Goal: Feedback & Contribution: Leave review/rating

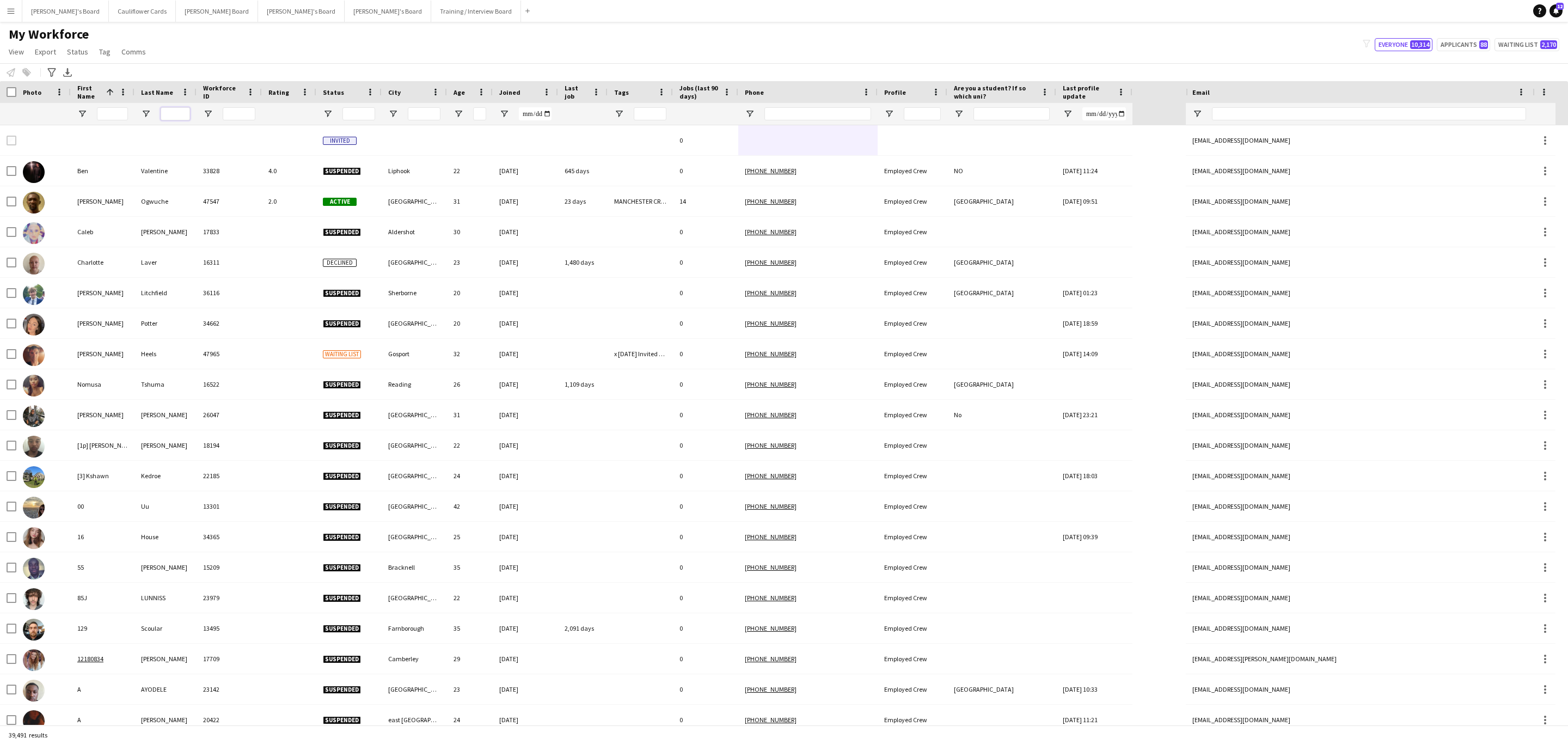
click at [170, 116] on input "Last Name Filter Input" at bounding box center [175, 114] width 30 height 13
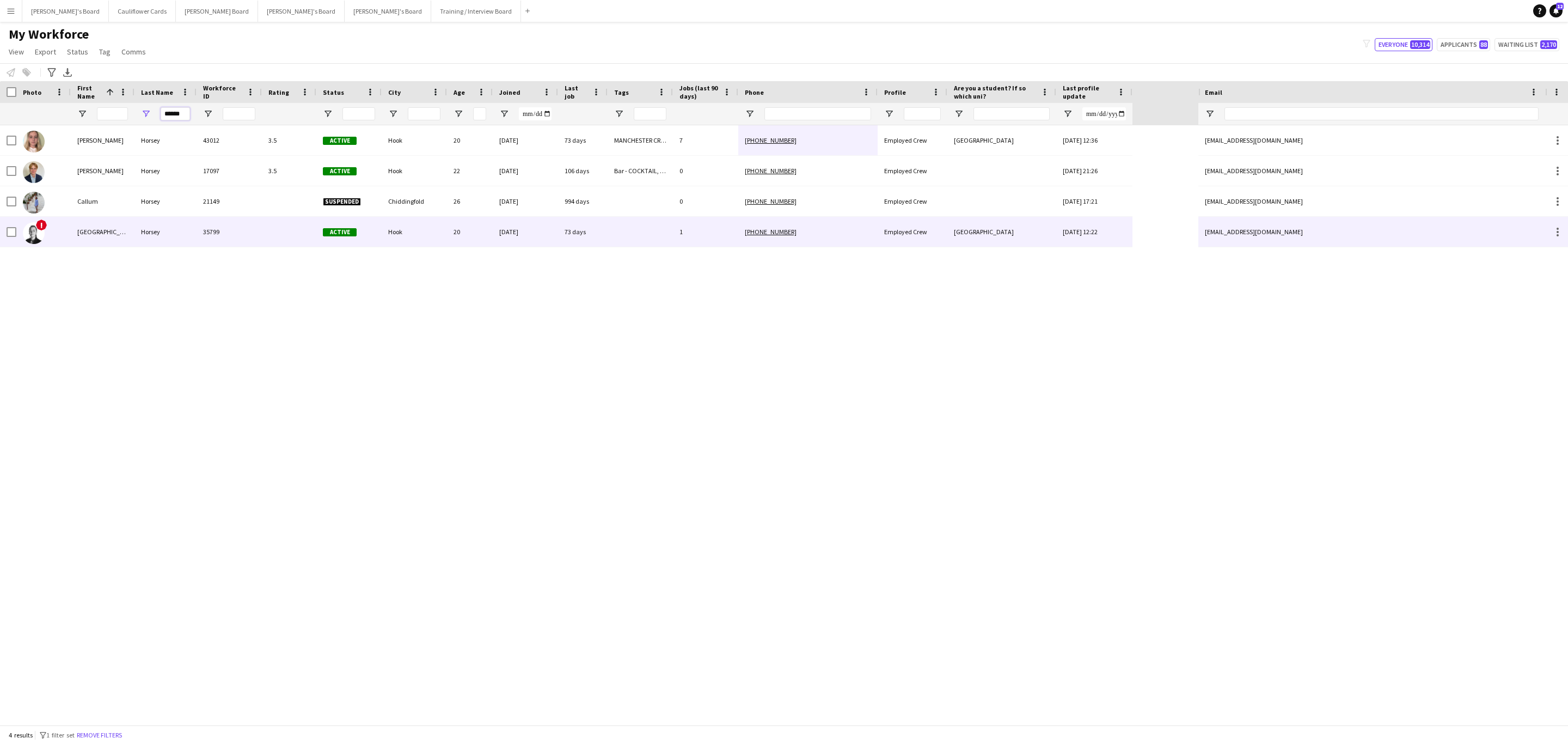
type input "******"
drag, startPoint x: 207, startPoint y: 241, endPoint x: 221, endPoint y: 240, distance: 14.0
click at [208, 240] on div "35799" at bounding box center [229, 232] width 65 height 30
click at [709, 246] on div "1" at bounding box center [705, 232] width 65 height 30
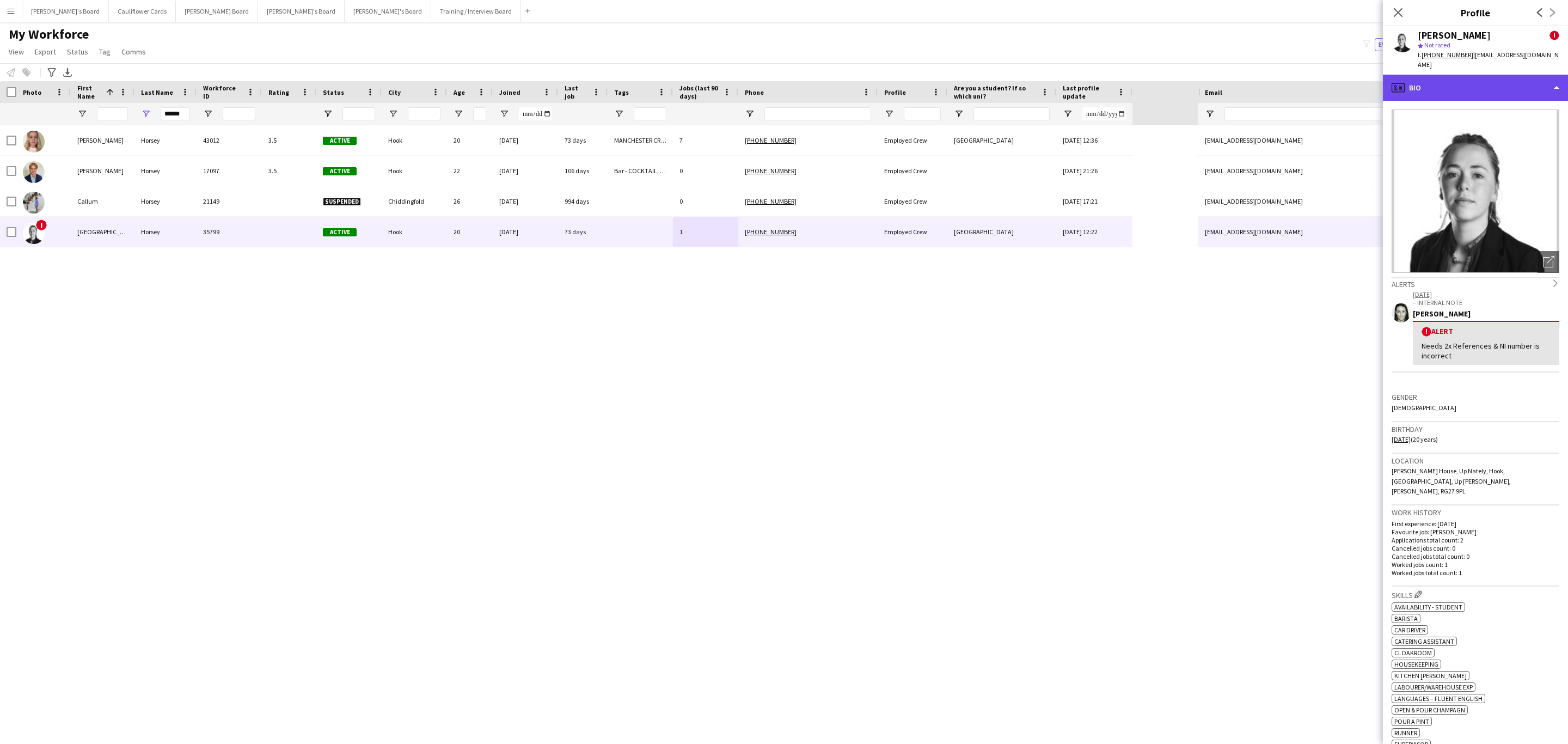
click at [1500, 75] on div "profile Bio" at bounding box center [1475, 88] width 185 height 26
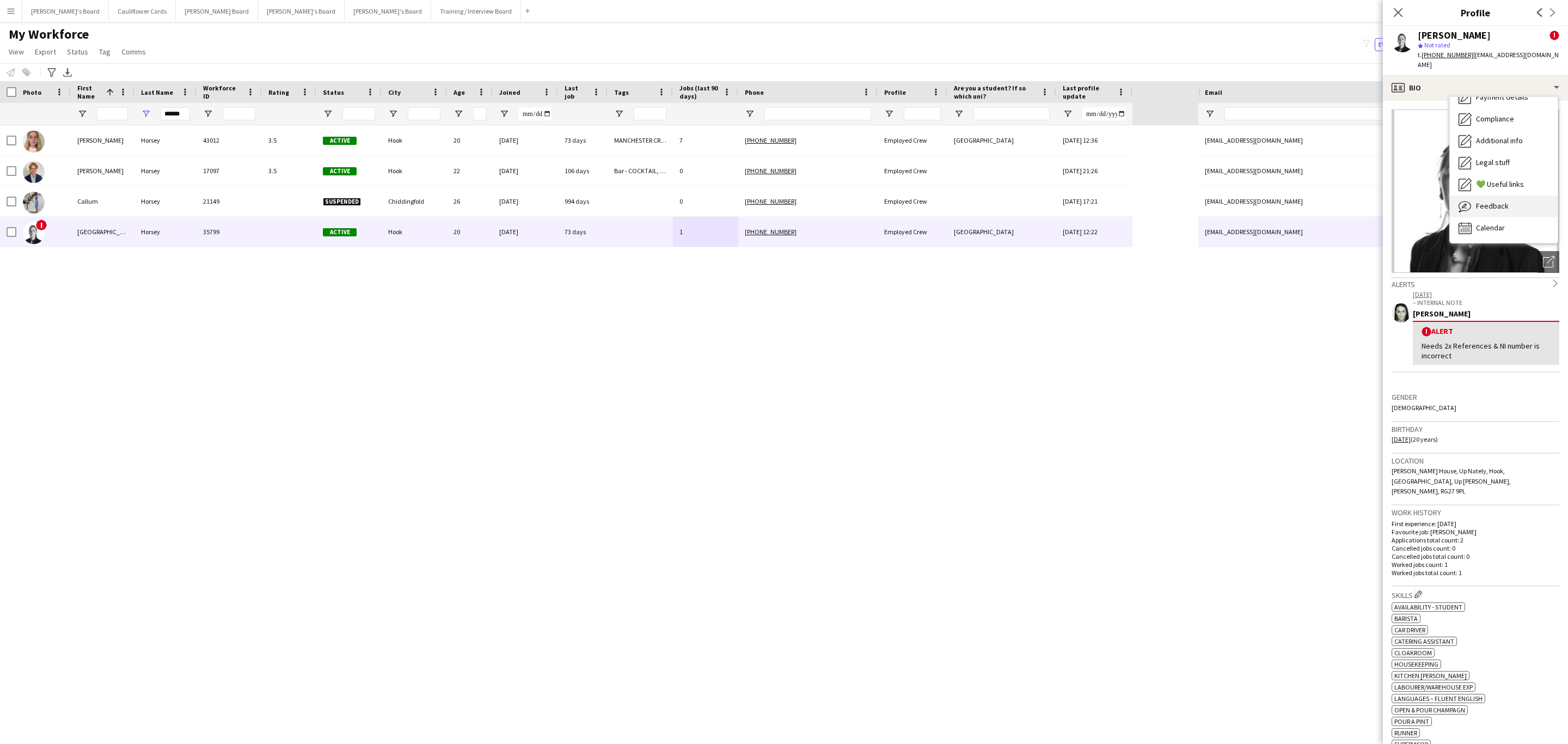
click at [1523, 195] on div "Feedback Feedback" at bounding box center [1504, 206] width 108 height 22
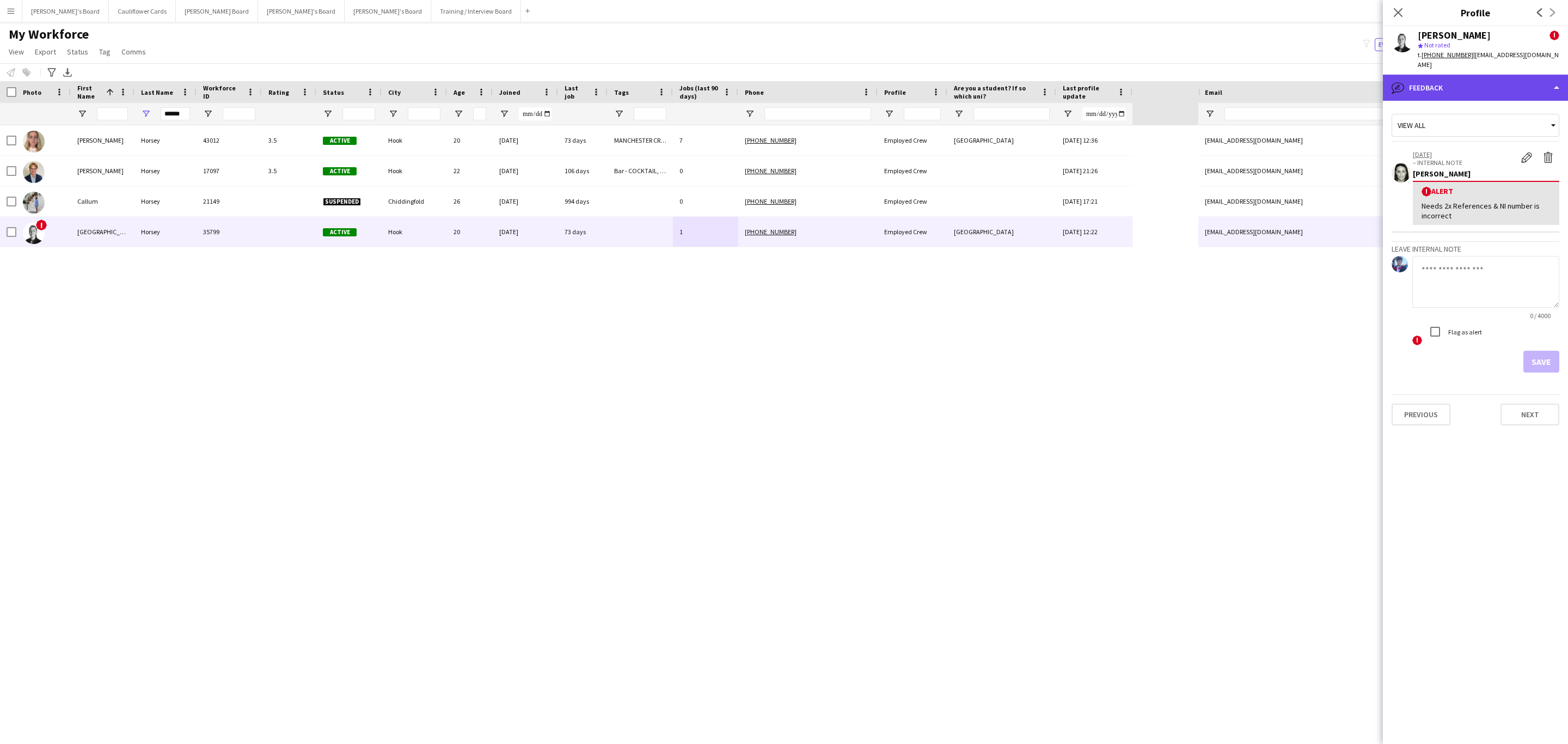
click at [1517, 80] on div "bubble-pencil Feedback" at bounding box center [1475, 88] width 185 height 26
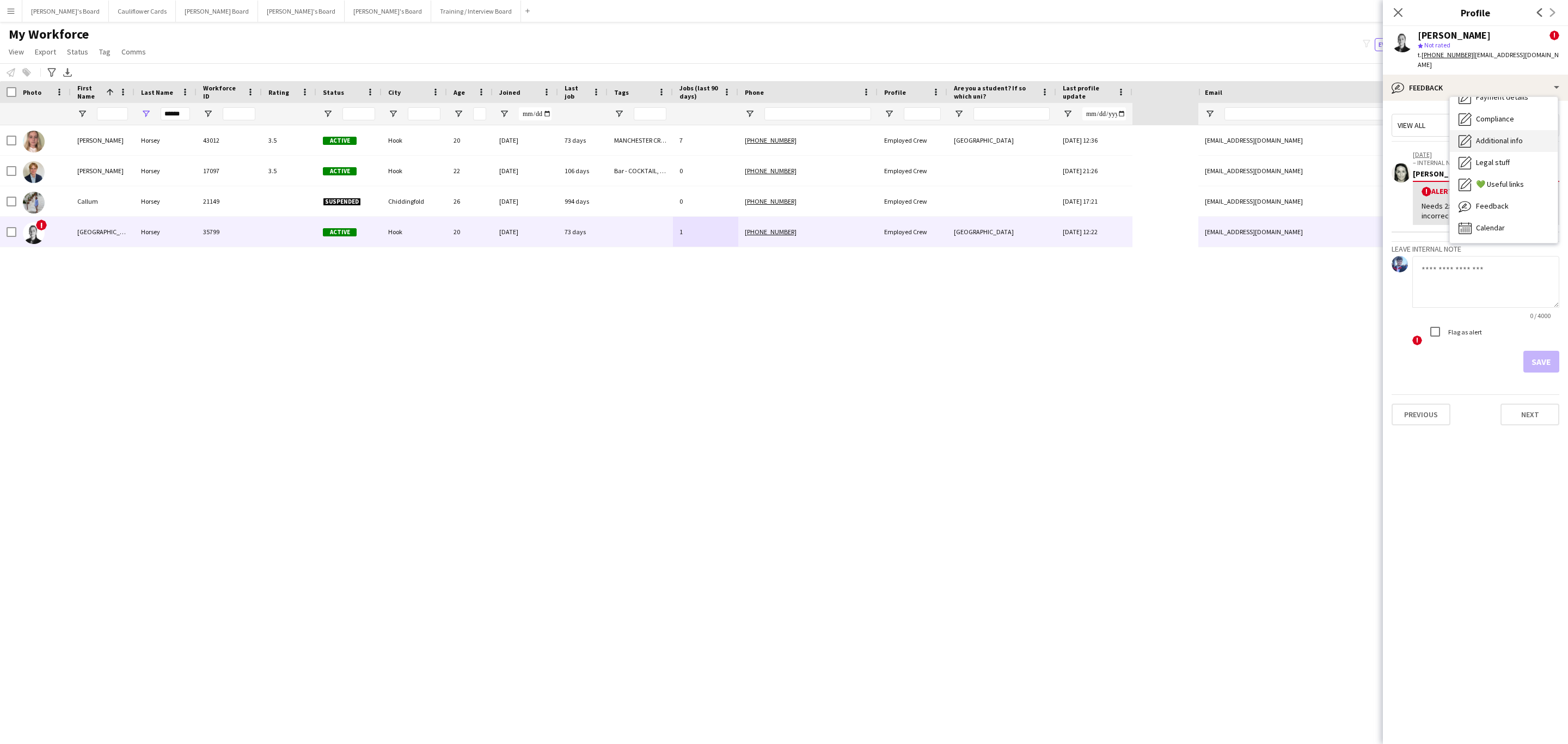
click at [1514, 136] on span "Additional info" at bounding box center [1500, 141] width 47 height 10
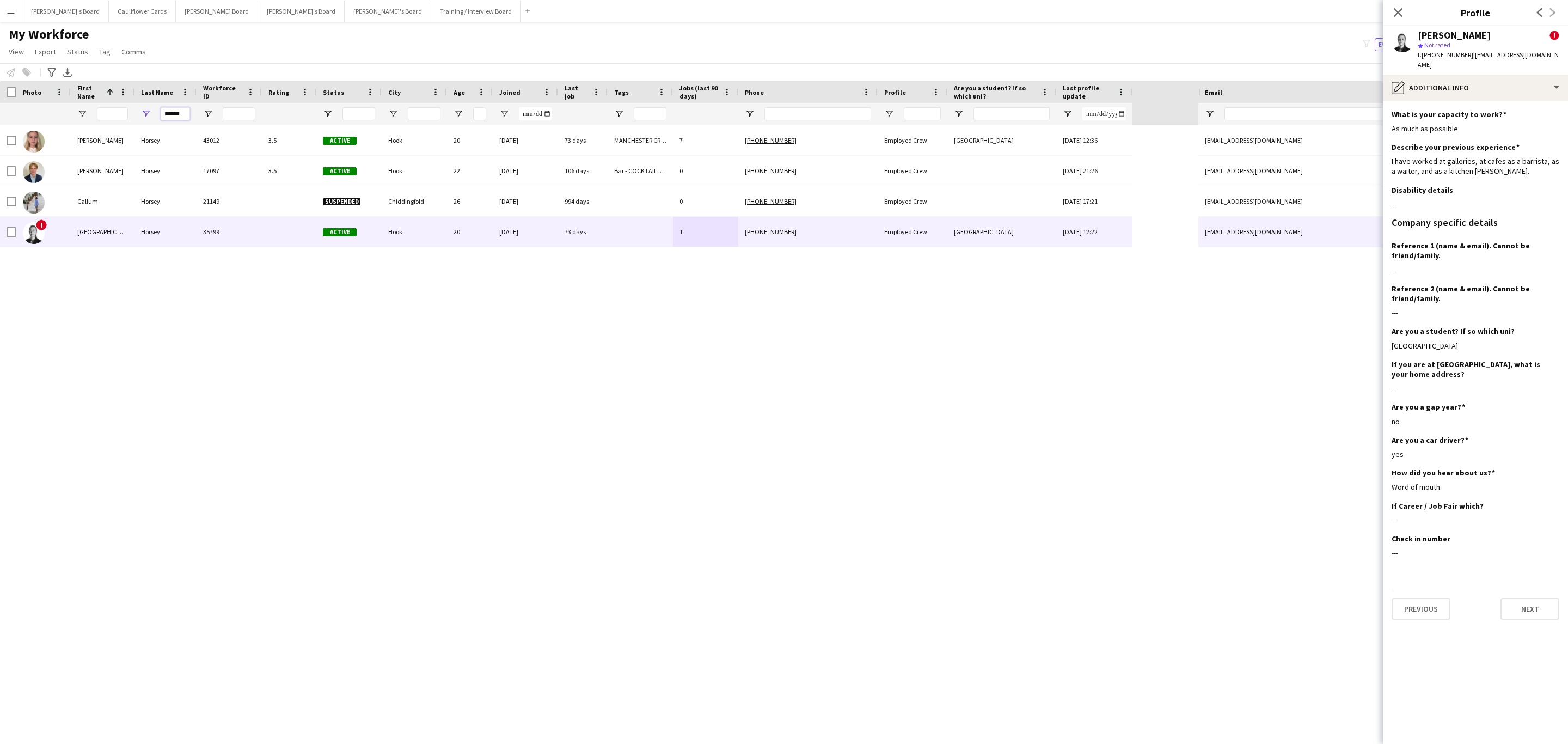
click at [187, 114] on input "******" at bounding box center [175, 114] width 30 height 13
click at [1397, 8] on icon "Close pop-in" at bounding box center [1398, 12] width 10 height 10
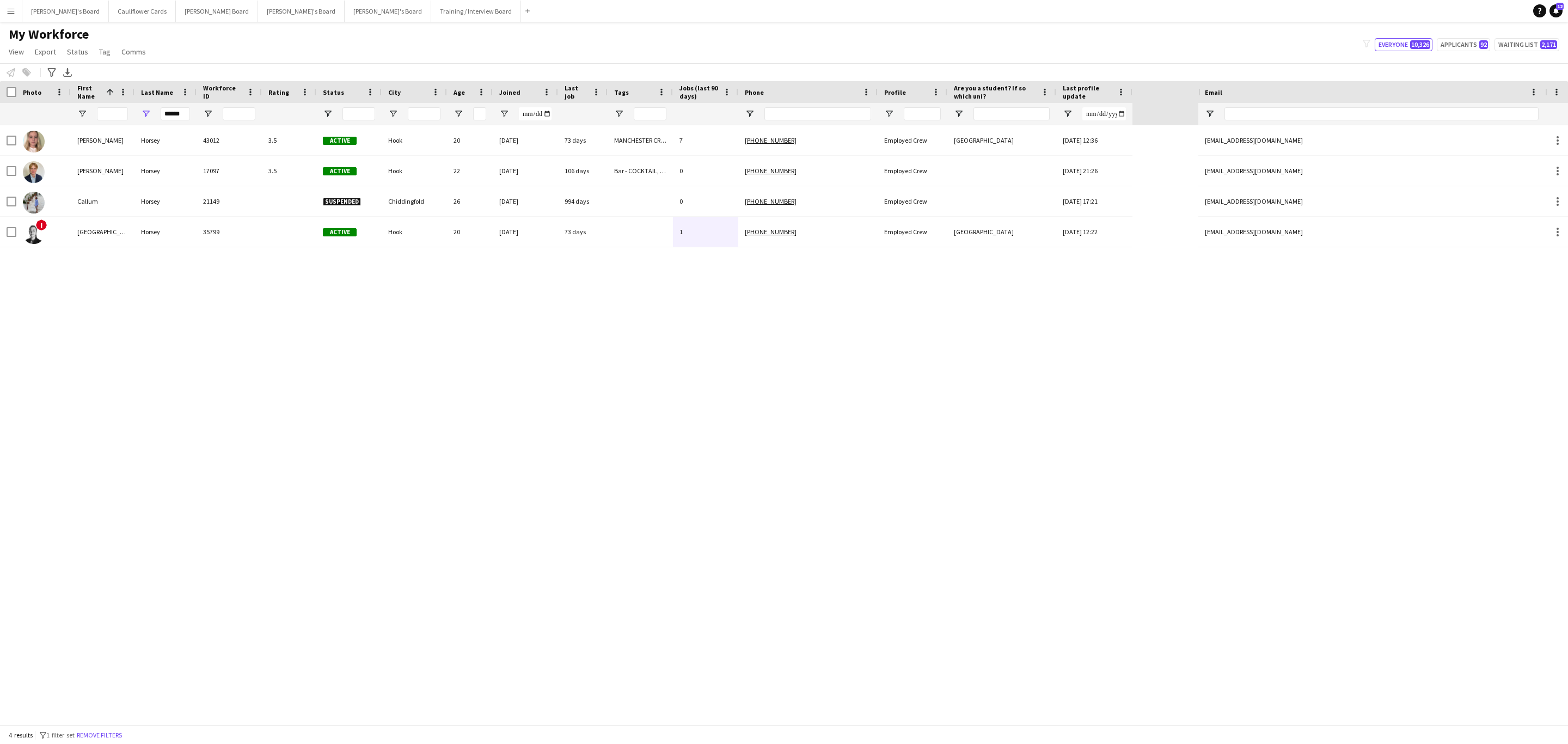
drag, startPoint x: 1163, startPoint y: 559, endPoint x: 836, endPoint y: 554, distance: 327.0
click at [1162, 559] on div "Amelia Horsey 43012 3.5 Active Hook 20 13-12-2024 73 days MANCHESTER CREW, Phon…" at bounding box center [599, 425] width 1199 height 599
click at [116, 733] on button "Remove filters" at bounding box center [99, 735] width 50 height 12
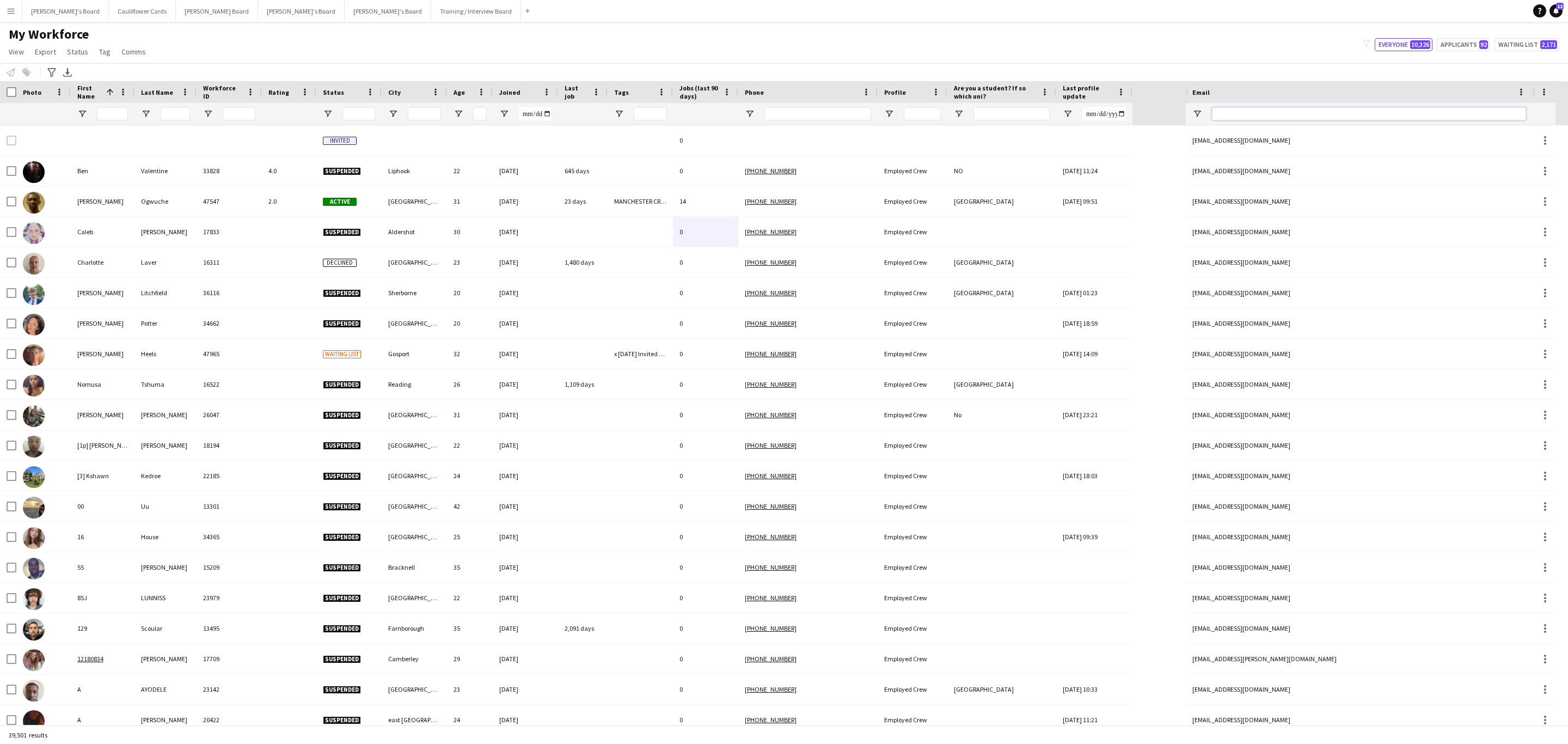
click at [1297, 116] on input "Email Filter Input" at bounding box center [1369, 114] width 314 height 13
paste input "**********"
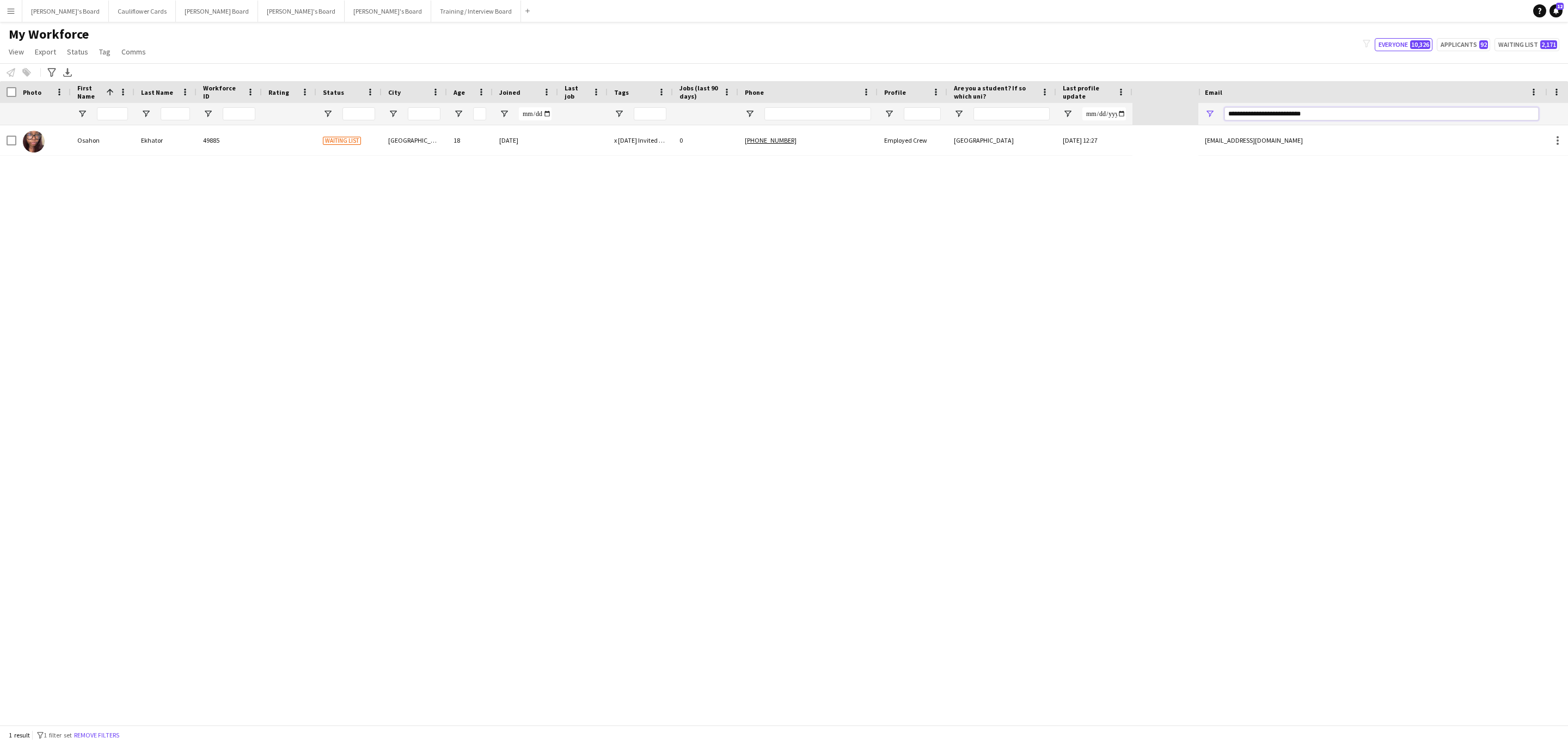
type input "**********"
click at [832, 161] on div "Osahon Ekhator 49885 Waiting list Southampton 18 01-09-2025 x 01/09/25 Invited …" at bounding box center [599, 425] width 1199 height 599
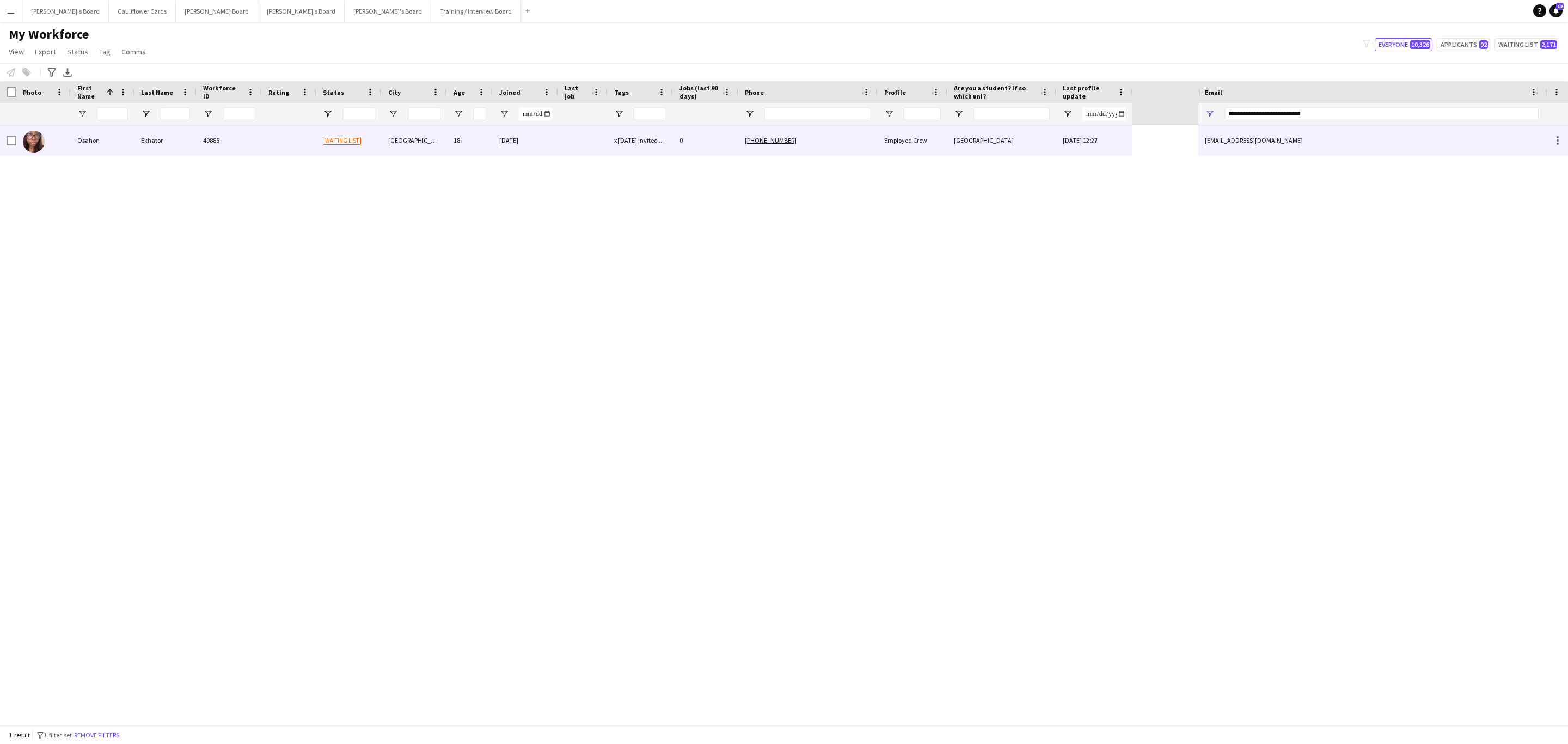
click at [839, 149] on div "+447415081398" at bounding box center [808, 140] width 139 height 30
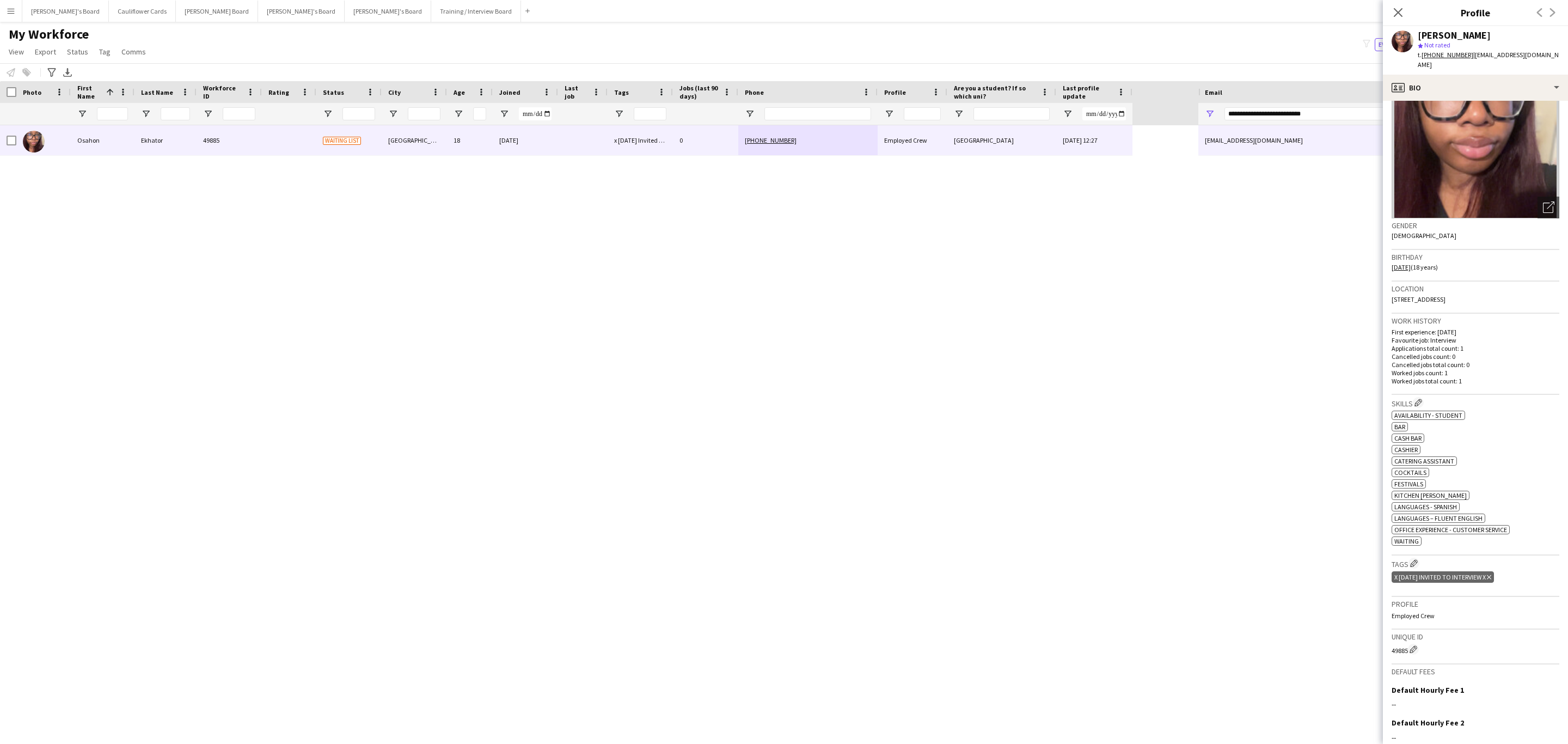
scroll to position [0, 0]
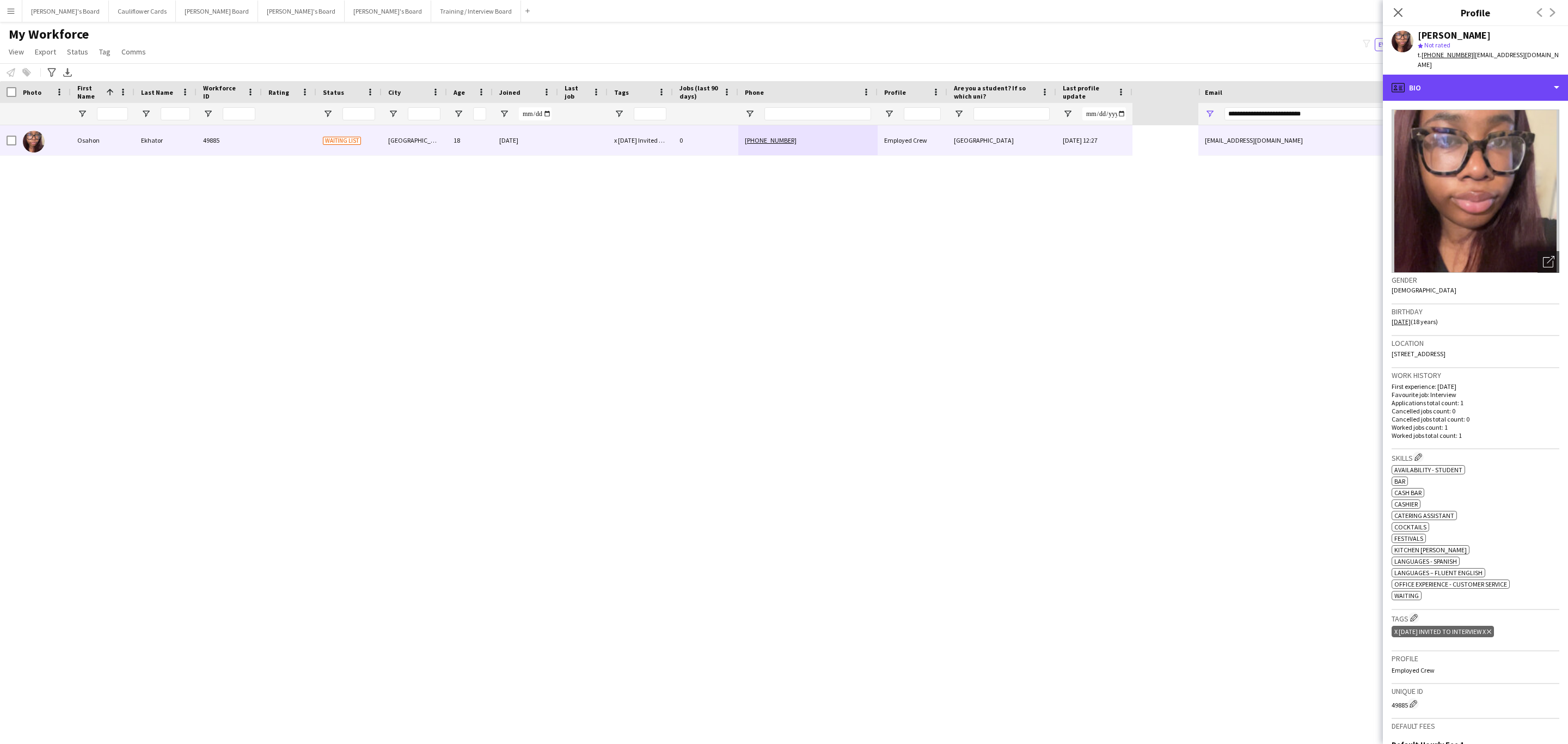
drag, startPoint x: 1491, startPoint y: 74, endPoint x: 1498, endPoint y: 123, distance: 49.5
click at [1491, 75] on div "profile Bio" at bounding box center [1475, 88] width 185 height 26
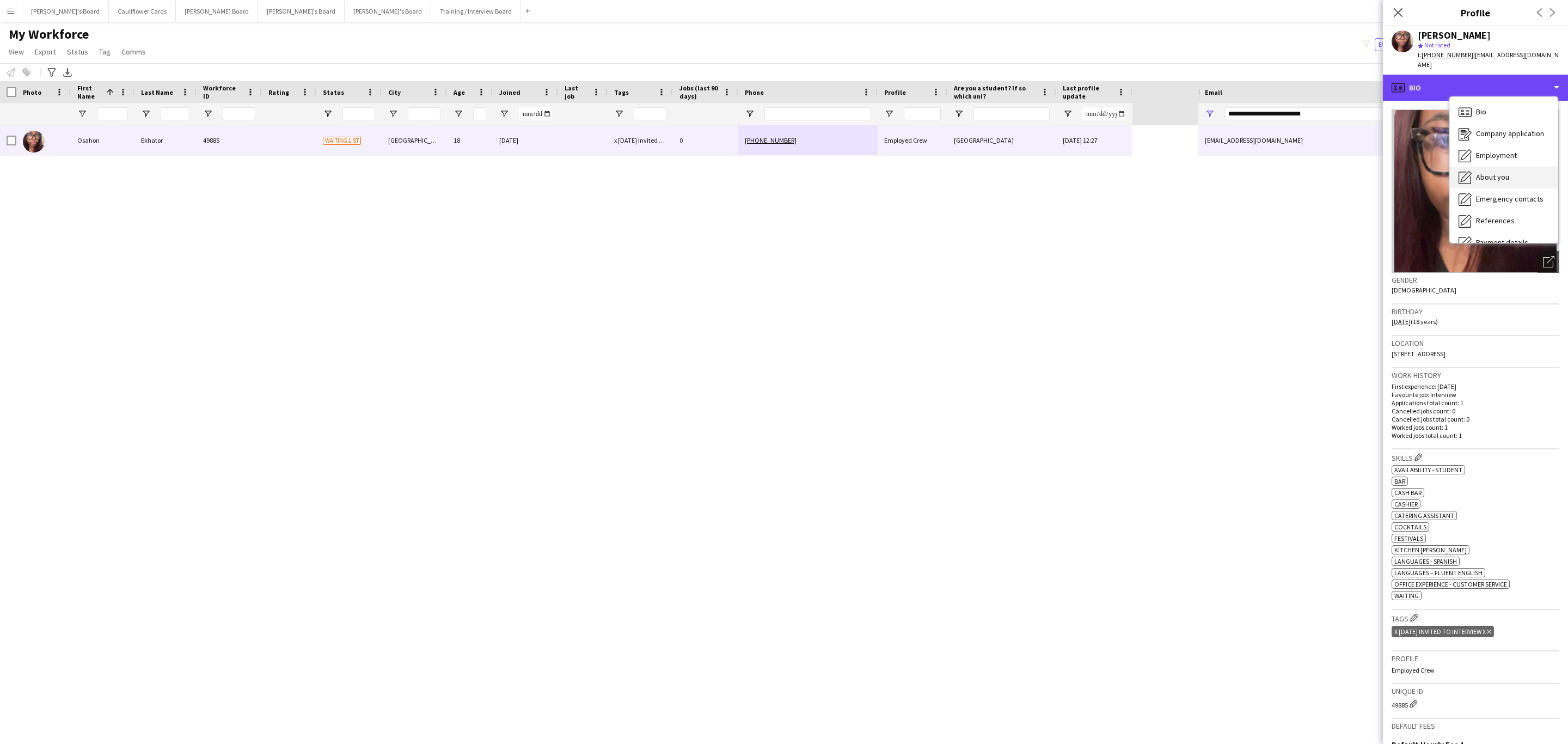
scroll to position [145, 0]
click at [1518, 136] on span "Additional info" at bounding box center [1500, 141] width 47 height 10
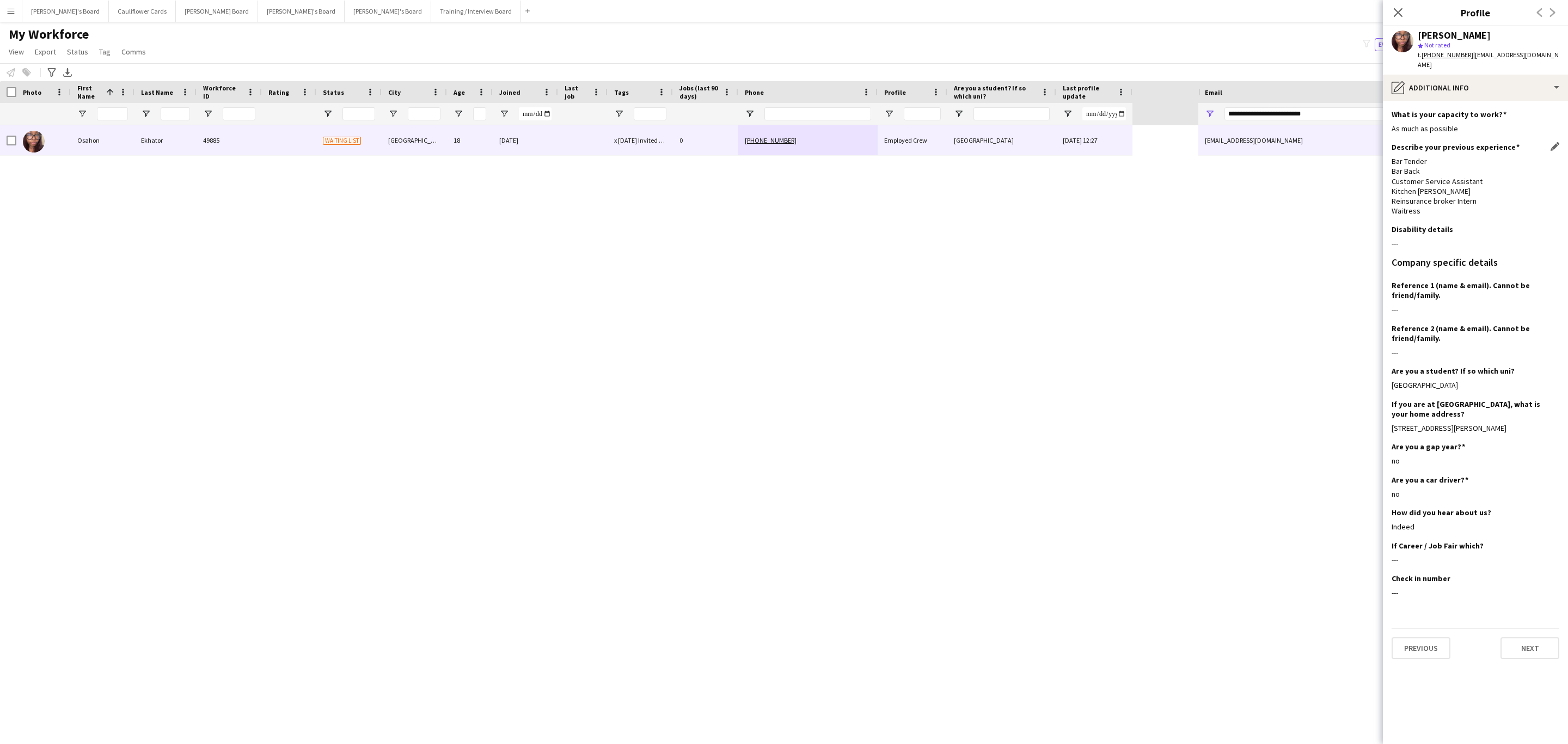
click at [1408, 199] on div "Bar Tender Bar Back Customer Service Assistant Kitchen porter Reinsurance broke…" at bounding box center [1475, 186] width 168 height 59
click at [1407, 199] on div "Bar Tender Bar Back Customer Service Assistant Kitchen porter Reinsurance broke…" at bounding box center [1475, 186] width 168 height 59
click at [1416, 183] on div "Bar Tender Bar Back Customer Service Assistant Kitchen porter Reinsurance broke…" at bounding box center [1475, 186] width 168 height 59
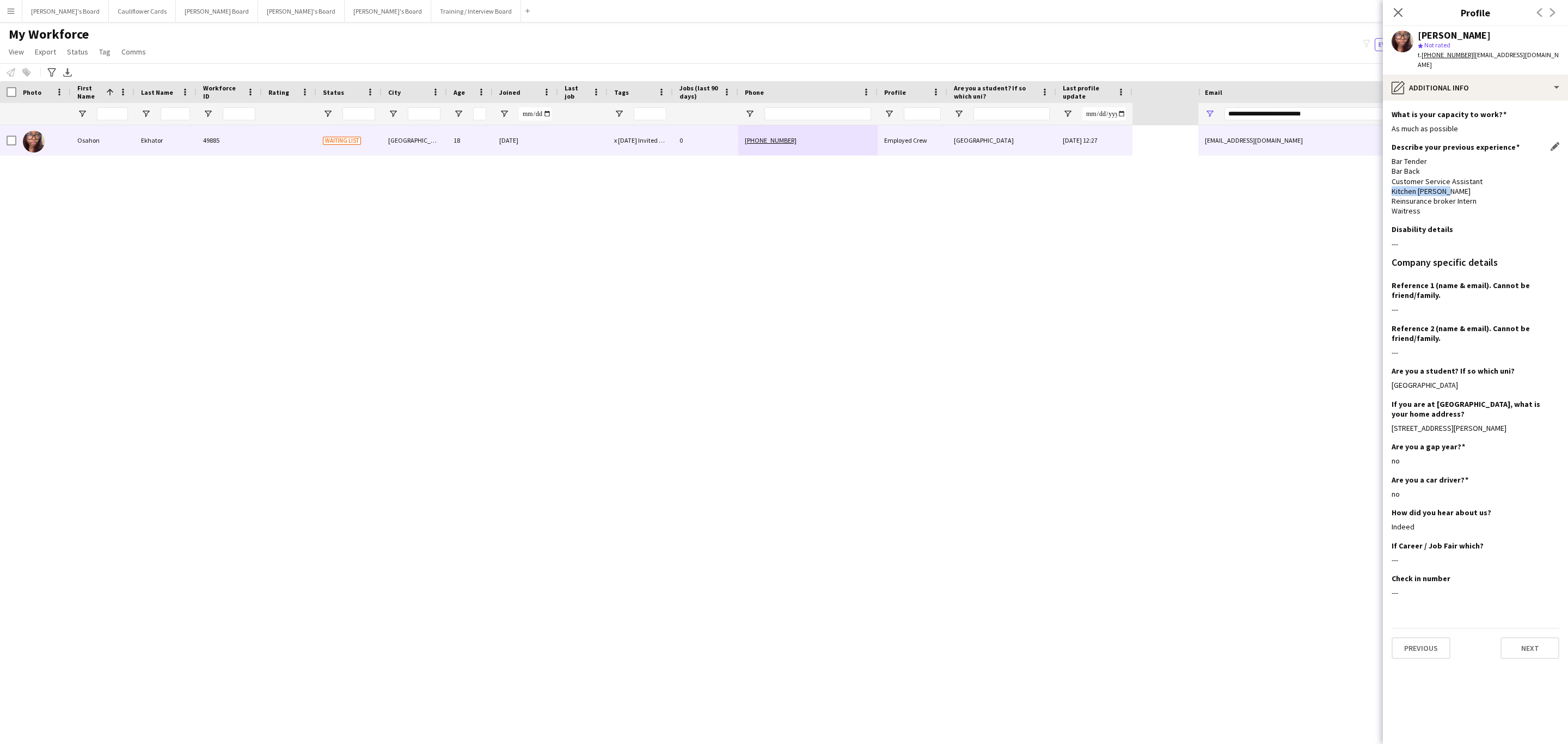
click at [1417, 182] on div "Bar Tender Bar Back Customer Service Assistant Kitchen porter Reinsurance broke…" at bounding box center [1475, 186] width 168 height 59
click at [1426, 196] on div "Bar Tender Bar Back Customer Service Assistant Kitchen porter Reinsurance broke…" at bounding box center [1475, 186] width 168 height 59
click at [1511, 423] on div "12 Horne House, Master Gunner Place SE18 4NH" at bounding box center [1475, 428] width 168 height 10
click at [1513, 423] on div "12 Horne House, Master Gunner Place SE18 4NH" at bounding box center [1475, 428] width 168 height 10
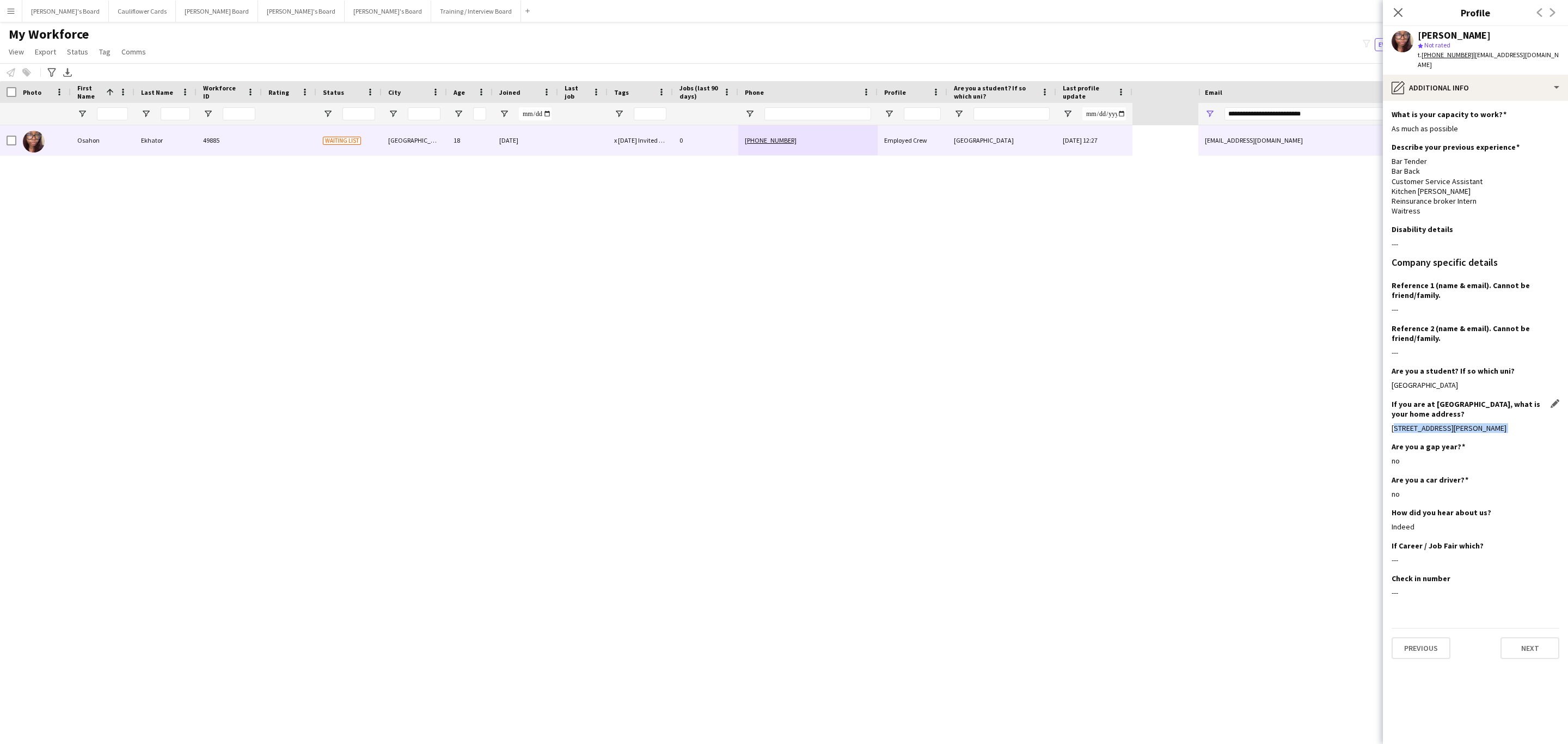
click at [1486, 423] on div "12 Horne House, Master Gunner Place SE18 4NH" at bounding box center [1475, 428] width 168 height 10
click at [1469, 80] on div "pencil4 Additional info" at bounding box center [1475, 88] width 185 height 26
click at [1485, 107] on span "Bio" at bounding box center [1481, 112] width 10 height 10
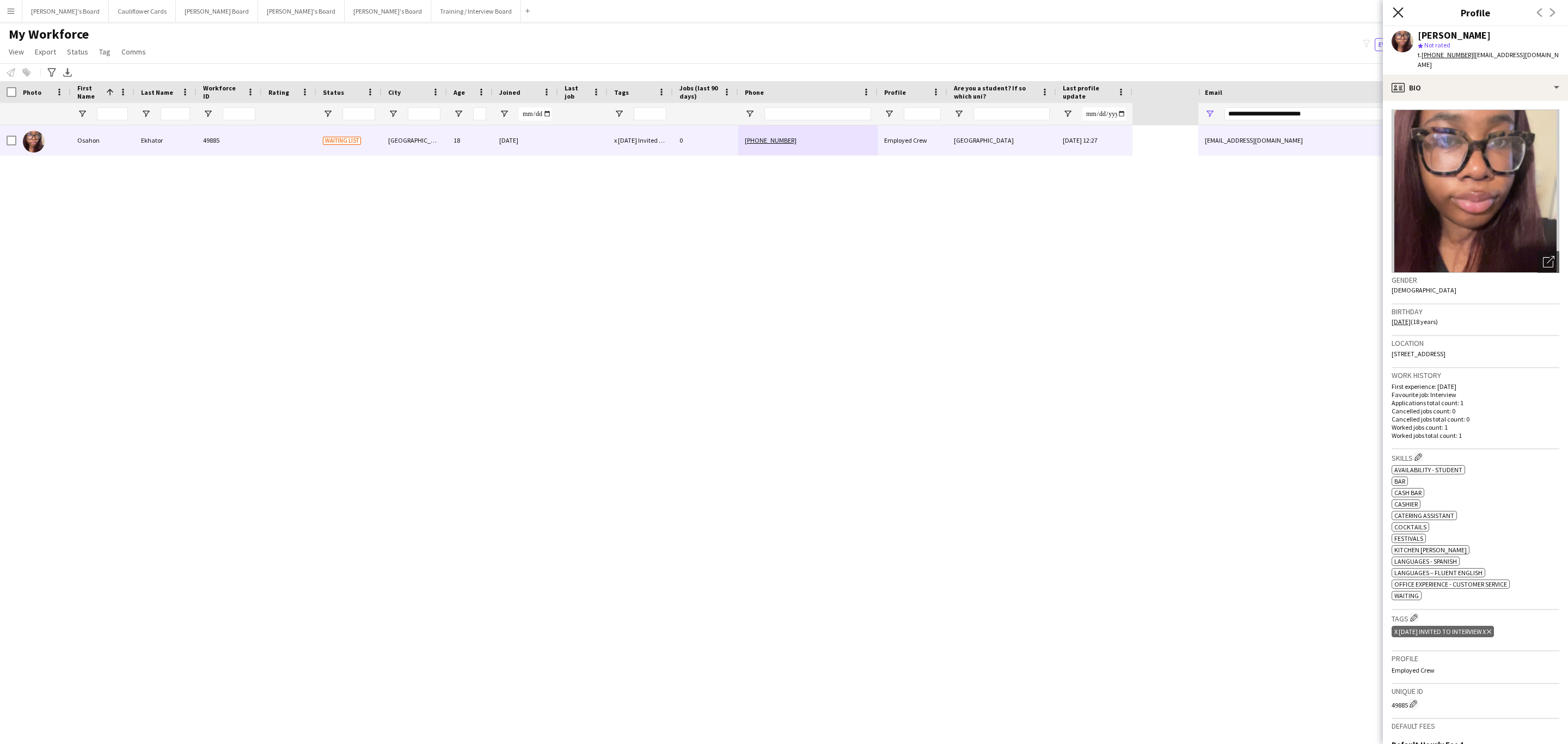
click at [1402, 9] on icon at bounding box center [1398, 12] width 10 height 10
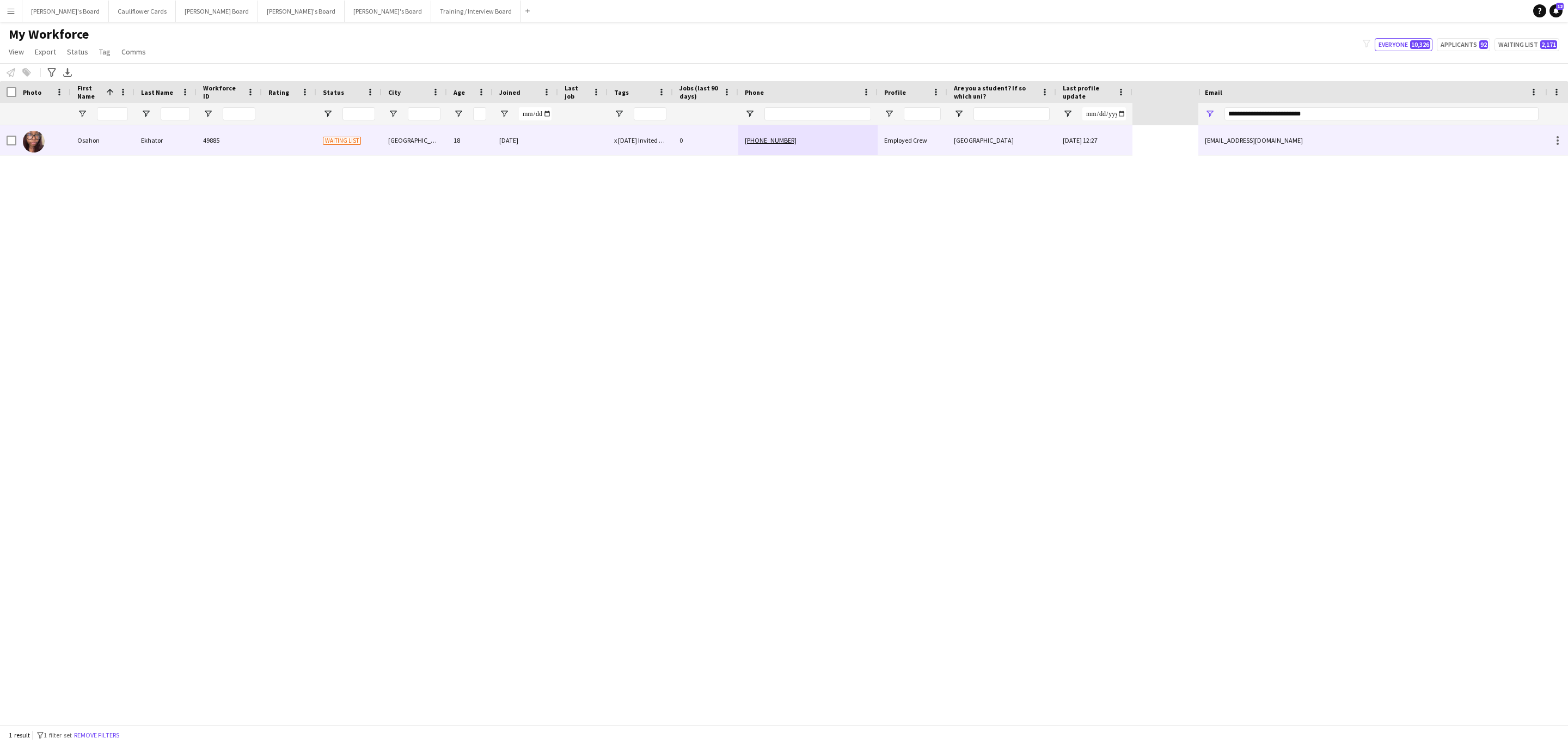
drag, startPoint x: 266, startPoint y: 149, endPoint x: 18, endPoint y: 142, distance: 248.1
click at [264, 149] on div at bounding box center [289, 140] width 55 height 30
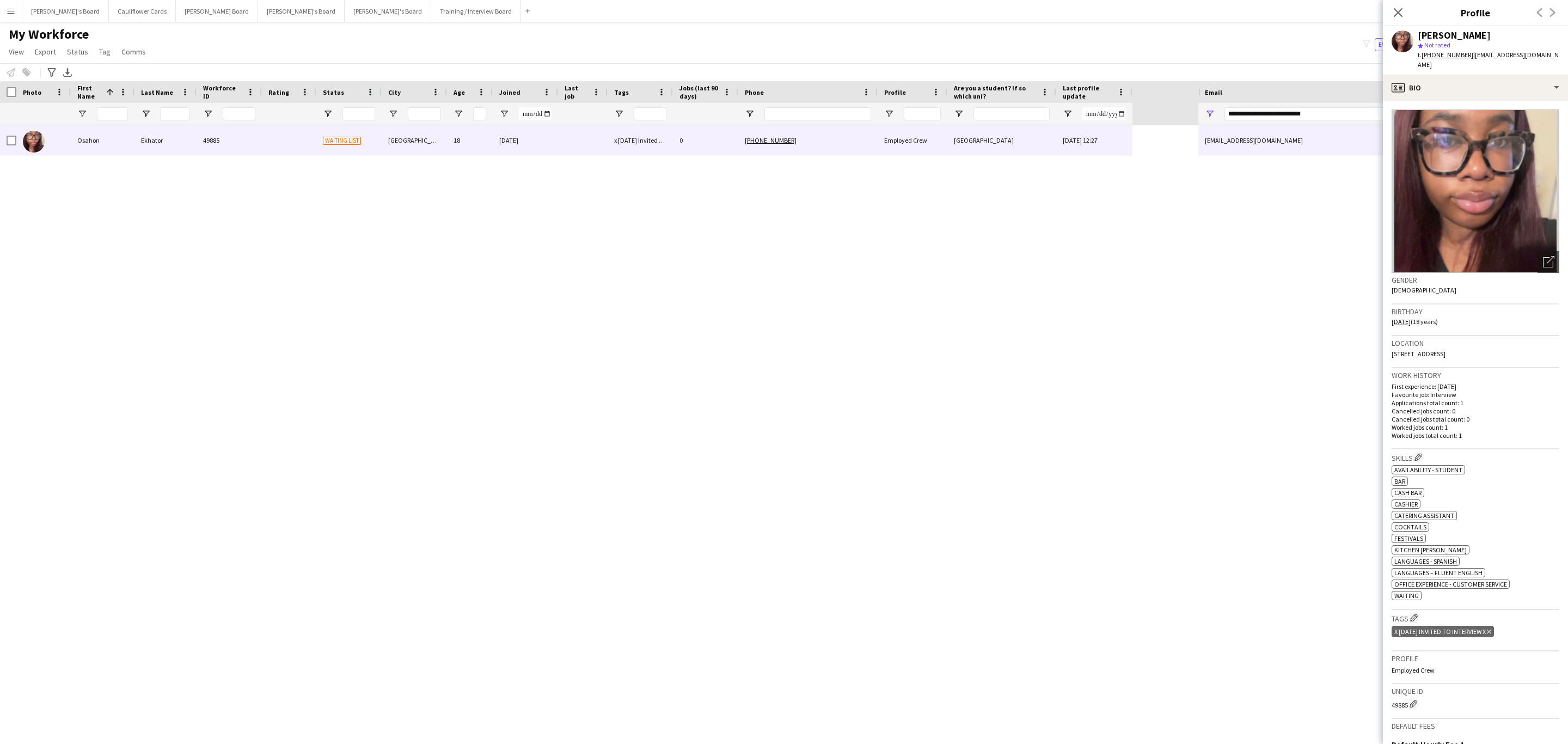
drag, startPoint x: 1398, startPoint y: 9, endPoint x: 4, endPoint y: 169, distance: 1403.2
click at [1397, 9] on icon "Close pop-in" at bounding box center [1398, 13] width 9 height 9
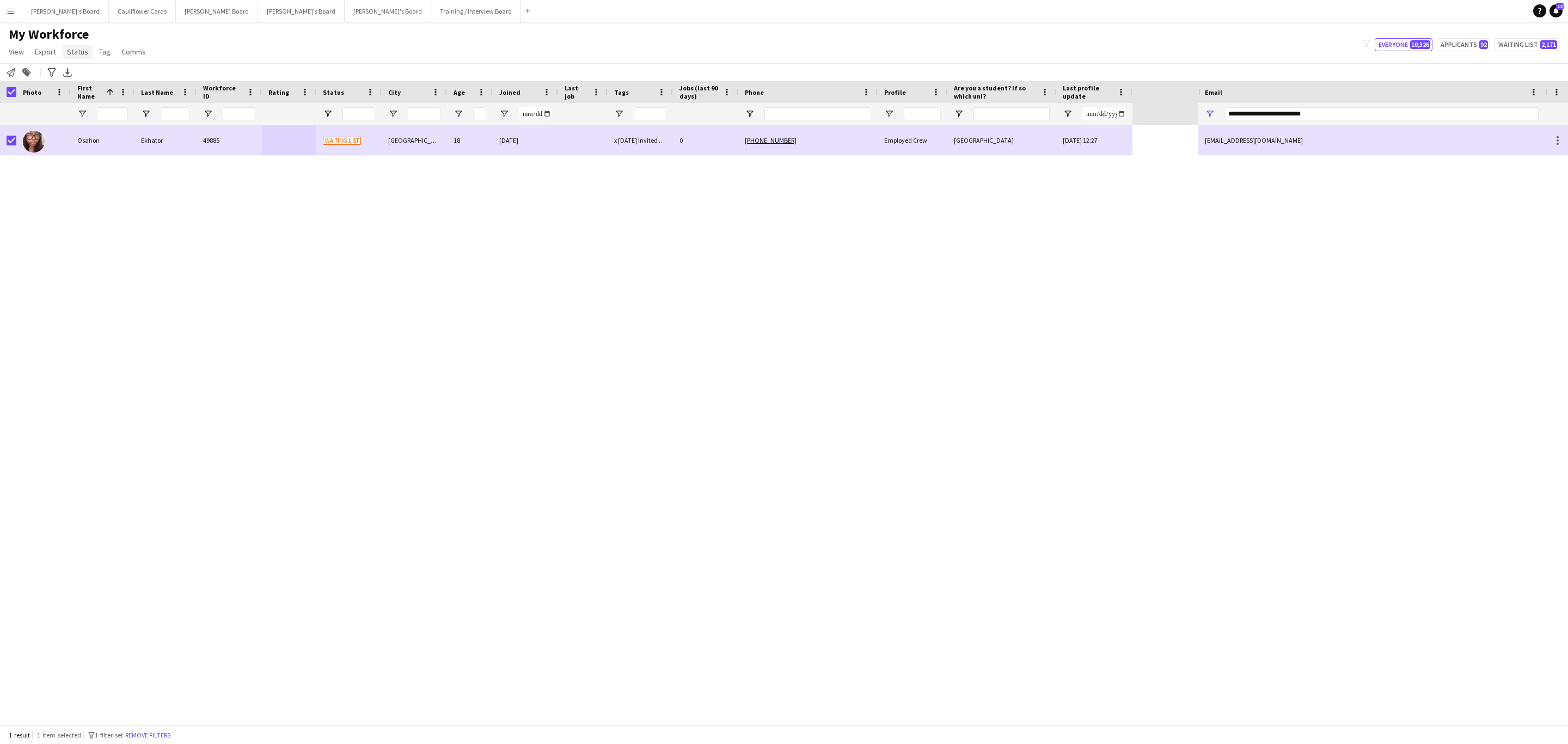
click at [77, 48] on span "Status" at bounding box center [78, 52] width 21 height 10
drag, startPoint x: 90, startPoint y: 67, endPoint x: 95, endPoint y: 72, distance: 7.1
click at [90, 69] on link "Edit" at bounding box center [101, 75] width 76 height 23
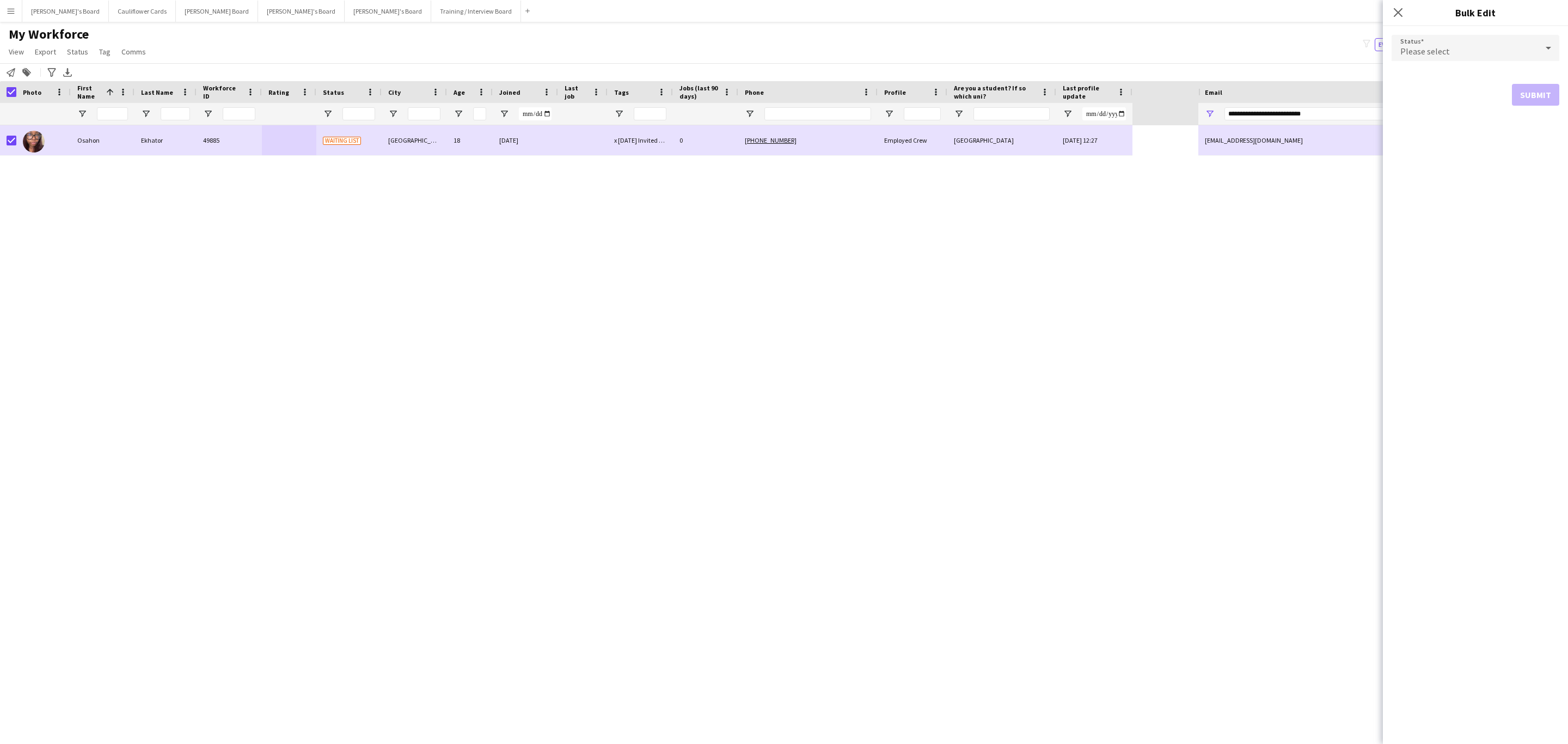
click at [1430, 48] on span "Please select" at bounding box center [1425, 51] width 50 height 11
click at [1434, 74] on span "Active" at bounding box center [1475, 79] width 150 height 10
click at [1545, 136] on button "Submit" at bounding box center [1535, 131] width 47 height 22
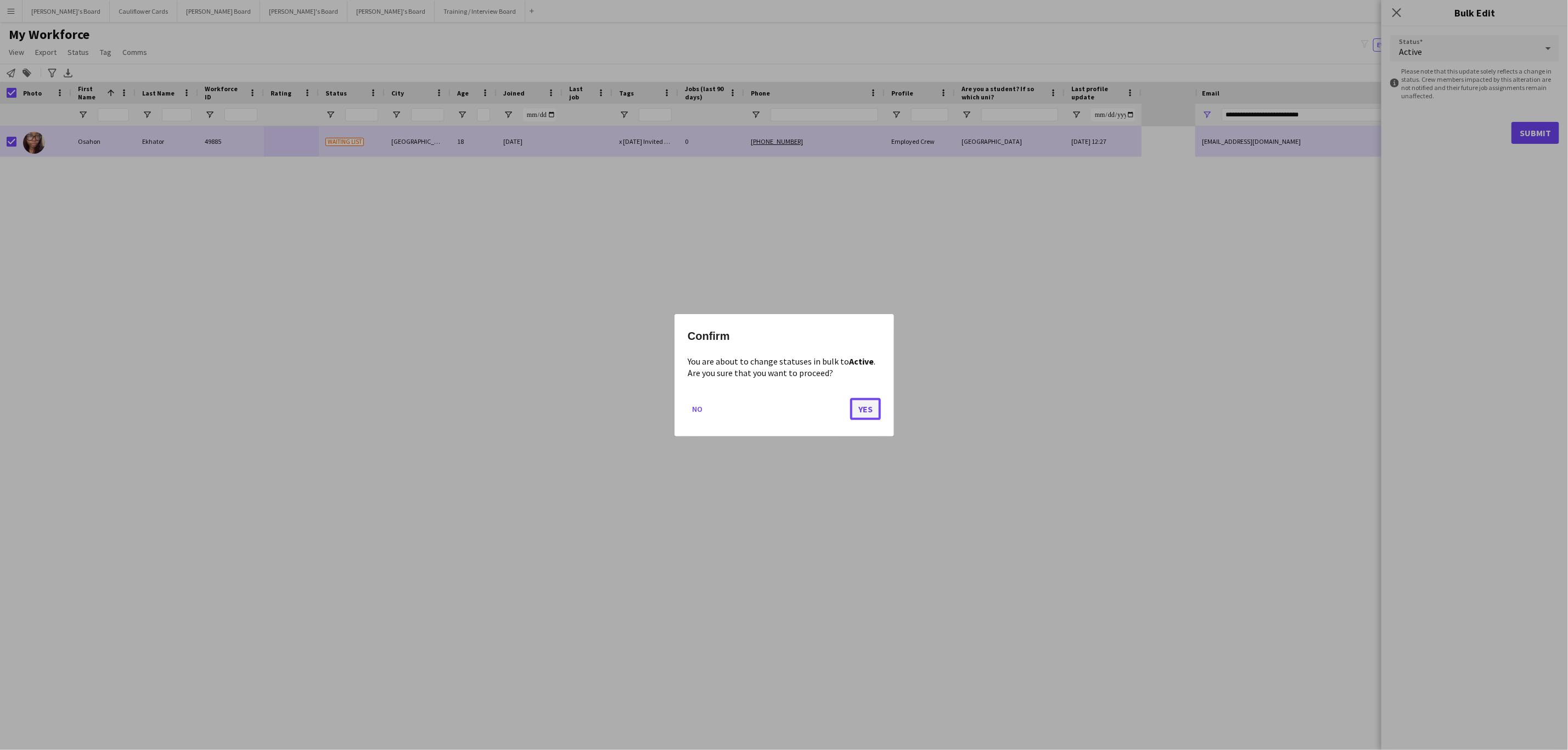
click at [870, 407] on button "Yes" at bounding box center [865, 408] width 31 height 22
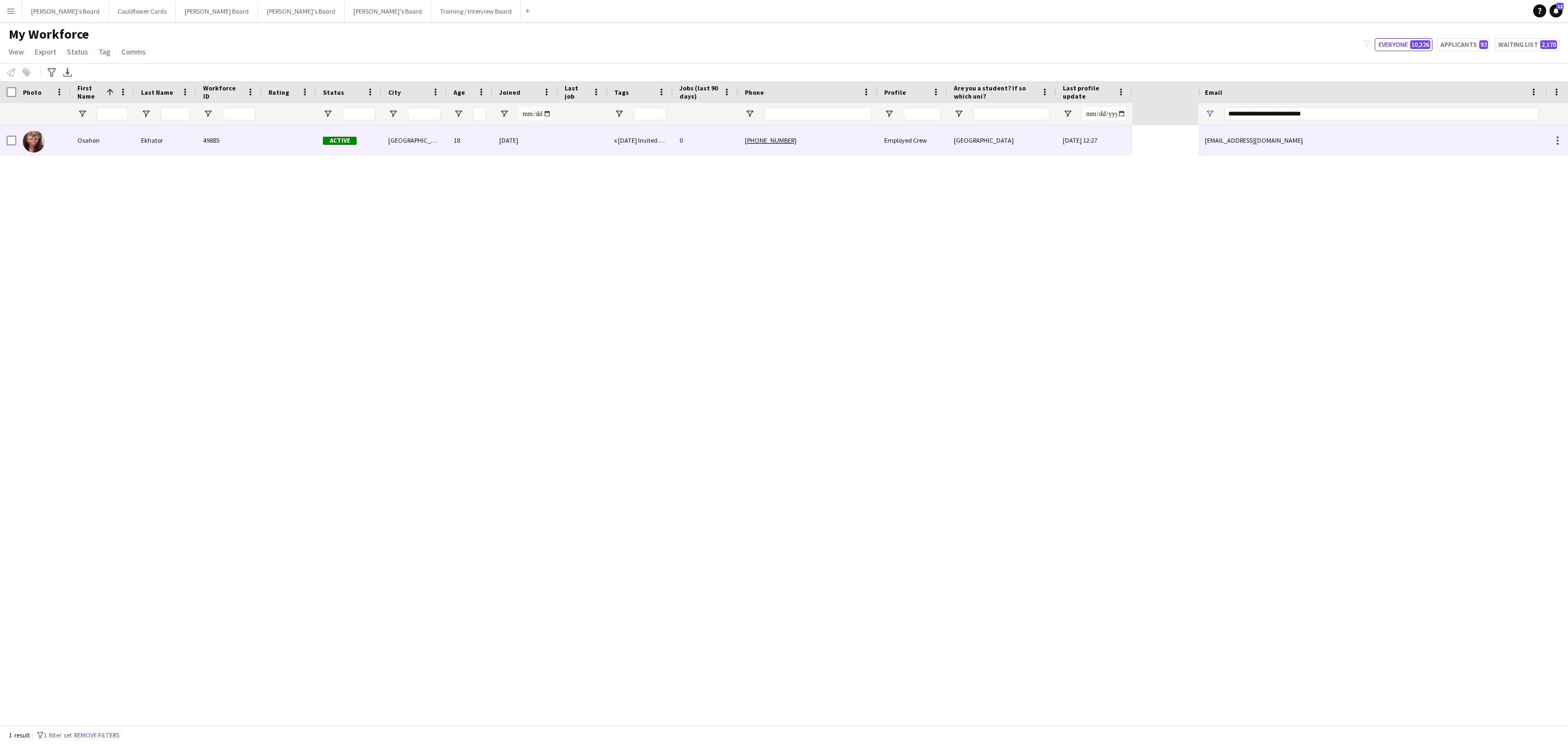
click at [208, 149] on div "49885" at bounding box center [229, 140] width 65 height 30
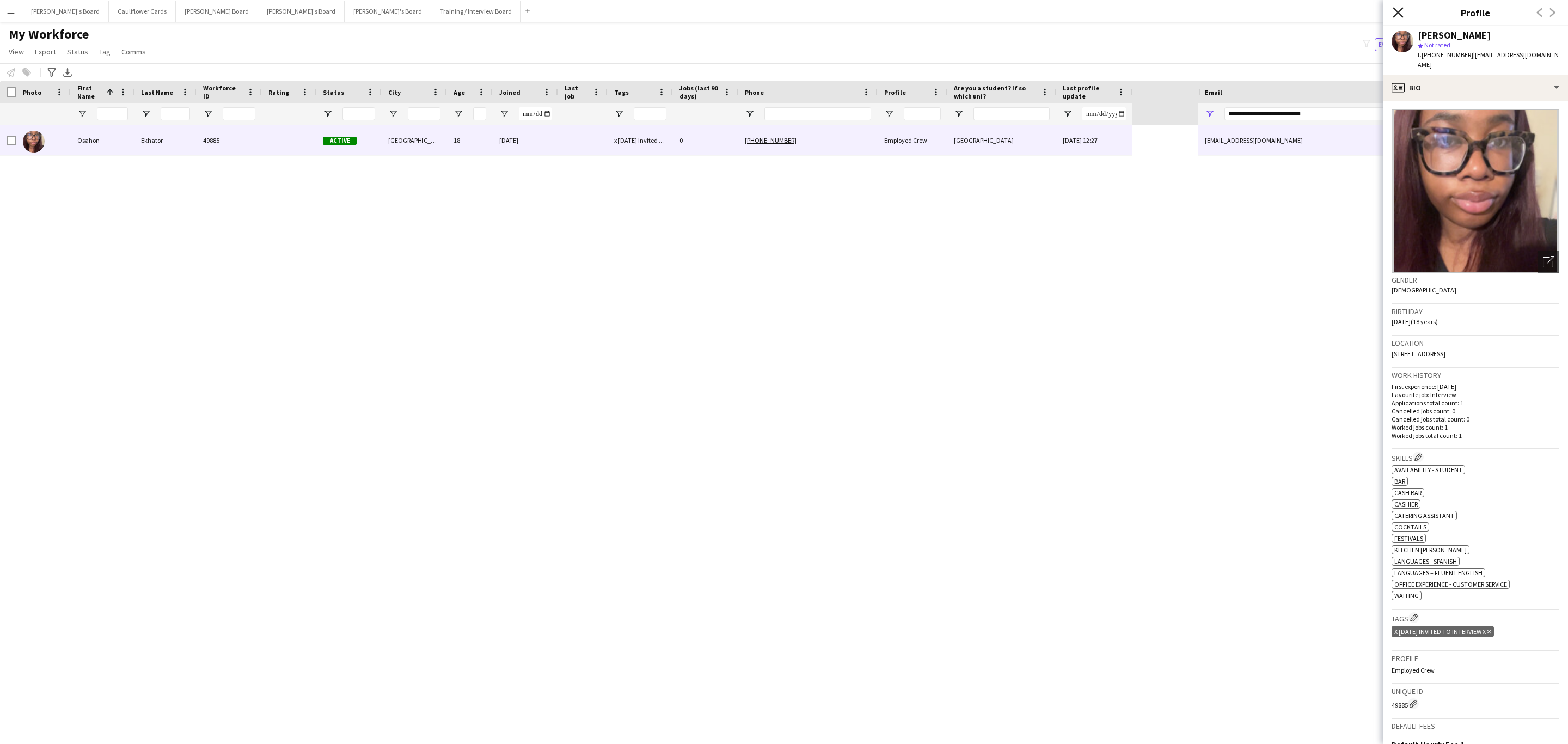
click at [1400, 14] on icon at bounding box center [1398, 12] width 10 height 10
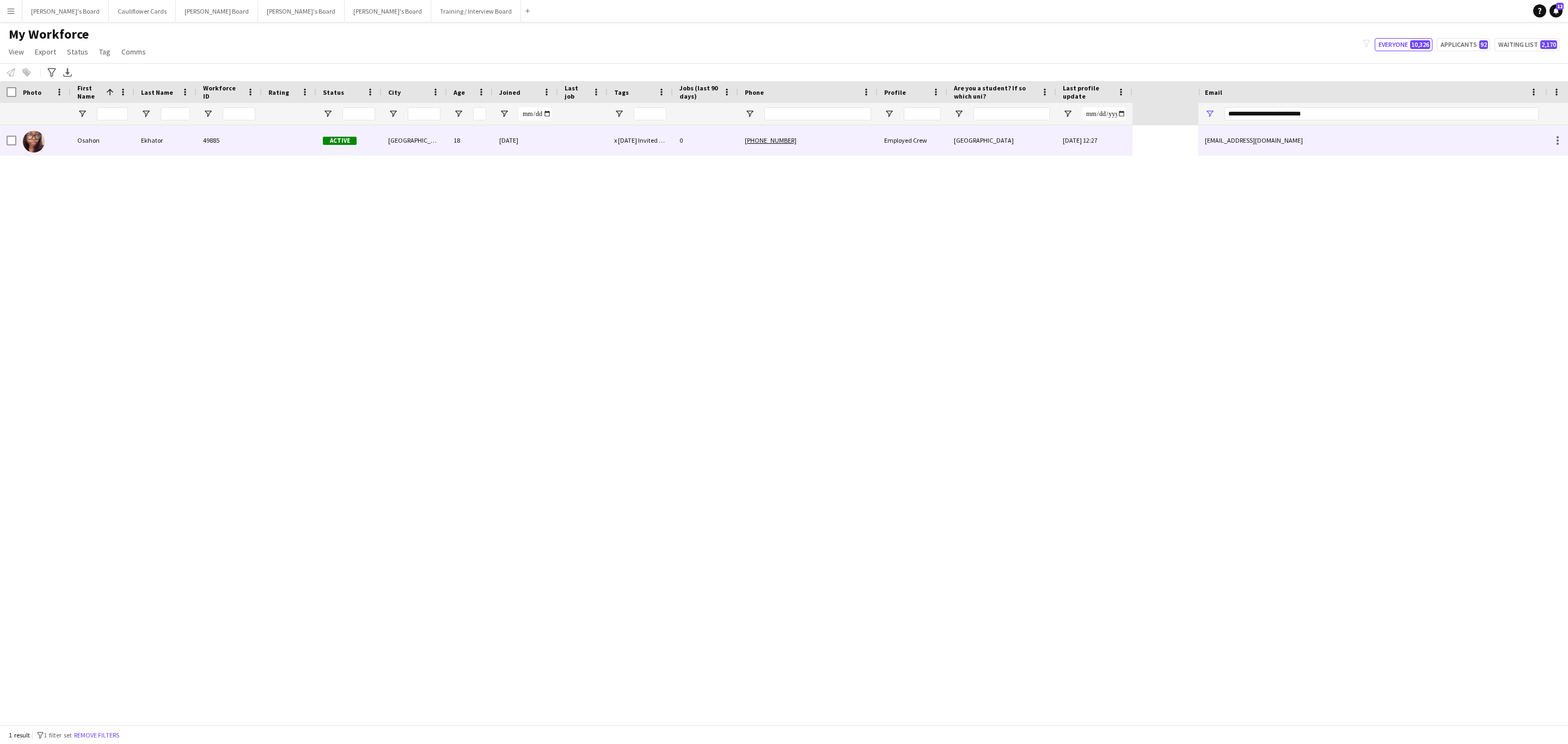
click at [1119, 143] on div "01-09-2025 12:27" at bounding box center [1094, 140] width 76 height 30
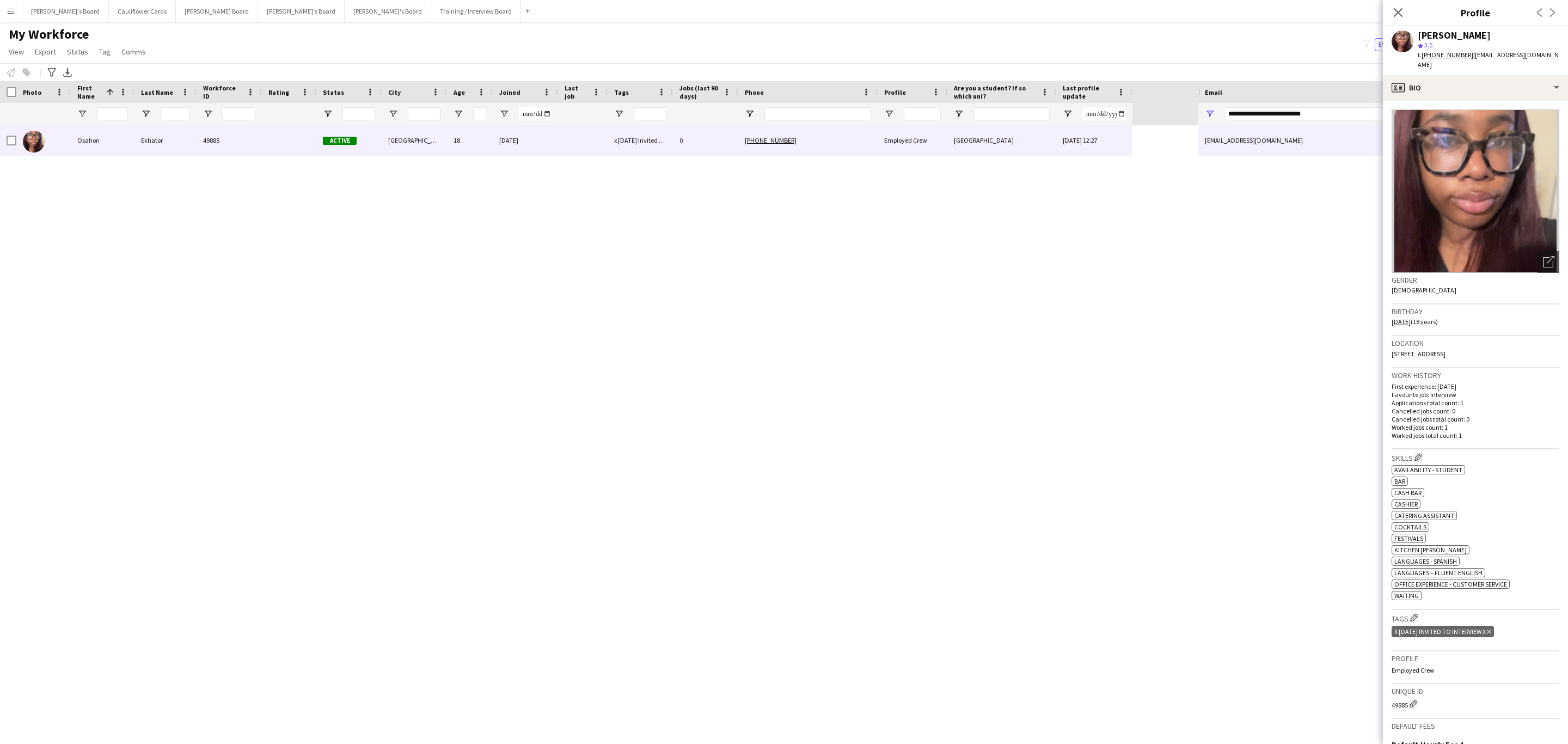
click at [1491, 628] on icon "Delete tag" at bounding box center [1489, 632] width 4 height 6
click at [1415, 615] on app-icon "Edit crew company tags" at bounding box center [1414, 618] width 8 height 8
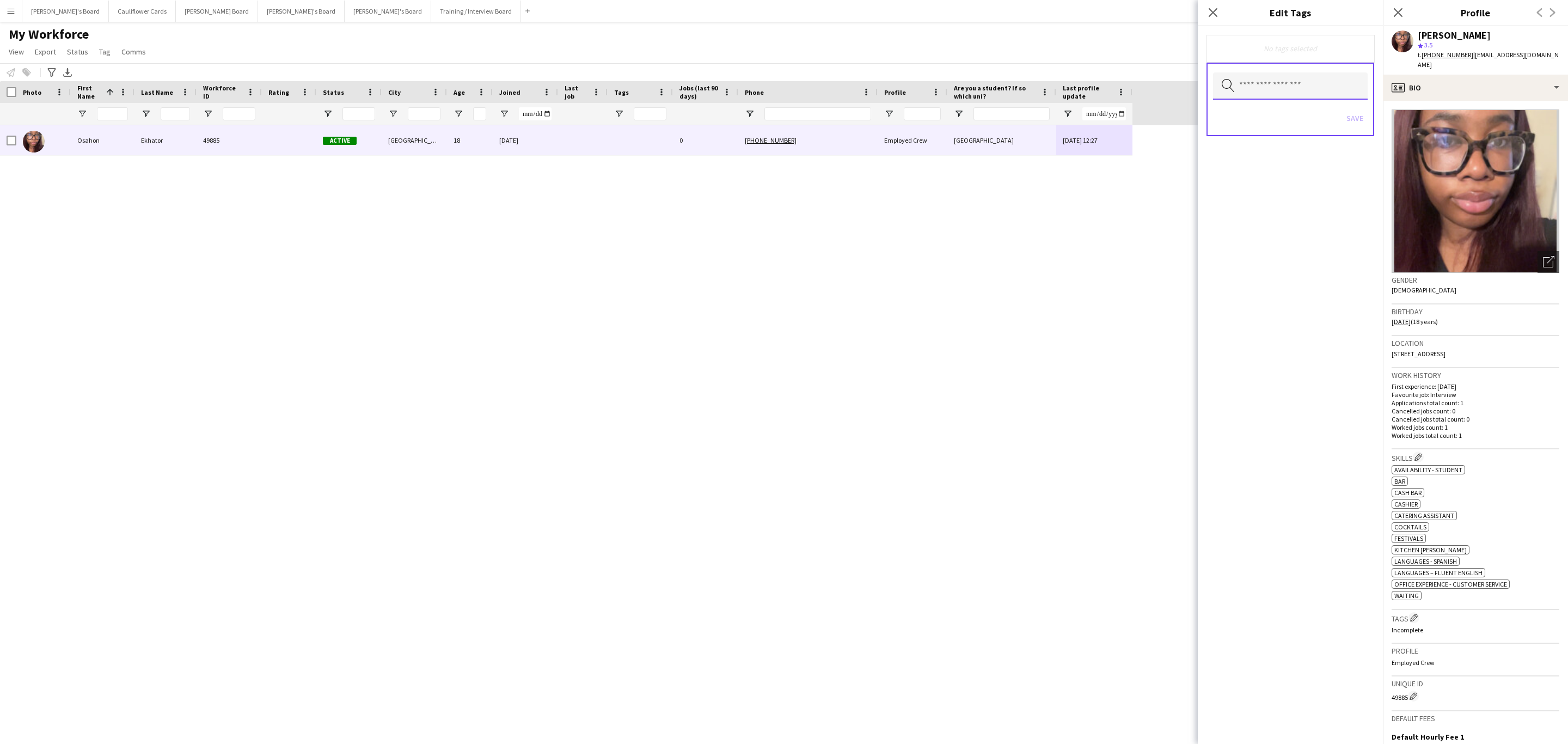
click at [1268, 89] on input "text" at bounding box center [1290, 85] width 155 height 27
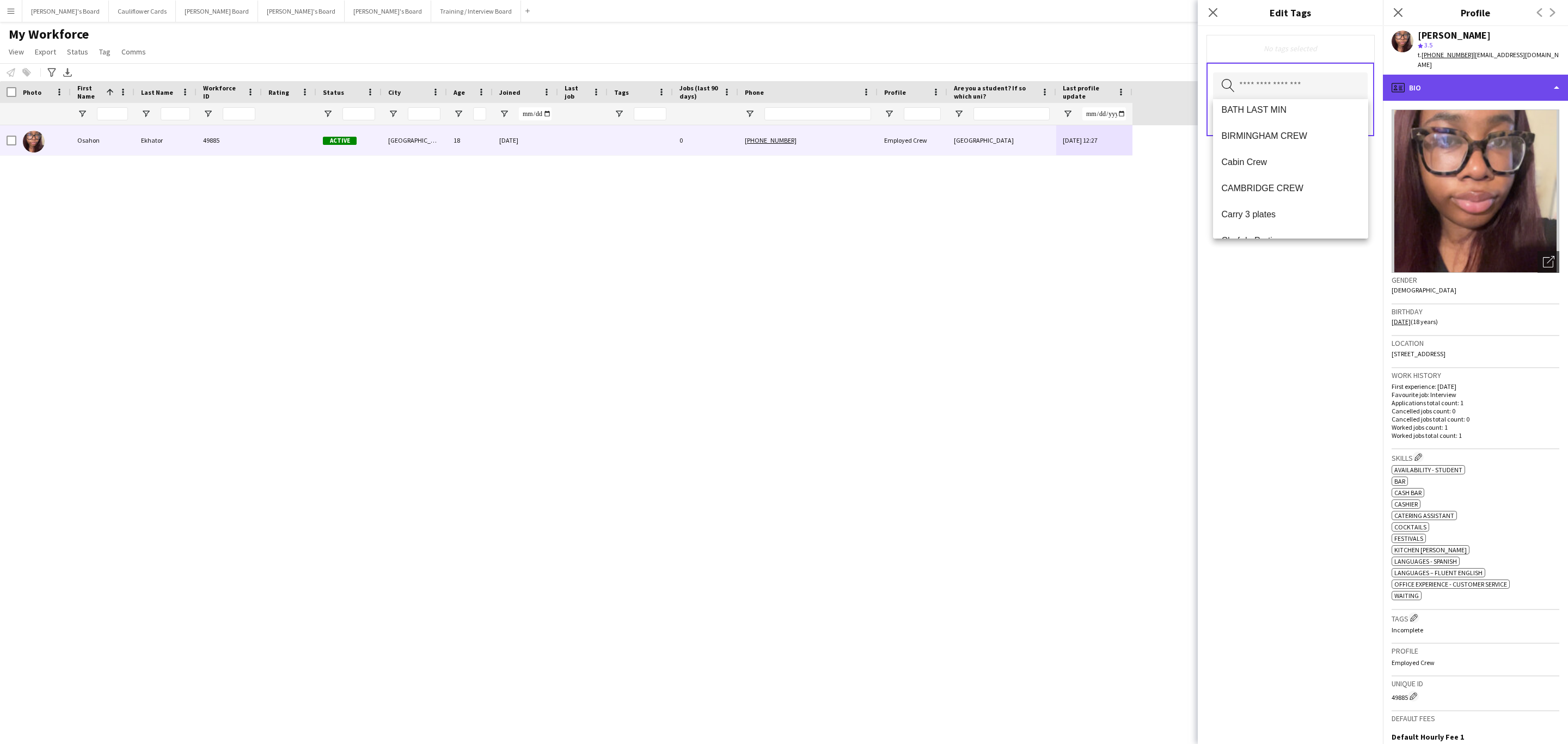
click at [1519, 77] on div "profile Bio" at bounding box center [1475, 88] width 185 height 26
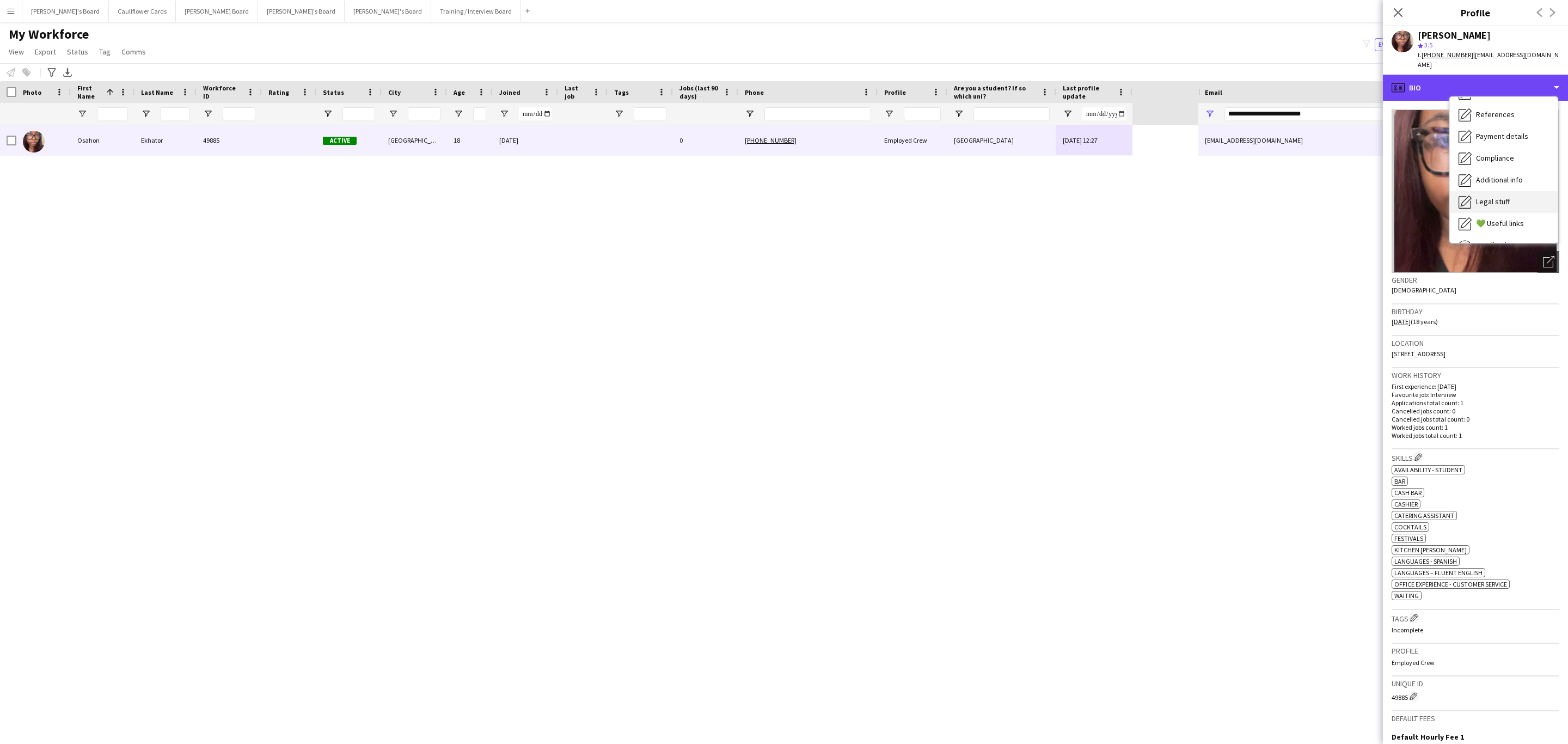
scroll to position [145, 0]
click at [1505, 136] on span "Additional info" at bounding box center [1500, 141] width 47 height 10
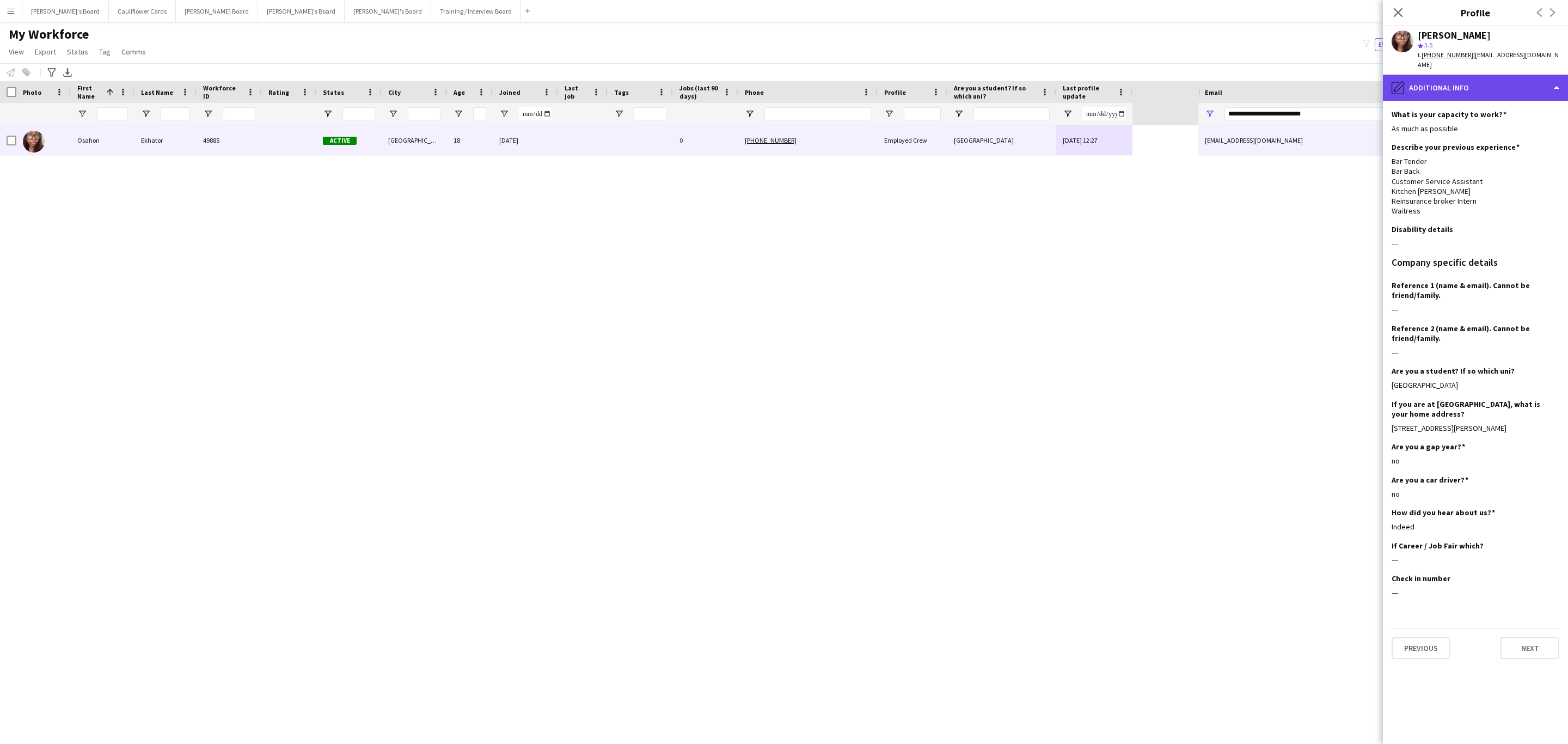
click at [1470, 82] on div "pencil4 Additional info" at bounding box center [1475, 88] width 185 height 26
click at [1489, 114] on span "Compliance" at bounding box center [1495, 119] width 38 height 10
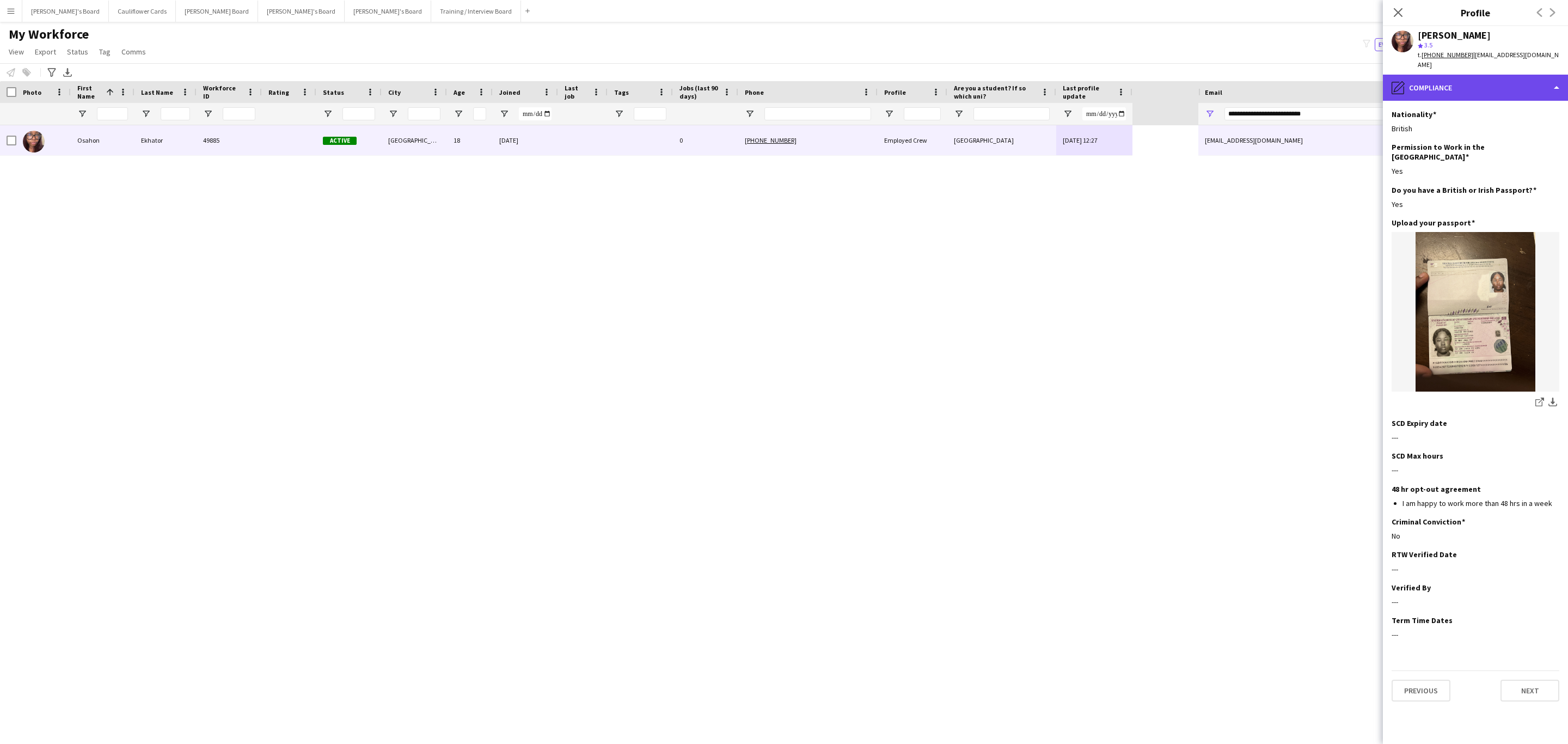
click at [1427, 79] on div "pencil4 Compliance" at bounding box center [1475, 88] width 185 height 26
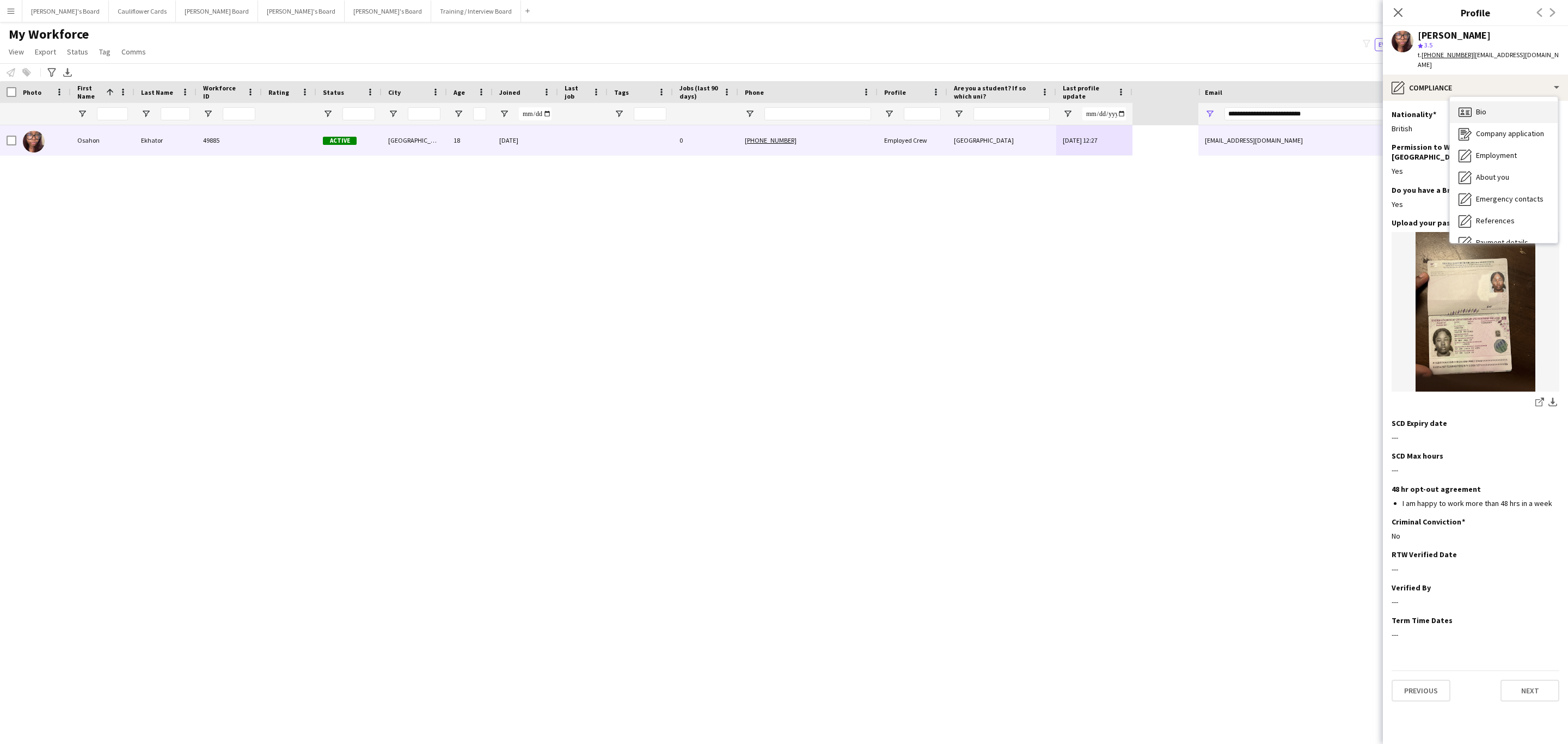
click at [1498, 101] on div "Bio Bio" at bounding box center [1504, 112] width 108 height 22
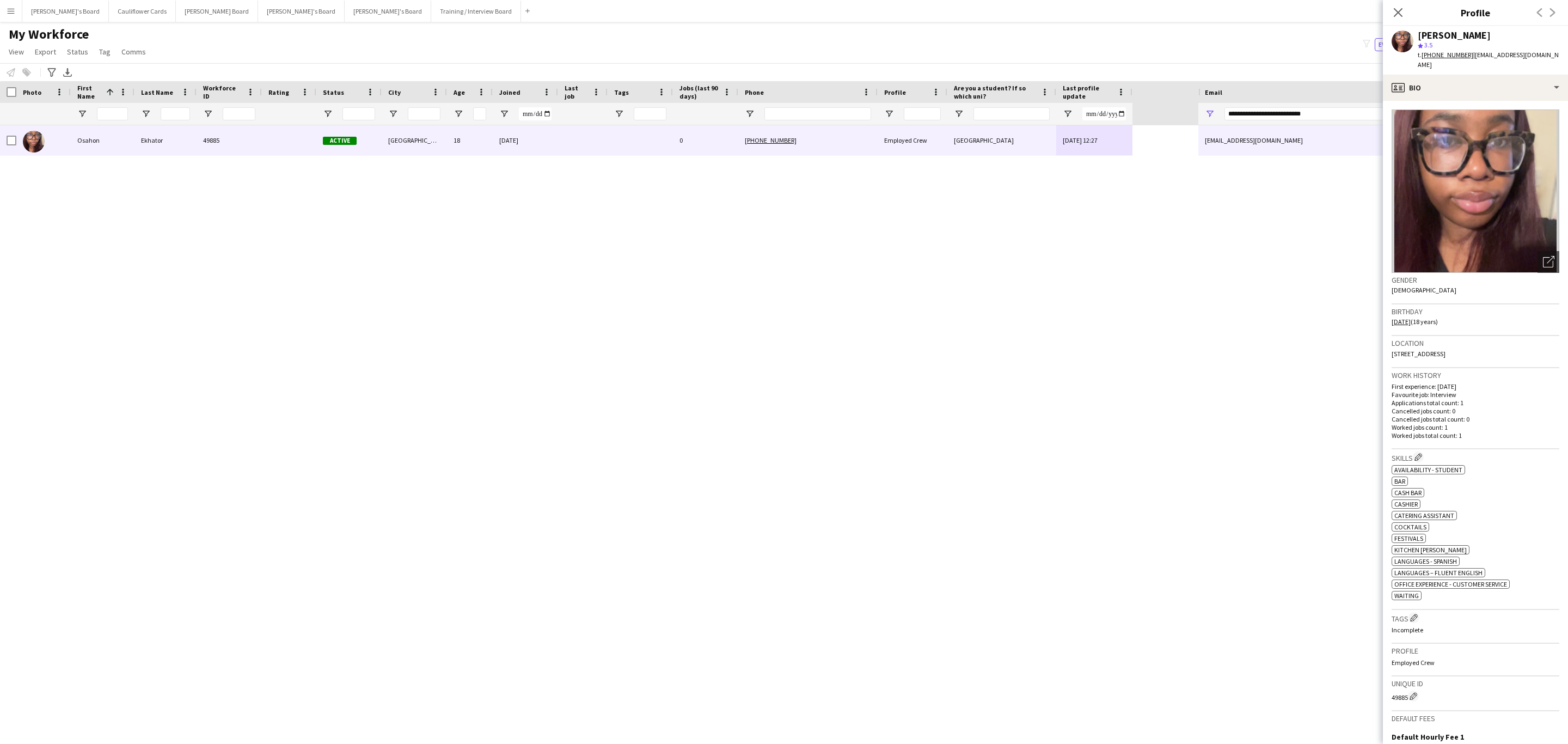
drag, startPoint x: 1413, startPoint y: 613, endPoint x: 1403, endPoint y: 544, distance: 69.7
click at [1413, 614] on app-icon "Edit crew company tags" at bounding box center [1414, 618] width 8 height 8
click at [1266, 85] on input "text" at bounding box center [1290, 85] width 155 height 27
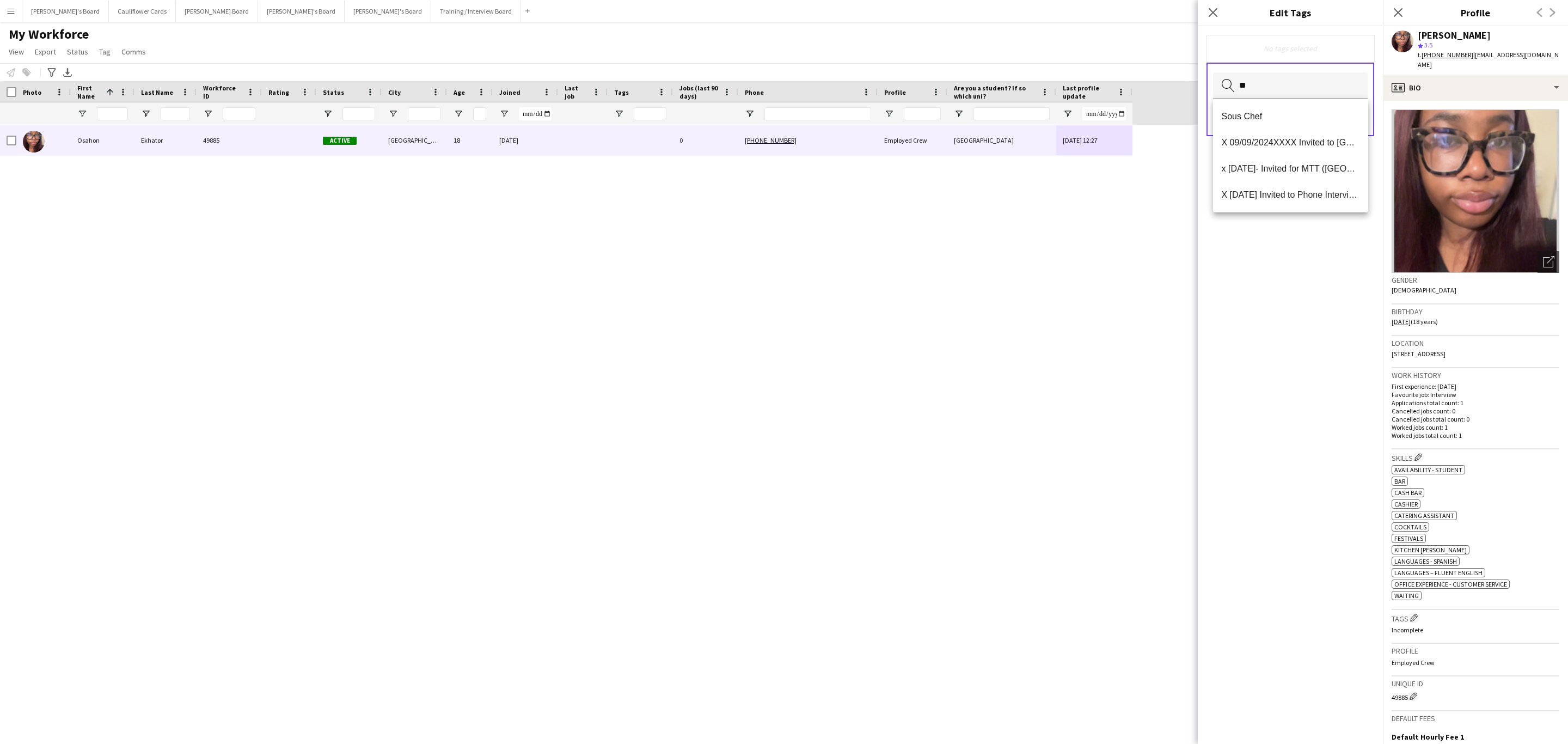
type input "*"
type input "***"
click at [1263, 118] on span "RTW Verified" at bounding box center [1290, 116] width 138 height 10
drag, startPoint x: 1346, startPoint y: 351, endPoint x: 1349, endPoint y: 278, distance: 73.1
click at [1348, 342] on div "RTW Verified Remove Search by tag name Save" at bounding box center [1290, 385] width 185 height 718
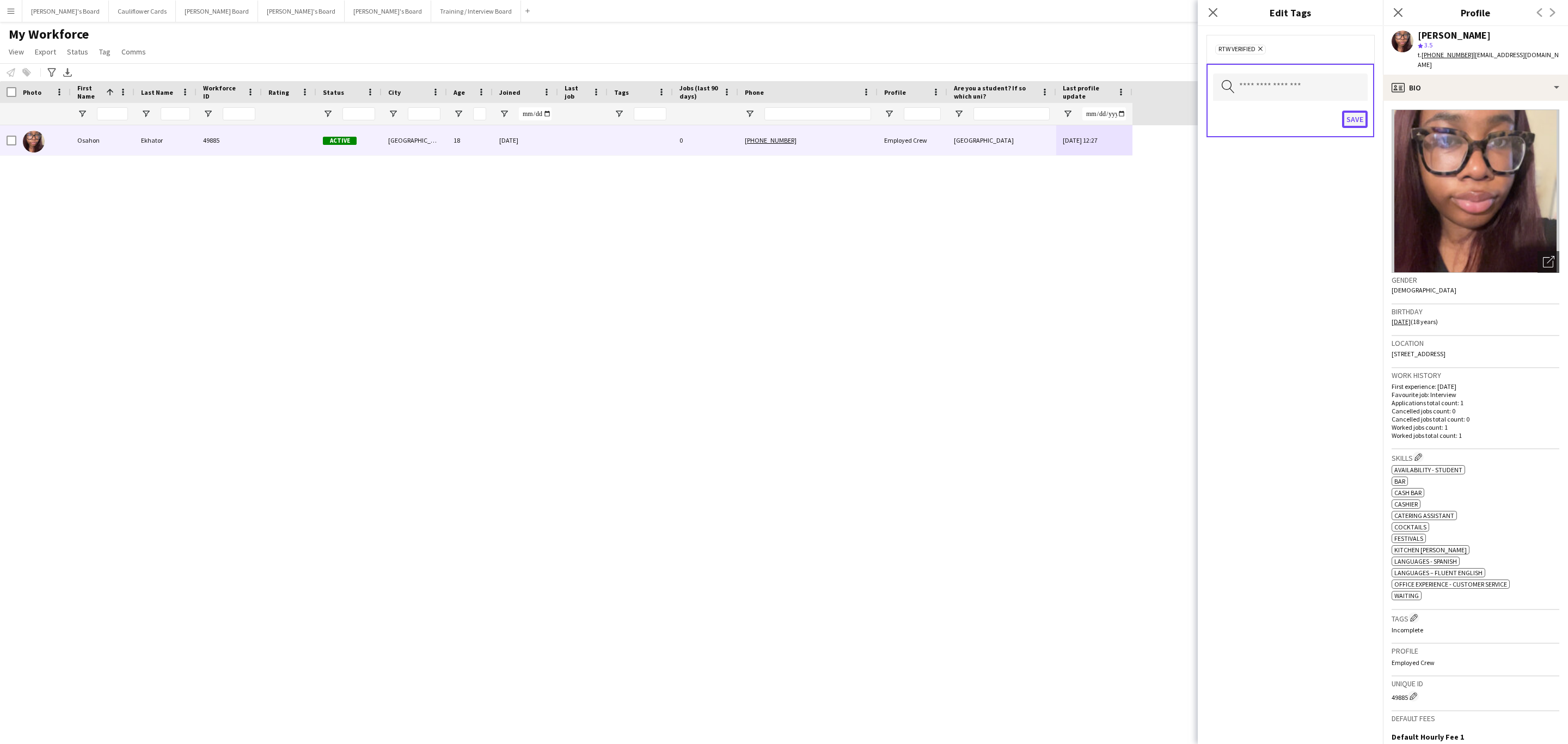
click at [1351, 120] on button "Save" at bounding box center [1354, 119] width 26 height 18
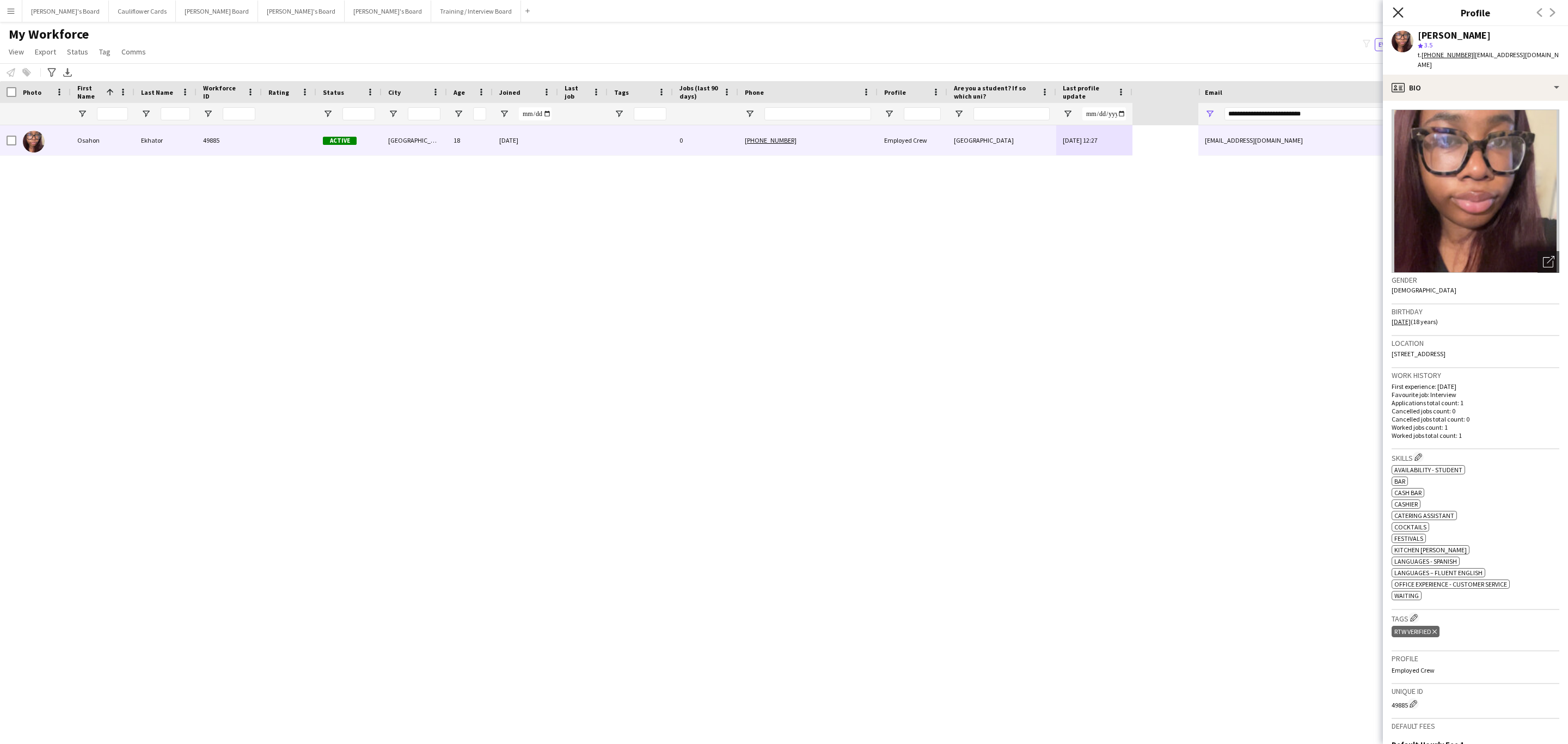
click at [1397, 14] on icon at bounding box center [1398, 12] width 10 height 10
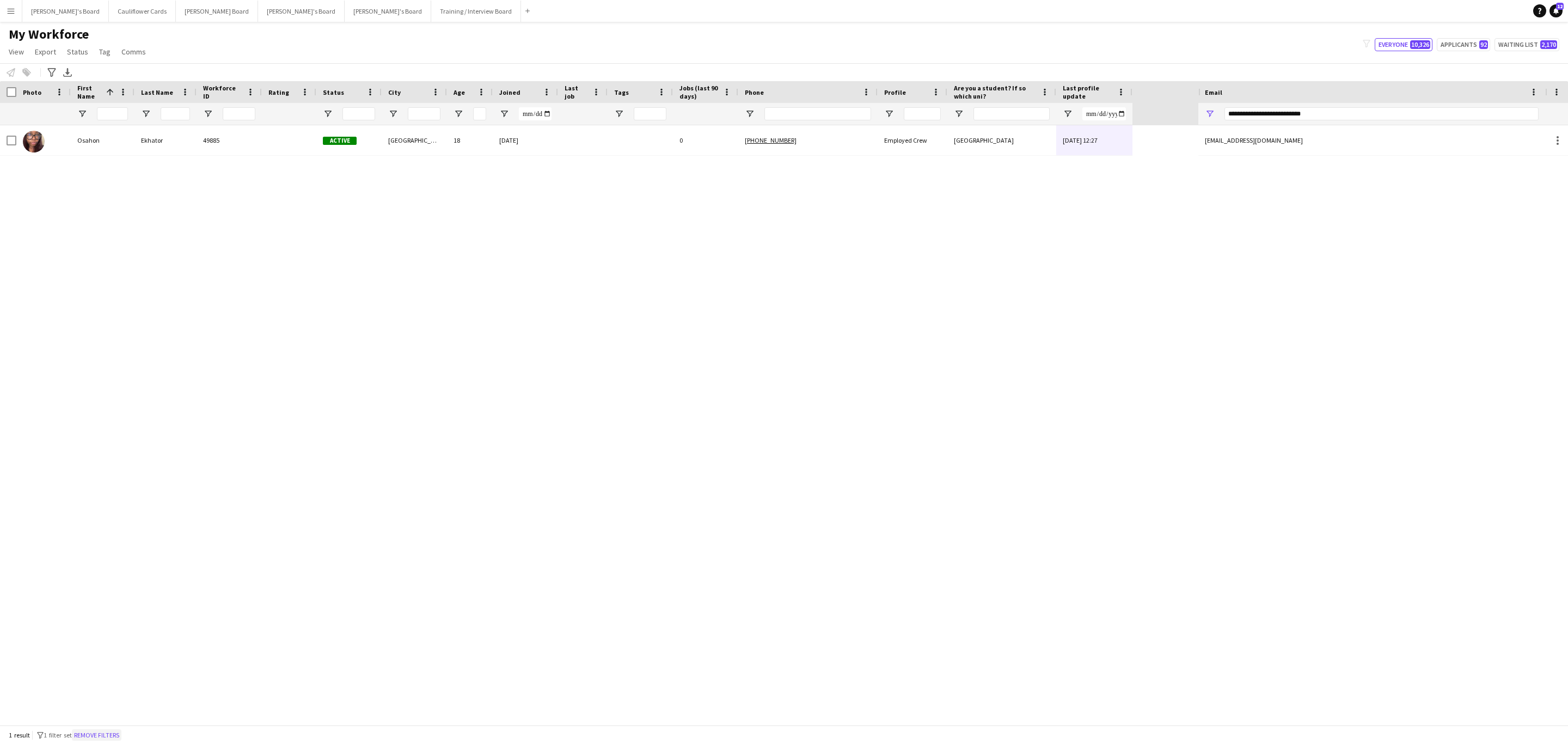
click at [96, 737] on button "Remove filters" at bounding box center [96, 735] width 50 height 12
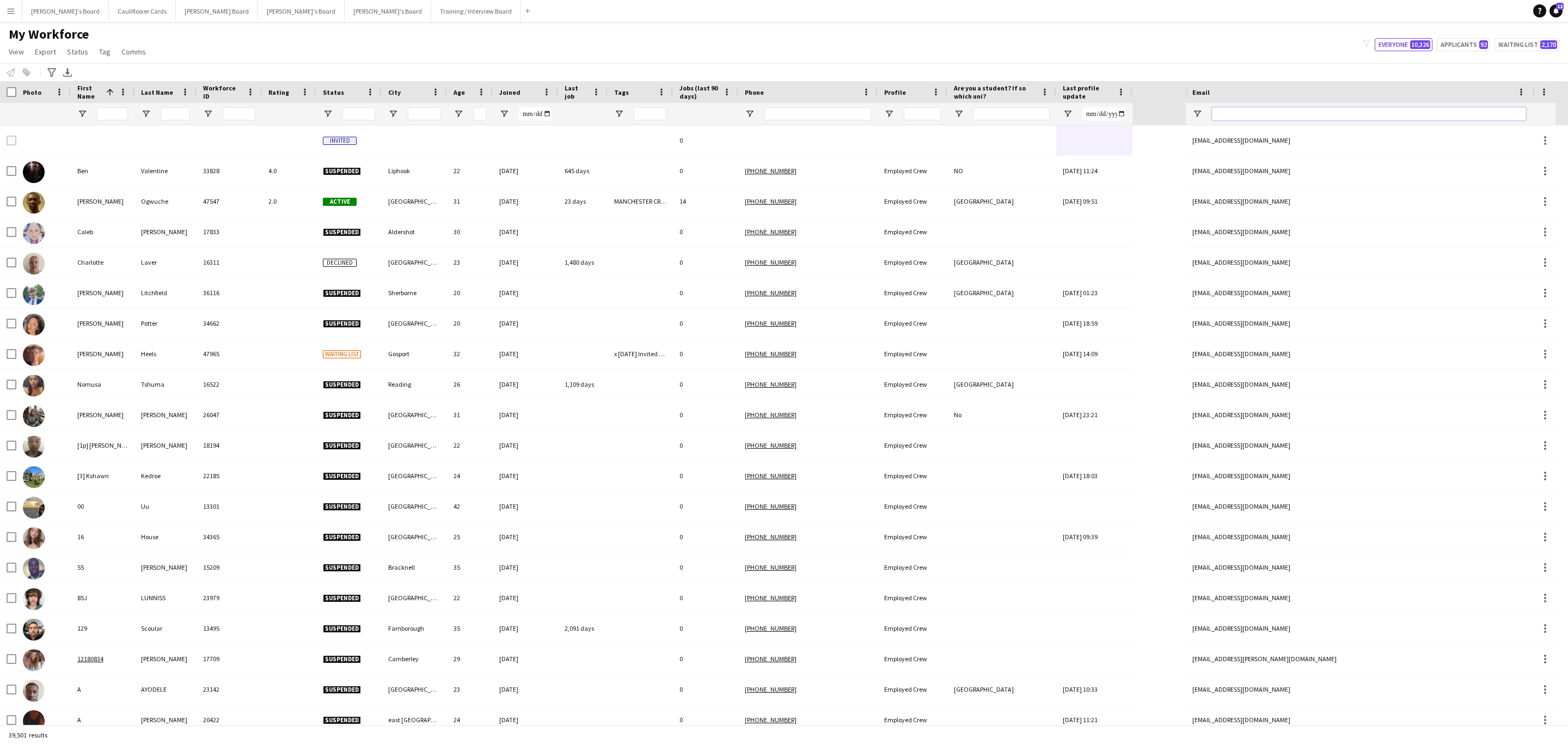
click at [1324, 111] on input "Email Filter Input" at bounding box center [1369, 114] width 314 height 13
paste input "**********"
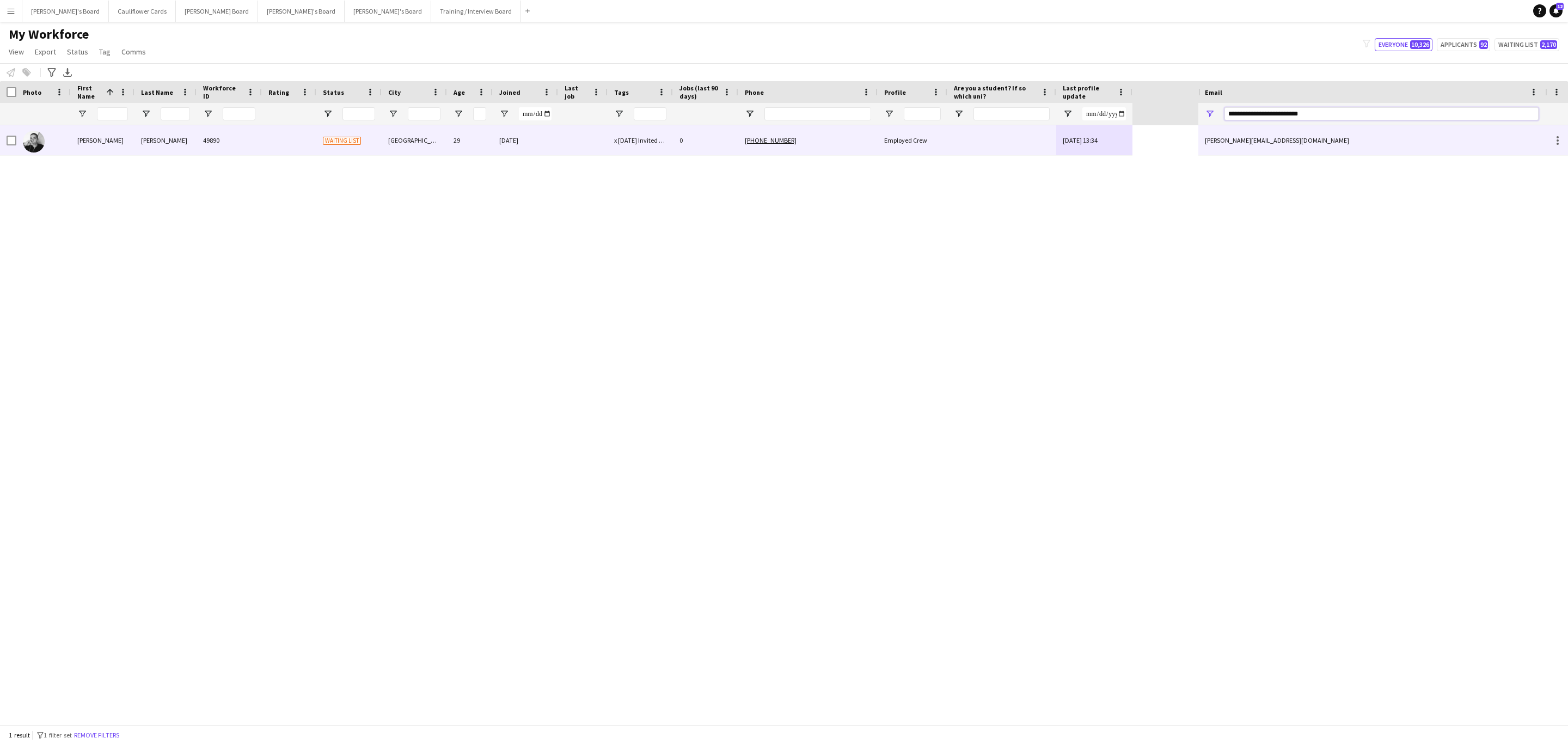
type input "**********"
click at [709, 137] on div "0" at bounding box center [705, 140] width 65 height 30
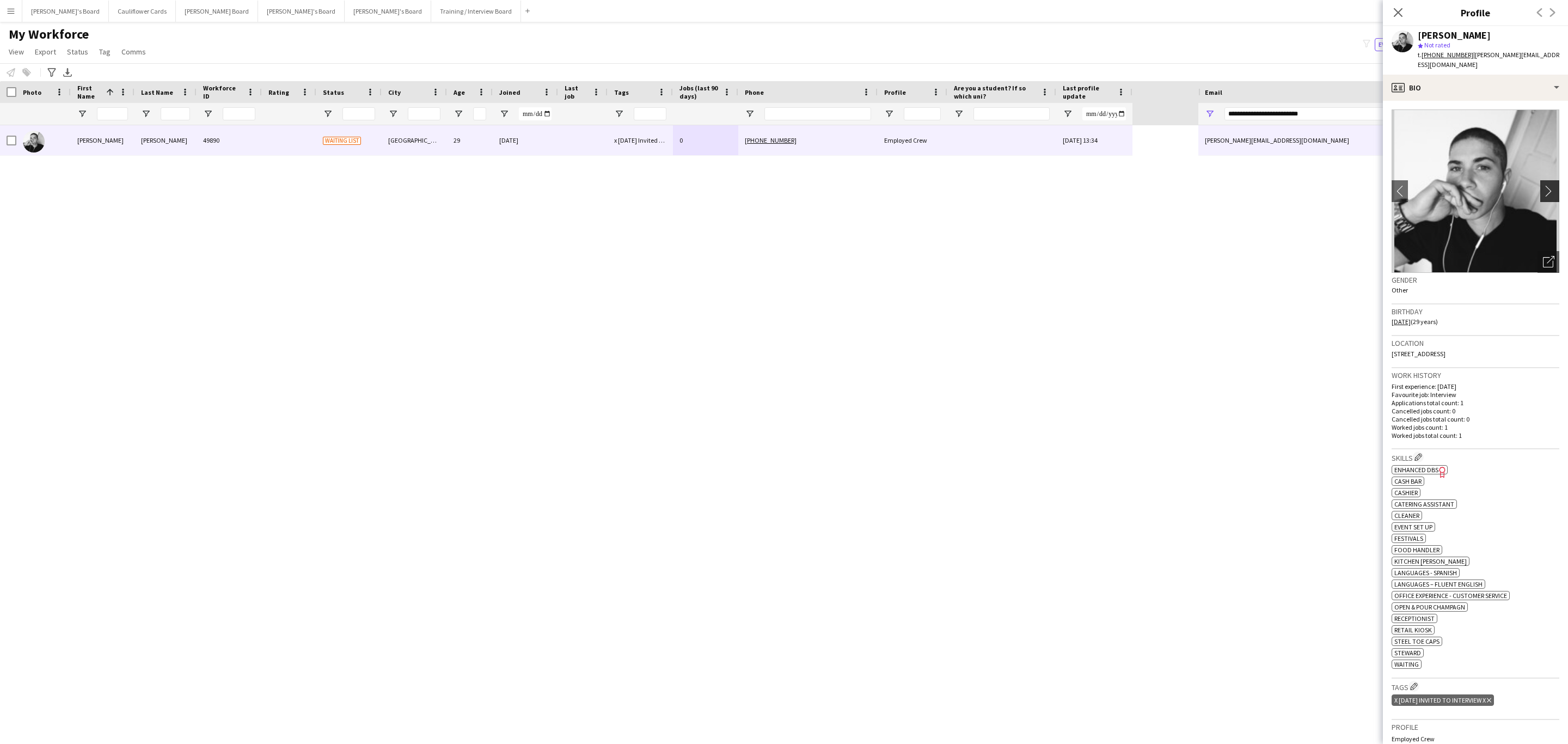
click at [1543, 185] on app-icon "chevron-right" at bounding box center [1551, 191] width 17 height 11
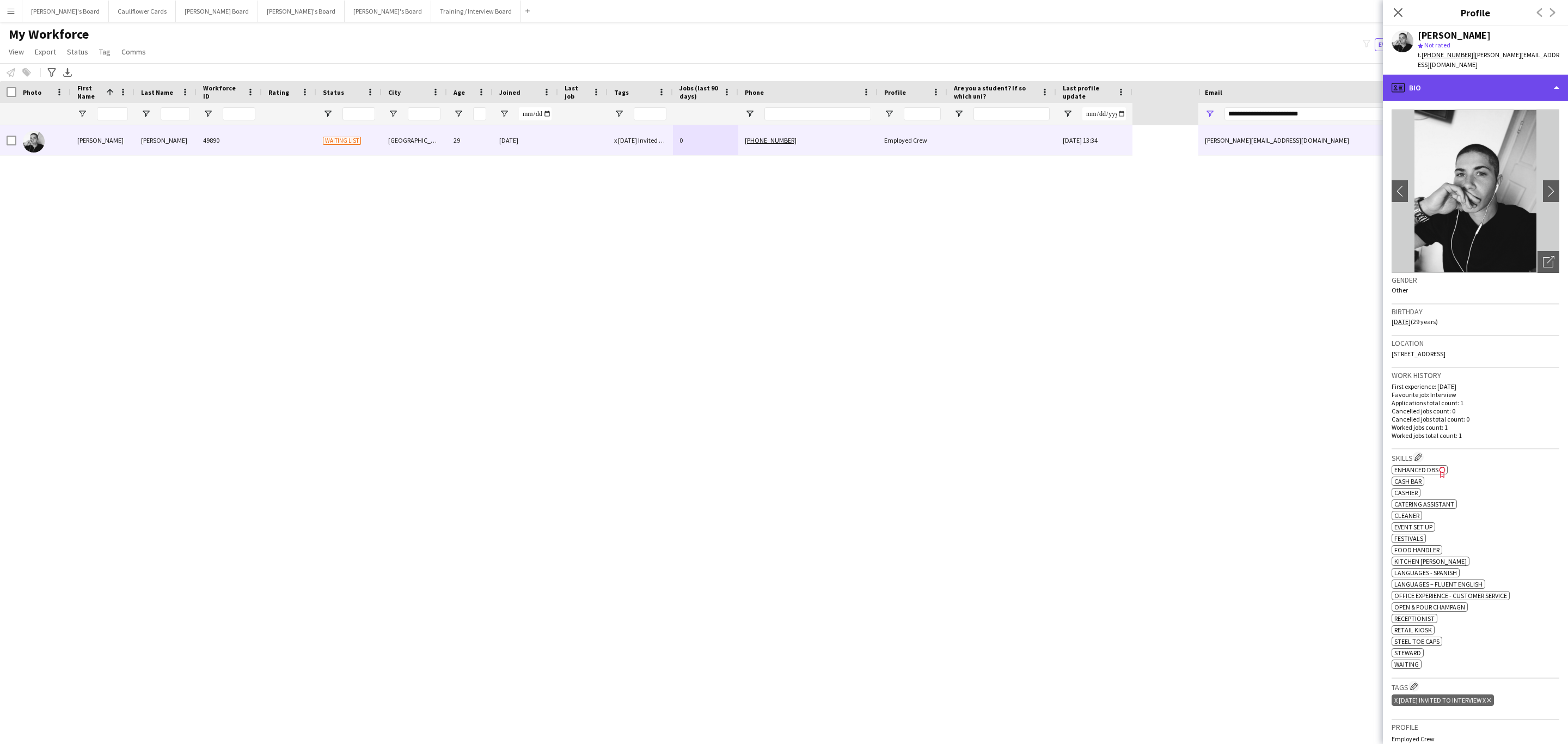
click at [1521, 84] on div "profile Bio" at bounding box center [1475, 88] width 185 height 26
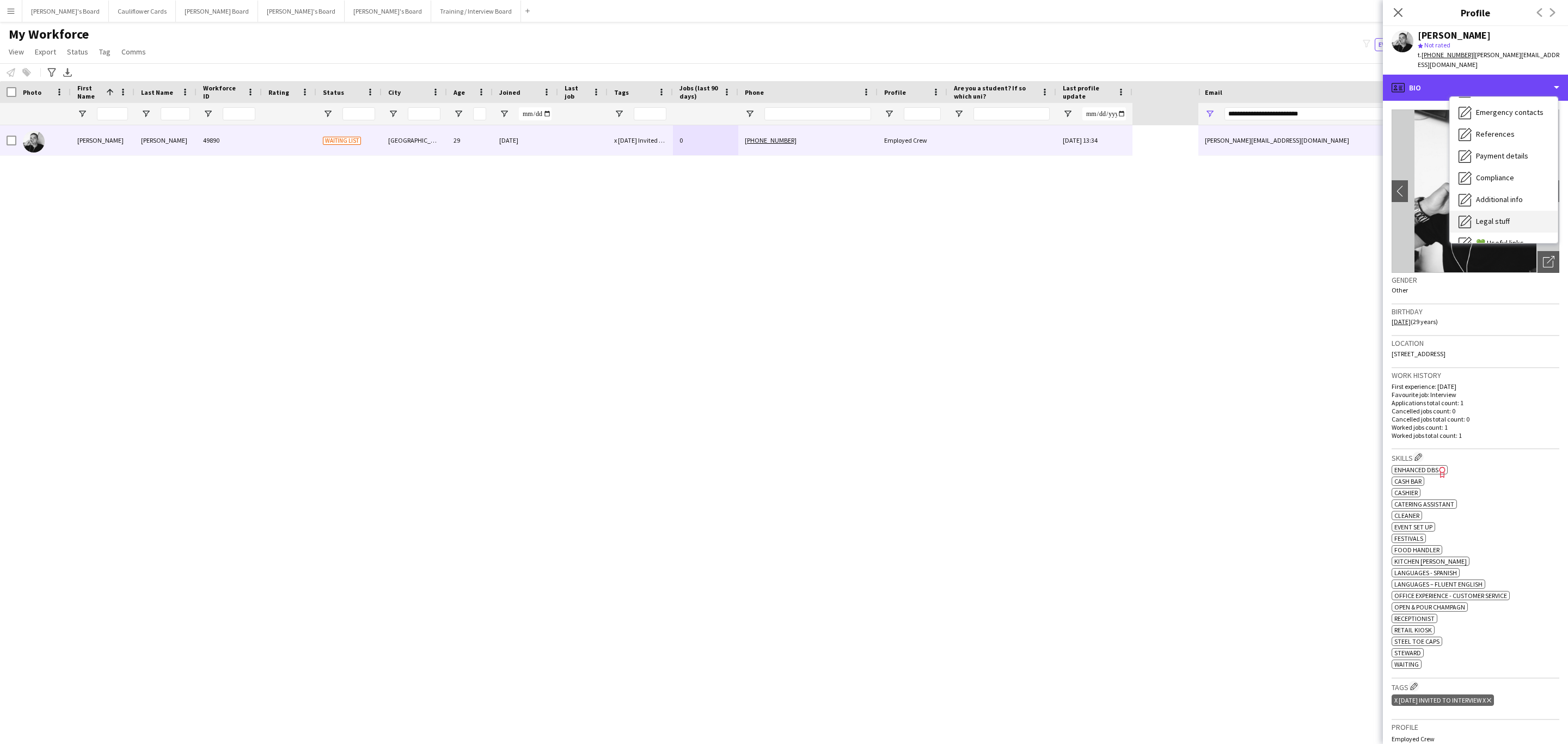
scroll to position [145, 0]
click at [1506, 136] on span "Additional info" at bounding box center [1500, 141] width 47 height 10
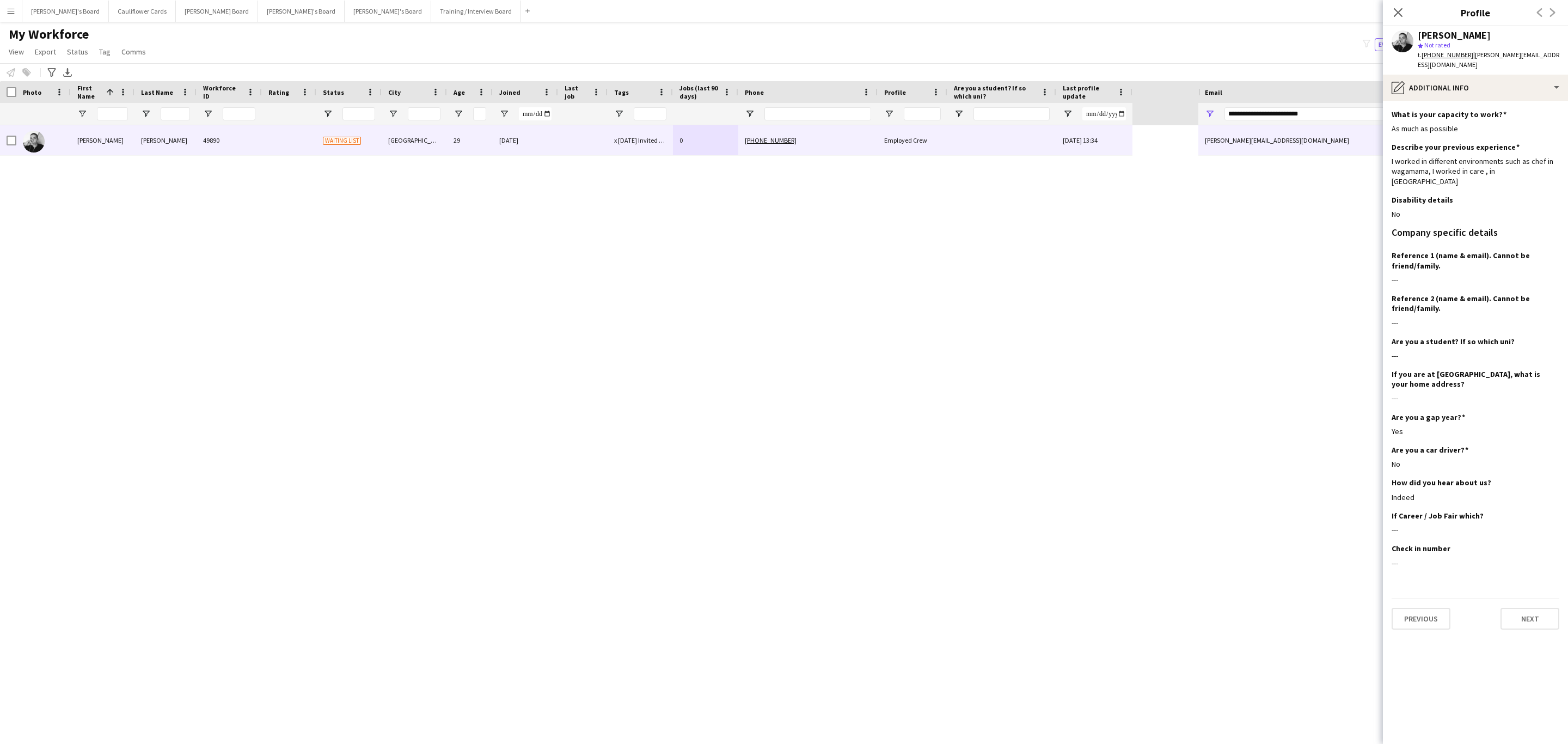
drag, startPoint x: 784, startPoint y: 325, endPoint x: 798, endPoint y: 327, distance: 14.1
click at [798, 327] on div "Raul Salvator 49890 Waiting list Southampton 29 01-09-2025 x 01/09/25 Invited t…" at bounding box center [599, 425] width 1199 height 599
click at [1469, 82] on div "pencil4 Additional info" at bounding box center [1475, 88] width 185 height 26
click at [1508, 114] on span "Compliance" at bounding box center [1495, 119] width 38 height 10
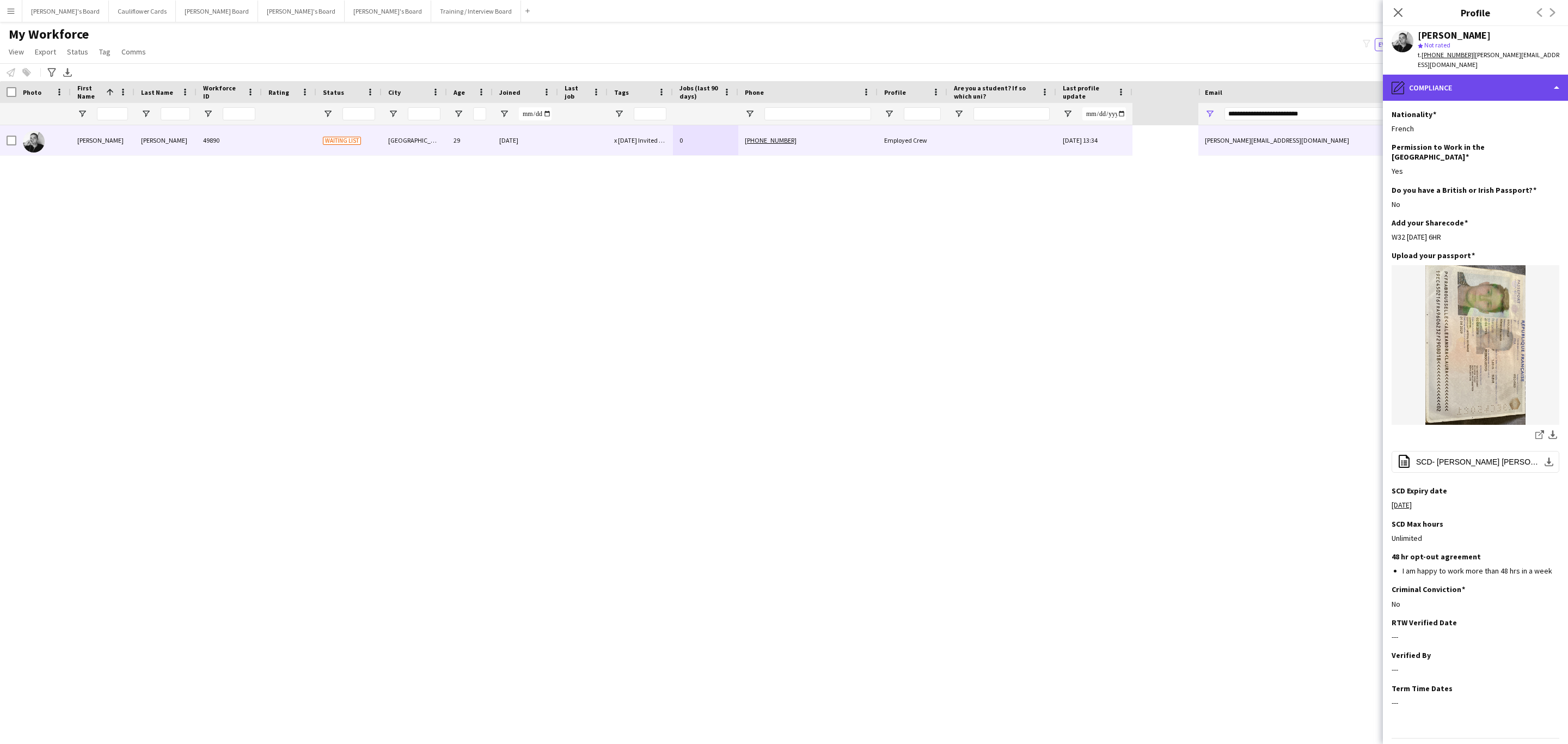
click at [1489, 75] on div "pencil4 Compliance" at bounding box center [1475, 88] width 185 height 26
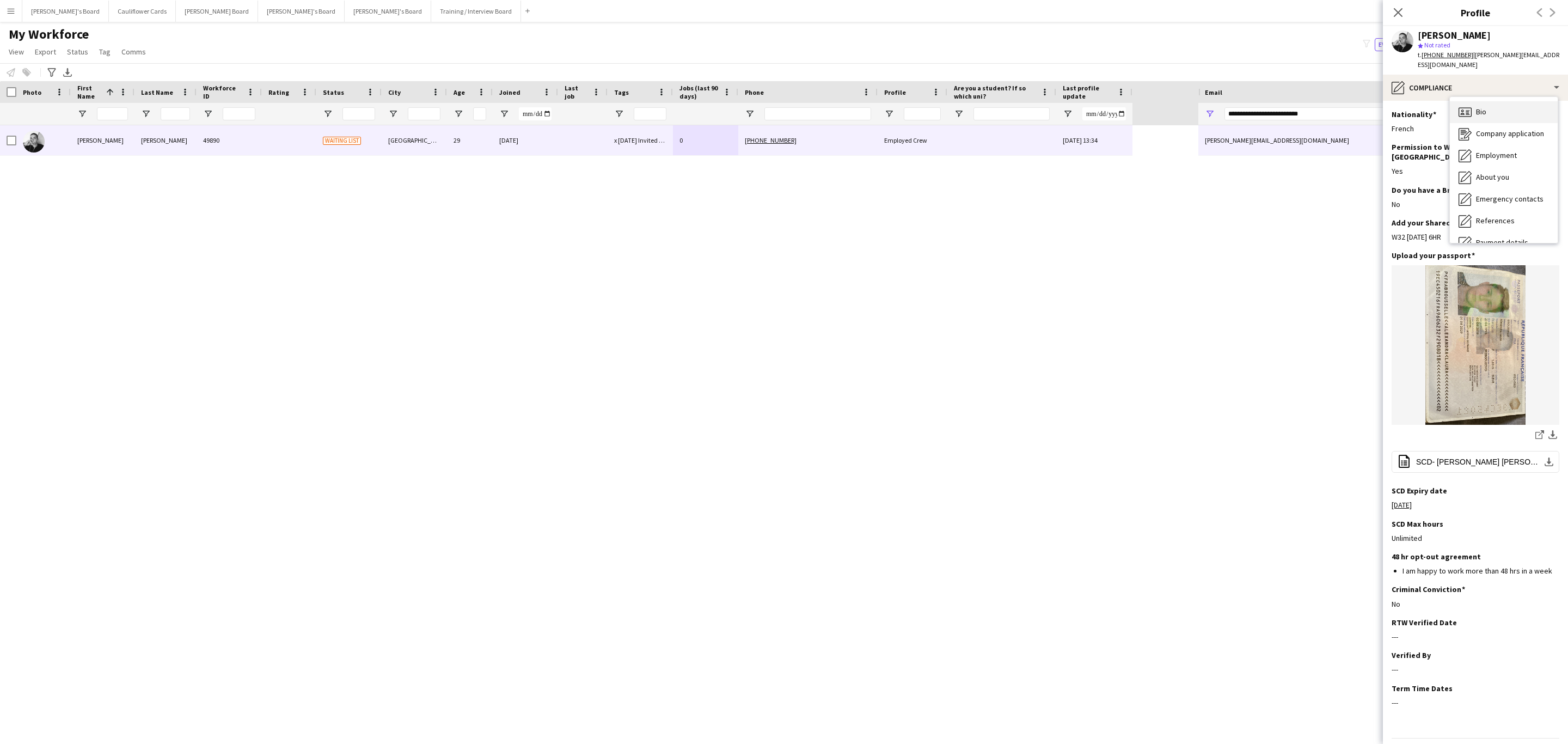
click at [1482, 110] on div "Bio Bio" at bounding box center [1504, 112] width 108 height 22
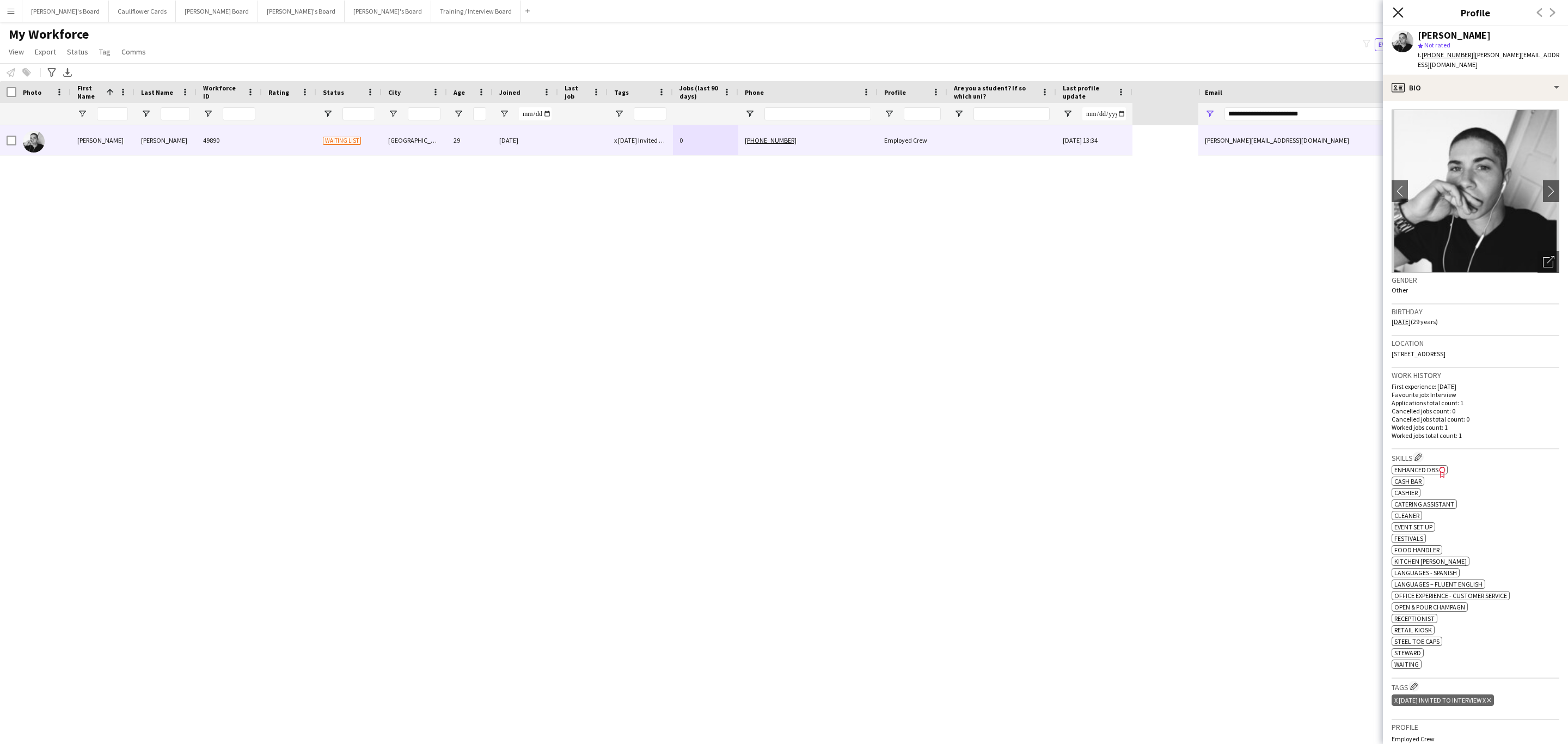
click at [1398, 12] on icon at bounding box center [1398, 12] width 10 height 10
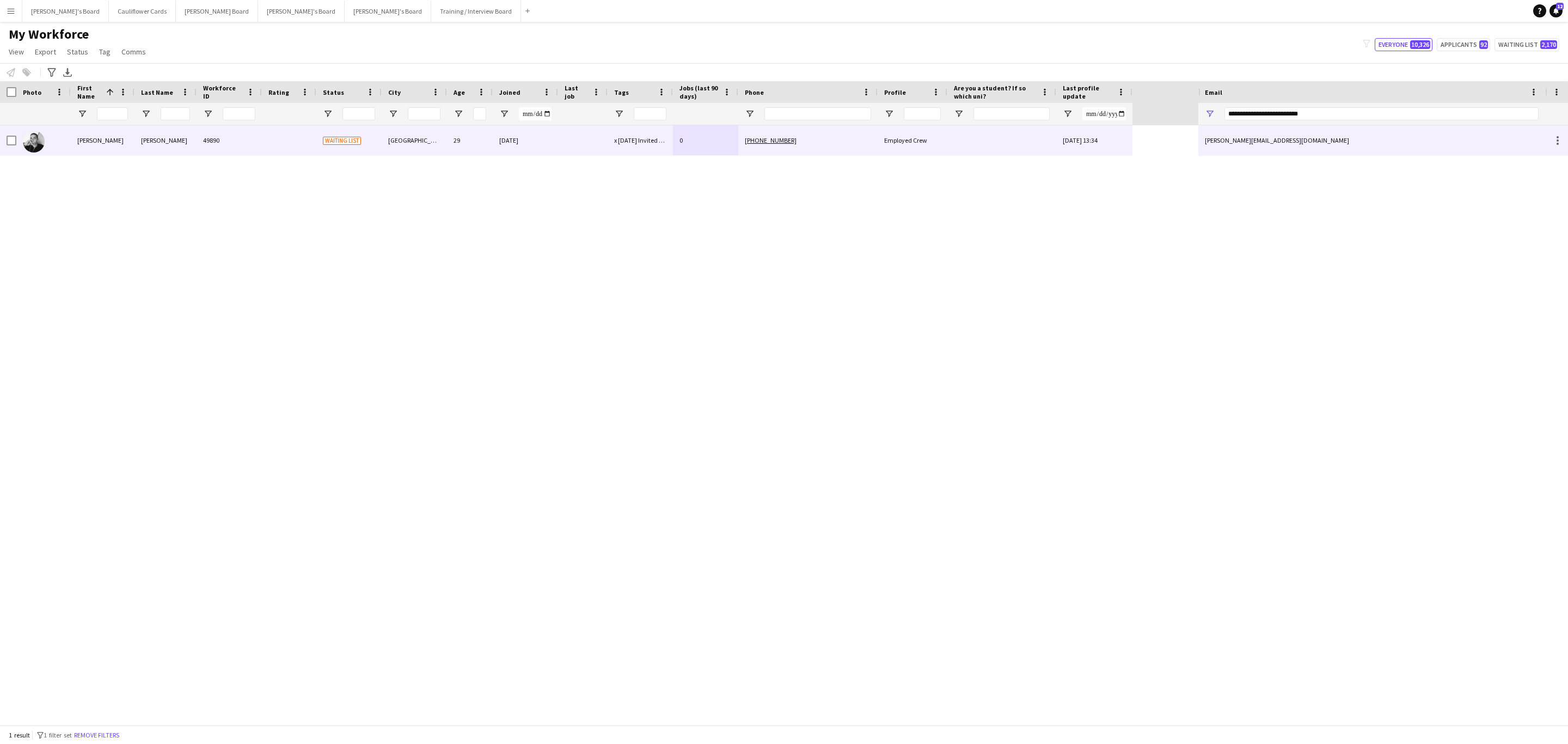
drag, startPoint x: 561, startPoint y: 136, endPoint x: 1037, endPoint y: 145, distance: 476.1
click at [562, 136] on div at bounding box center [582, 140] width 50 height 30
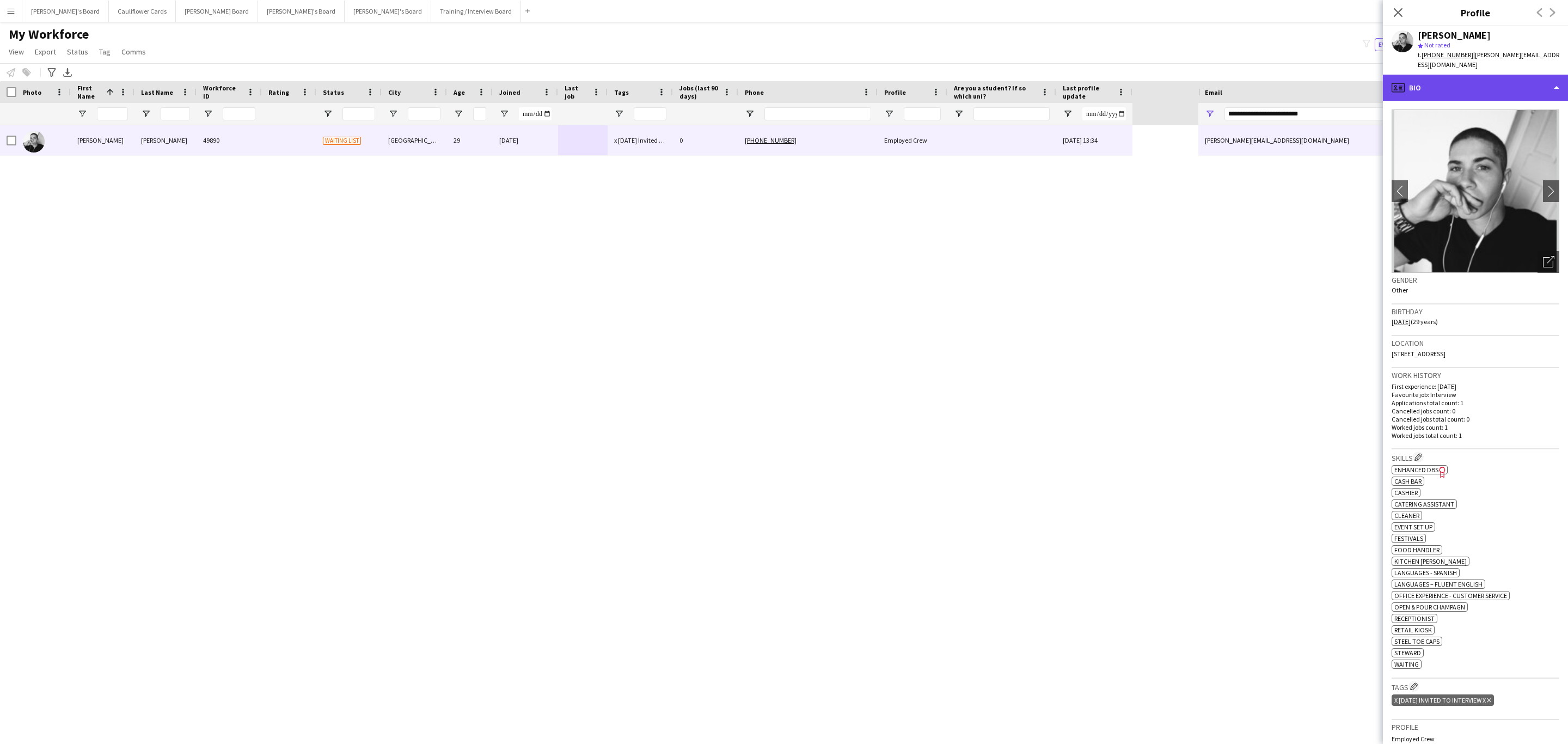
drag, startPoint x: 1516, startPoint y: 75, endPoint x: 1521, endPoint y: 142, distance: 67.2
click at [1516, 75] on div "profile Bio" at bounding box center [1475, 88] width 185 height 26
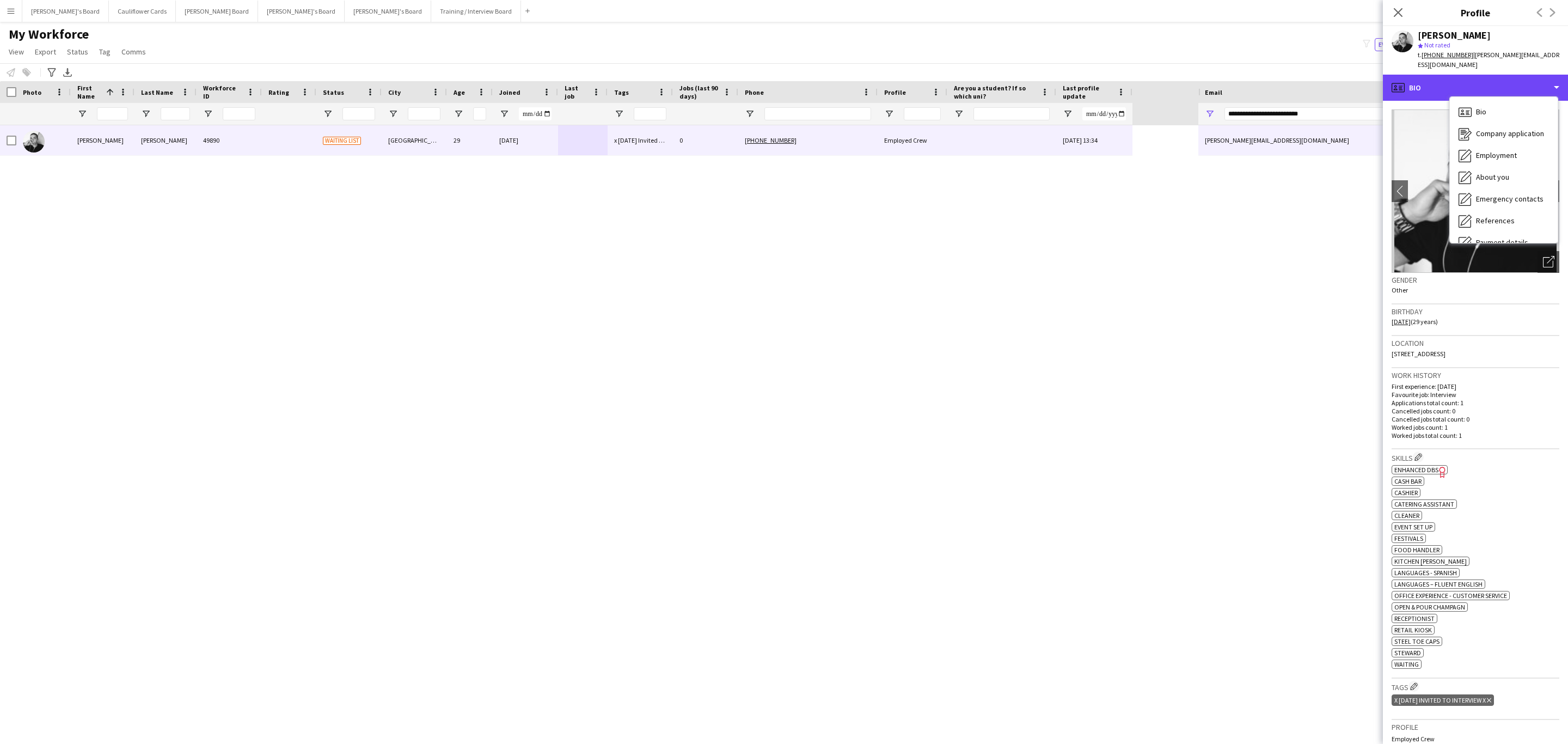
scroll to position [145, 0]
click at [1505, 118] on div "Compliance Compliance" at bounding box center [1504, 119] width 108 height 22
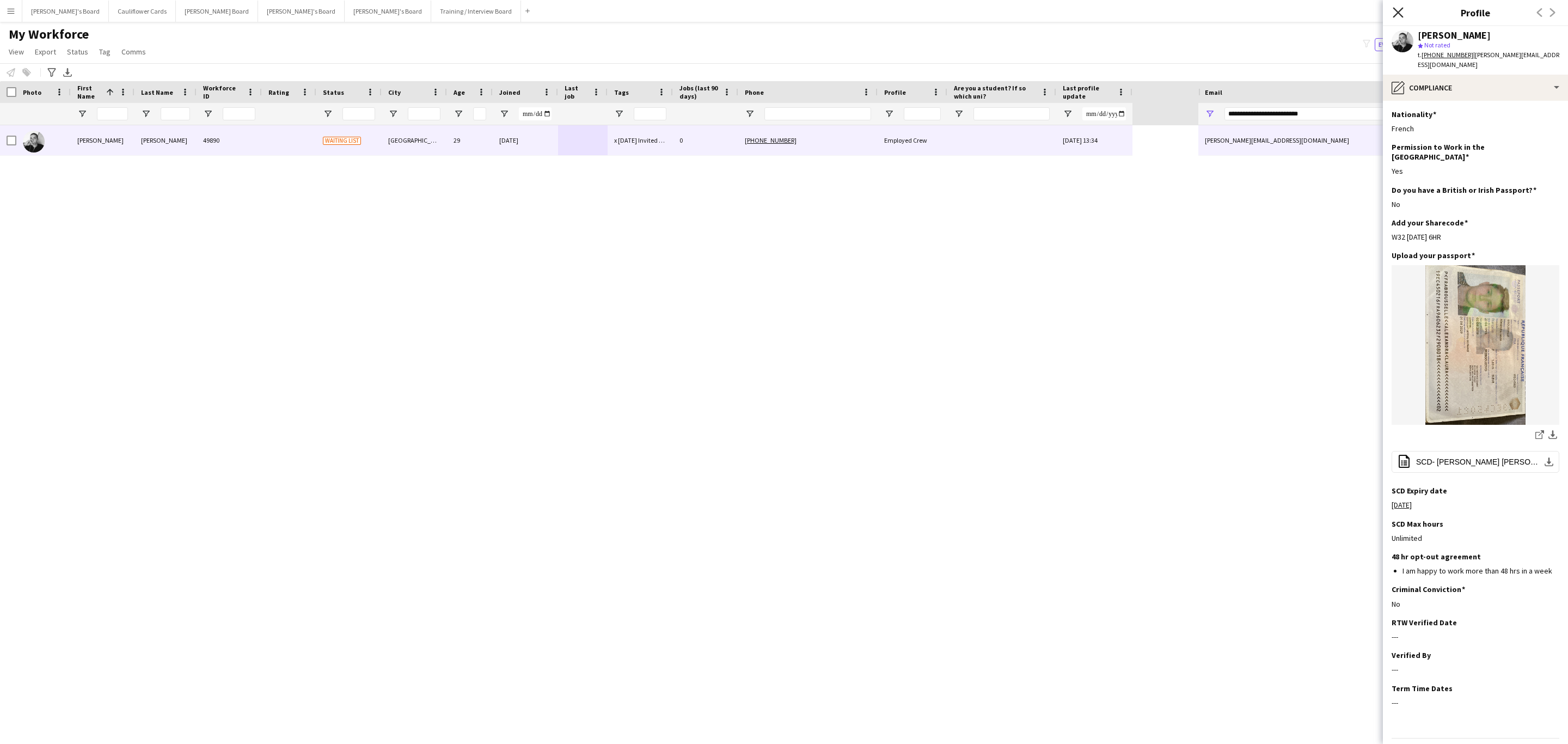
click at [1394, 13] on icon "Close pop-in" at bounding box center [1398, 12] width 10 height 10
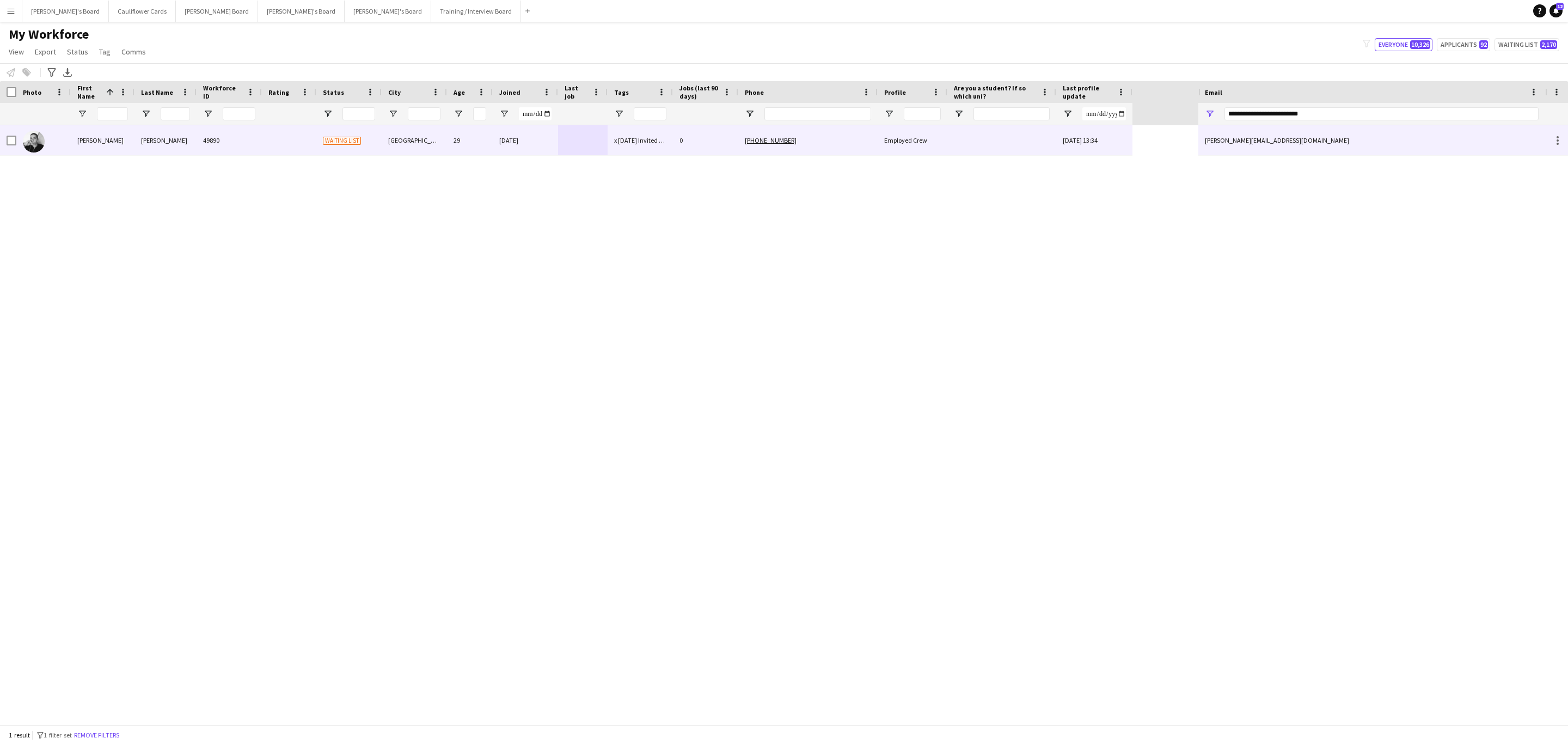
click at [972, 134] on div at bounding box center [1001, 140] width 109 height 30
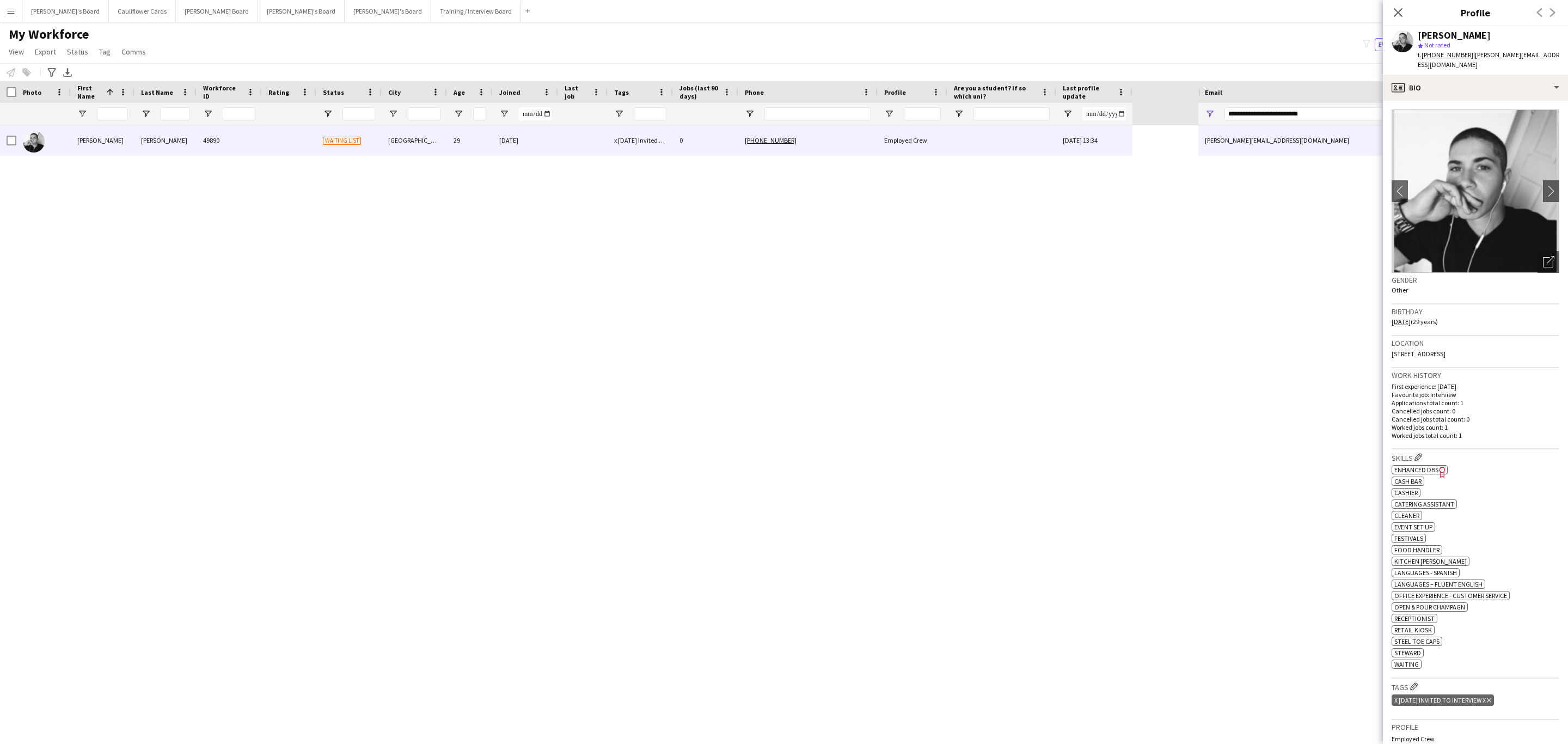
click at [1550, 180] on app-crew-profile-bio "chevron-left chevron-right Open photos pop-in Gender Other Birthday 23-06-1996 …" at bounding box center [1475, 422] width 185 height 643
click at [1543, 185] on app-icon "chevron-right" at bounding box center [1551, 191] width 17 height 11
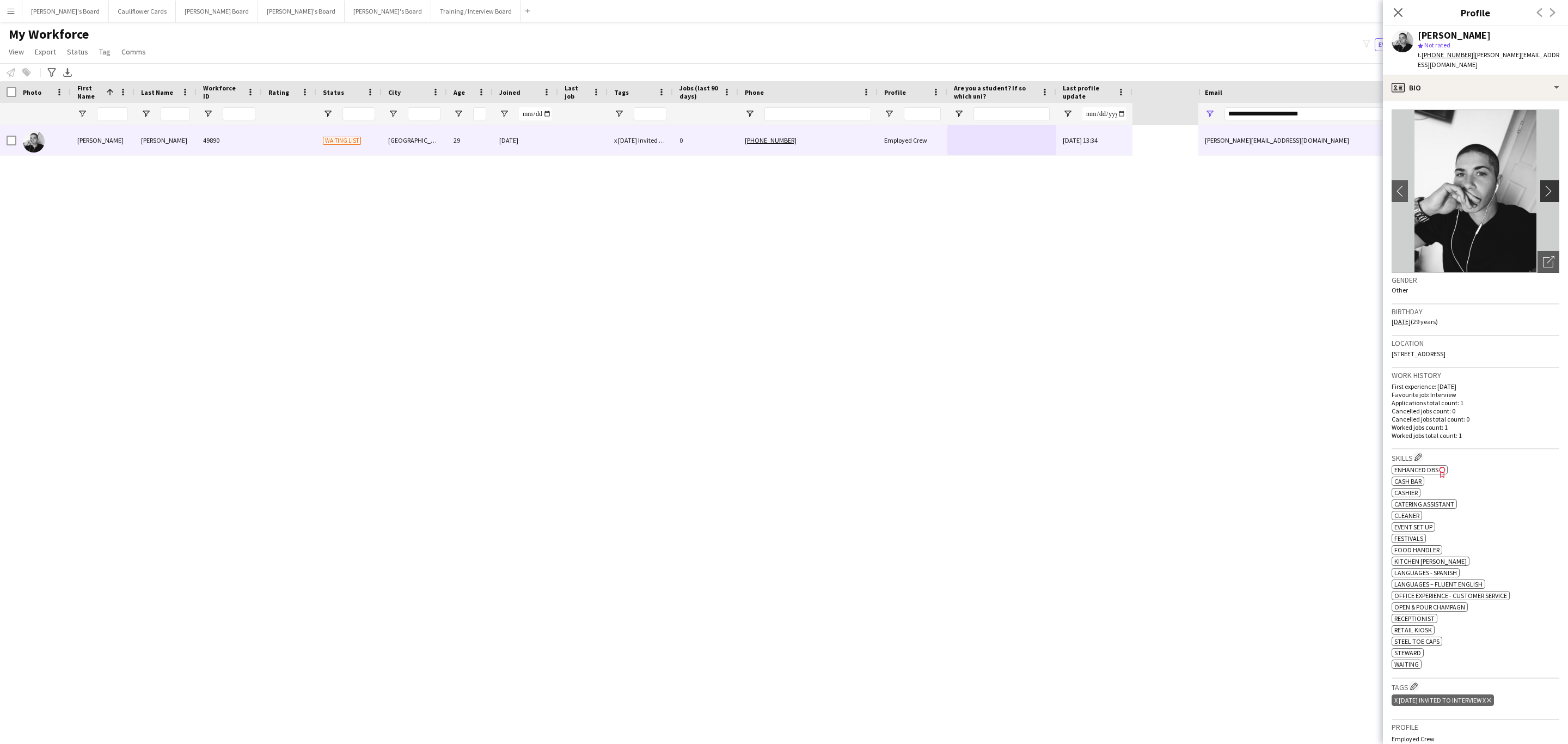
click at [1543, 185] on app-icon "chevron-right" at bounding box center [1551, 191] width 17 height 11
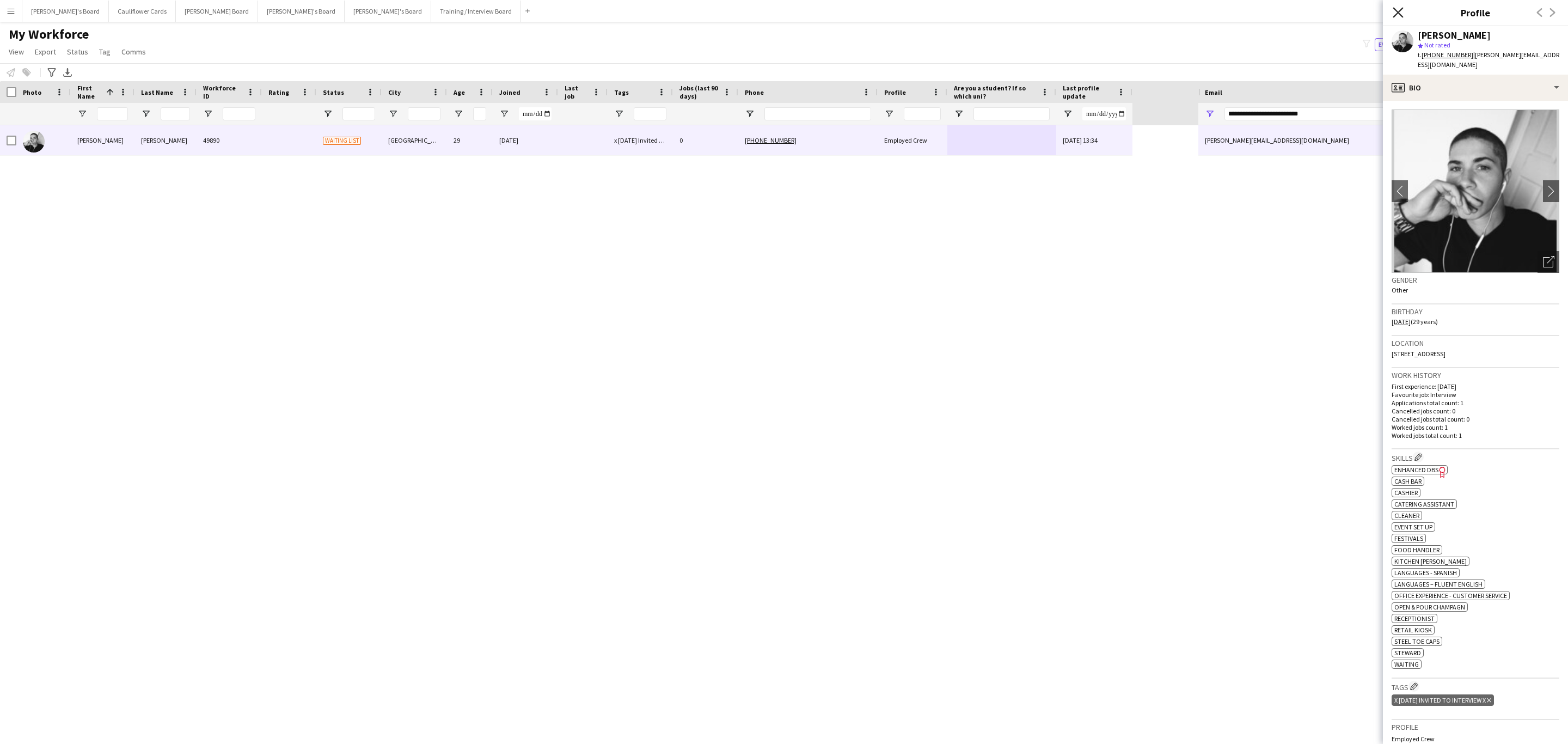
click at [1397, 8] on icon "Close pop-in" at bounding box center [1398, 12] width 10 height 10
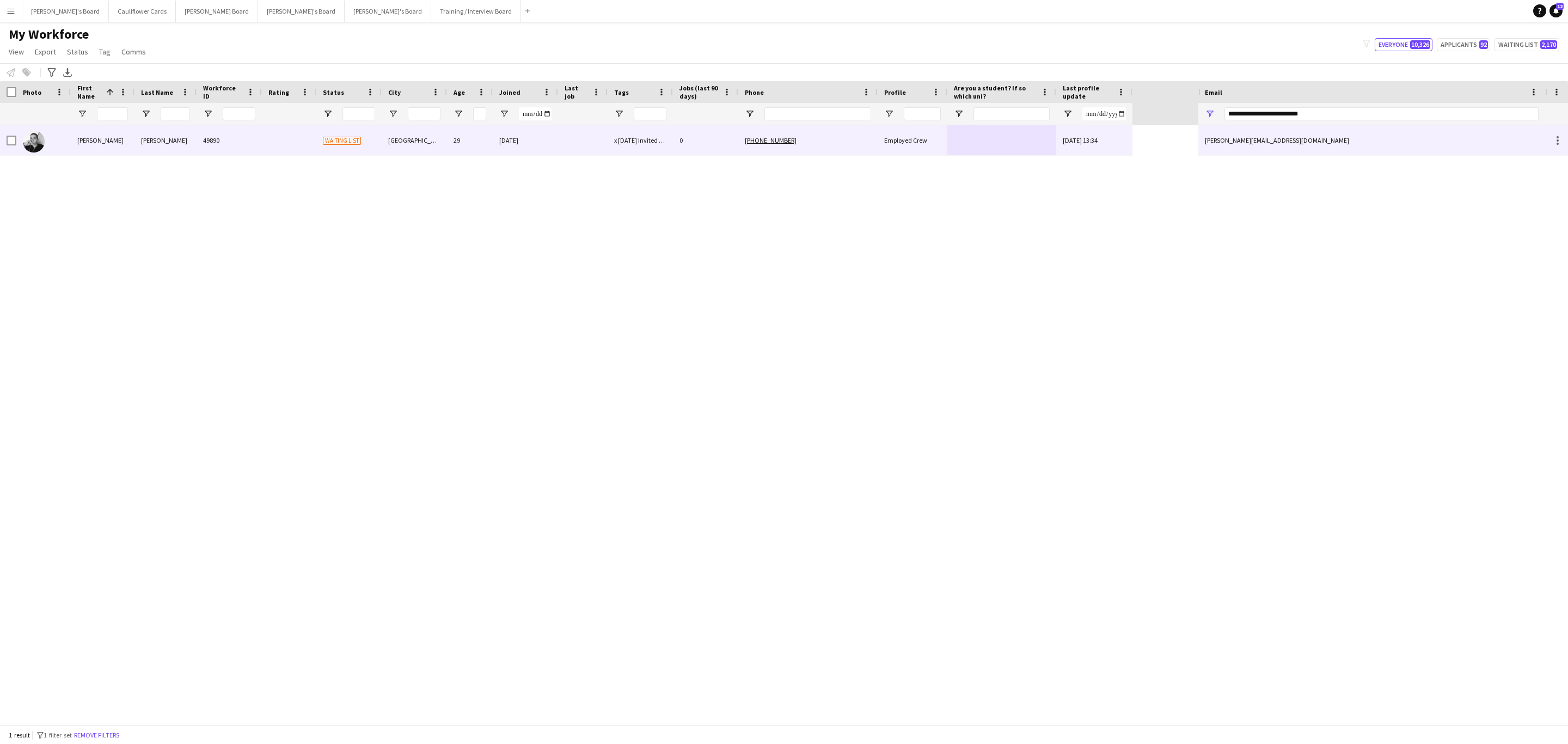
drag, startPoint x: 1332, startPoint y: 141, endPoint x: 678, endPoint y: 327, distance: 679.9
click at [1331, 141] on div "raul.salvator123@gmail.com" at bounding box center [1372, 140] width 347 height 30
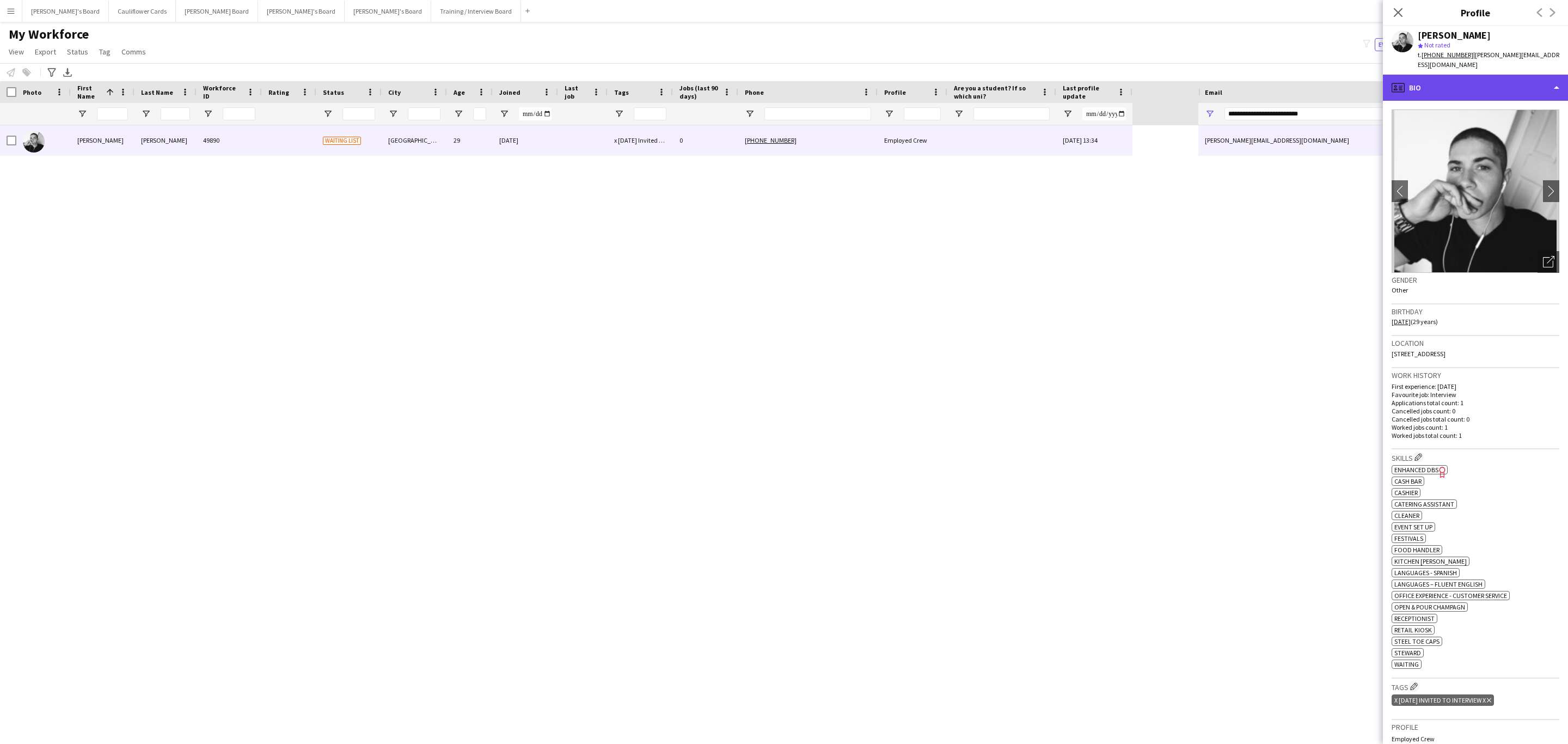
click at [1516, 82] on div "profile Bio" at bounding box center [1475, 88] width 185 height 26
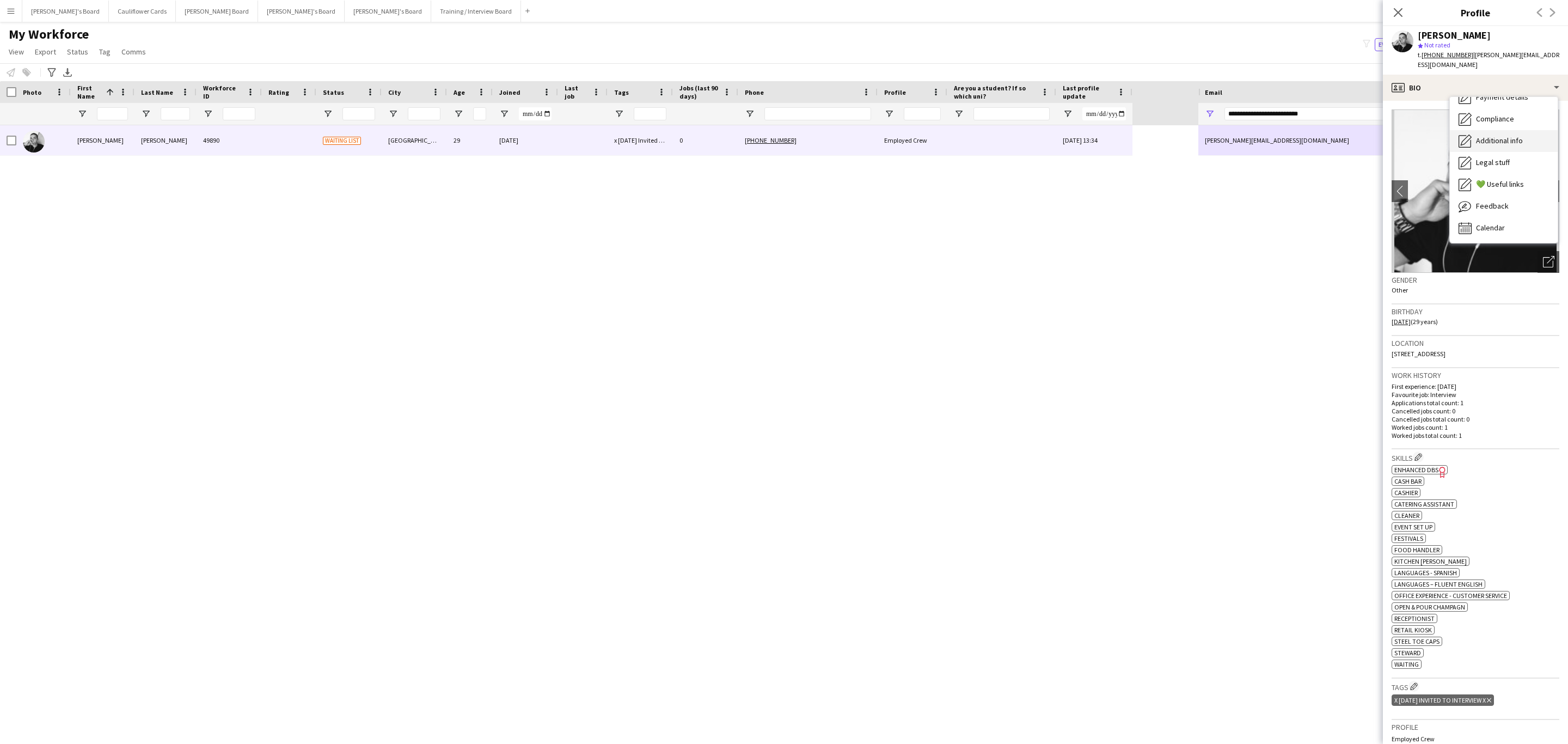
click at [1510, 136] on span "Additional info" at bounding box center [1500, 141] width 47 height 10
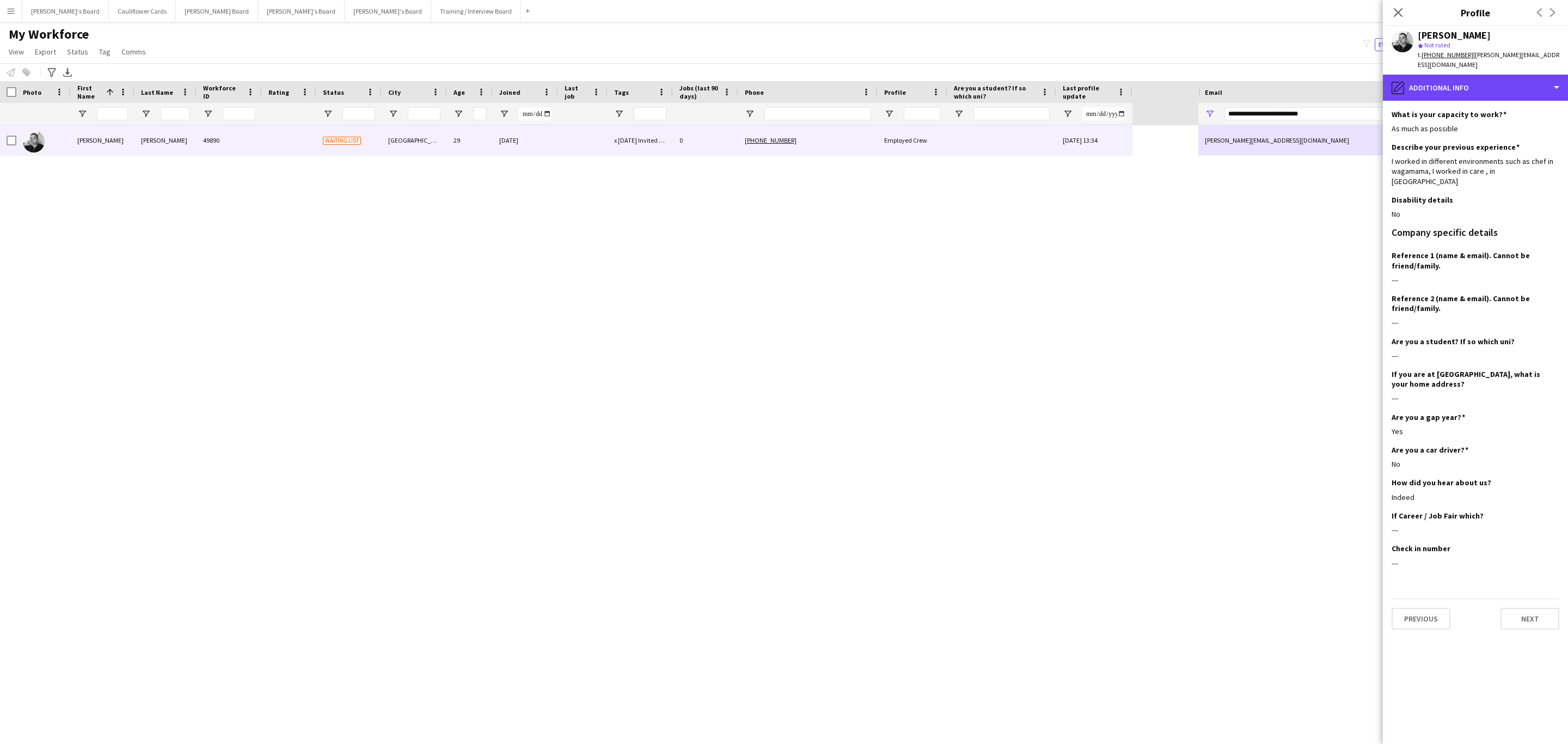
drag, startPoint x: 1500, startPoint y: 64, endPoint x: 1490, endPoint y: 131, distance: 67.7
click at [1500, 75] on div "pencil4 Additional info" at bounding box center [1475, 88] width 185 height 26
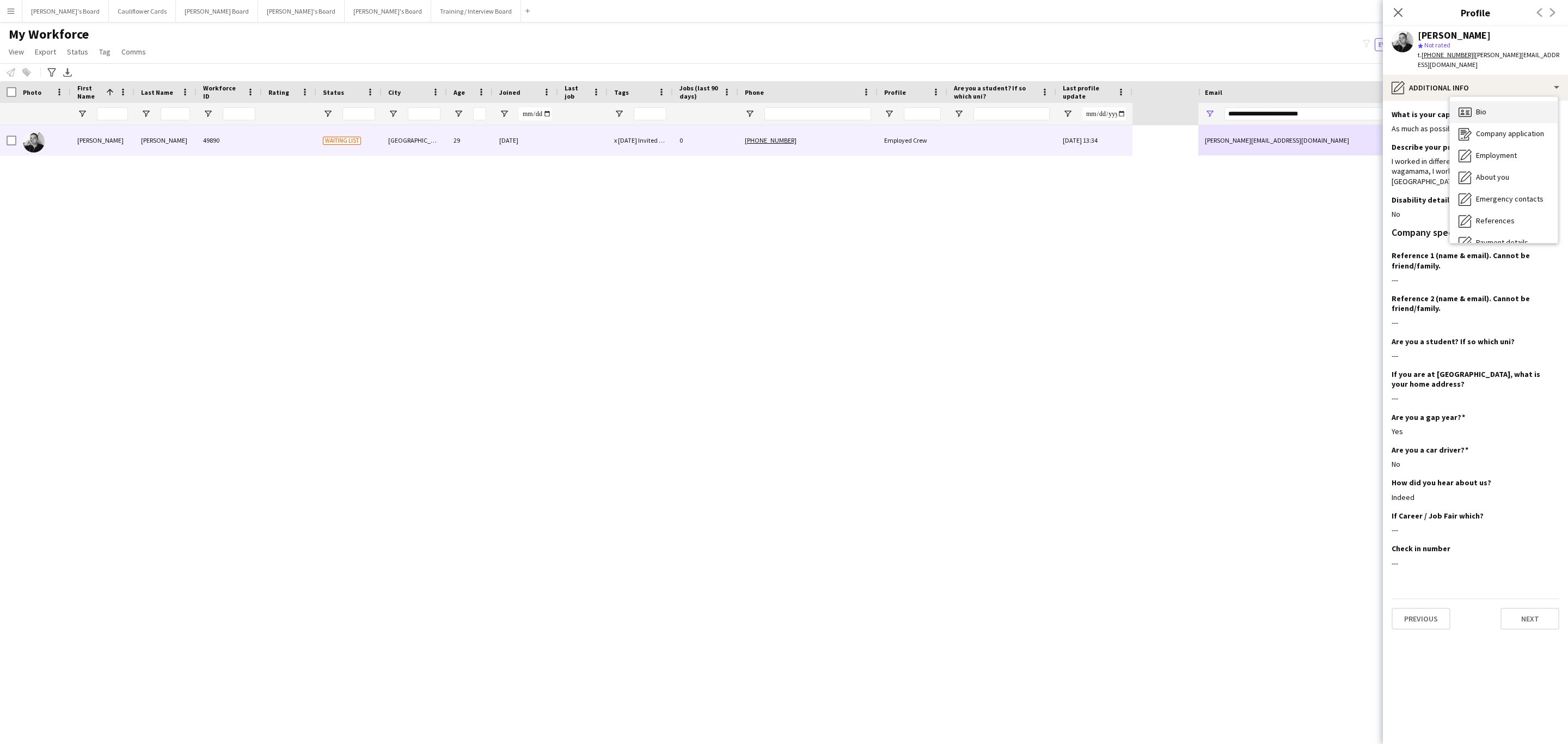
click at [1498, 101] on div "Bio Bio" at bounding box center [1504, 112] width 108 height 22
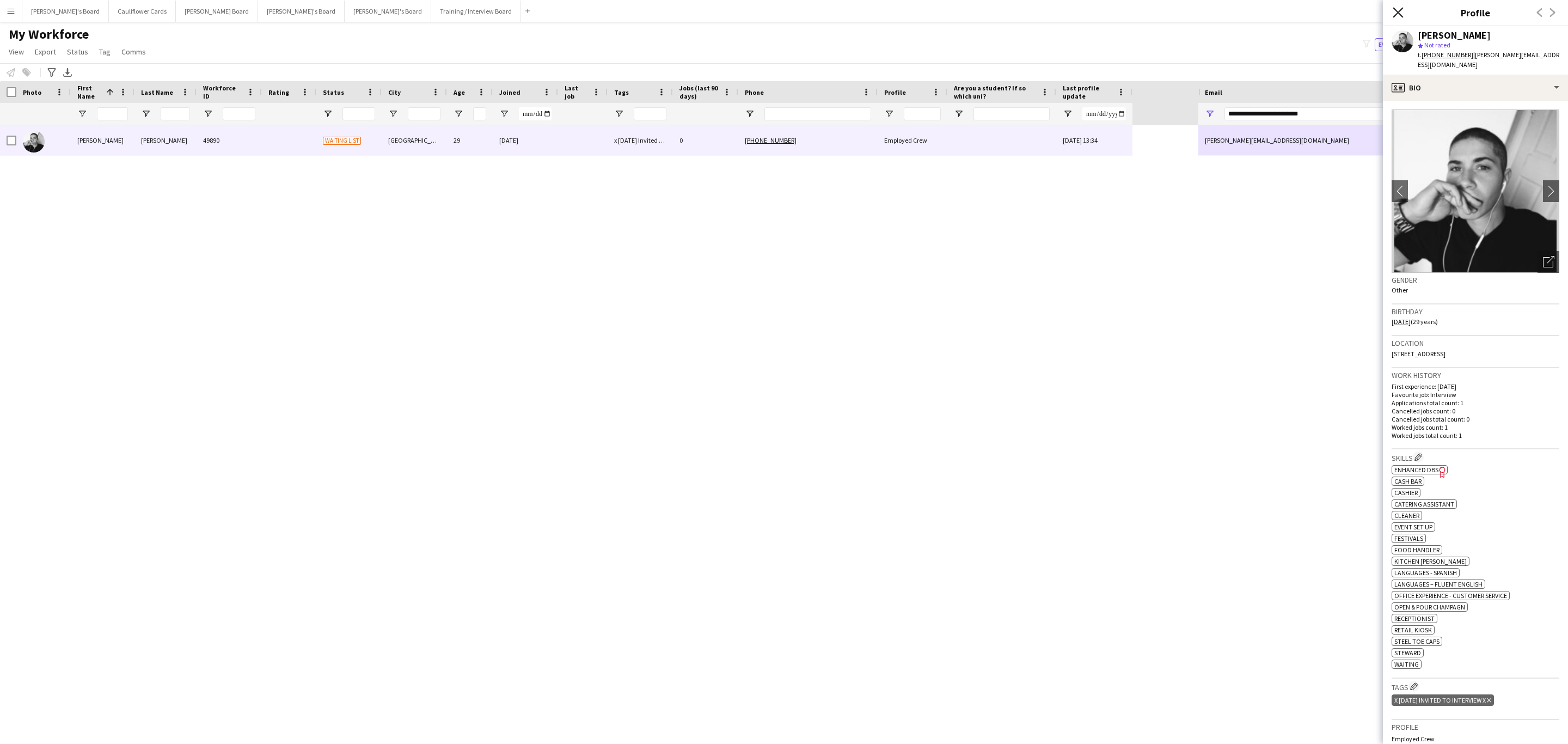
click at [1398, 10] on icon "Close pop-in" at bounding box center [1398, 12] width 10 height 10
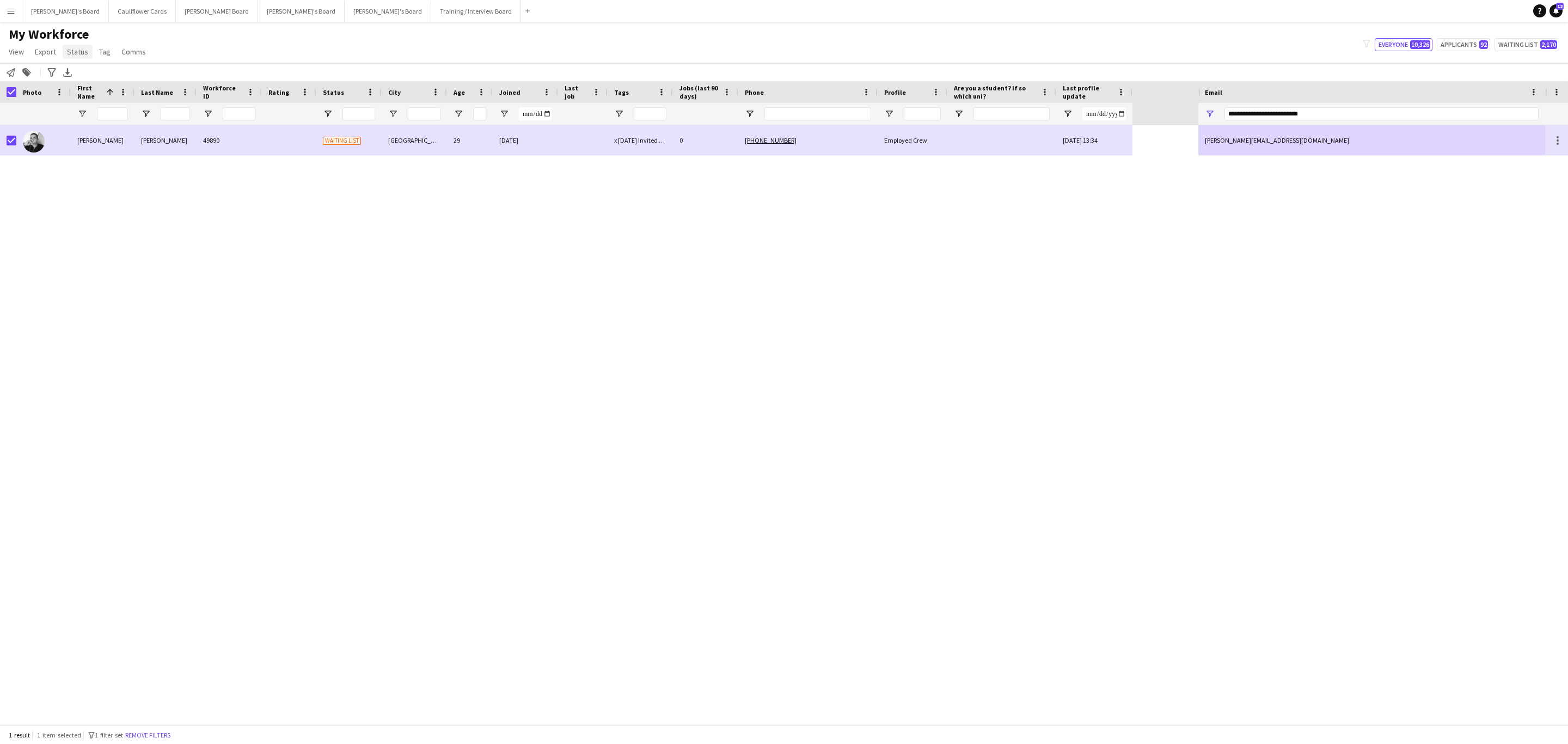
click at [69, 48] on span "Status" at bounding box center [78, 52] width 21 height 10
click at [82, 77] on span "Edit" at bounding box center [78, 75] width 13 height 10
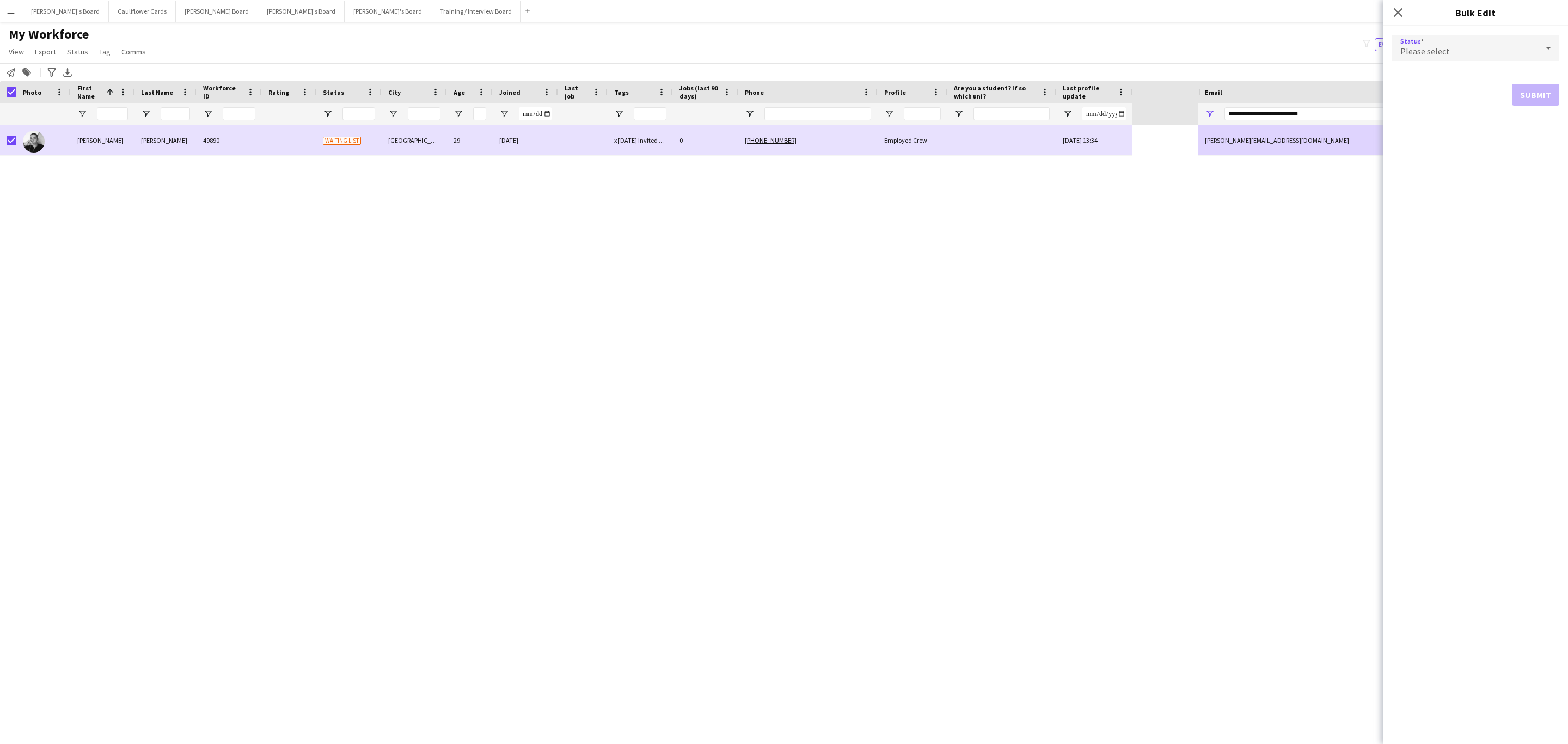
click at [1522, 46] on div "Please select" at bounding box center [1464, 48] width 146 height 26
click at [1436, 80] on span "Active" at bounding box center [1475, 79] width 150 height 10
click at [1537, 133] on button "Submit" at bounding box center [1535, 131] width 47 height 22
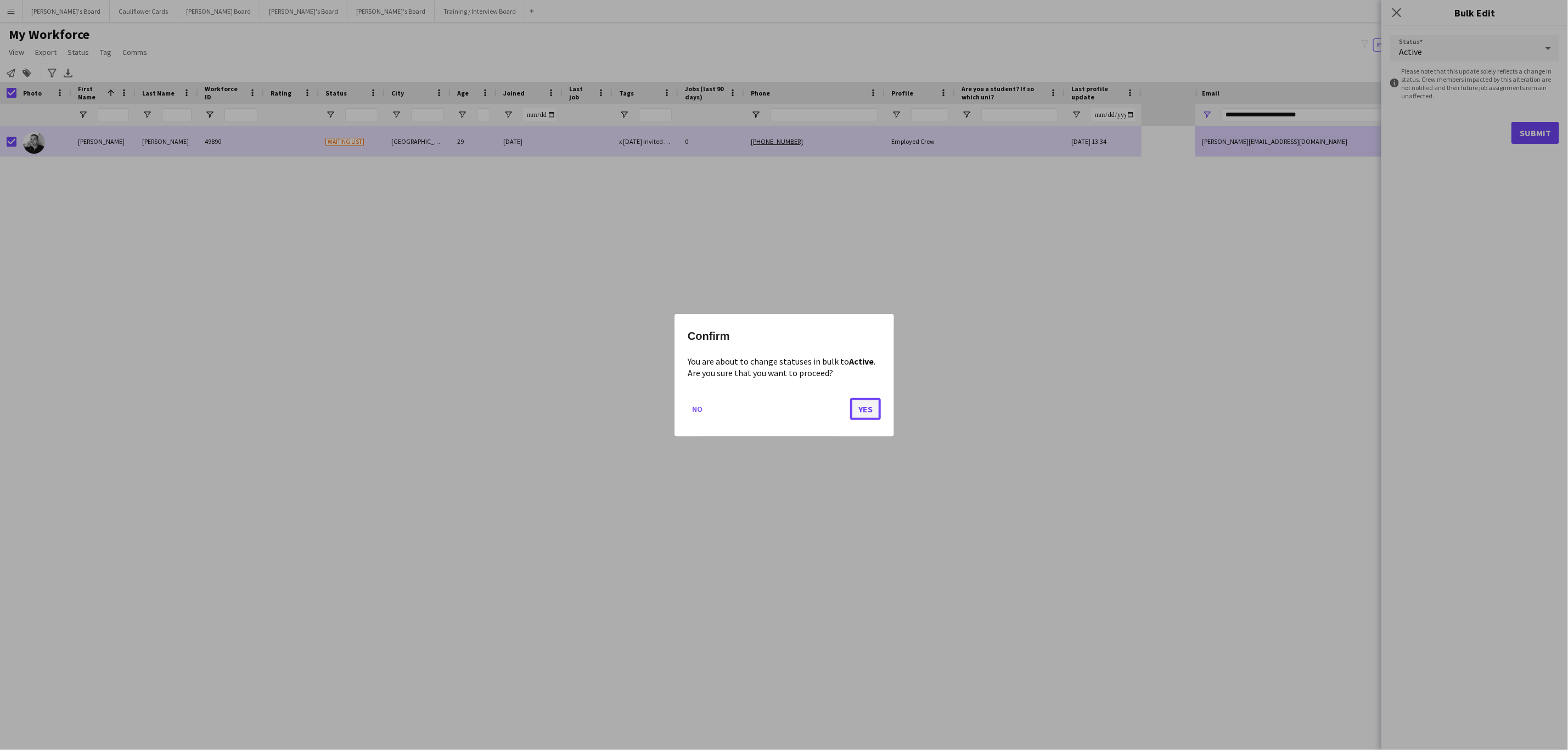
click at [878, 405] on button "Yes" at bounding box center [865, 408] width 31 height 22
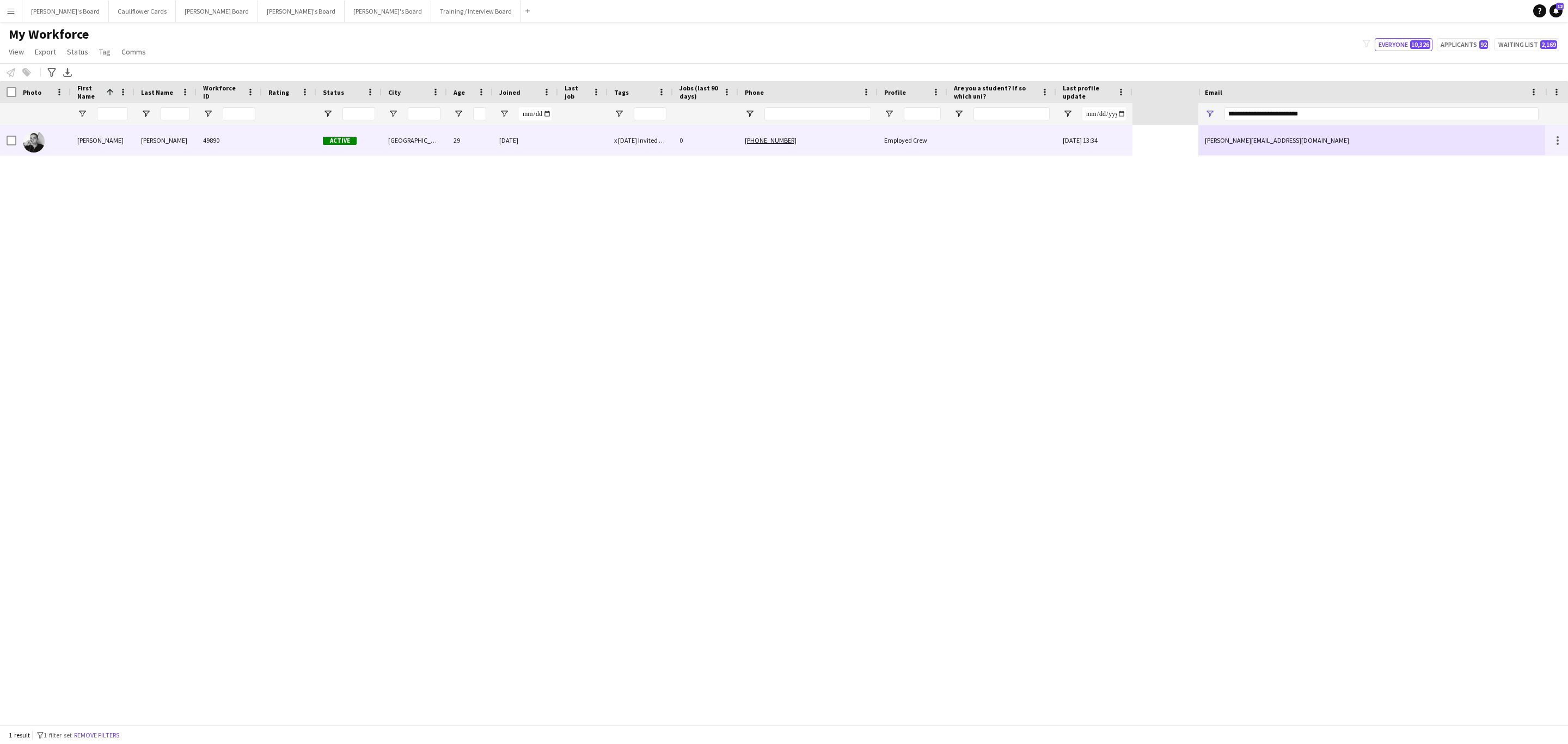
click at [185, 155] on div "Salvator" at bounding box center [165, 140] width 62 height 30
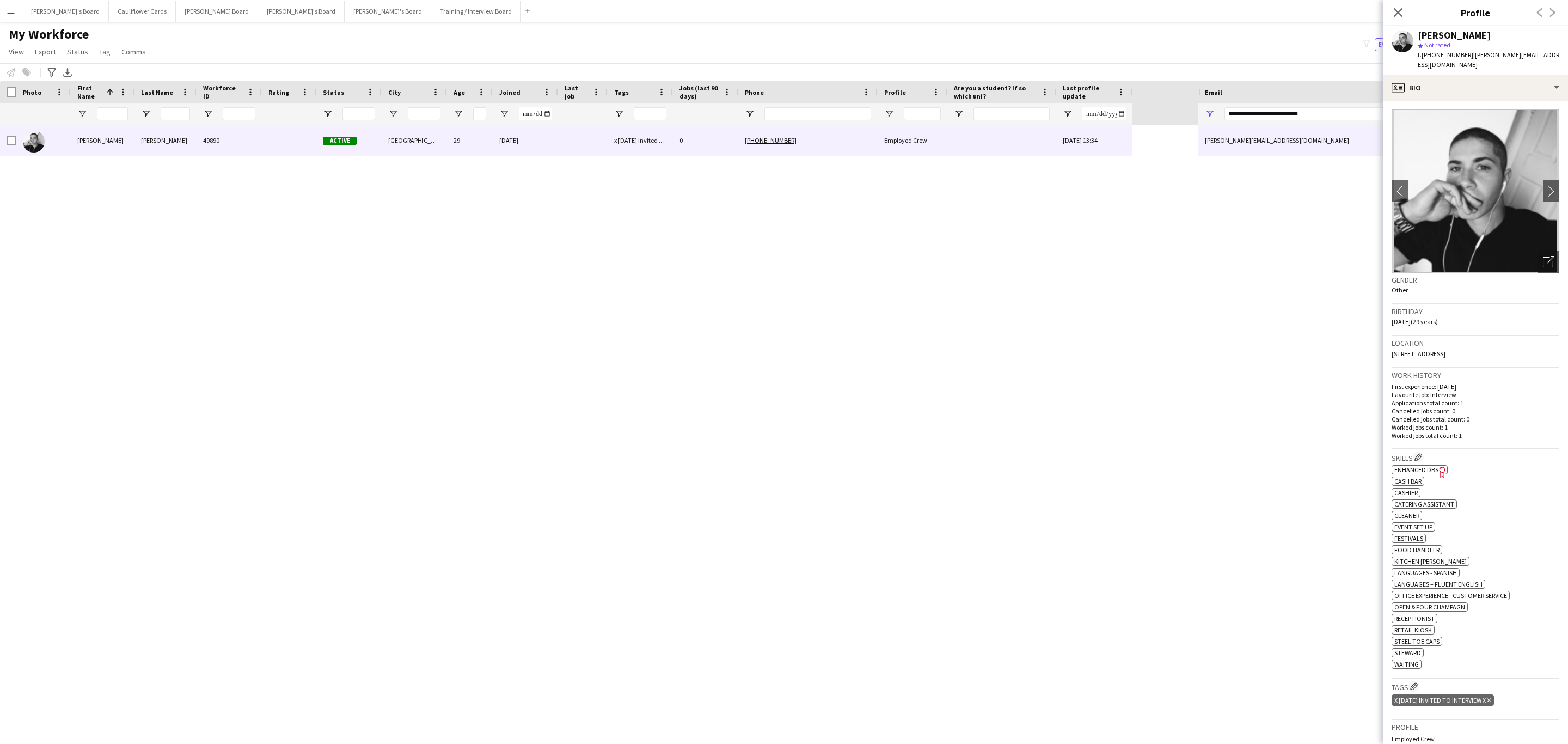
click at [1491, 704] on icon "Delete tag" at bounding box center [1489, 700] width 4 height 6
drag, startPoint x: 1467, startPoint y: 65, endPoint x: 1472, endPoint y: 96, distance: 31.4
click at [1467, 75] on div "profile Bio" at bounding box center [1475, 88] width 185 height 26
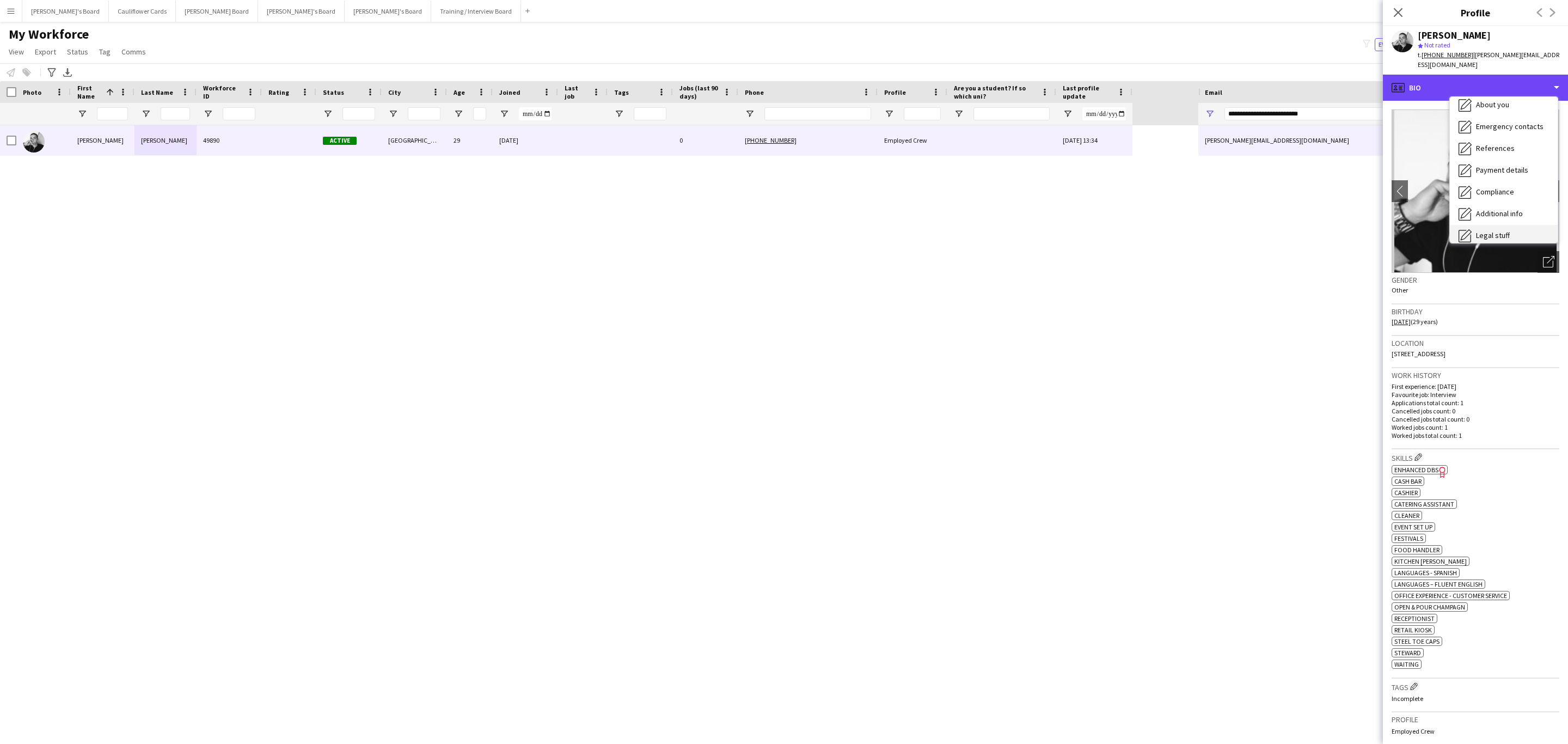
scroll to position [145, 0]
click at [1492, 114] on span "Compliance" at bounding box center [1495, 119] width 38 height 10
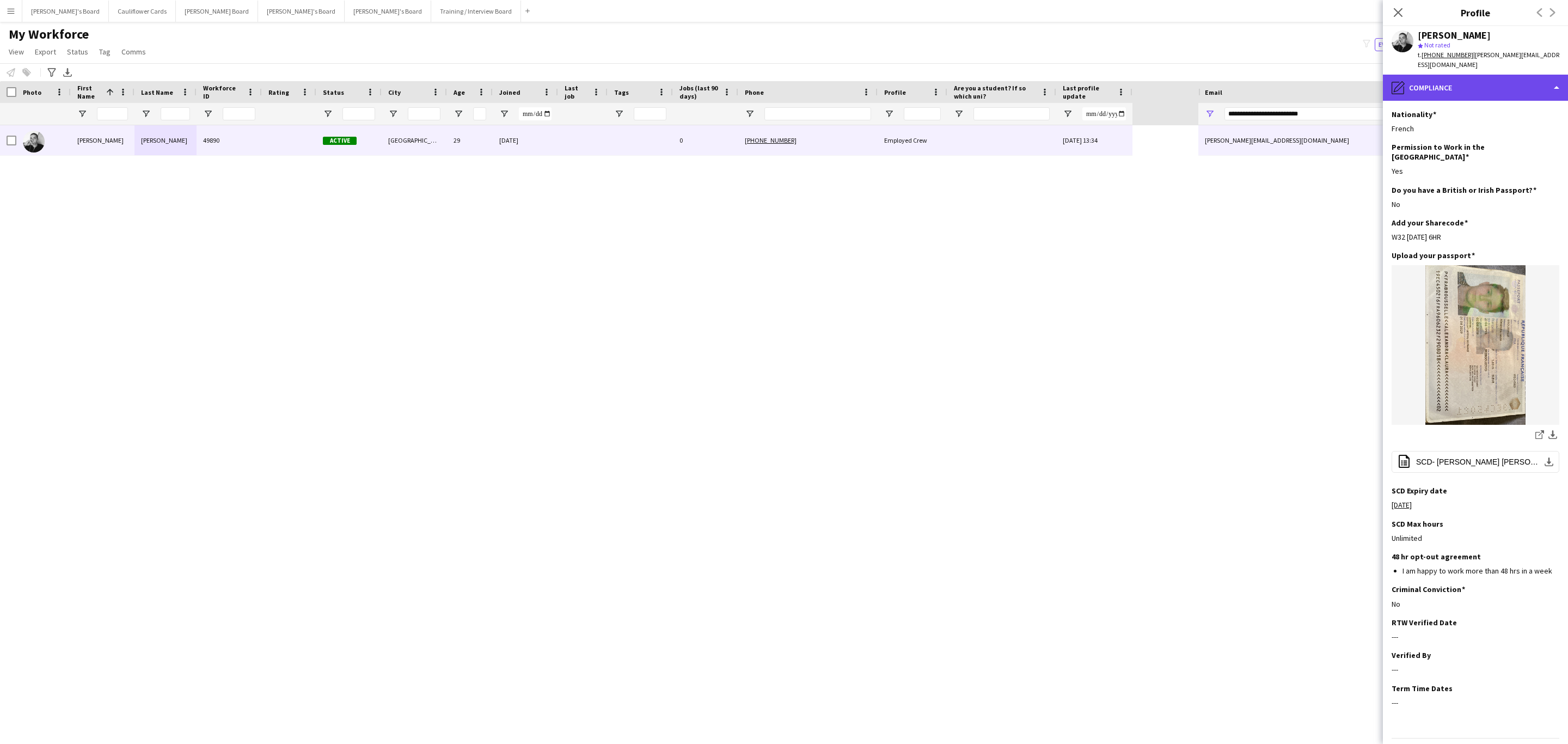
click at [1488, 80] on div "pencil4 Compliance" at bounding box center [1475, 88] width 185 height 26
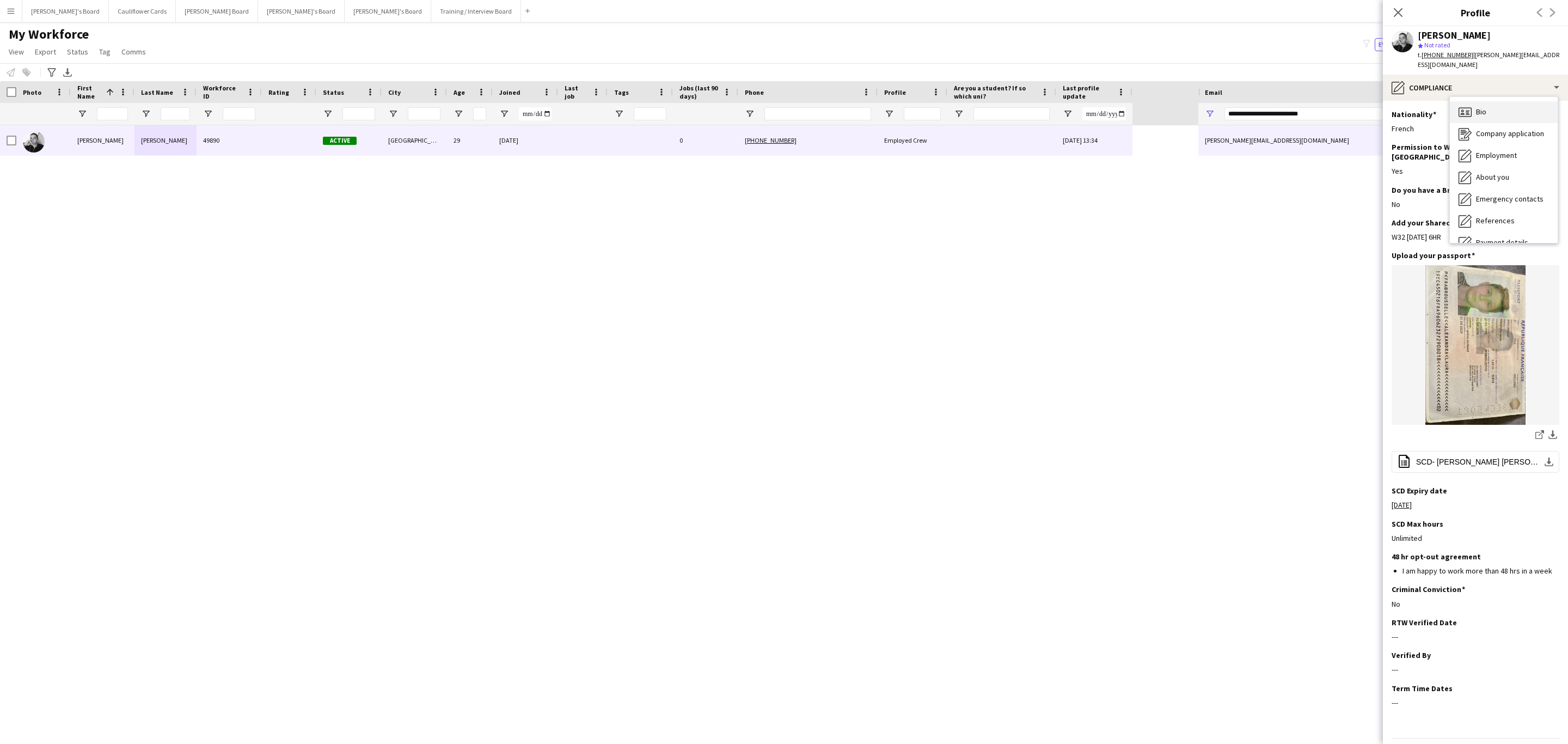
click at [1488, 101] on div "Bio Bio" at bounding box center [1504, 112] width 108 height 22
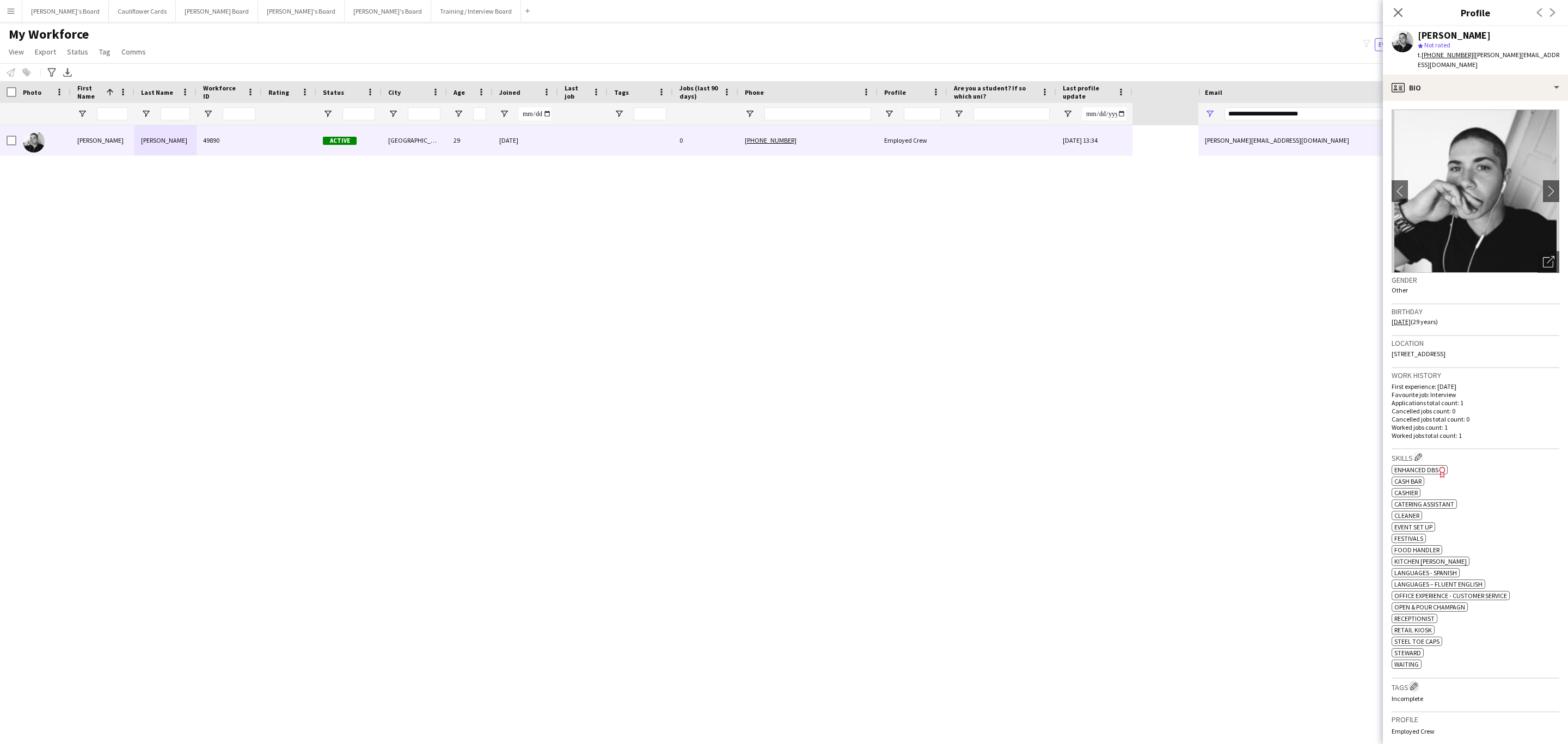
click at [1412, 690] on app-icon "Edit crew company tags" at bounding box center [1414, 686] width 8 height 8
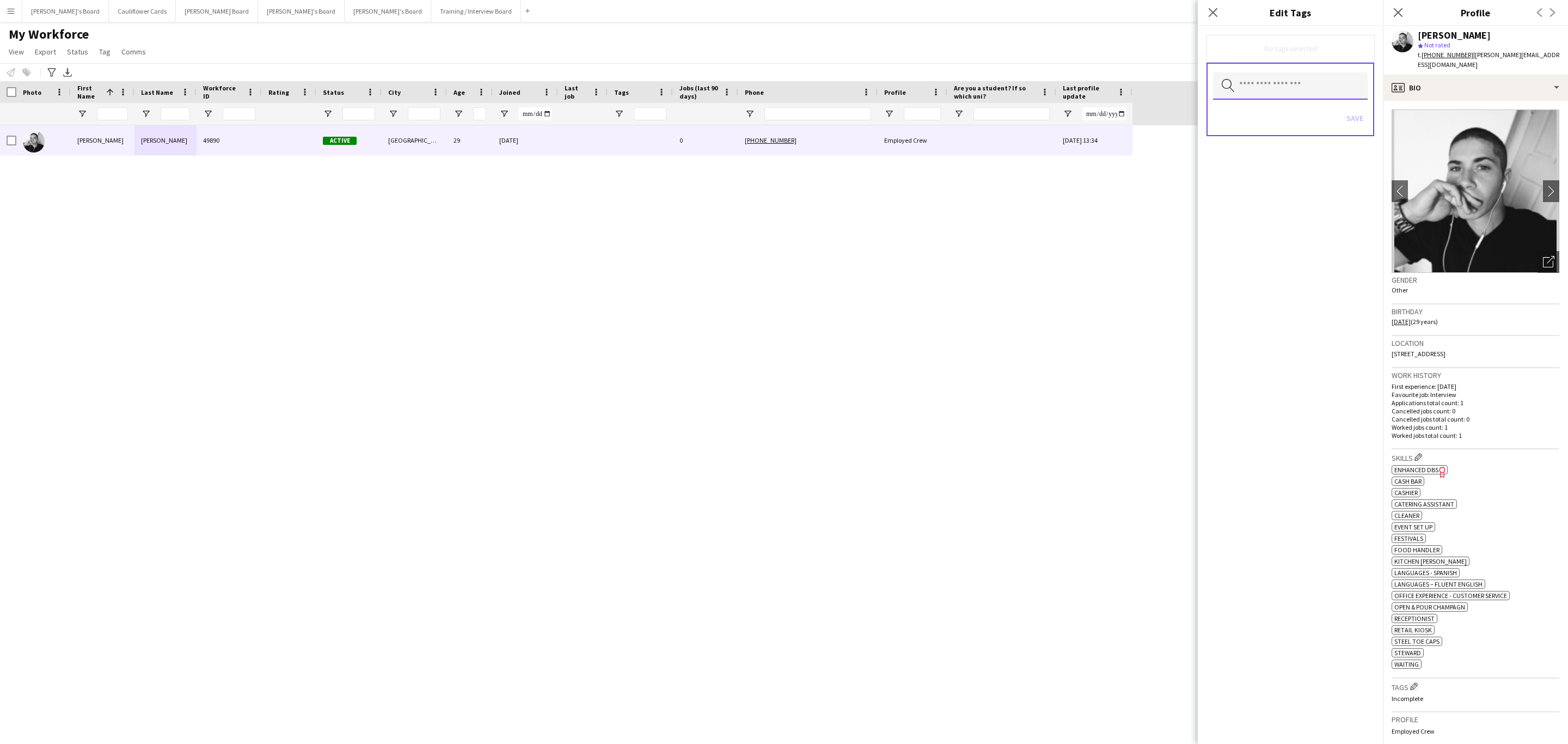
click at [1292, 77] on input "text" at bounding box center [1290, 85] width 155 height 27
type input "***"
click at [1270, 116] on span "RTW Verified" at bounding box center [1290, 116] width 138 height 10
click at [1315, 284] on div "RTW Verified Remove Search by tag name Save" at bounding box center [1290, 385] width 185 height 718
click at [1351, 121] on button "Save" at bounding box center [1354, 119] width 26 height 18
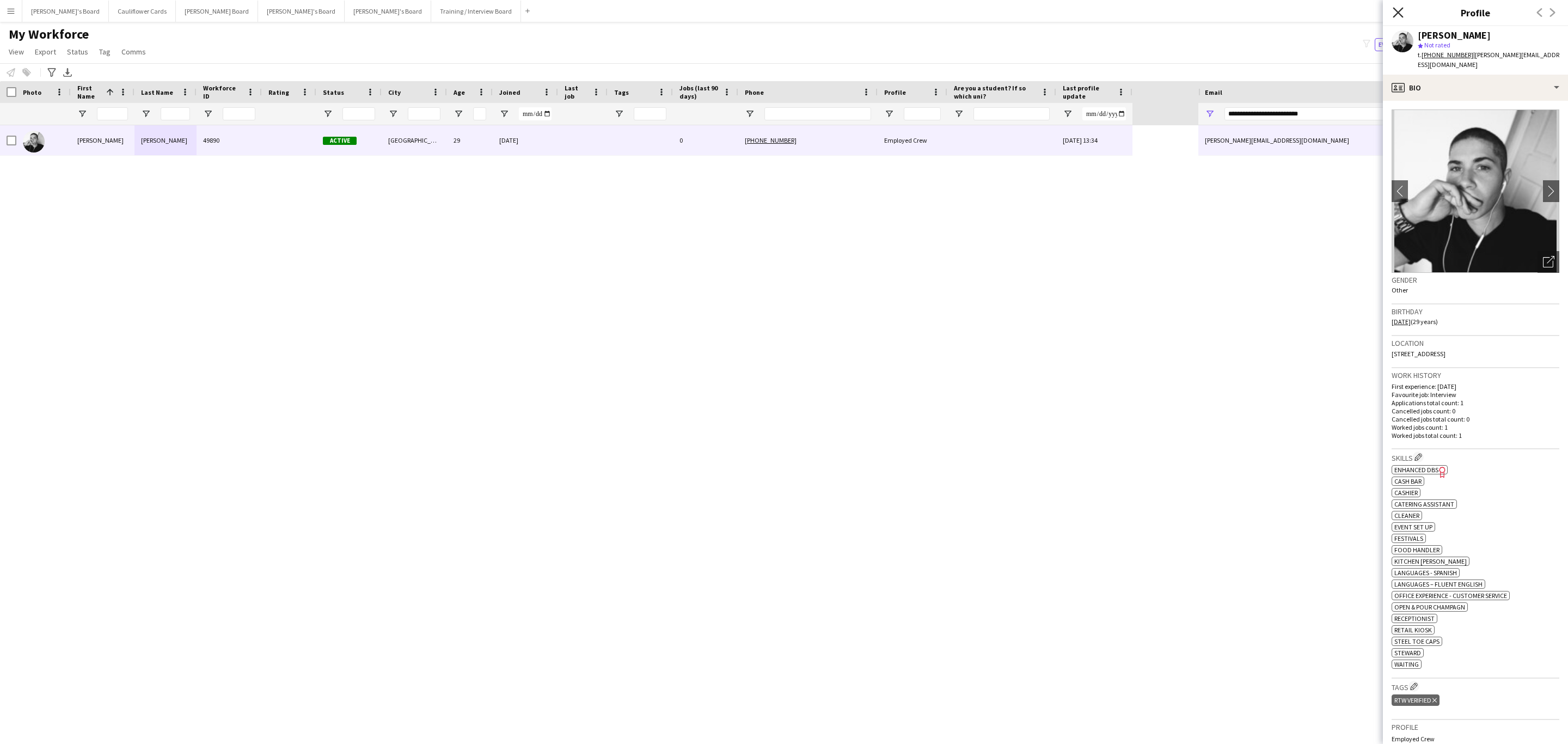
click at [1395, 15] on icon at bounding box center [1398, 12] width 10 height 10
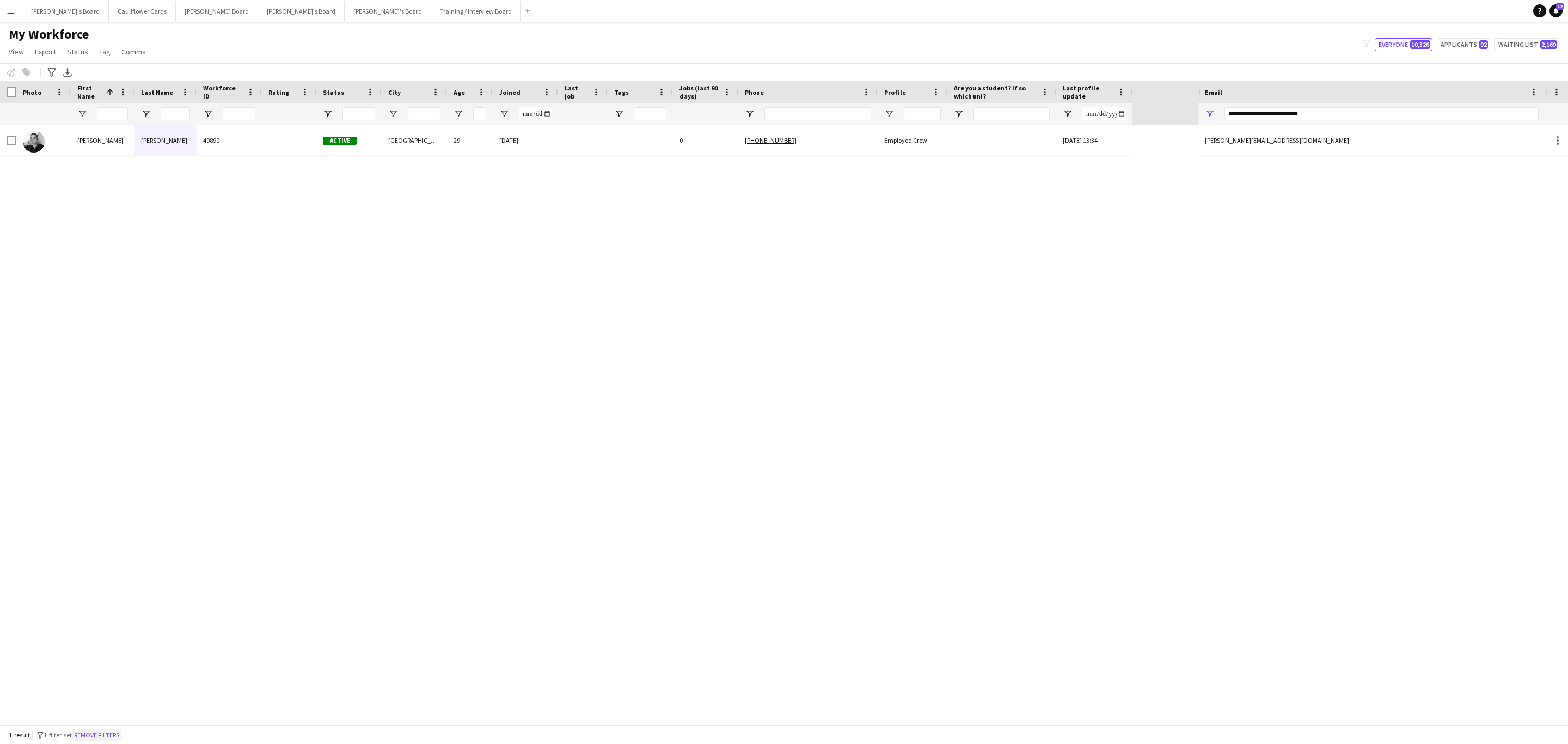
click at [98, 736] on button "Remove filters" at bounding box center [96, 735] width 50 height 12
click at [1344, 115] on input "Email Filter Input" at bounding box center [1381, 114] width 314 height 13
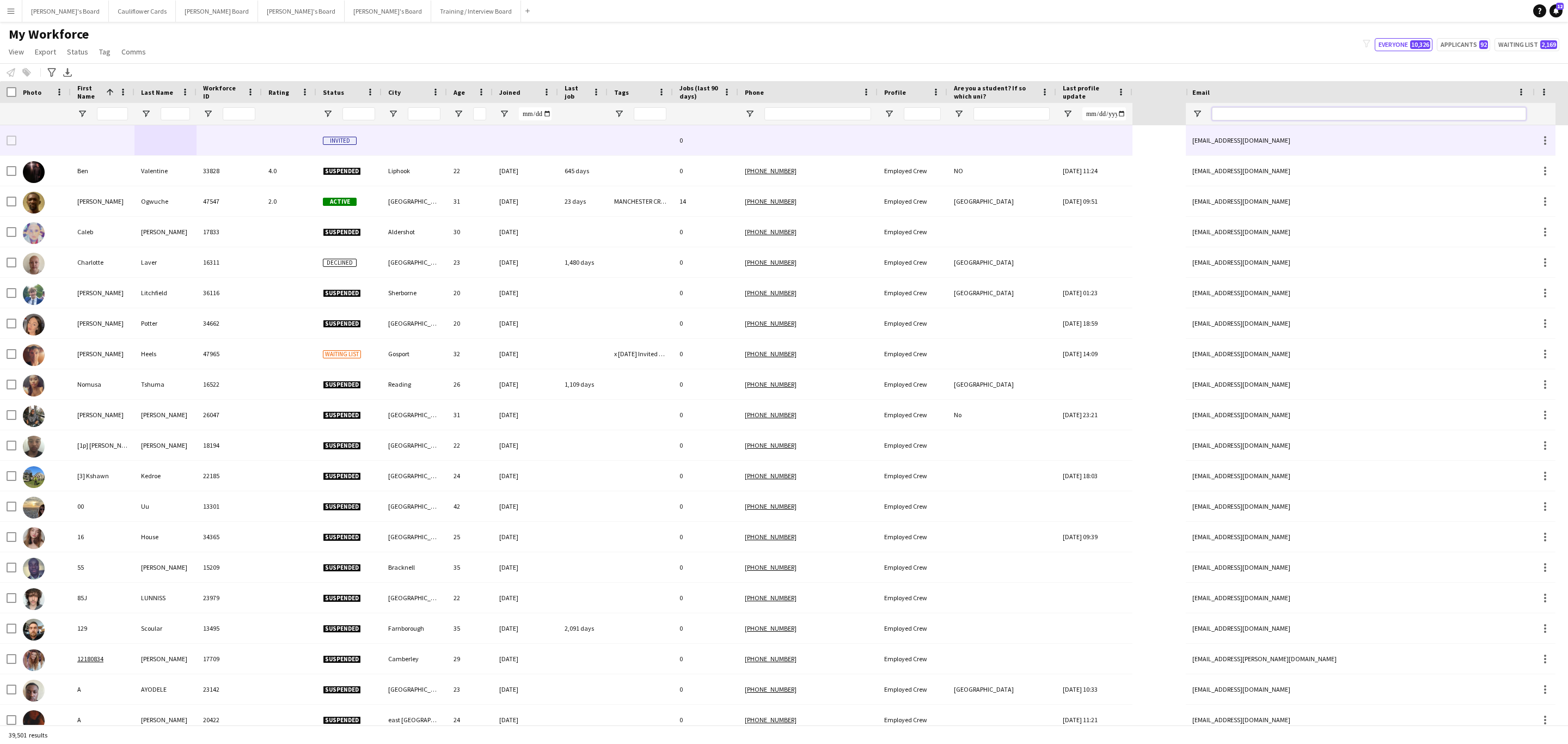
paste input "**********"
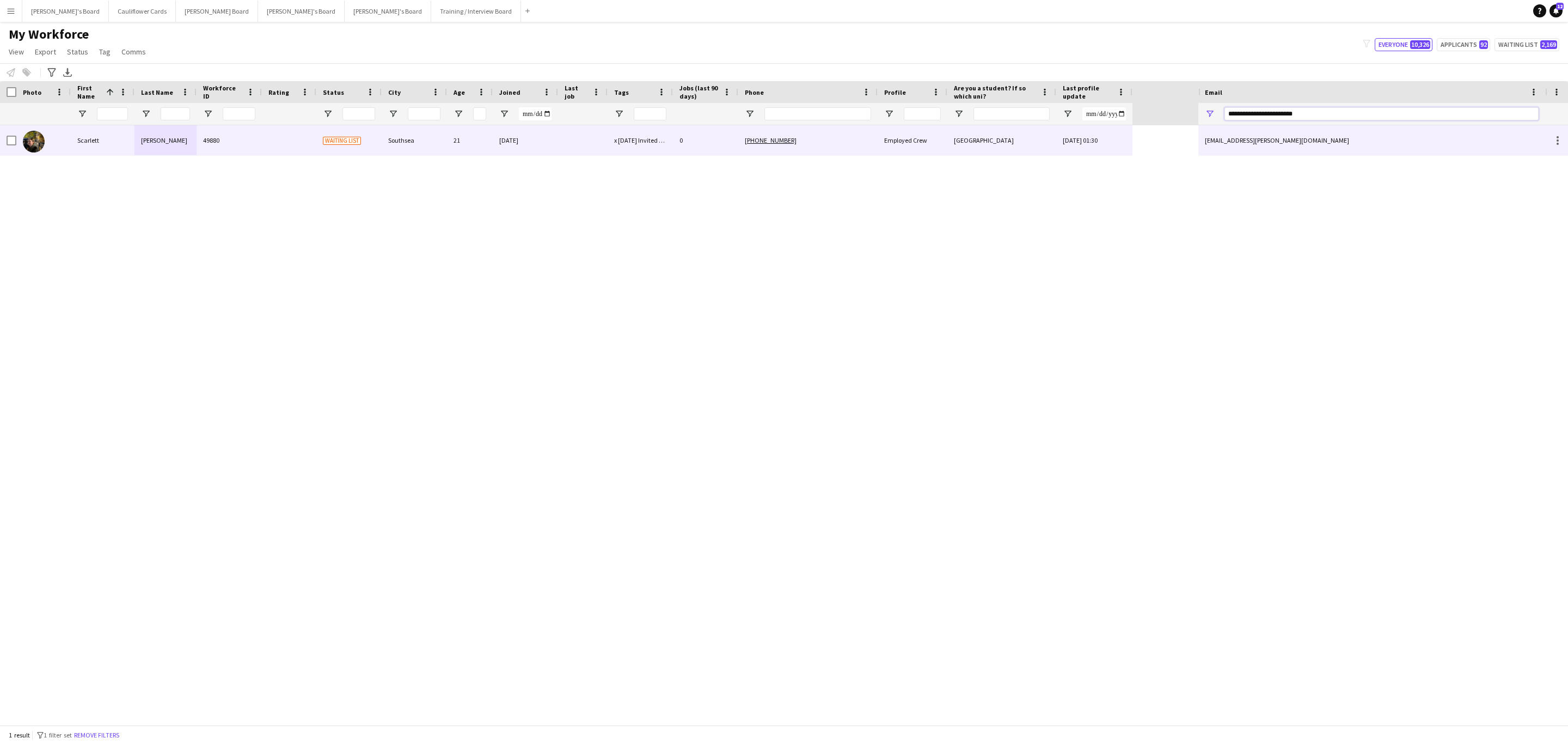
type input "**********"
click at [880, 153] on div "Employed Crew" at bounding box center [912, 140] width 70 height 30
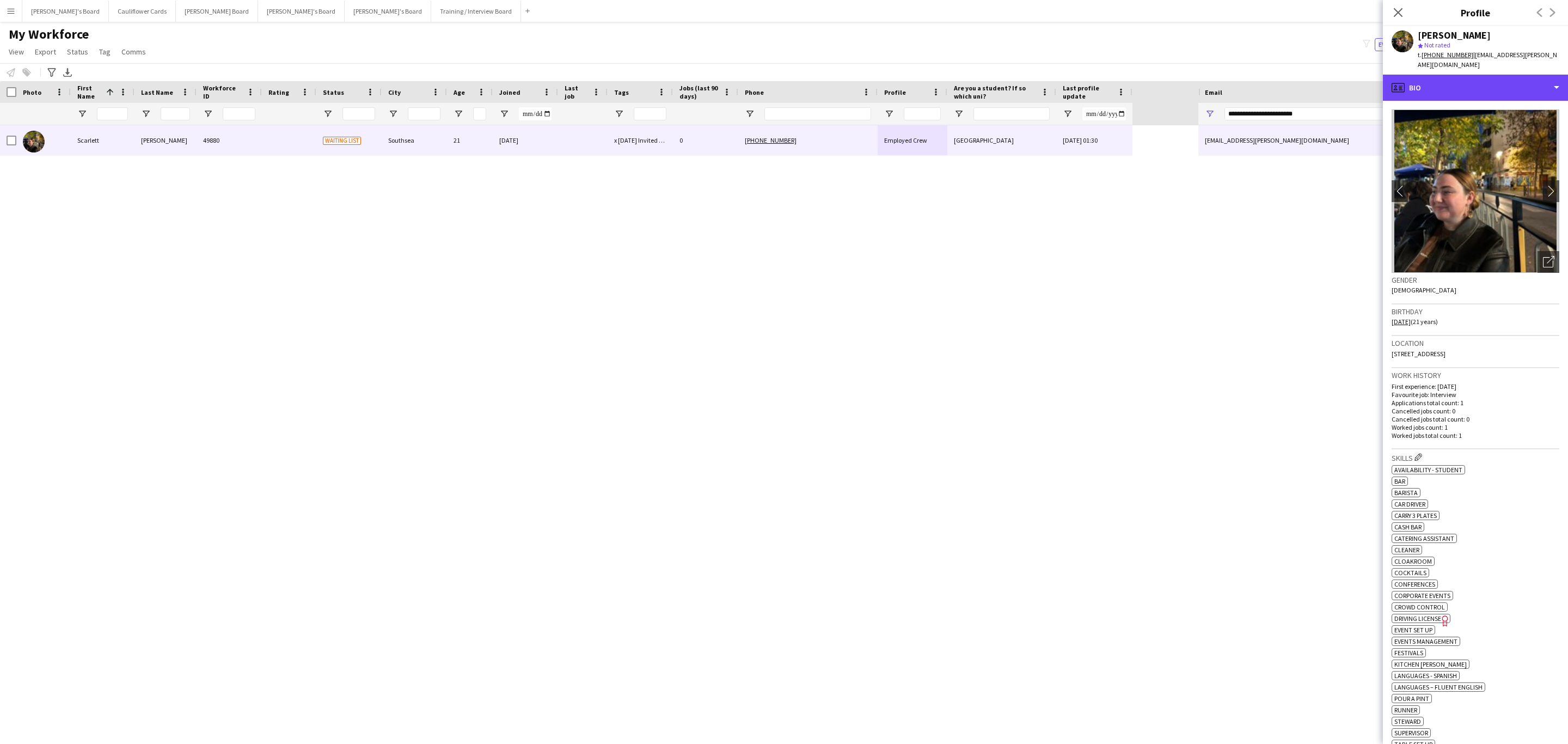
drag, startPoint x: 1527, startPoint y: 67, endPoint x: 1544, endPoint y: 170, distance: 104.4
click at [1527, 75] on div "profile Bio" at bounding box center [1475, 88] width 185 height 26
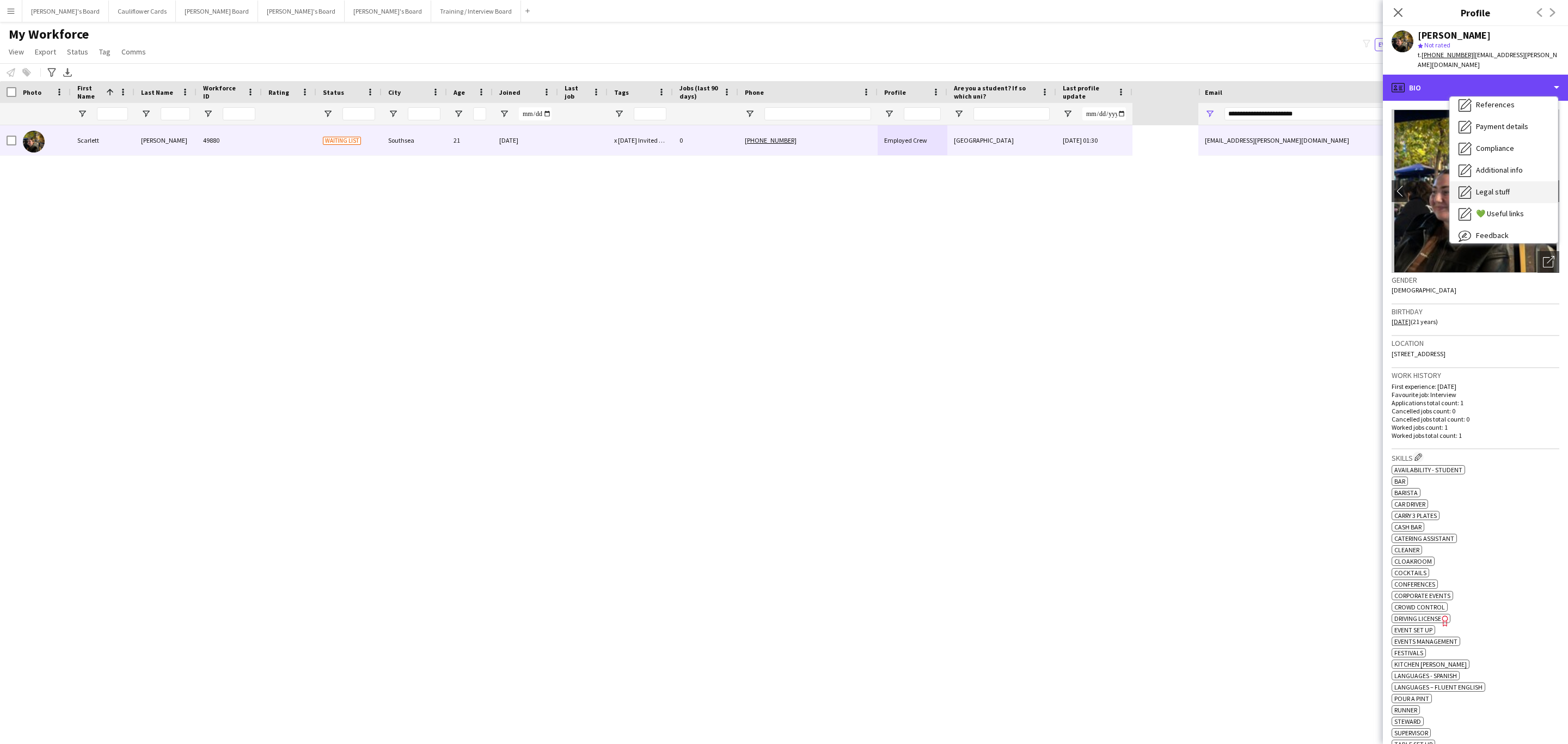
scroll to position [145, 0]
click at [1508, 136] on span "Additional info" at bounding box center [1500, 141] width 47 height 10
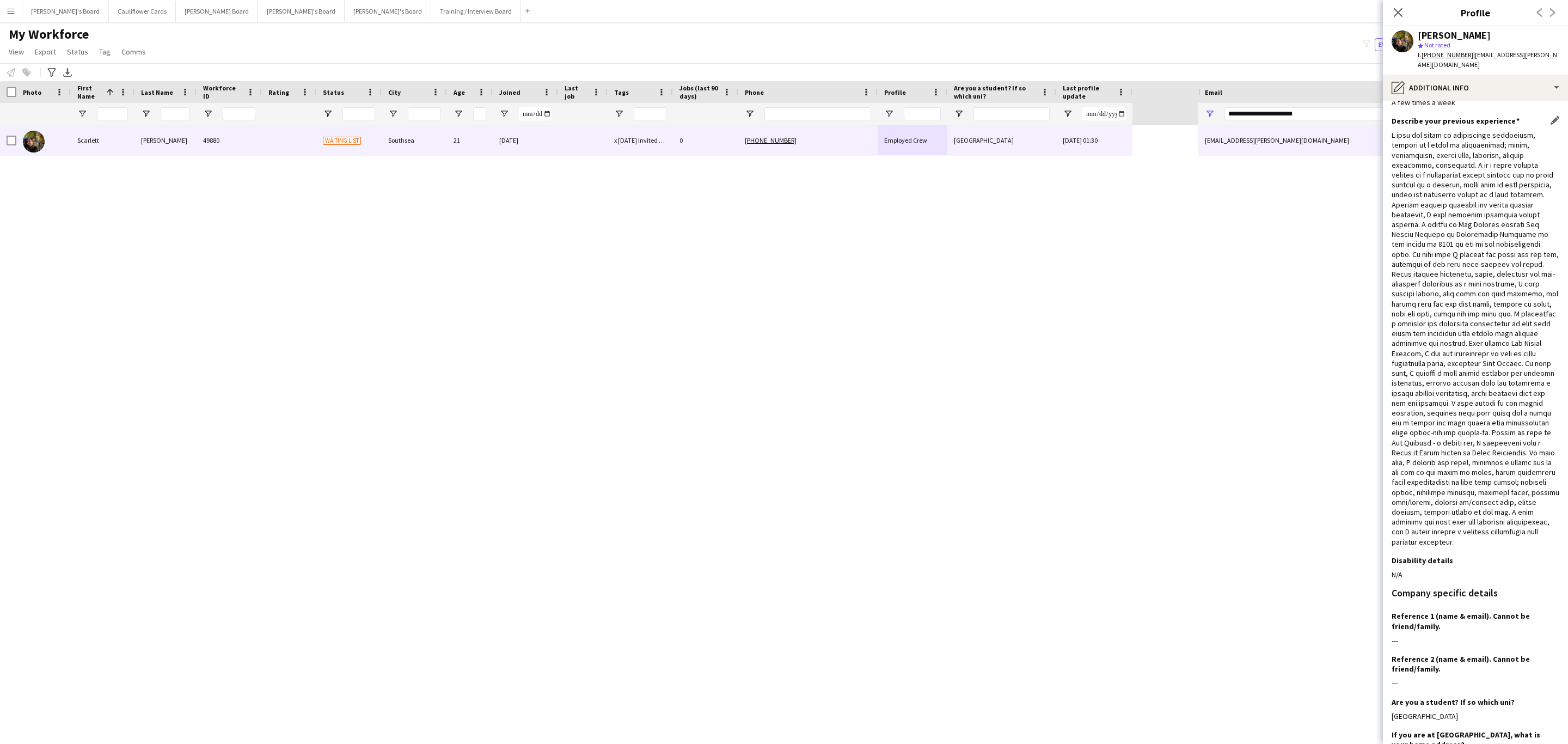
scroll to position [0, 0]
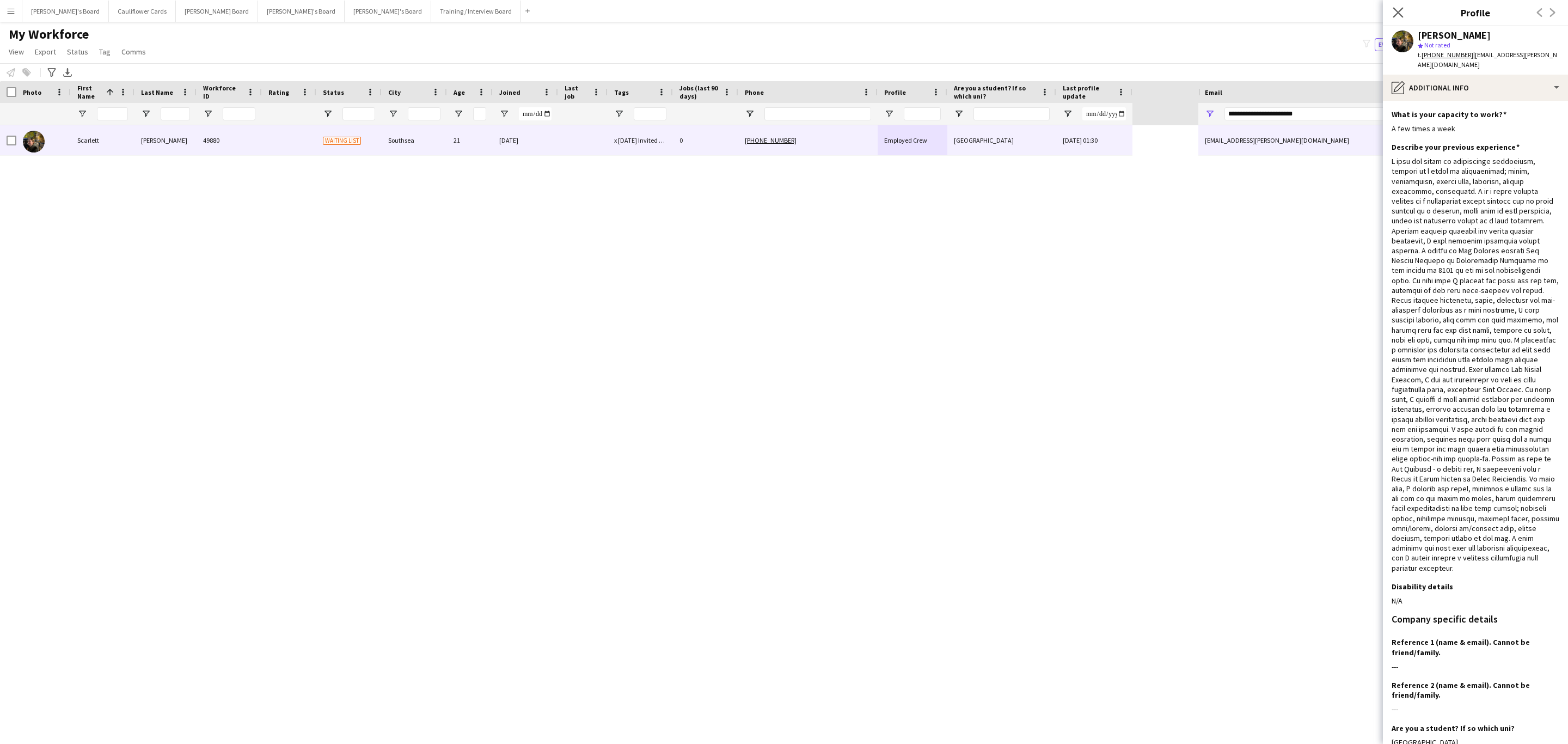
click at [1398, 6] on app-icon "Close pop-in" at bounding box center [1398, 13] width 16 height 16
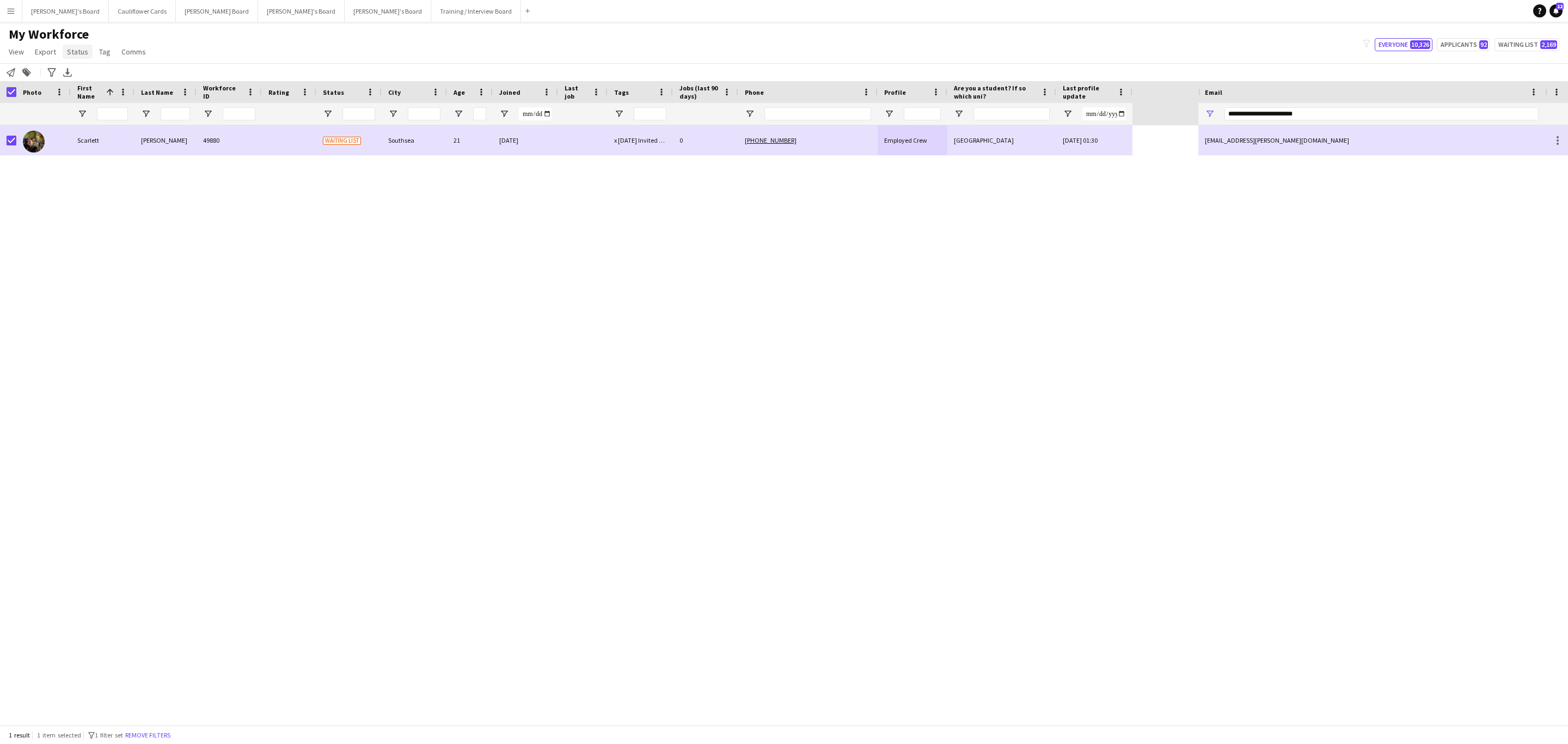
click at [75, 53] on span "Status" at bounding box center [78, 52] width 21 height 10
click at [95, 66] on link "Edit" at bounding box center [101, 75] width 76 height 23
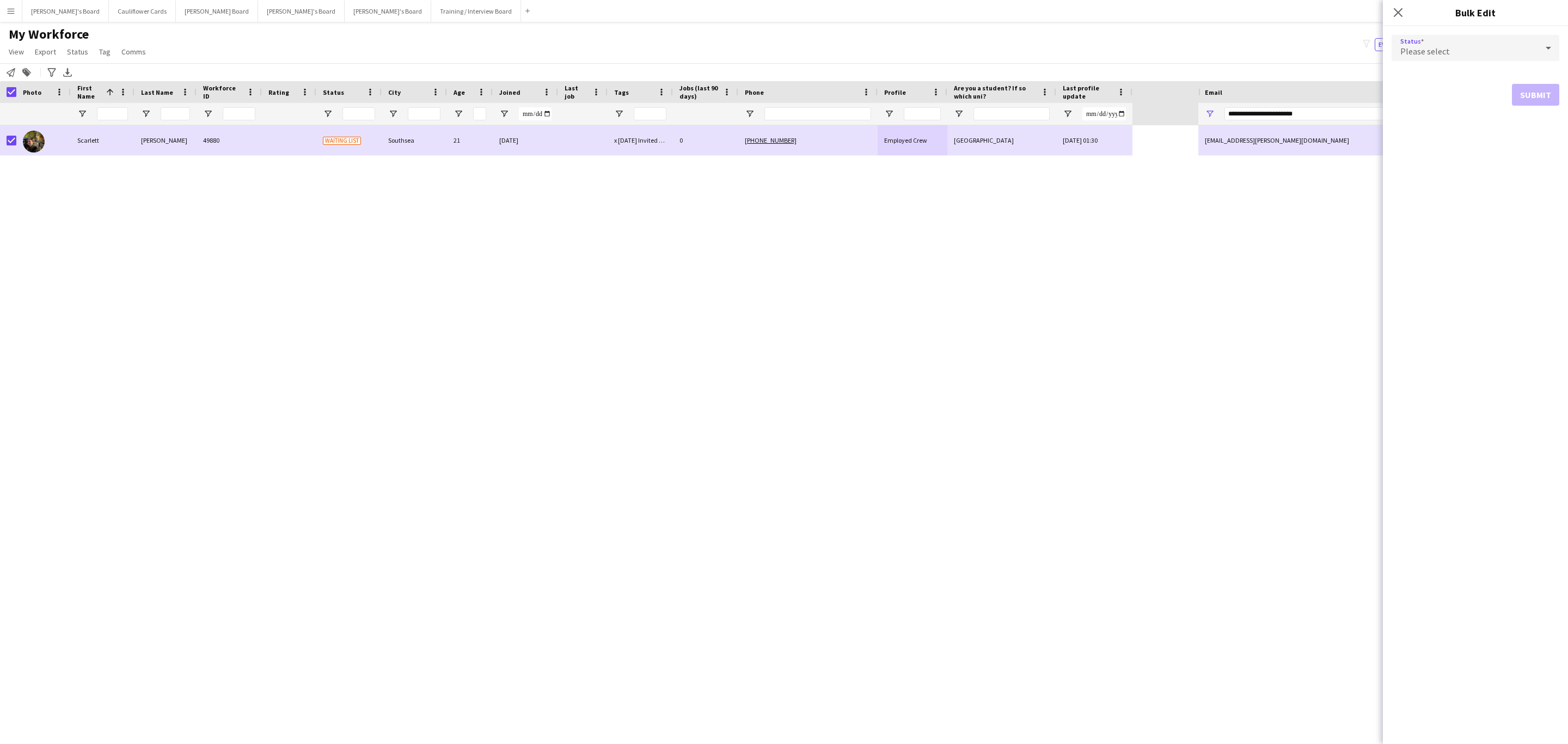
click at [1423, 52] on span "Please select" at bounding box center [1425, 51] width 50 height 11
click at [1435, 75] on span "Active" at bounding box center [1475, 79] width 150 height 10
click at [1533, 131] on button "Submit" at bounding box center [1535, 131] width 47 height 22
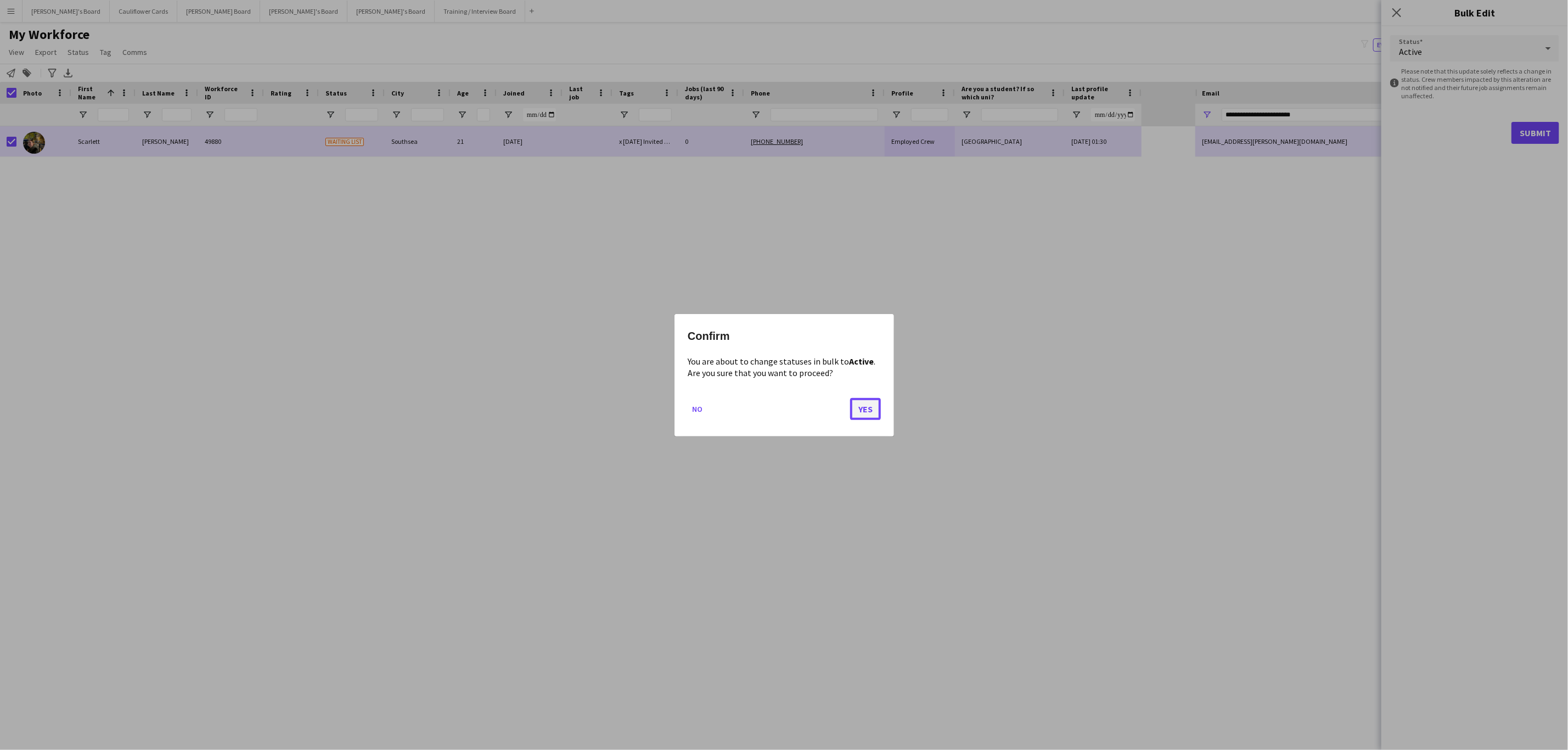
click at [863, 405] on button "Yes" at bounding box center [865, 408] width 31 height 22
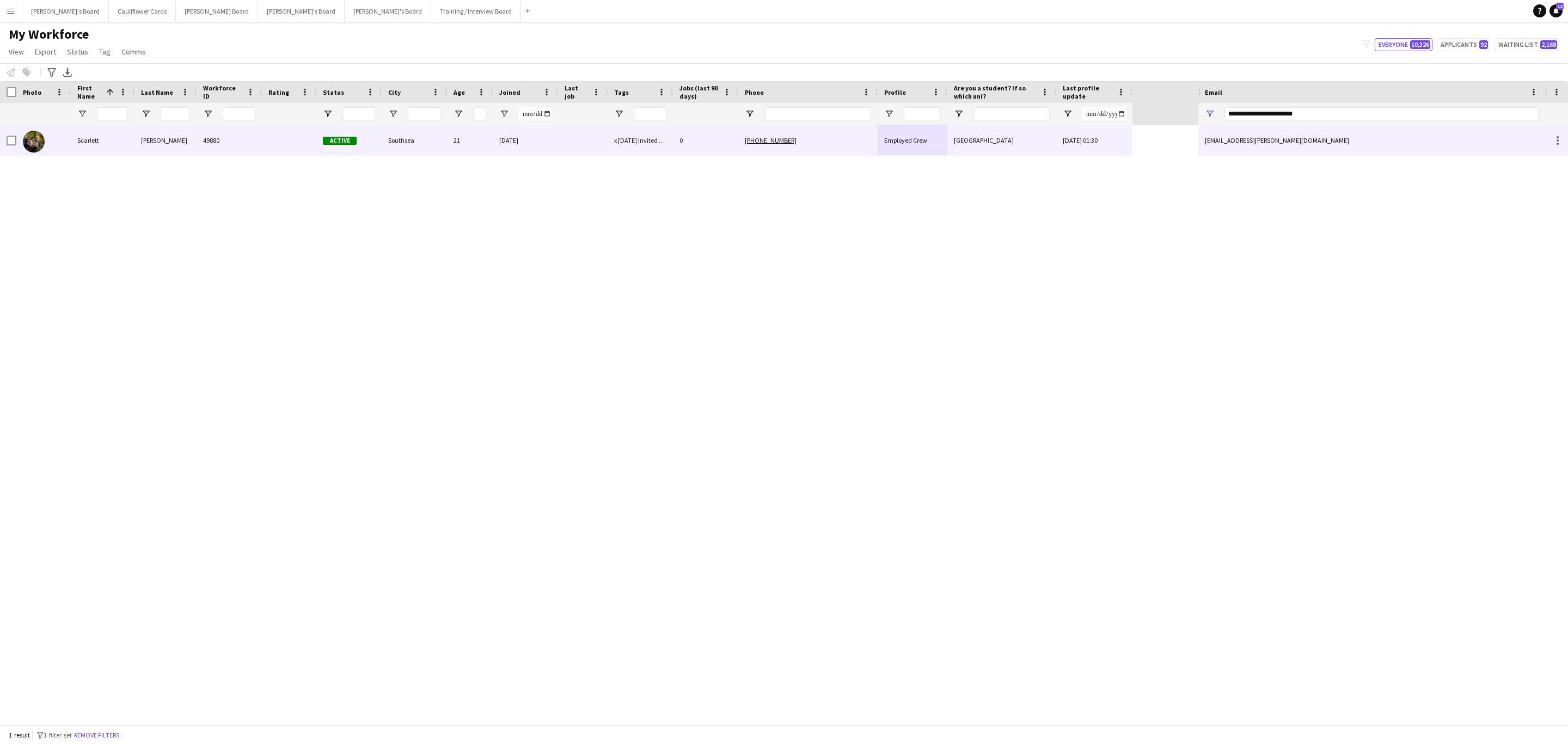
click at [214, 144] on div "49880" at bounding box center [229, 140] width 65 height 30
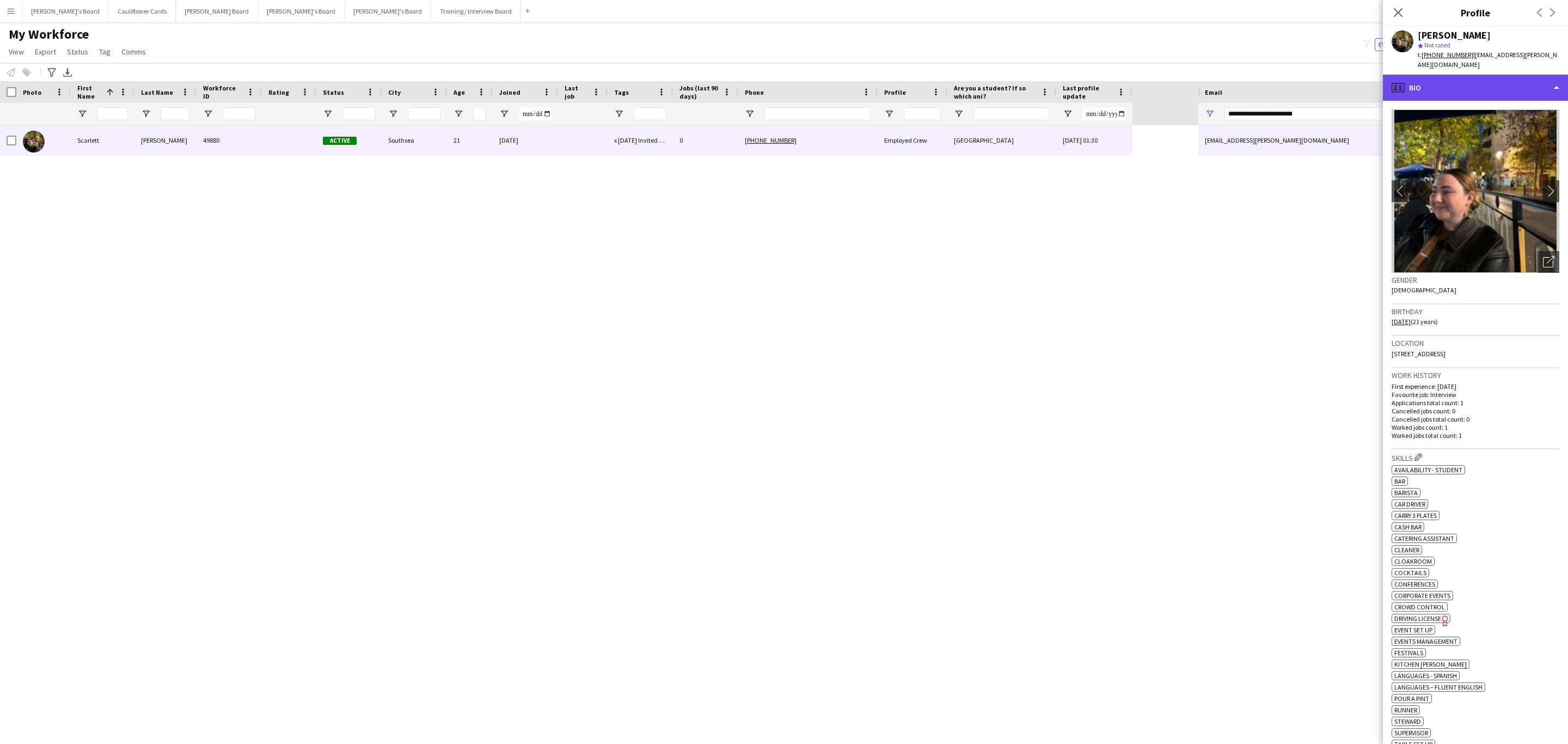
click at [1533, 75] on div "profile Bio" at bounding box center [1475, 88] width 185 height 26
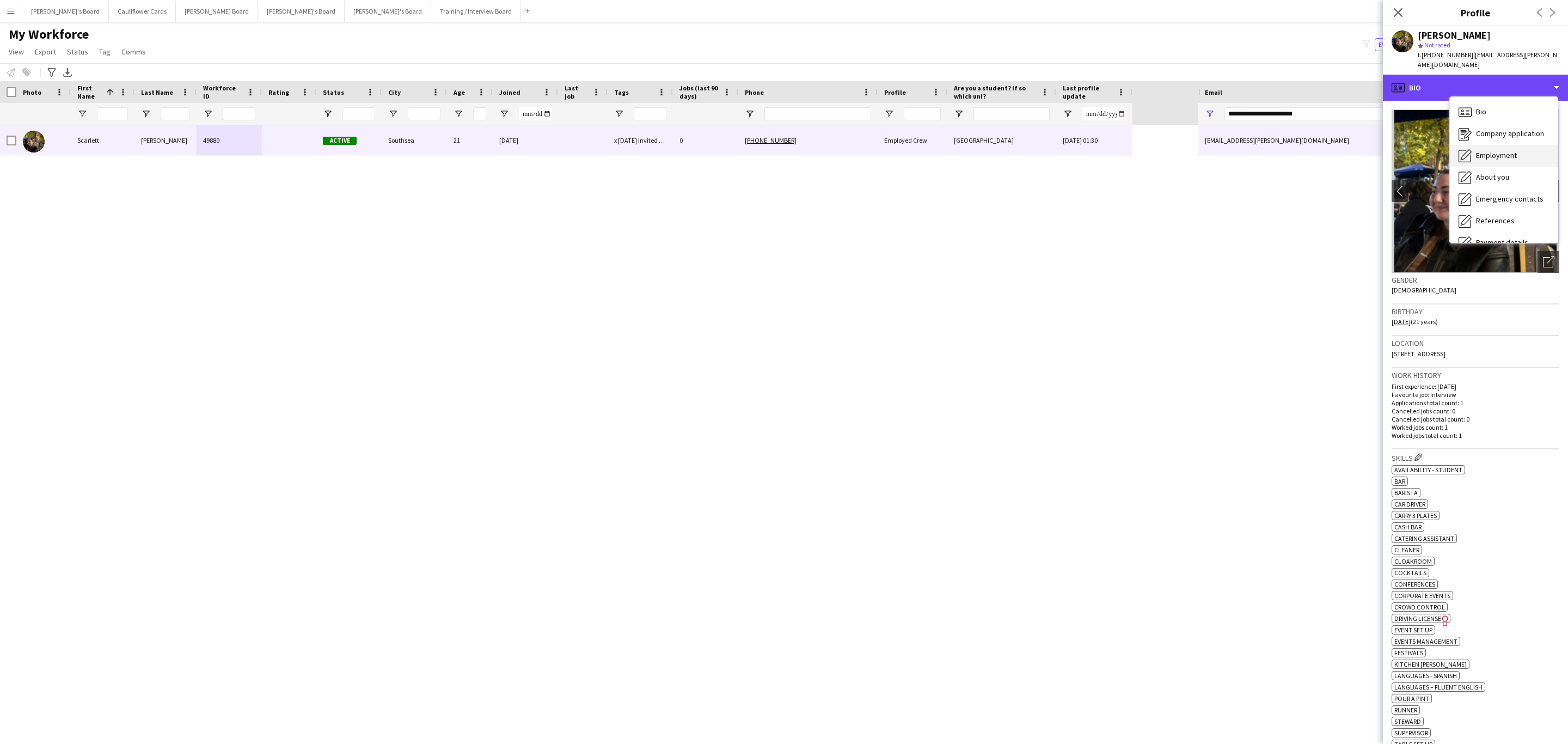
scroll to position [145, 0]
click at [1490, 136] on span "Additional info" at bounding box center [1500, 141] width 47 height 10
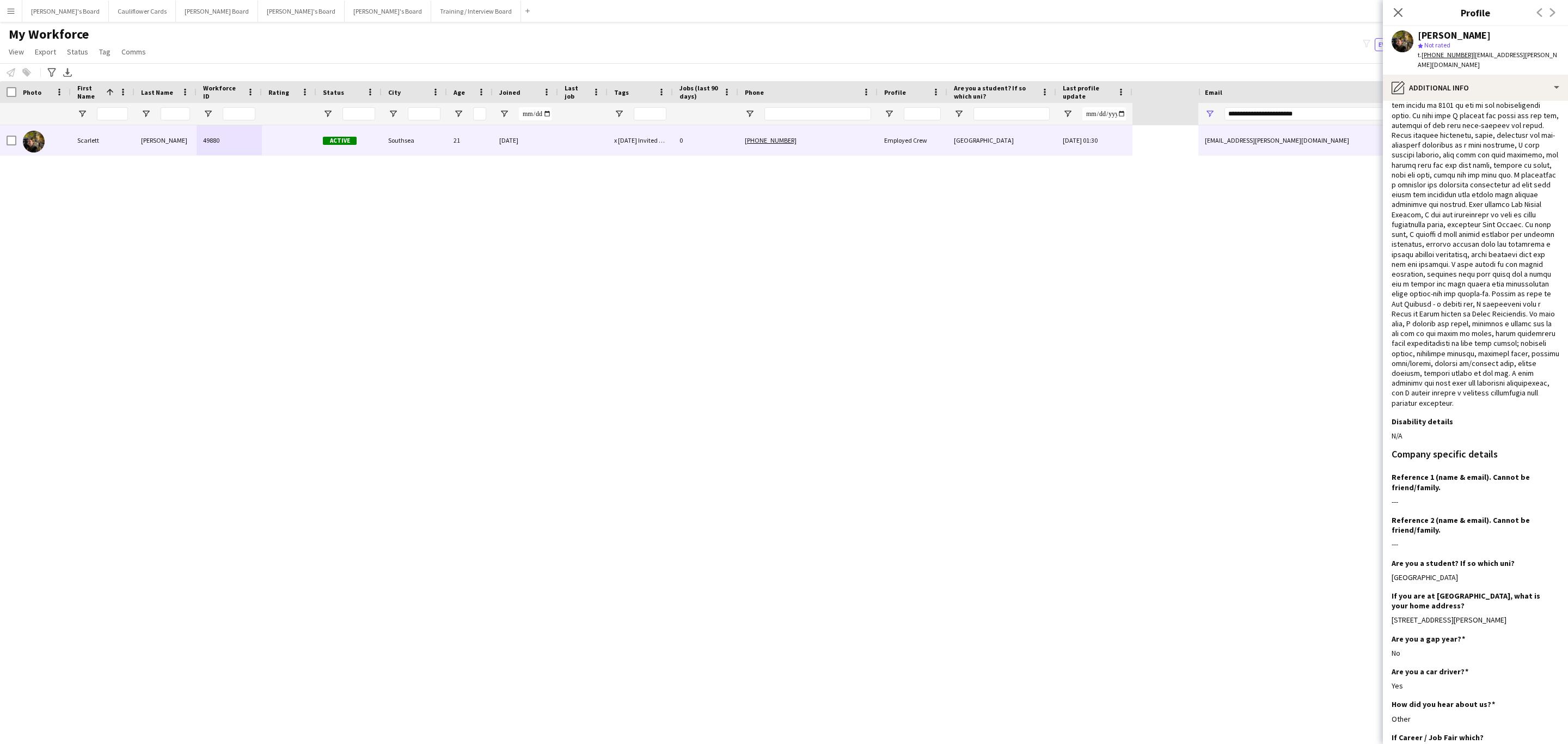
scroll to position [0, 0]
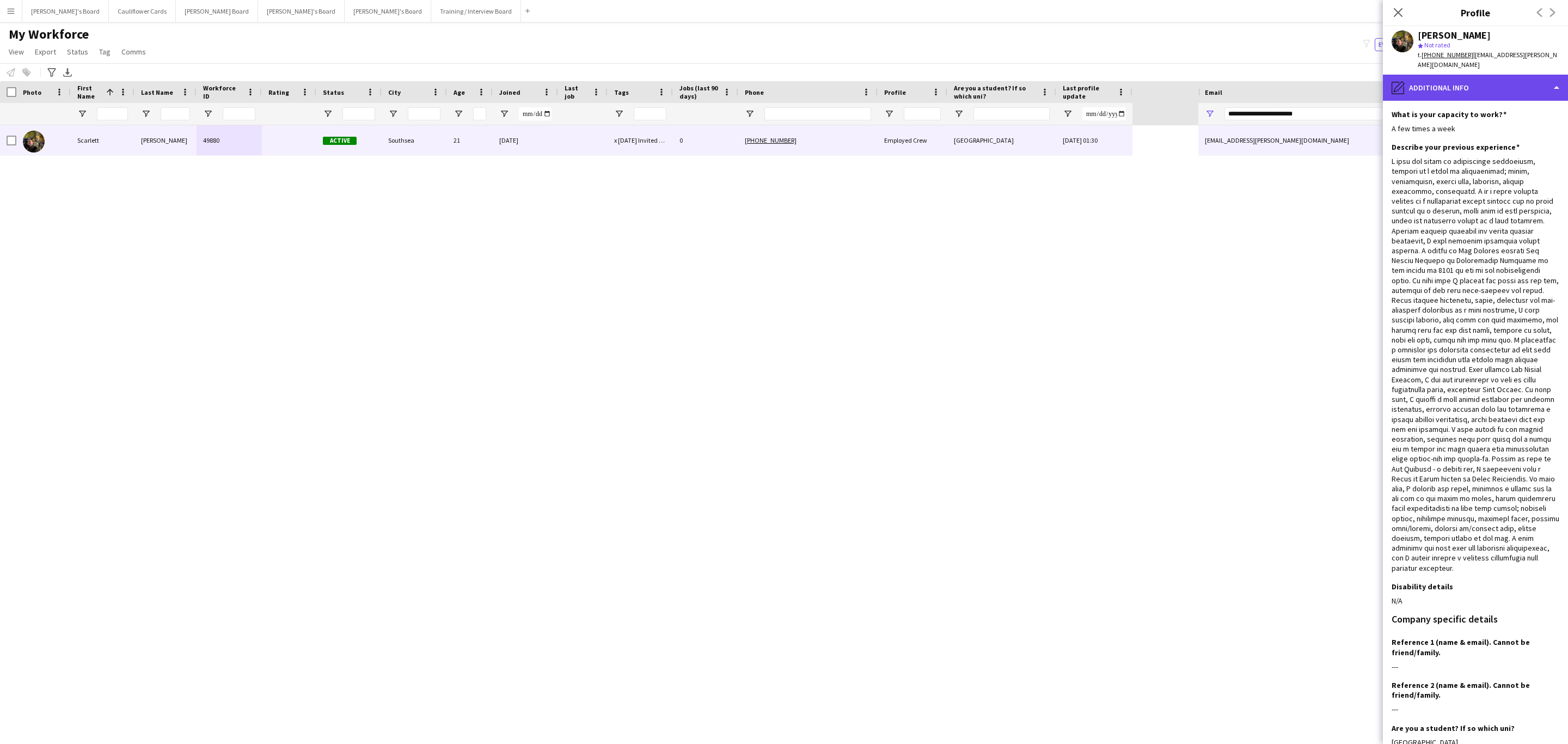
click at [1484, 82] on div "pencil4 Additional info" at bounding box center [1475, 88] width 185 height 26
click at [1503, 77] on div "pencil4 Additional info" at bounding box center [1475, 88] width 185 height 26
click at [1397, 6] on app-icon "Close pop-in" at bounding box center [1398, 13] width 16 height 16
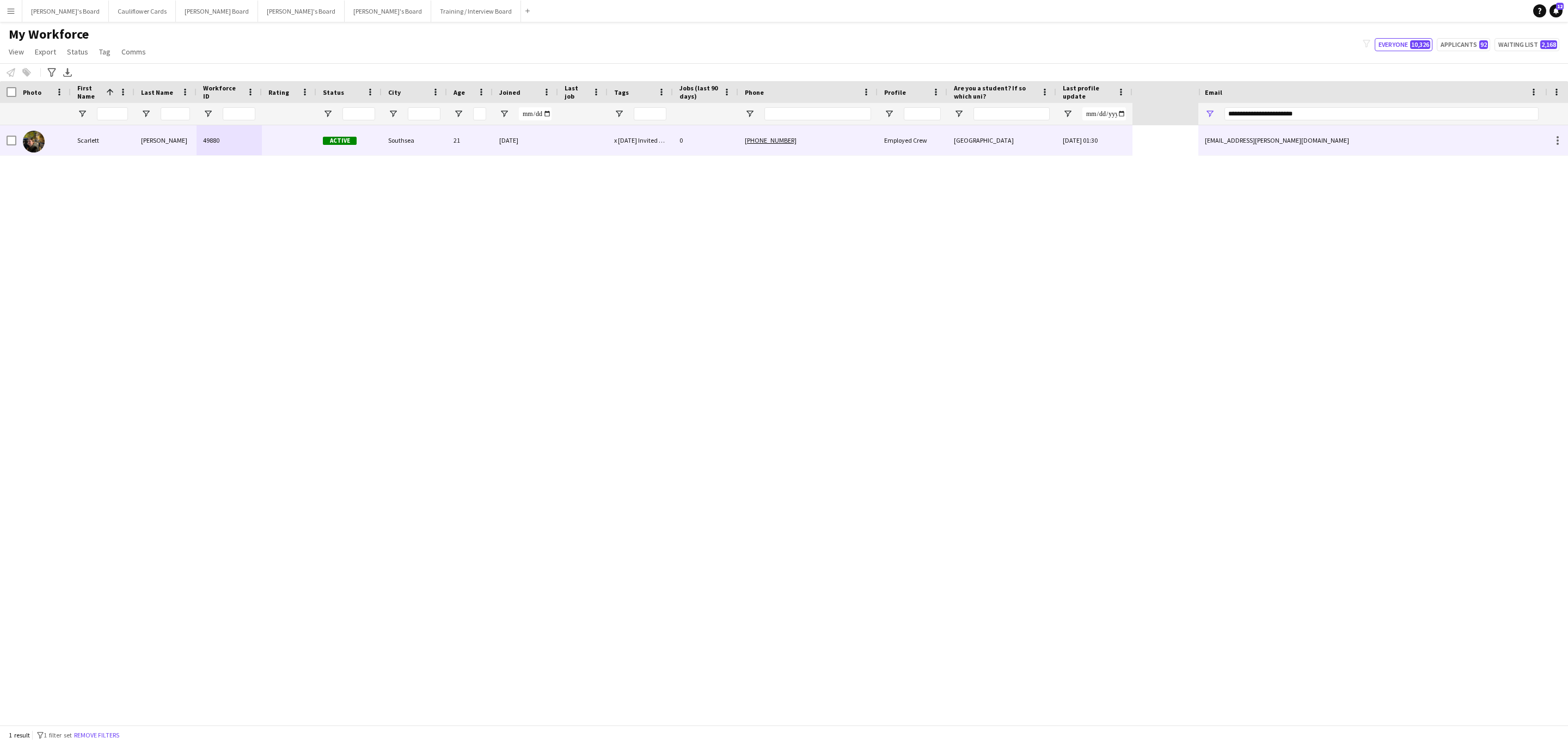
click at [953, 148] on div "University of Portsmouth" at bounding box center [1001, 140] width 109 height 30
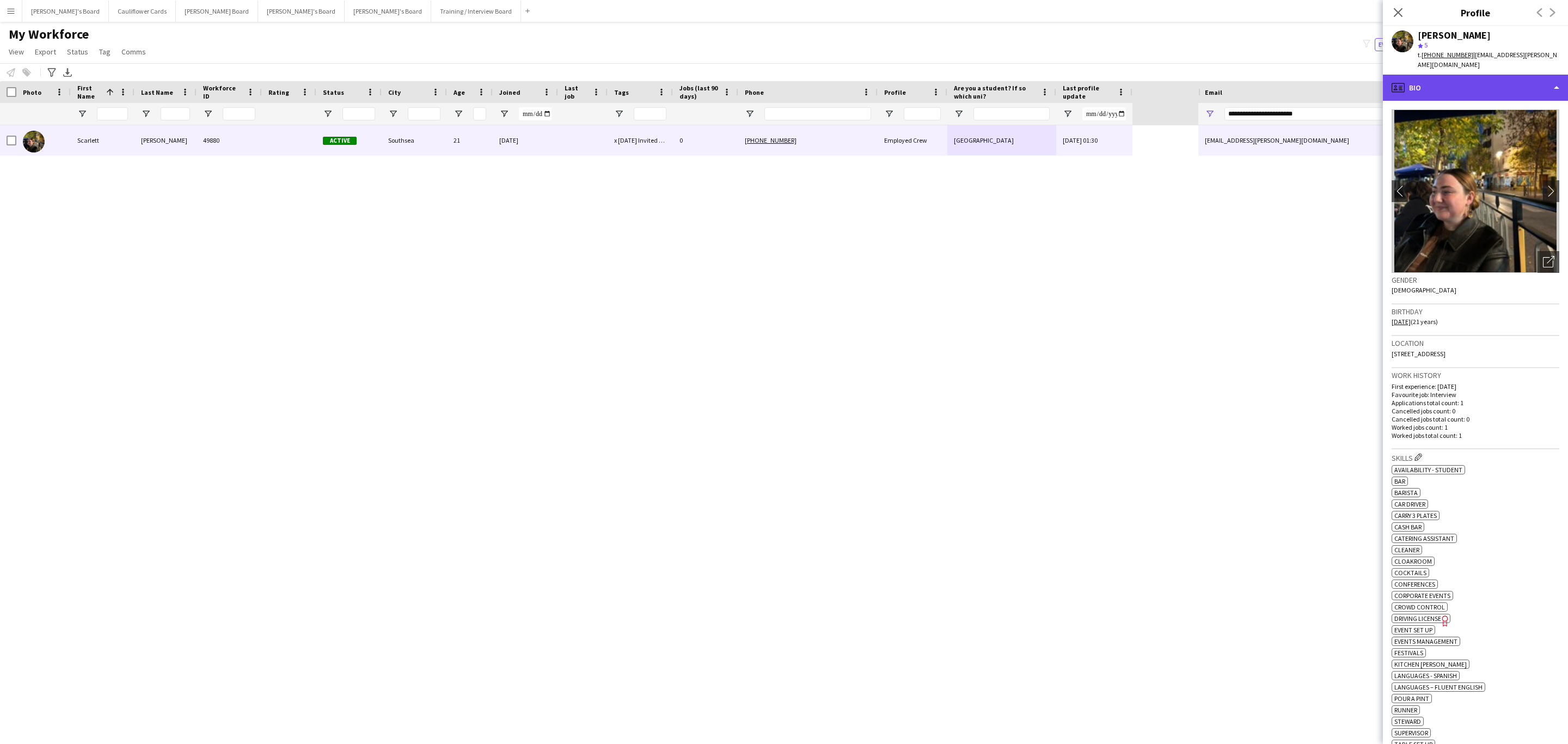
click at [1509, 87] on div "profile Bio" at bounding box center [1475, 88] width 185 height 26
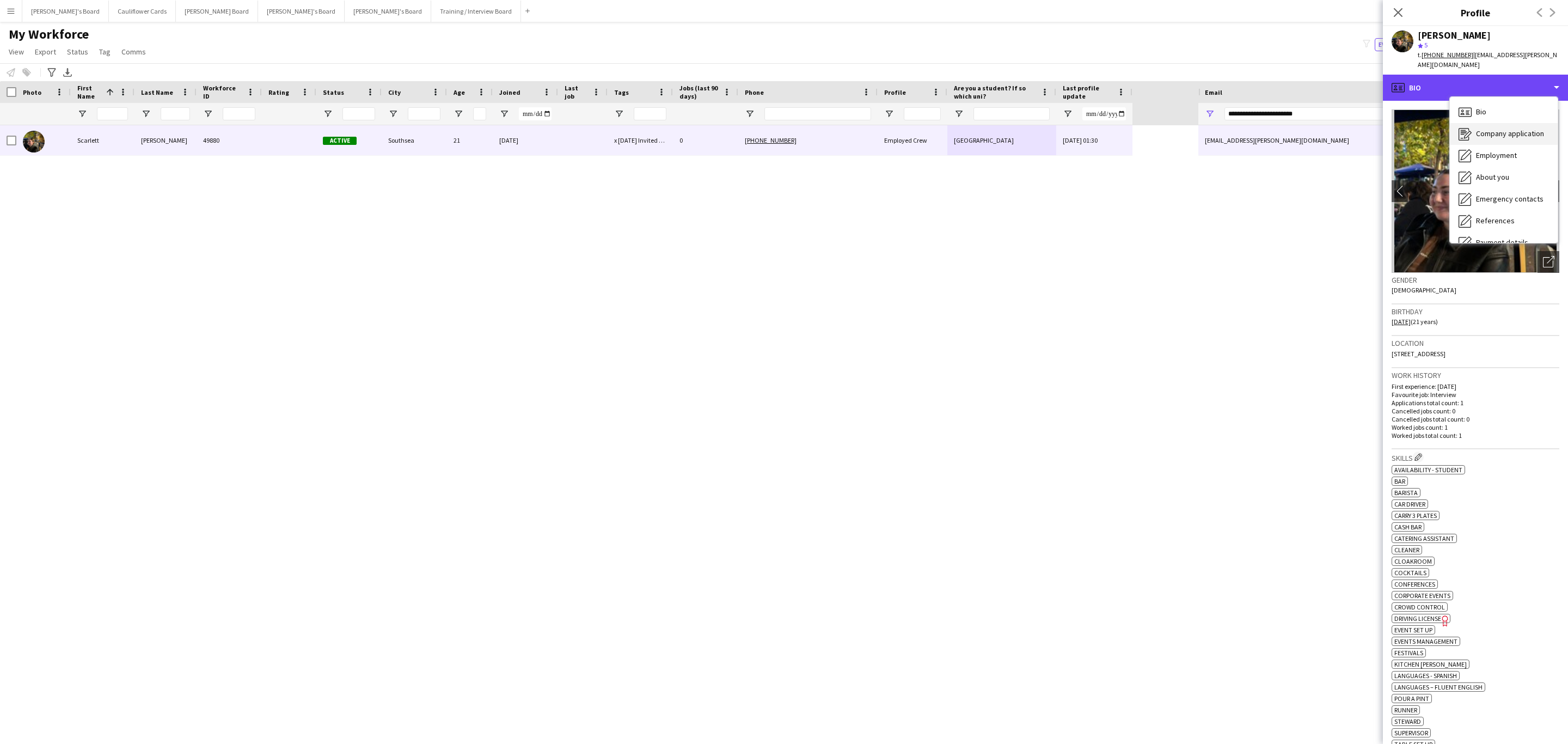
scroll to position [145, 0]
click at [1509, 195] on div "Feedback Feedback" at bounding box center [1504, 206] width 108 height 22
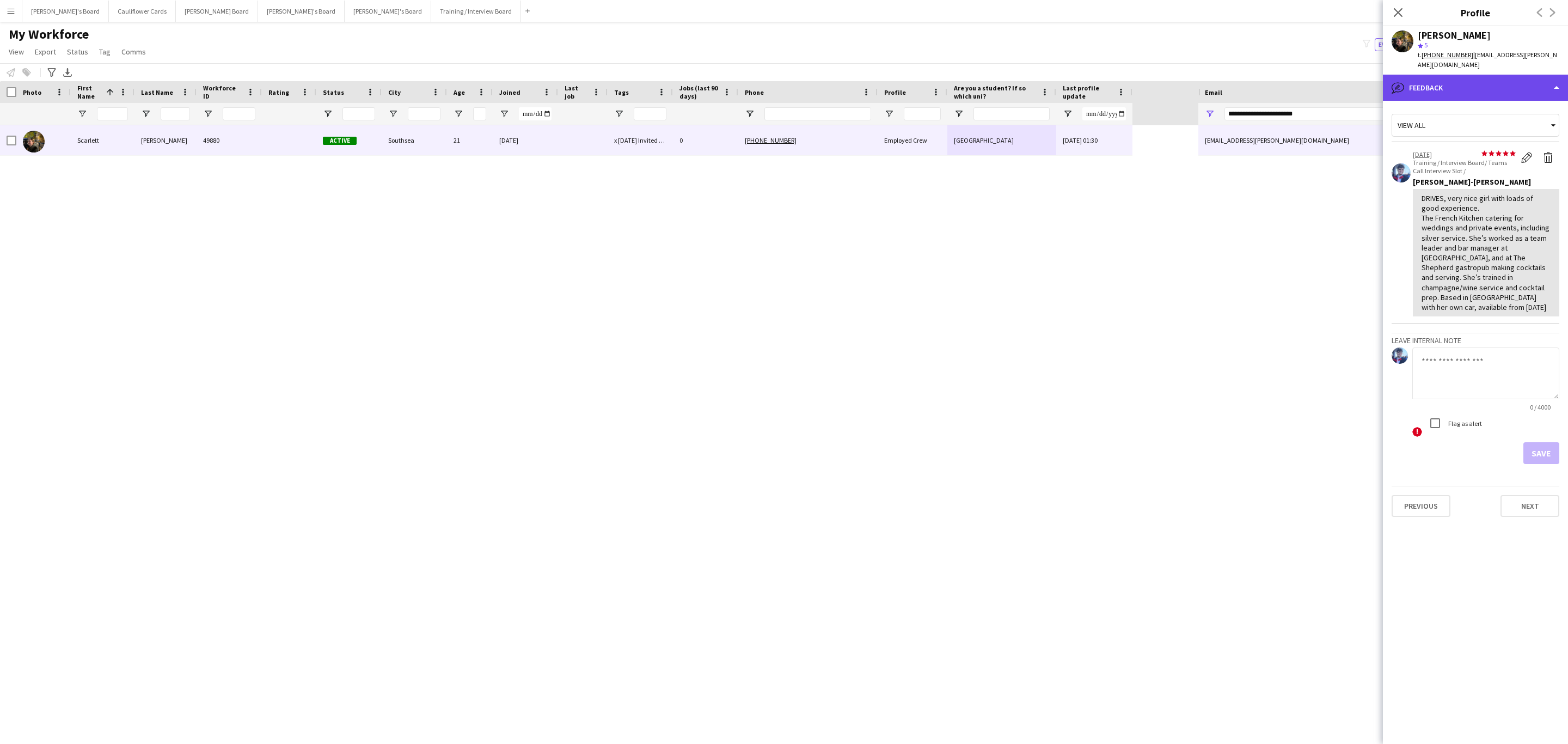
click at [1476, 85] on div "bubble-pencil Feedback" at bounding box center [1475, 88] width 185 height 26
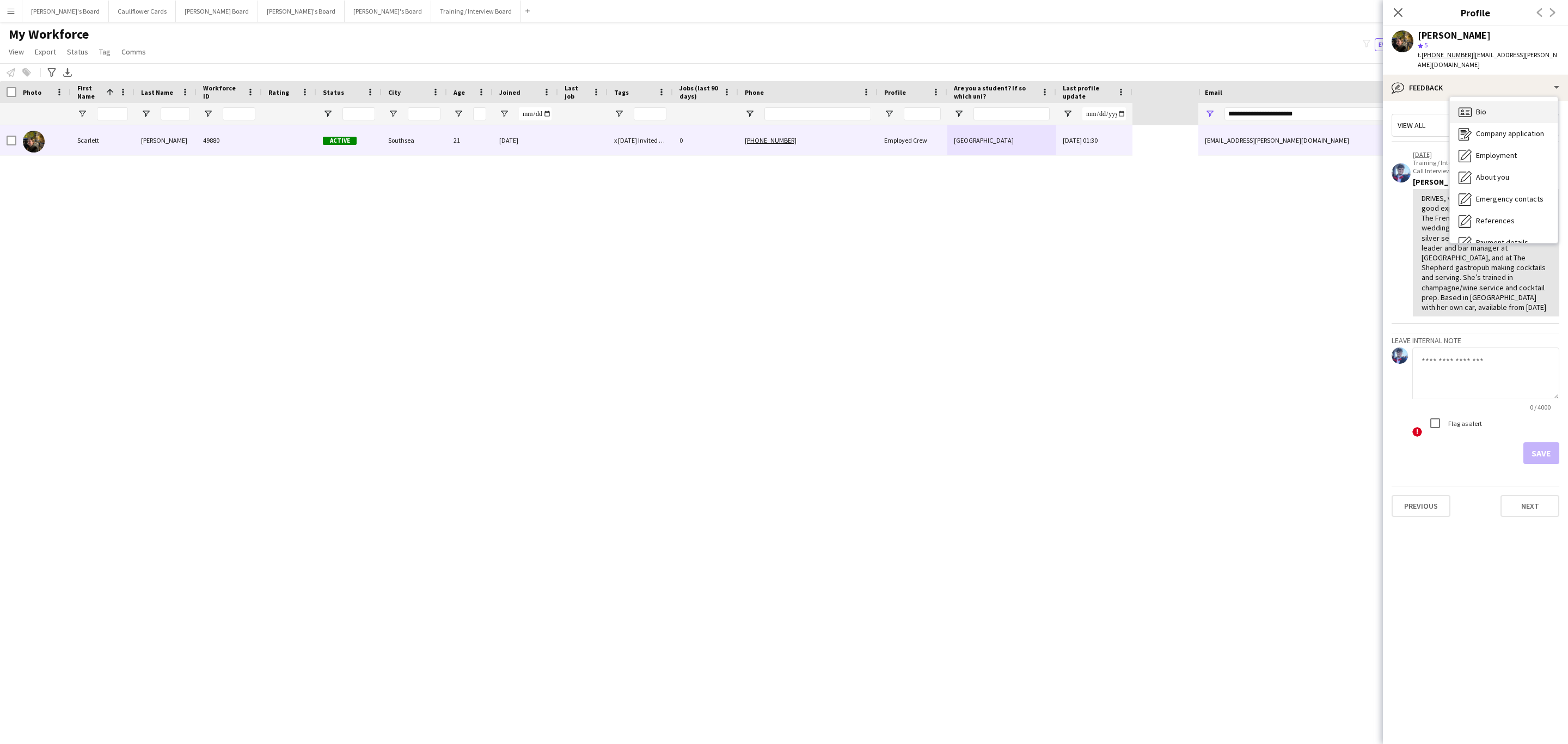
click at [1484, 109] on div "Bio Bio" at bounding box center [1504, 112] width 108 height 22
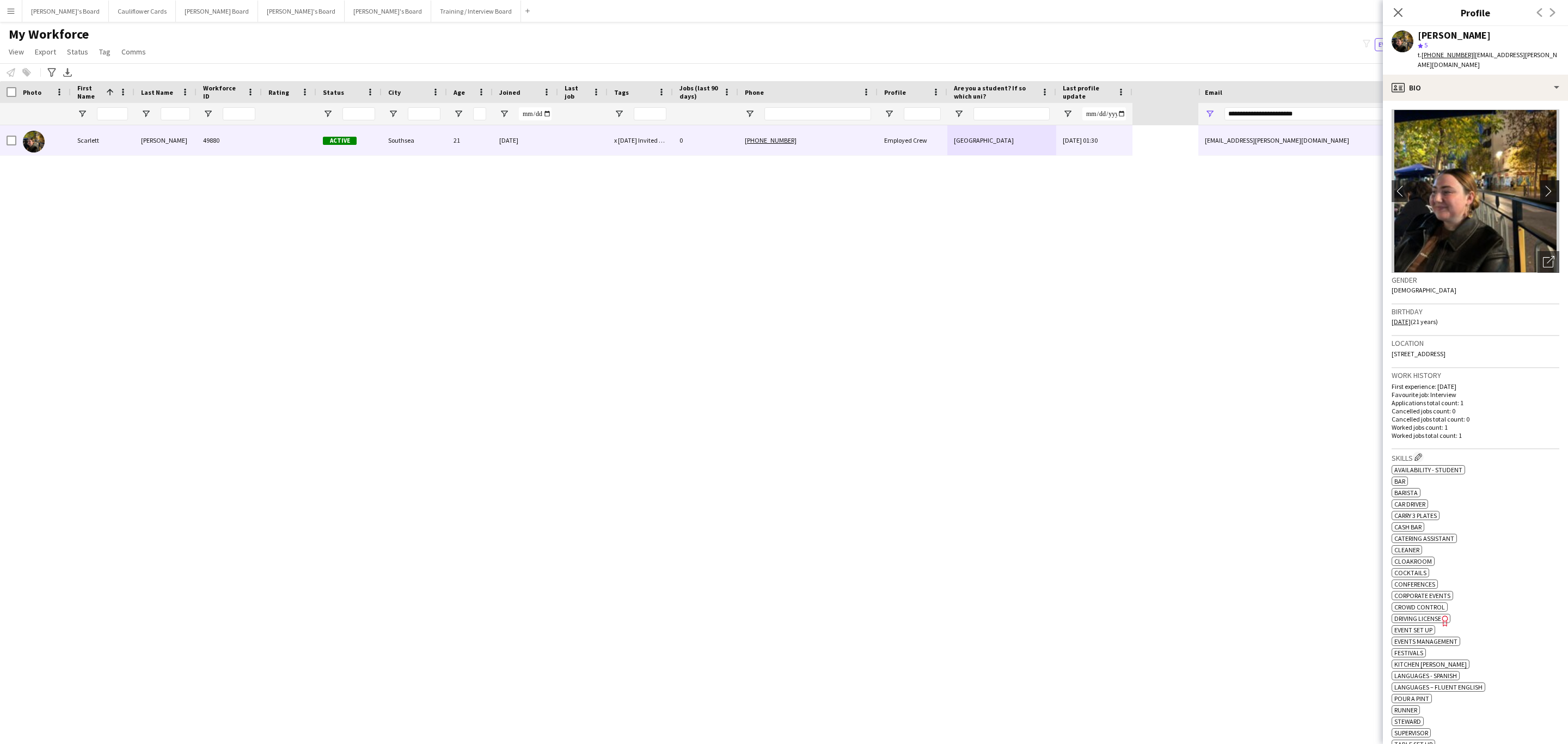
click at [1543, 185] on app-icon "chevron-right" at bounding box center [1551, 191] width 17 height 11
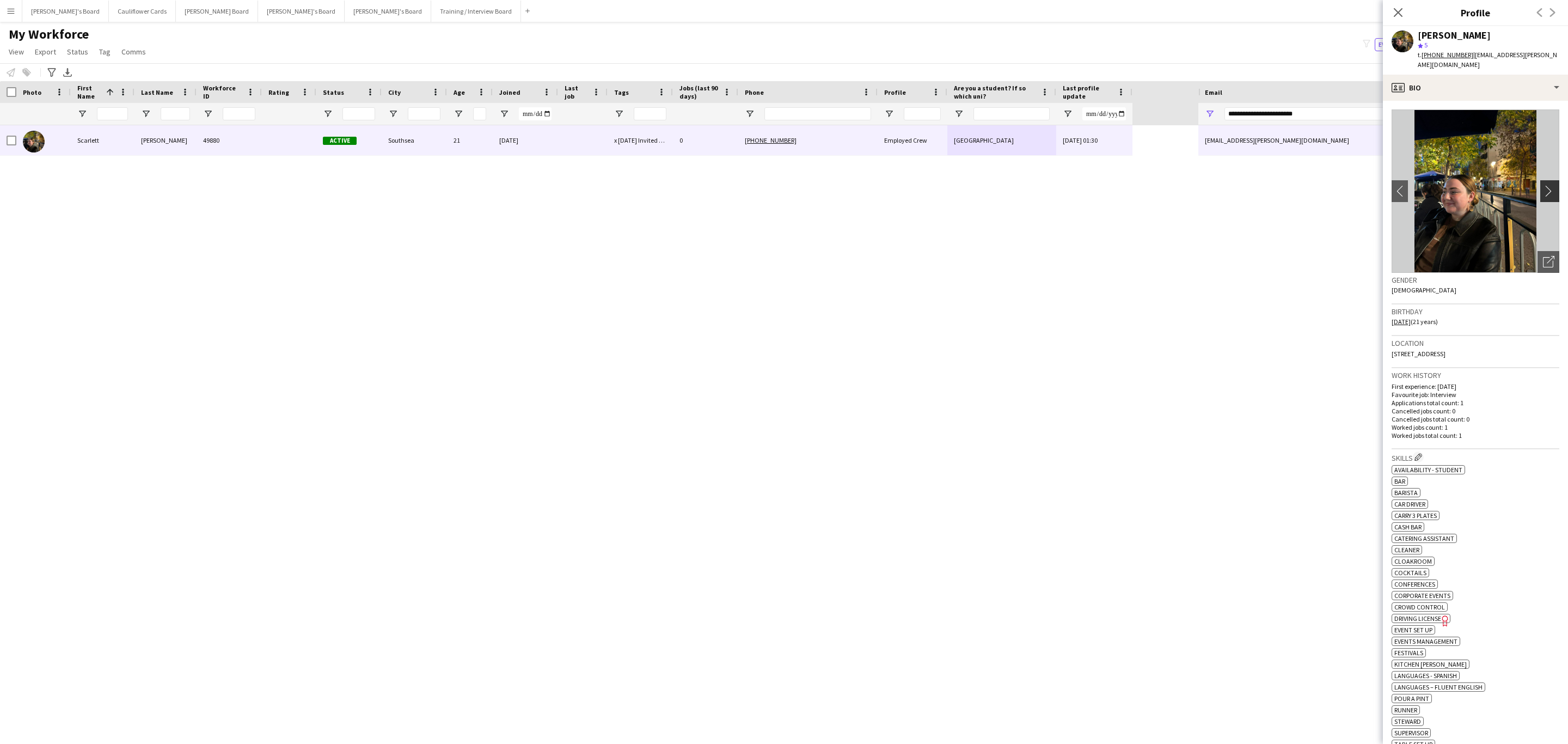
click at [1543, 185] on app-icon "chevron-right" at bounding box center [1551, 191] width 17 height 11
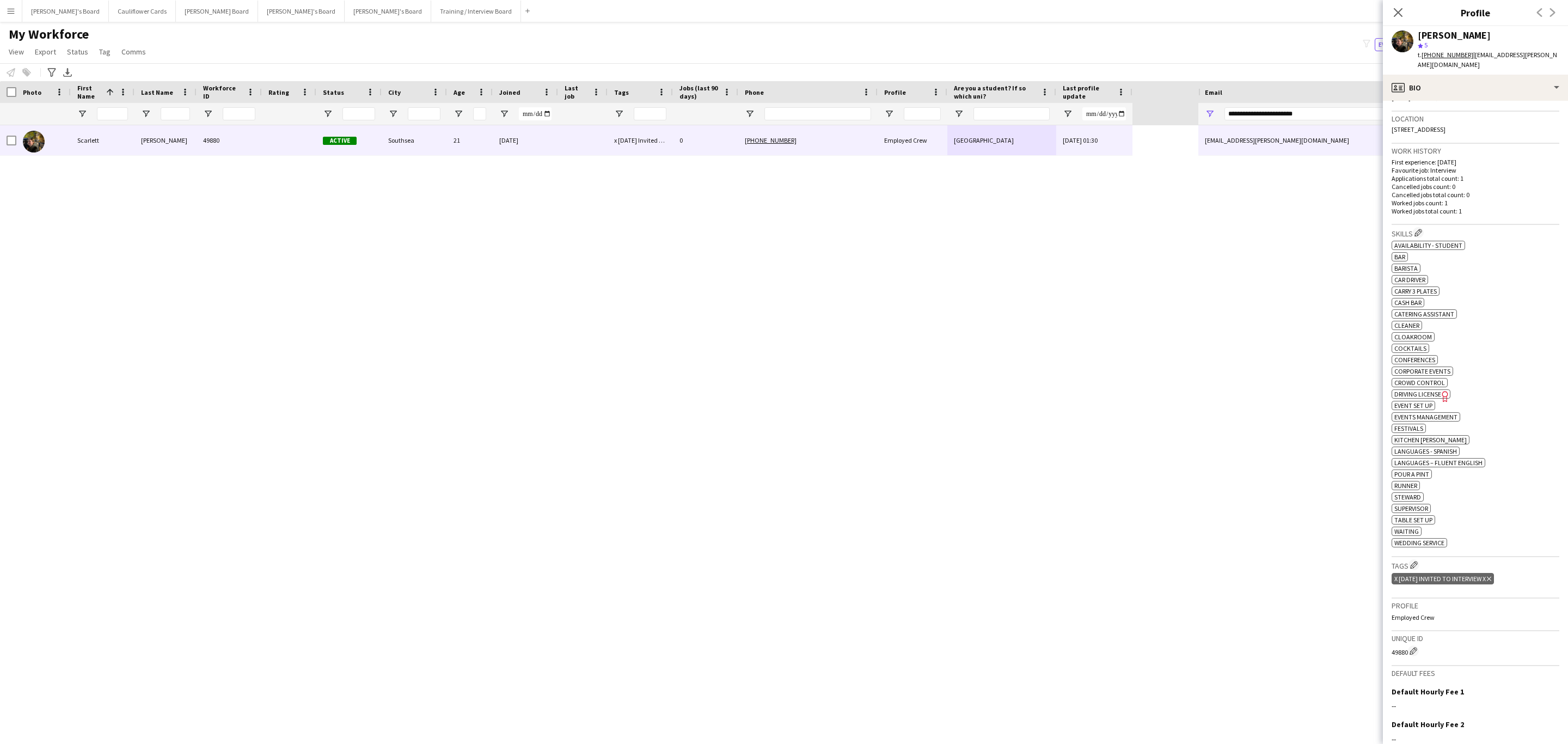
scroll to position [327, 0]
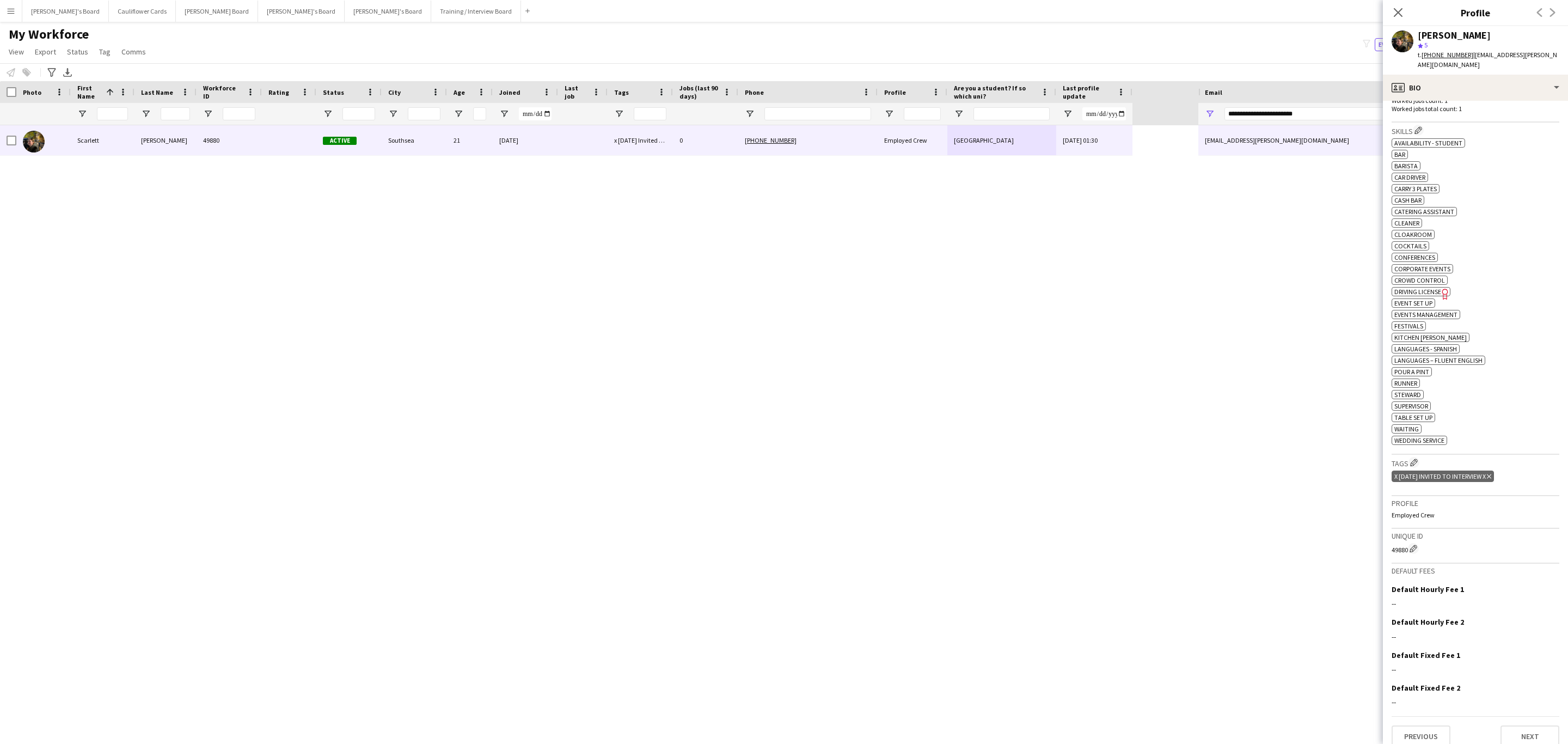
click at [1491, 480] on icon "Delete tag" at bounding box center [1489, 476] width 4 height 6
click at [1413, 466] on app-icon "Edit crew company tags" at bounding box center [1414, 462] width 8 height 8
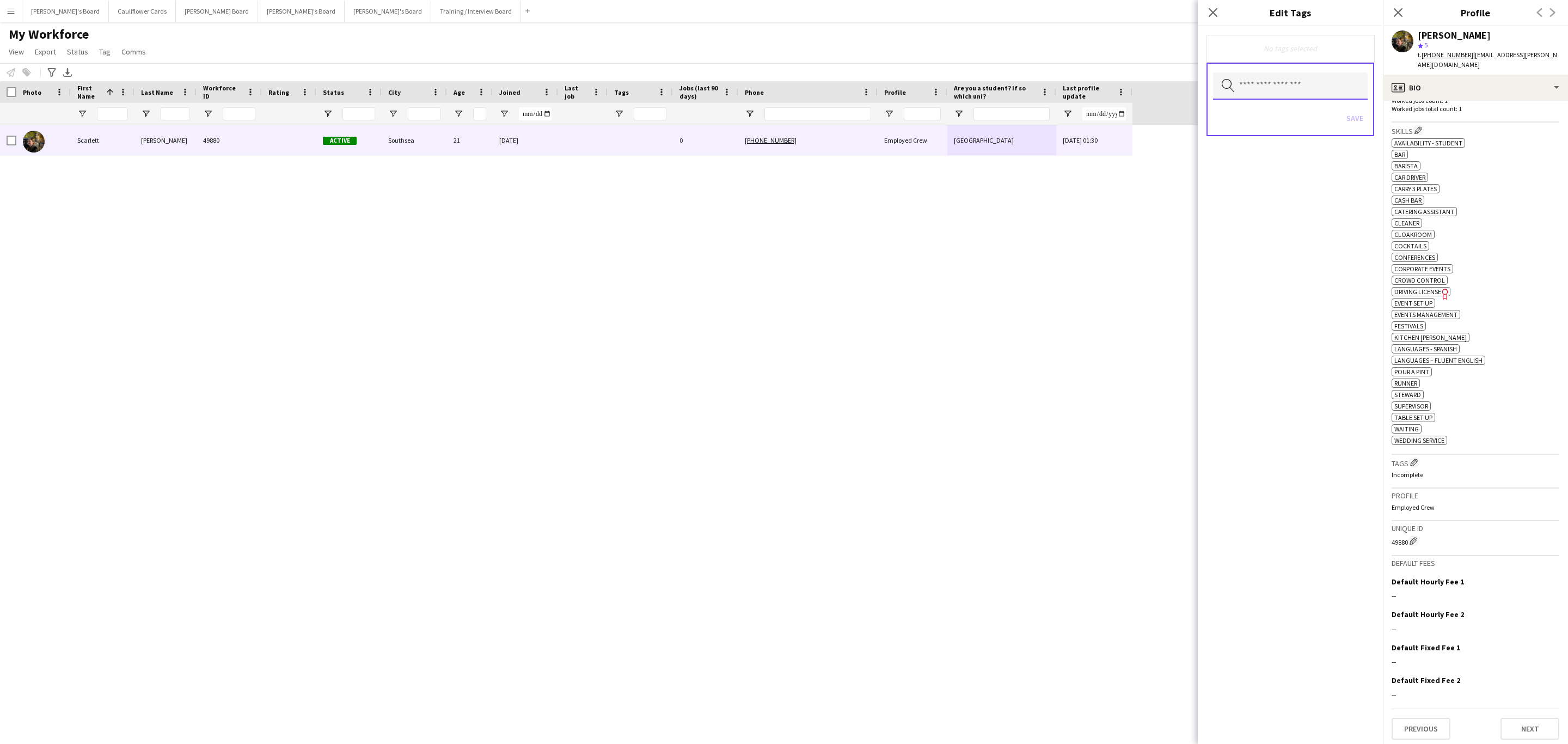
click at [1321, 79] on input "text" at bounding box center [1290, 85] width 155 height 27
click at [1300, 162] on mat-option "Ascot Manager" at bounding box center [1290, 169] width 155 height 26
click at [1331, 319] on div "Ascot Manager Remove Search by tag name Save" at bounding box center [1290, 385] width 185 height 718
click at [1348, 123] on button "Save" at bounding box center [1354, 119] width 26 height 18
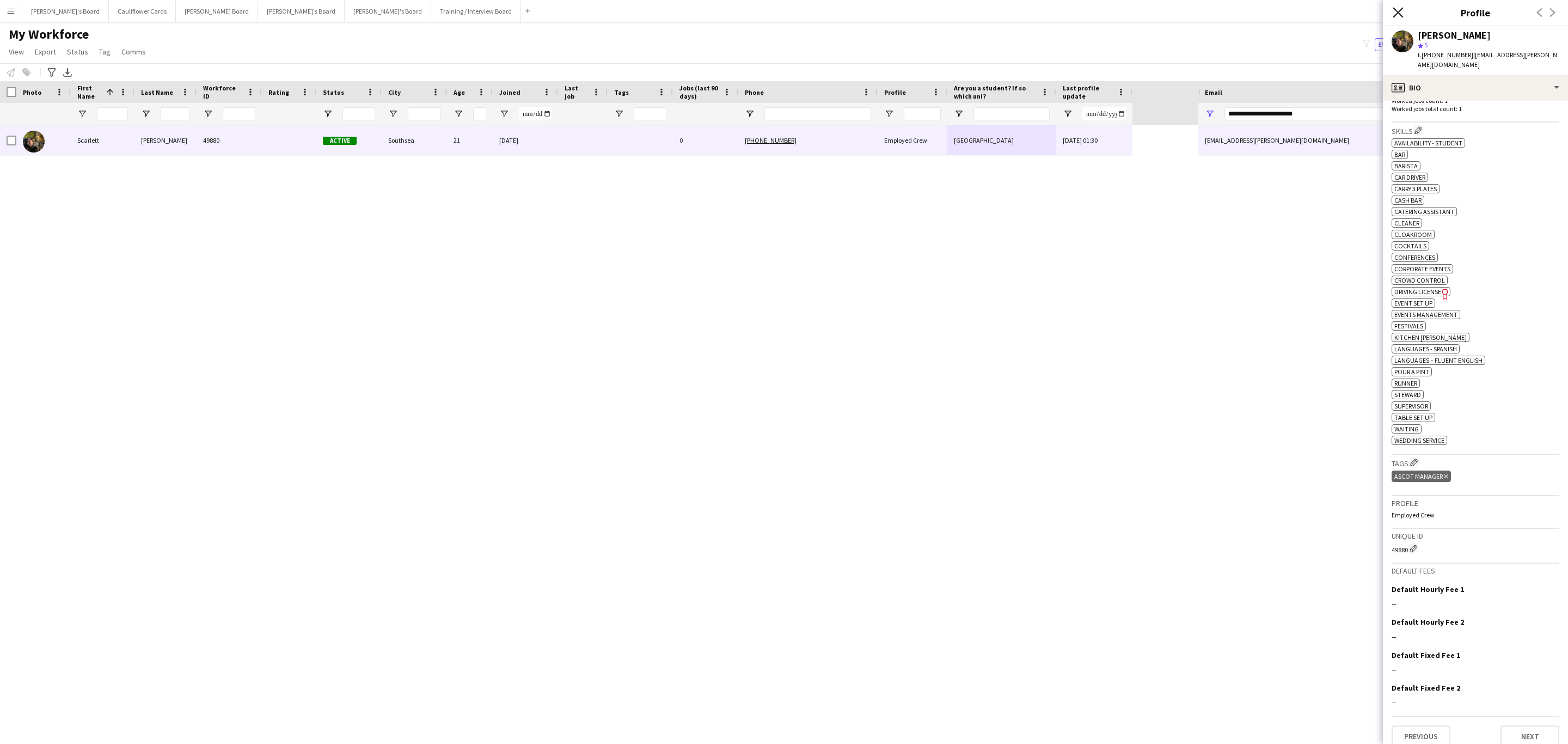
click at [1397, 16] on icon "Close pop-in" at bounding box center [1398, 12] width 10 height 10
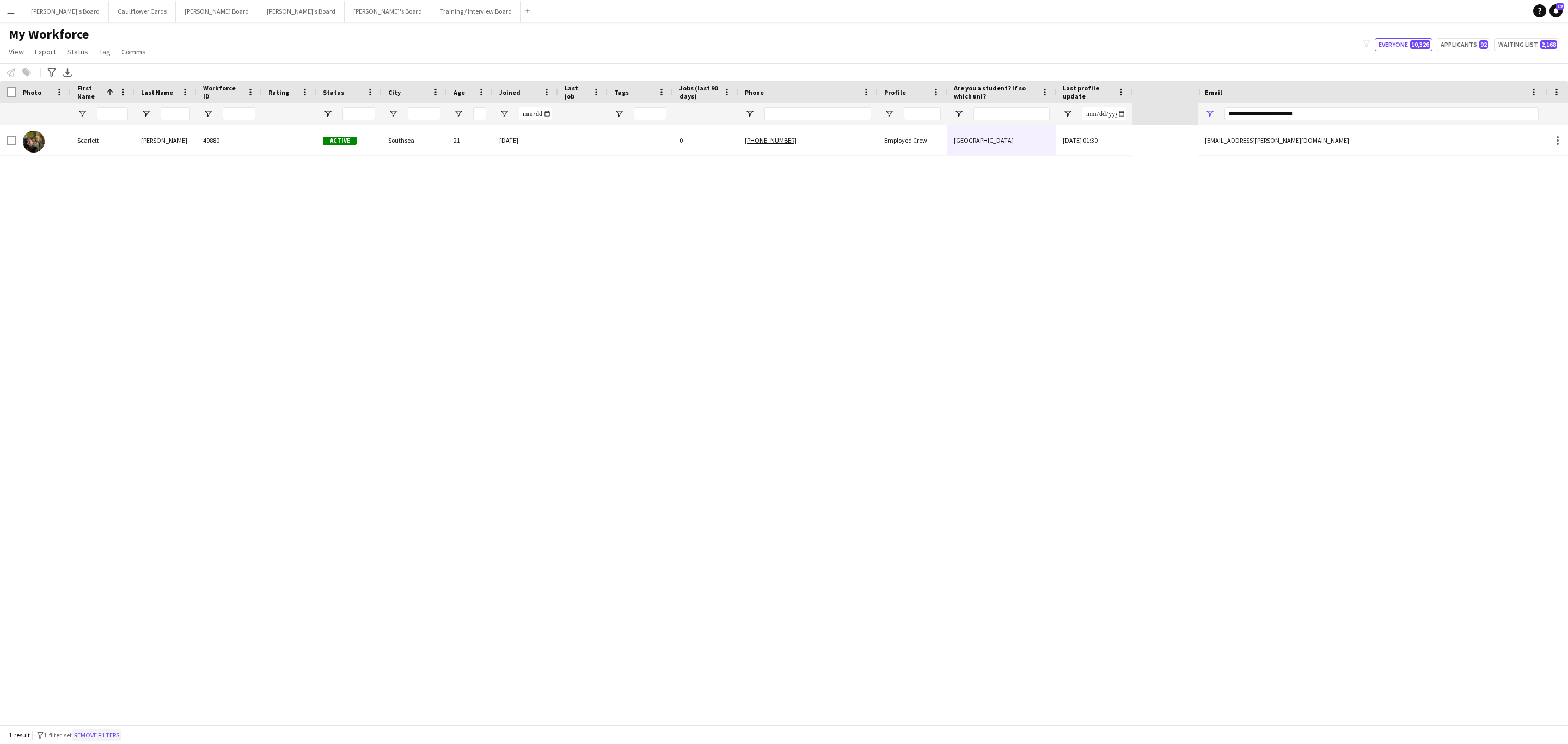
click at [121, 732] on button "Remove filters" at bounding box center [96, 735] width 50 height 12
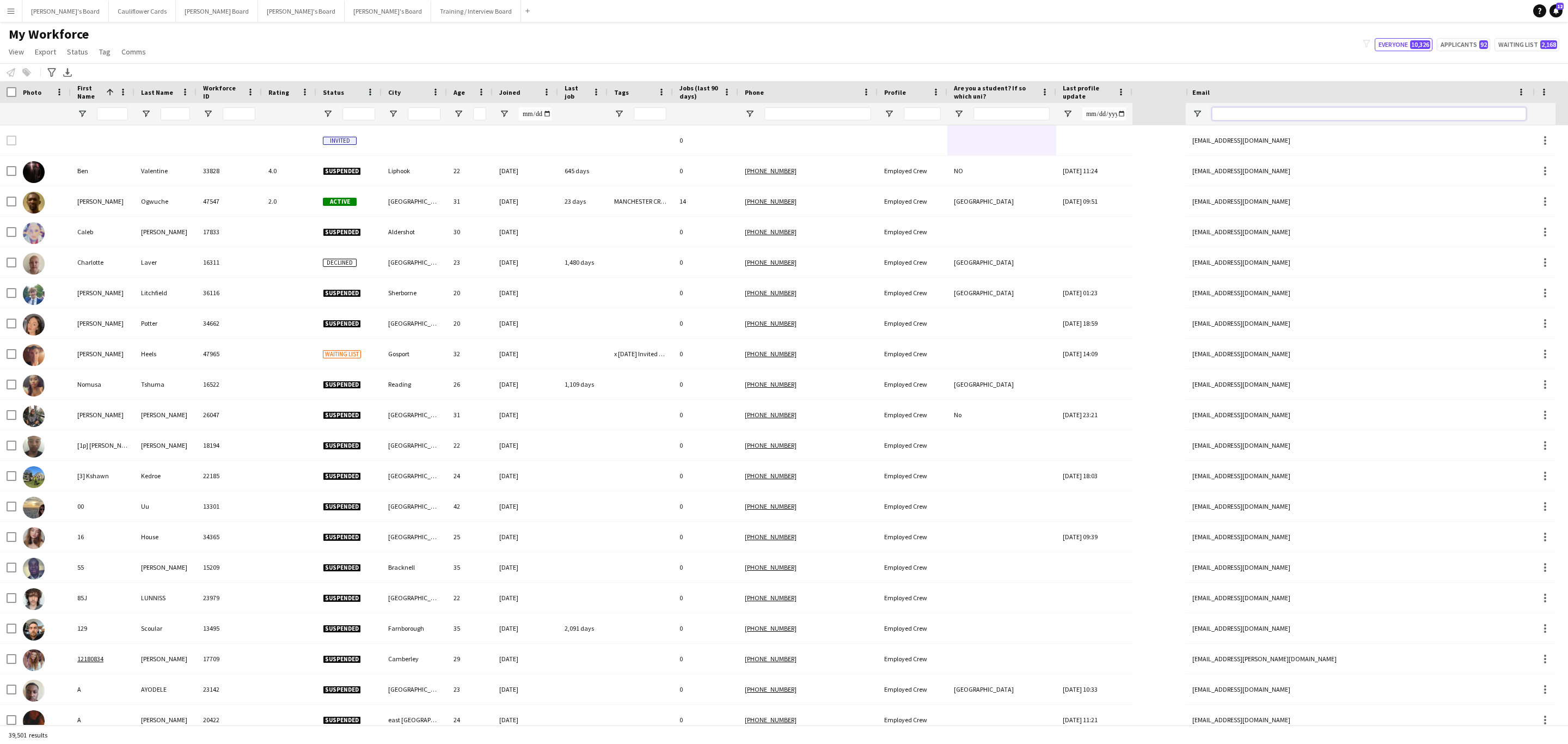
click at [1305, 120] on input "Email Filter Input" at bounding box center [1369, 114] width 314 height 13
paste input "**********"
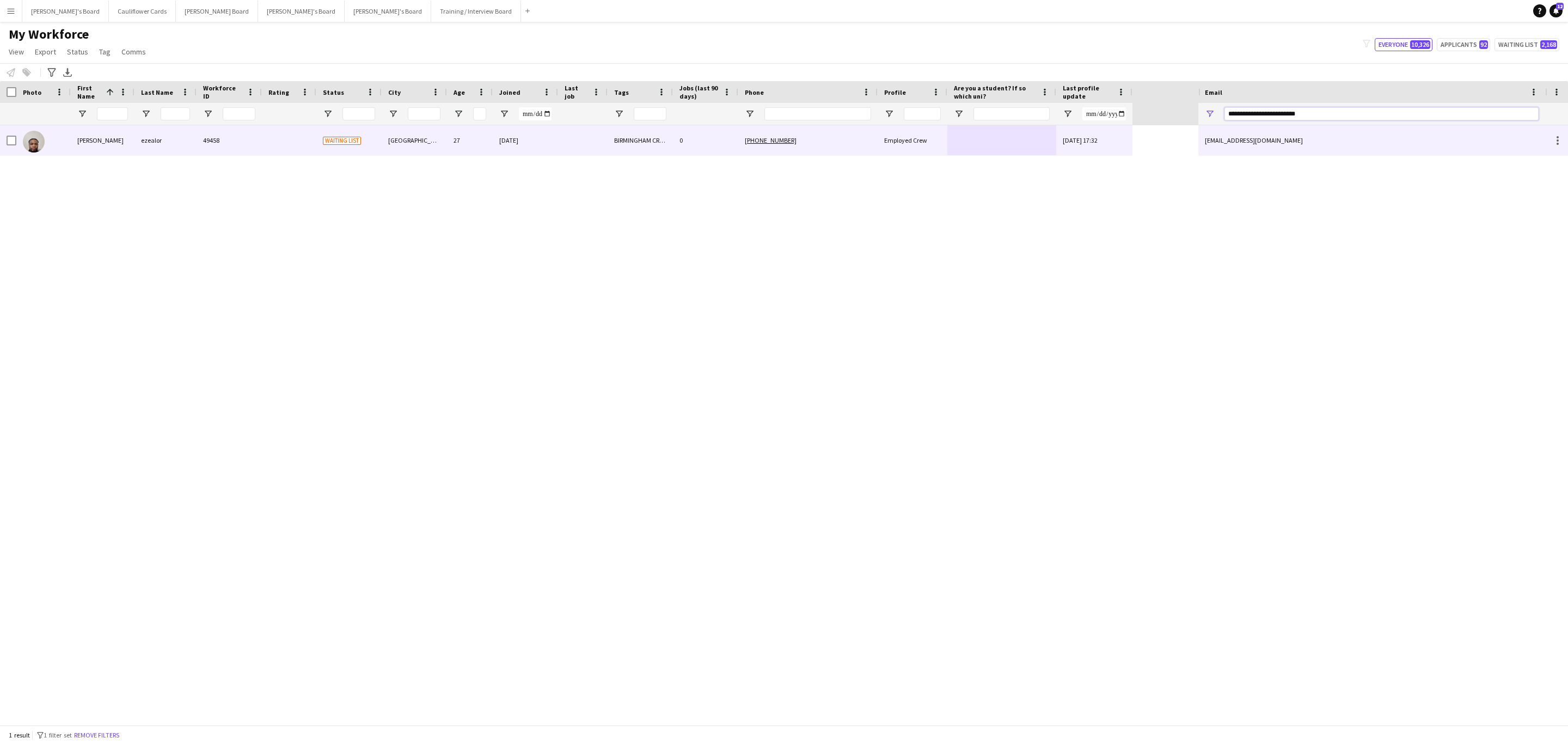
type input "**********"
click at [639, 150] on div "BIRMINGHAM CREW, MIDDLANDS & NORTH INTERVIEW WITH GABRIELLE or JAMIE" at bounding box center [640, 140] width 65 height 30
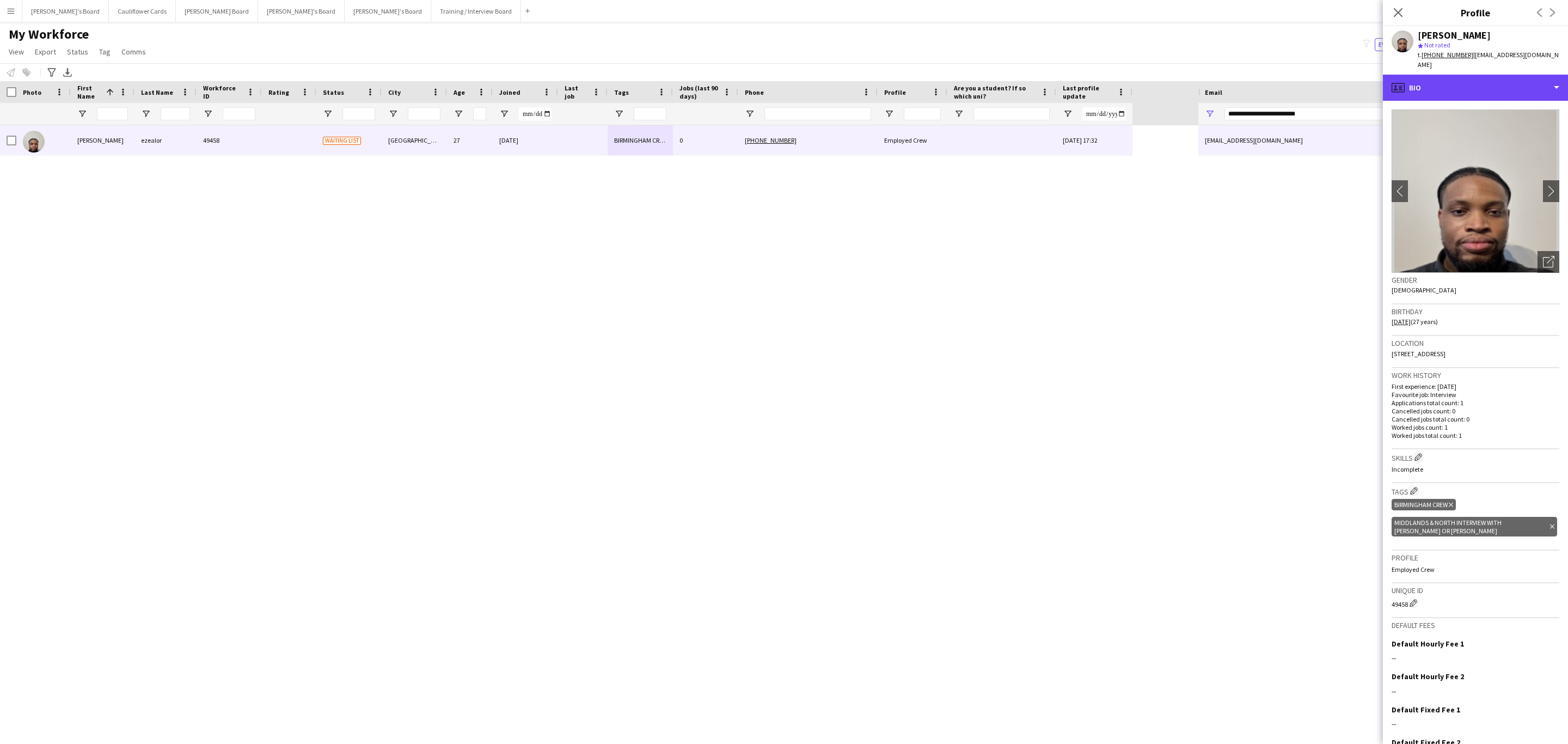
drag, startPoint x: 1517, startPoint y: 79, endPoint x: 1520, endPoint y: 106, distance: 27.2
click at [1517, 79] on div "profile Bio" at bounding box center [1475, 88] width 185 height 26
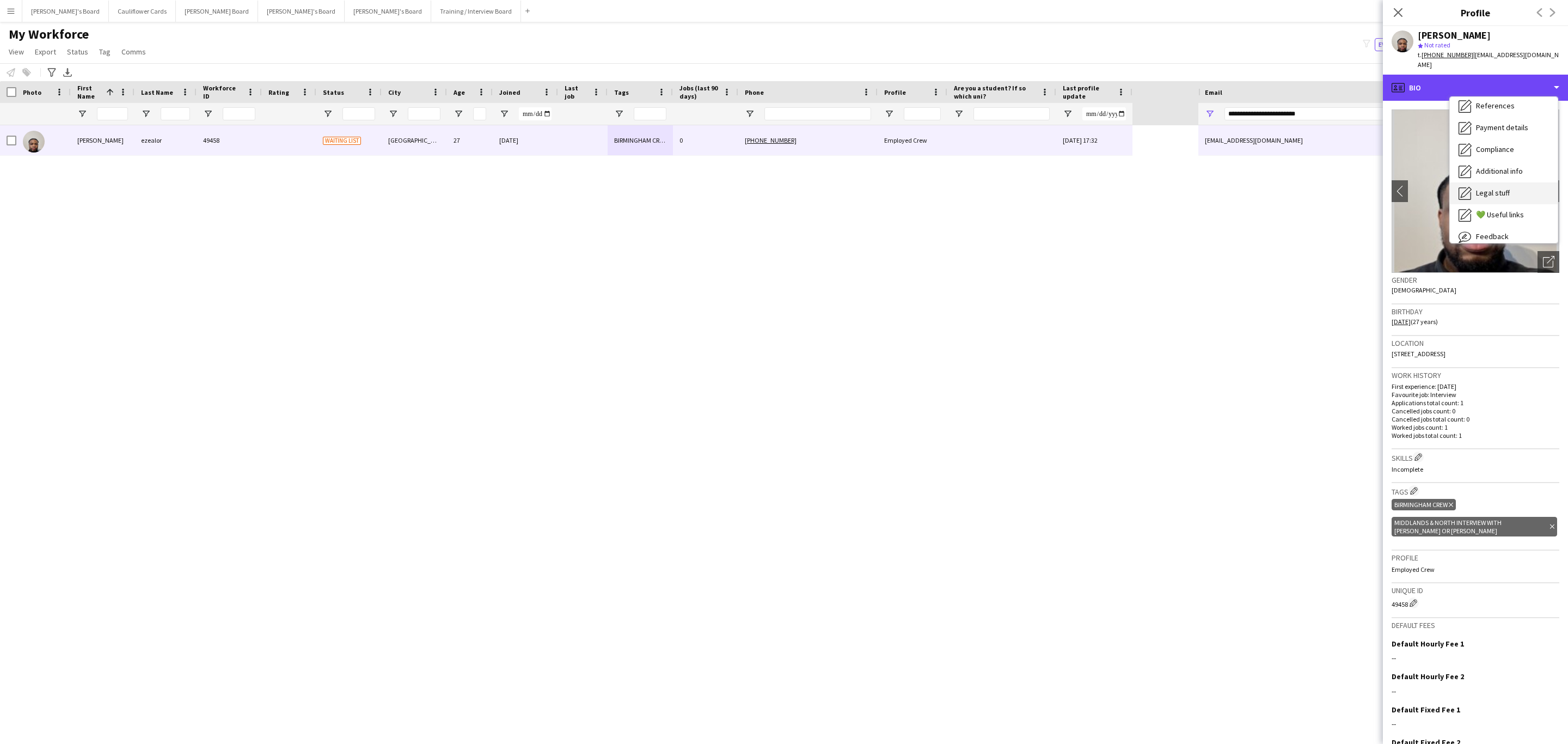
scroll to position [145, 0]
click at [1521, 136] on span "Additional info" at bounding box center [1500, 141] width 47 height 10
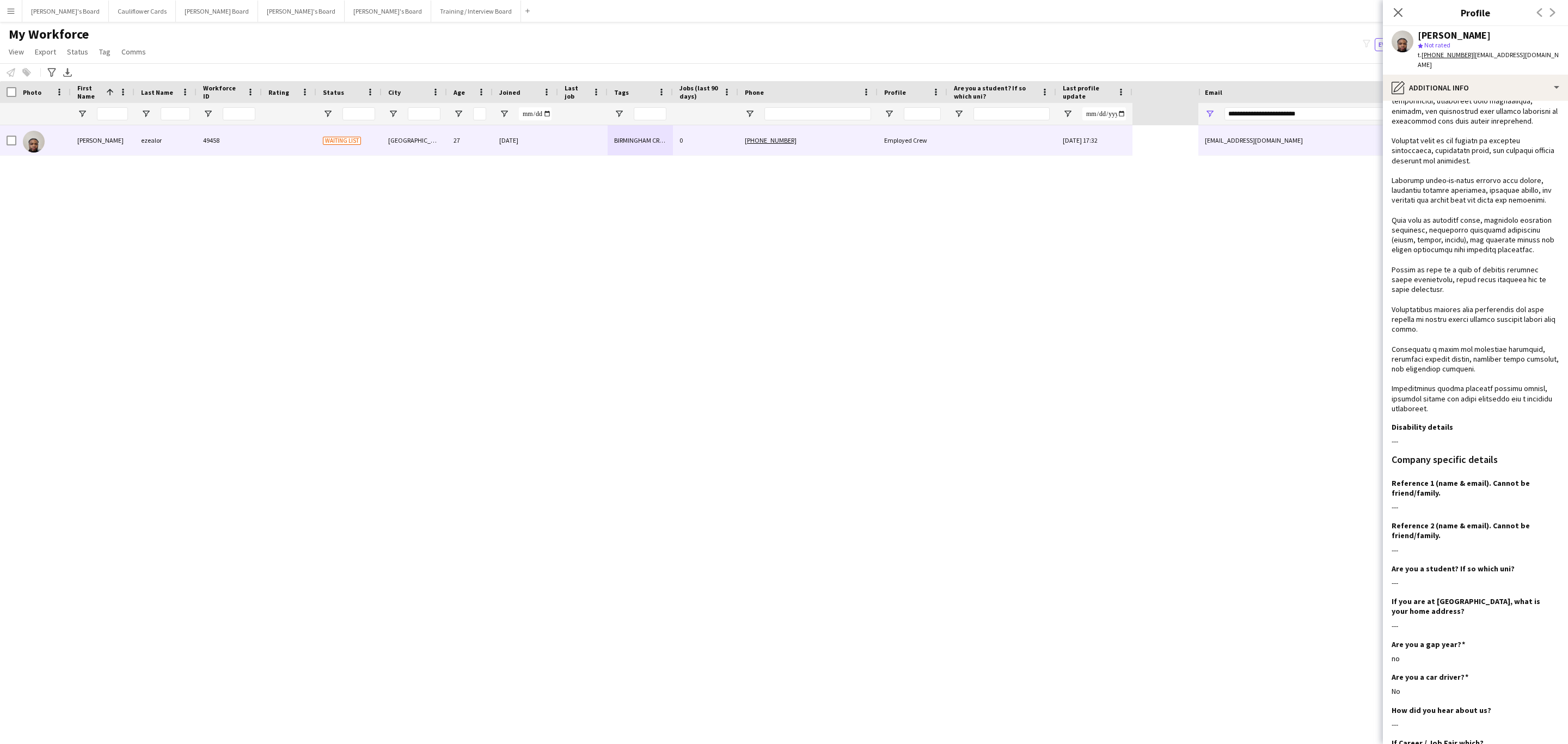
scroll to position [0, 0]
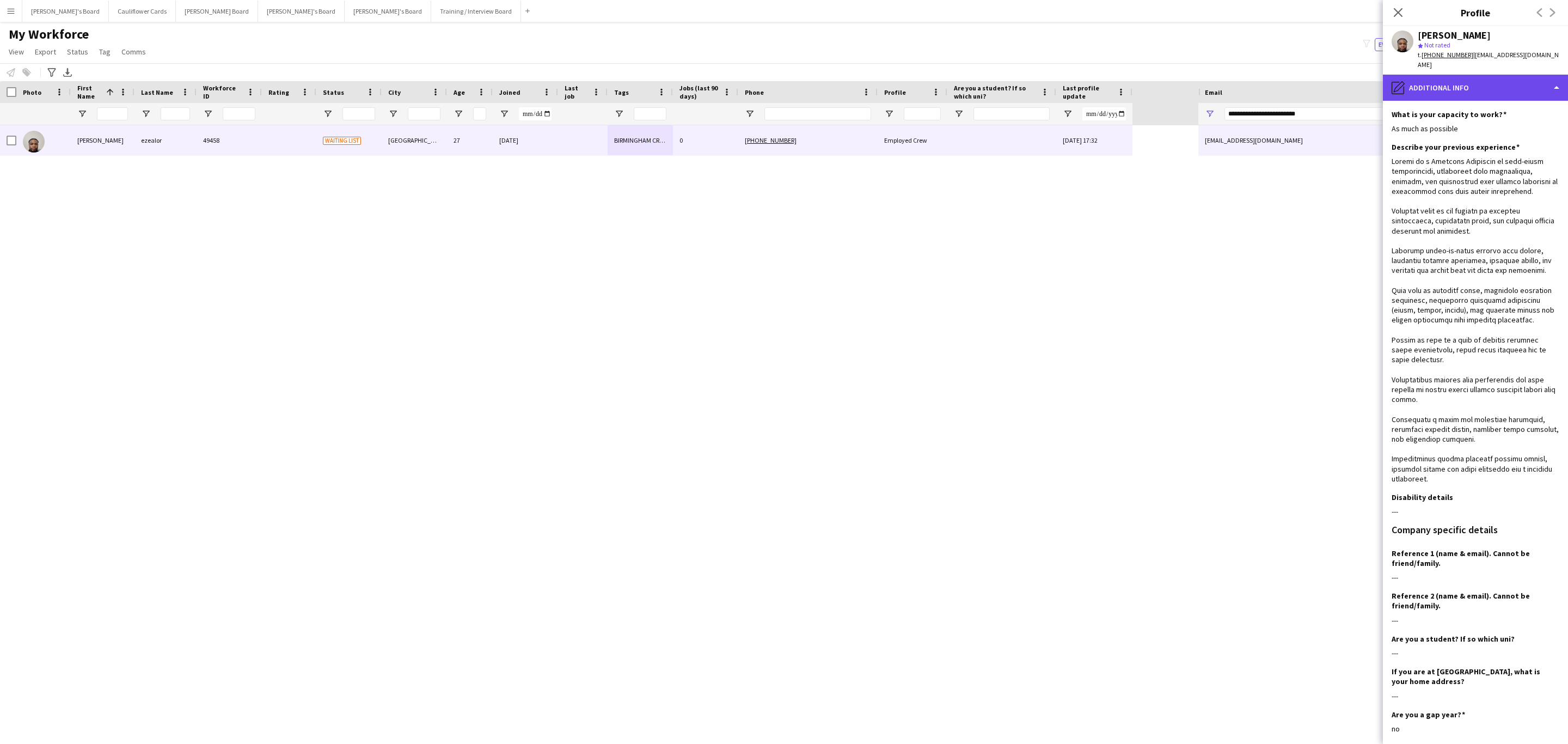
click at [1527, 85] on div "pencil4 Additional info" at bounding box center [1475, 88] width 185 height 26
click at [1508, 102] on div "Bio Bio" at bounding box center [1504, 112] width 108 height 22
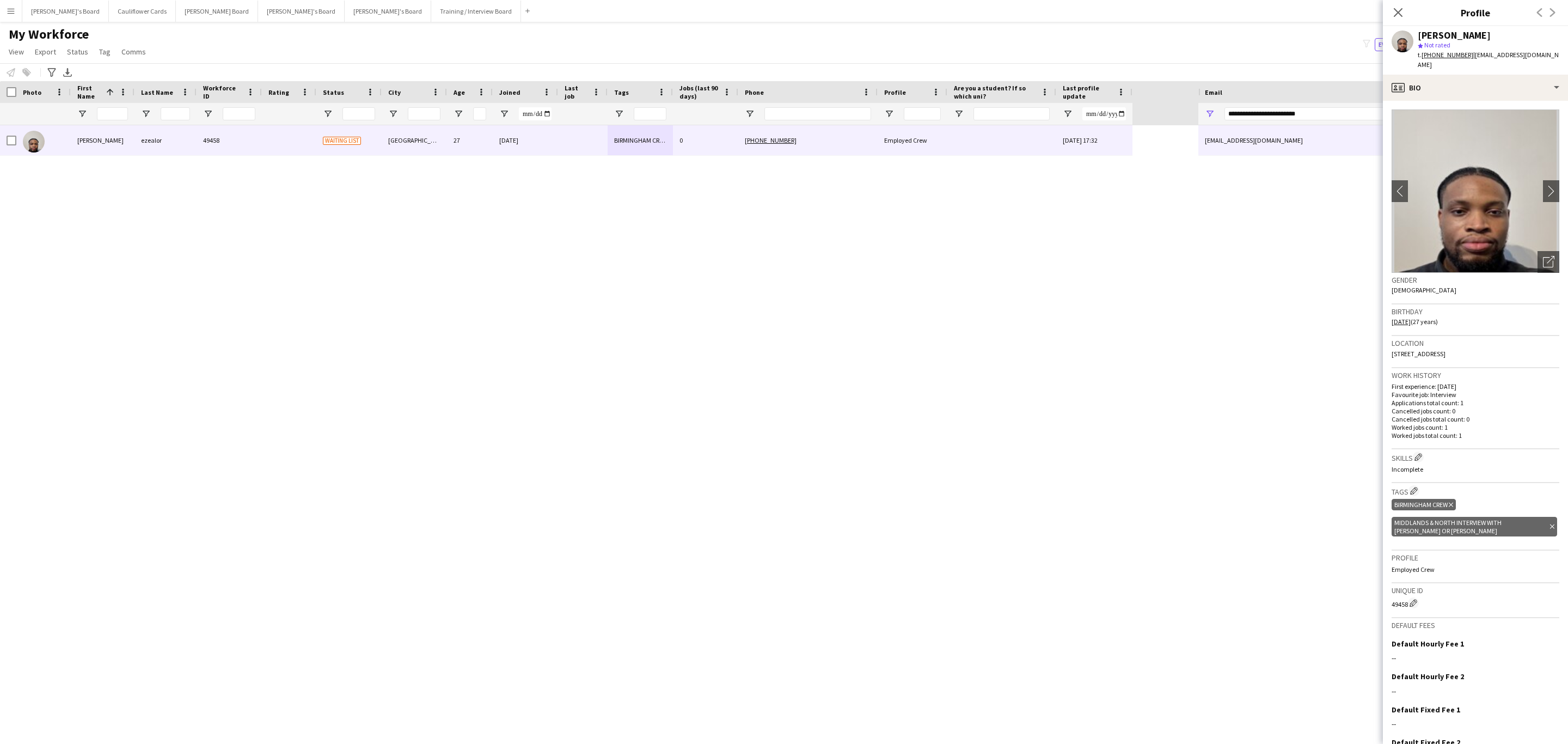
click at [1431, 349] on span "Mint Drive, Birmingham, B18 6ea" at bounding box center [1418, 353] width 54 height 8
copy span "Mint Drive, Birmingham, B18 6ea"
click at [1465, 77] on div "profile Bio" at bounding box center [1475, 88] width 185 height 26
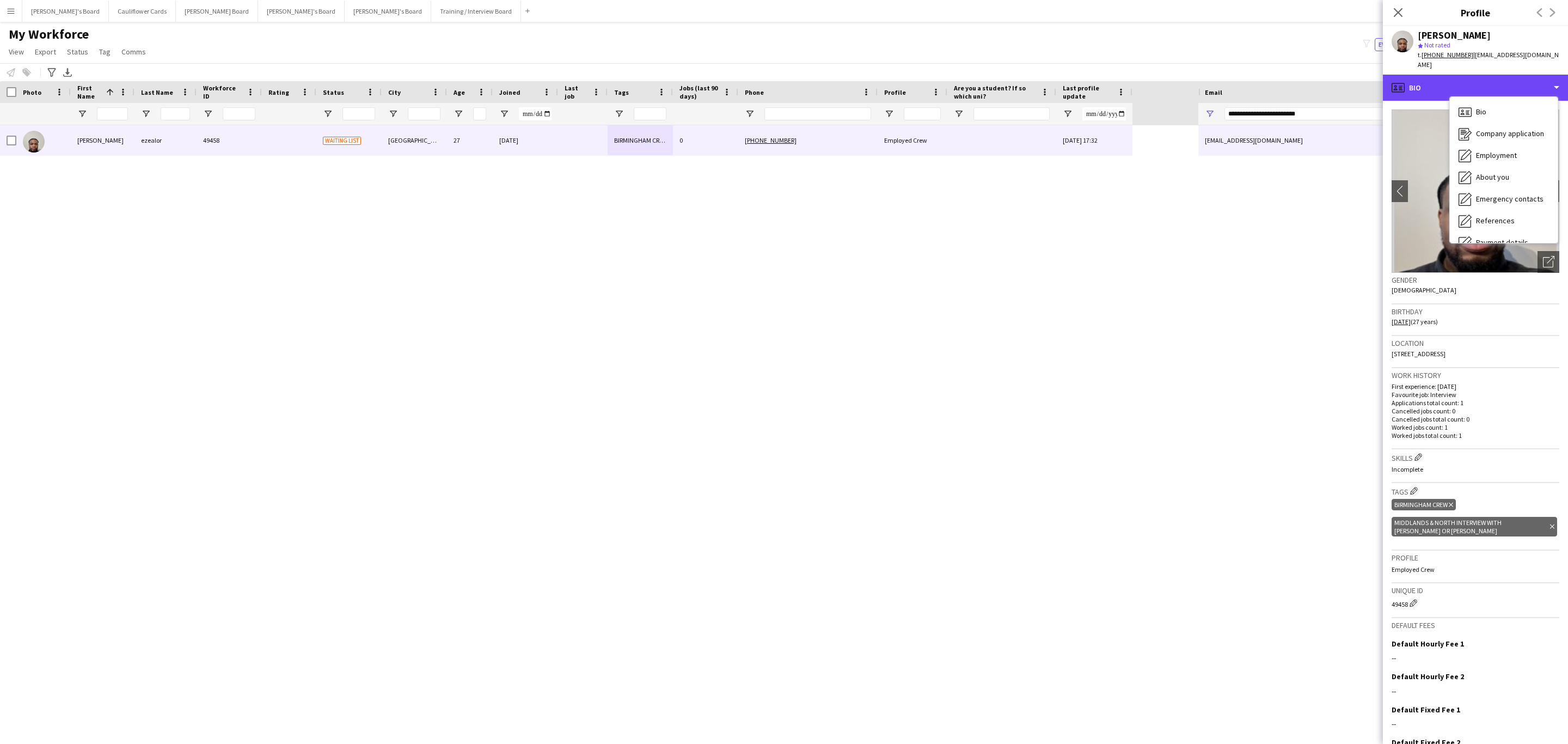
scroll to position [145, 0]
click at [1493, 114] on span "Compliance" at bounding box center [1495, 119] width 38 height 10
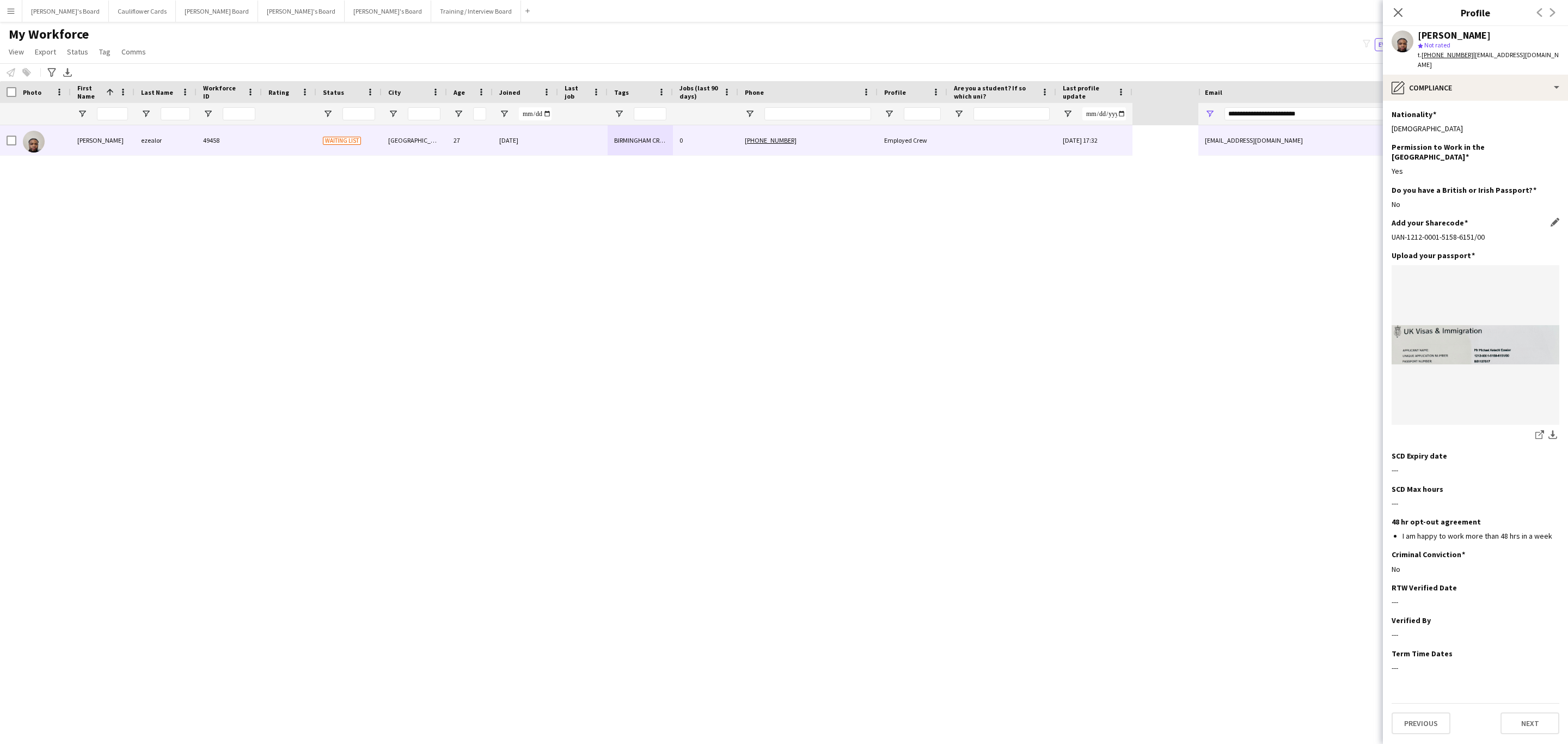
click at [1446, 232] on div "UAN-1212-0001-5158-6151/00" at bounding box center [1475, 237] width 168 height 10
copy div "UAN-1212-0001-5158-6151/00"
click at [1498, 82] on div "pencil4 Compliance" at bounding box center [1475, 88] width 185 height 26
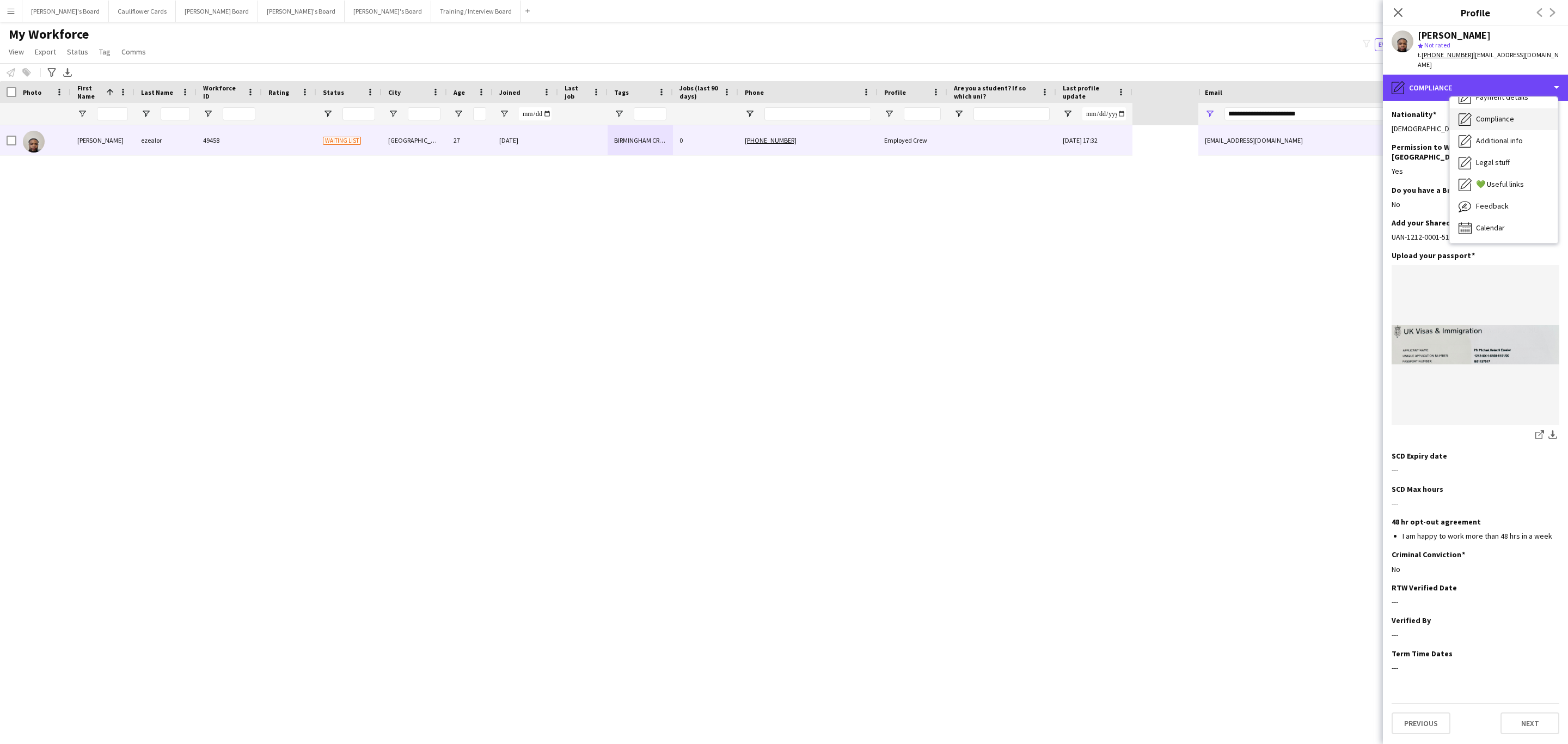
scroll to position [0, 0]
click at [1500, 103] on div "Bio Bio" at bounding box center [1504, 112] width 108 height 22
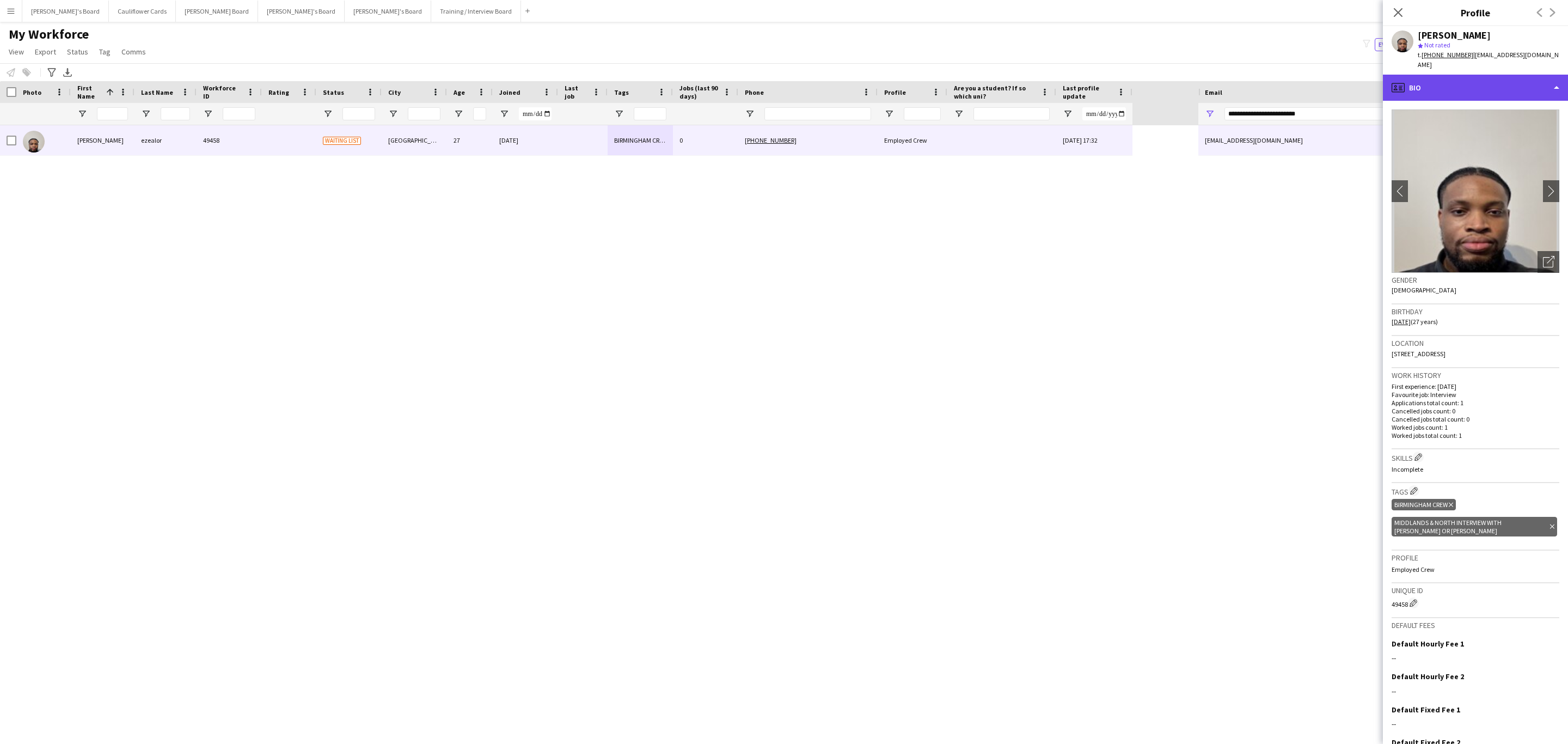
click at [1506, 80] on div "profile Bio" at bounding box center [1475, 88] width 185 height 26
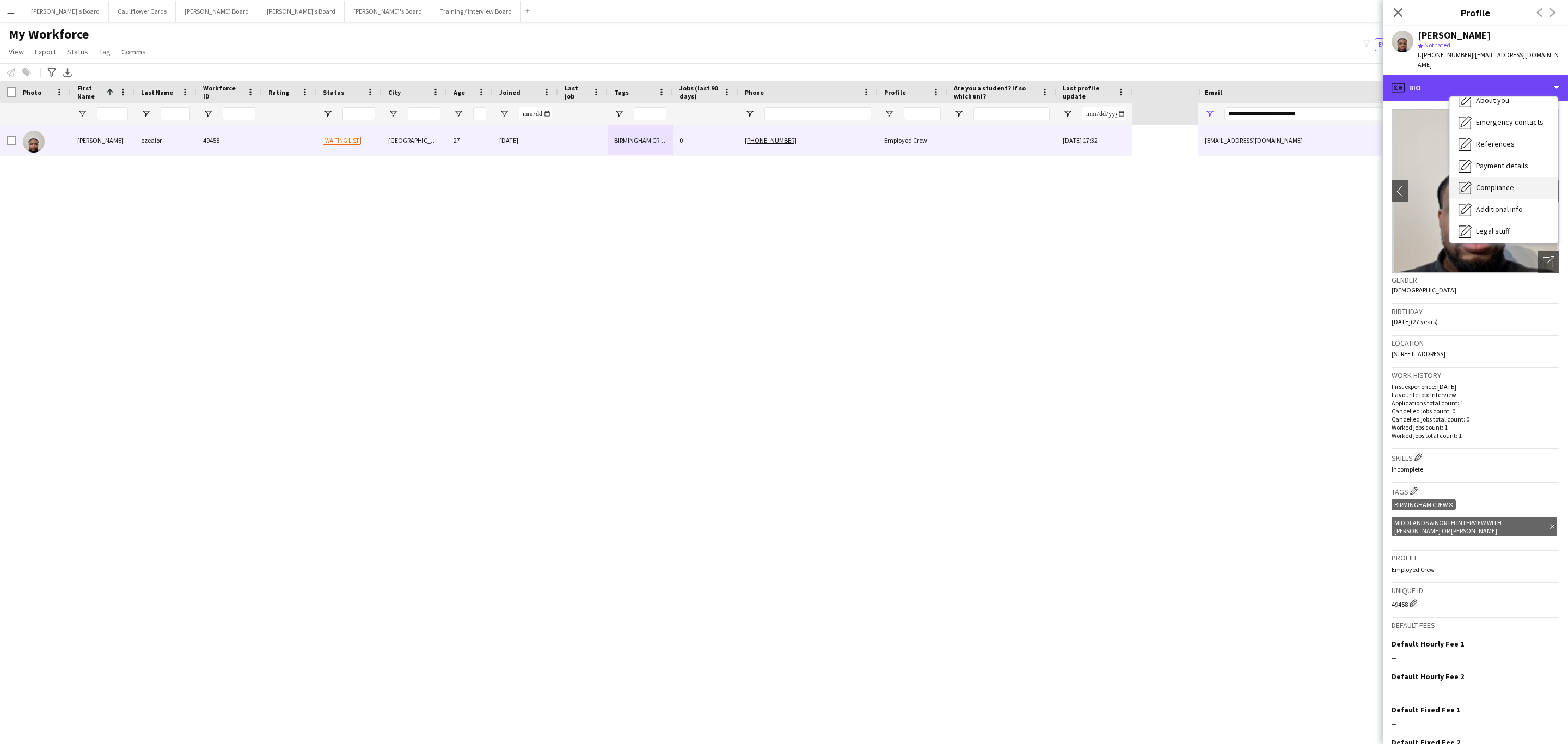
scroll to position [145, 0]
click at [1500, 115] on div "Compliance Compliance" at bounding box center [1504, 119] width 108 height 22
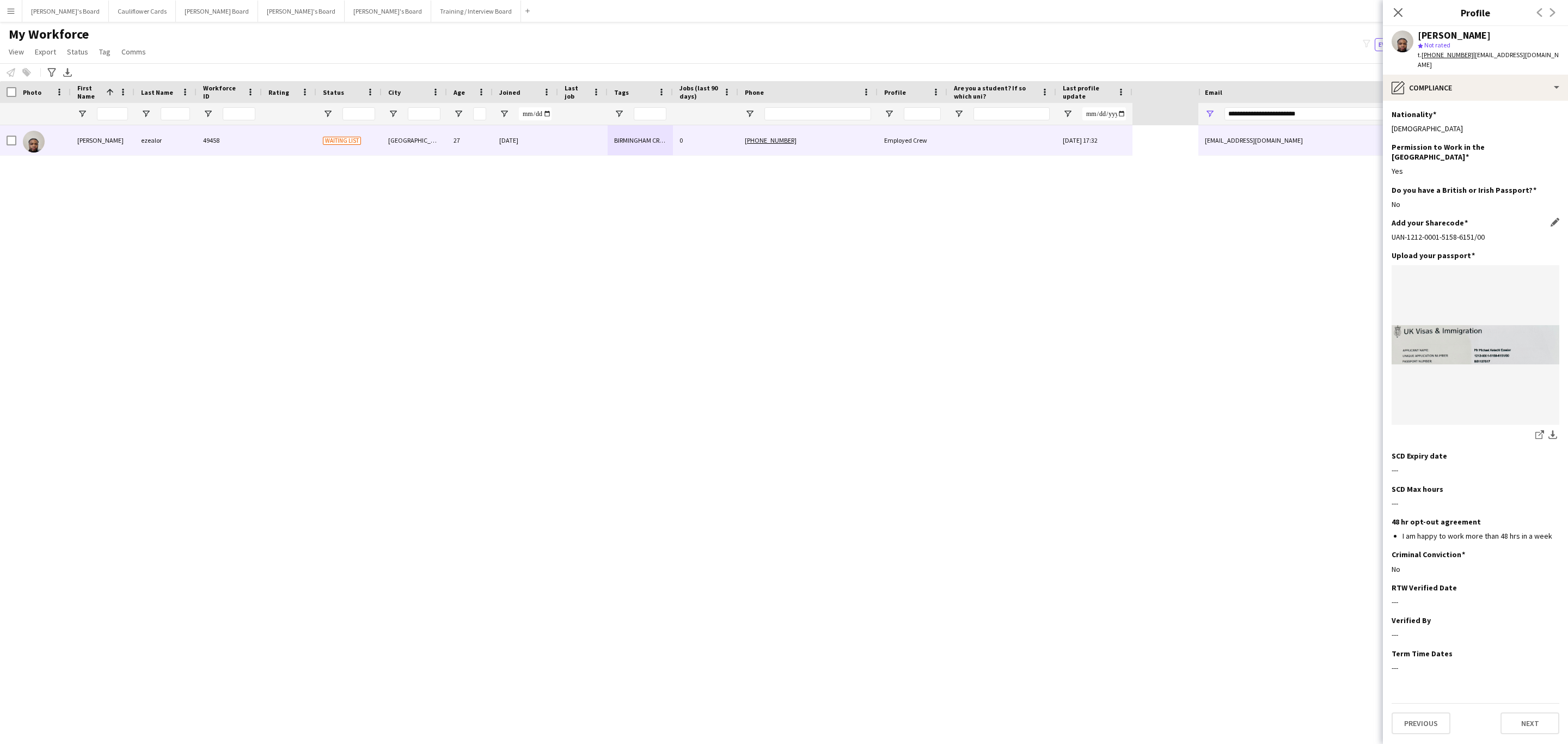
click at [1462, 232] on div "UAN-1212-0001-5158-6151/00" at bounding box center [1475, 237] width 168 height 10
click at [1464, 232] on div "UAN-1212-0001-5158-6151/00" at bounding box center [1475, 237] width 168 height 10
click at [1500, 222] on div "Add your Sharecode Edit this field UAN-1212-0001-5158-6151/00" at bounding box center [1475, 234] width 168 height 33
click at [1472, 232] on div "UAN-1212-0001-5158-6151/00" at bounding box center [1475, 237] width 168 height 10
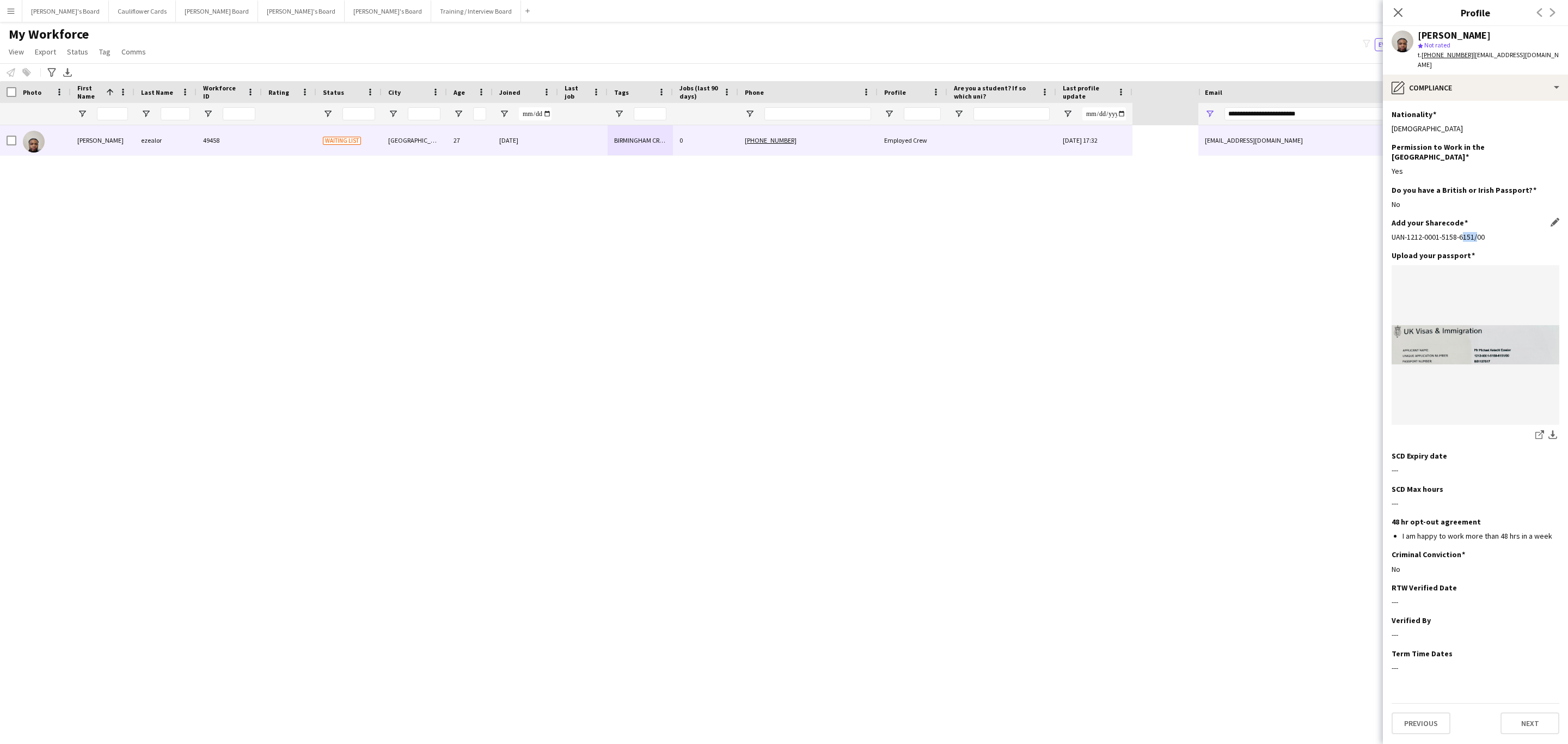
click at [1472, 232] on div "UAN-1212-0001-5158-6151/00" at bounding box center [1475, 237] width 168 height 10
click at [1492, 222] on div "Add your Sharecode Edit this field UAN-1212-0001-5158-6151/00" at bounding box center [1475, 234] width 168 height 33
click at [1449, 232] on div "UAN-1212-0001-5158-6151/00" at bounding box center [1475, 237] width 168 height 10
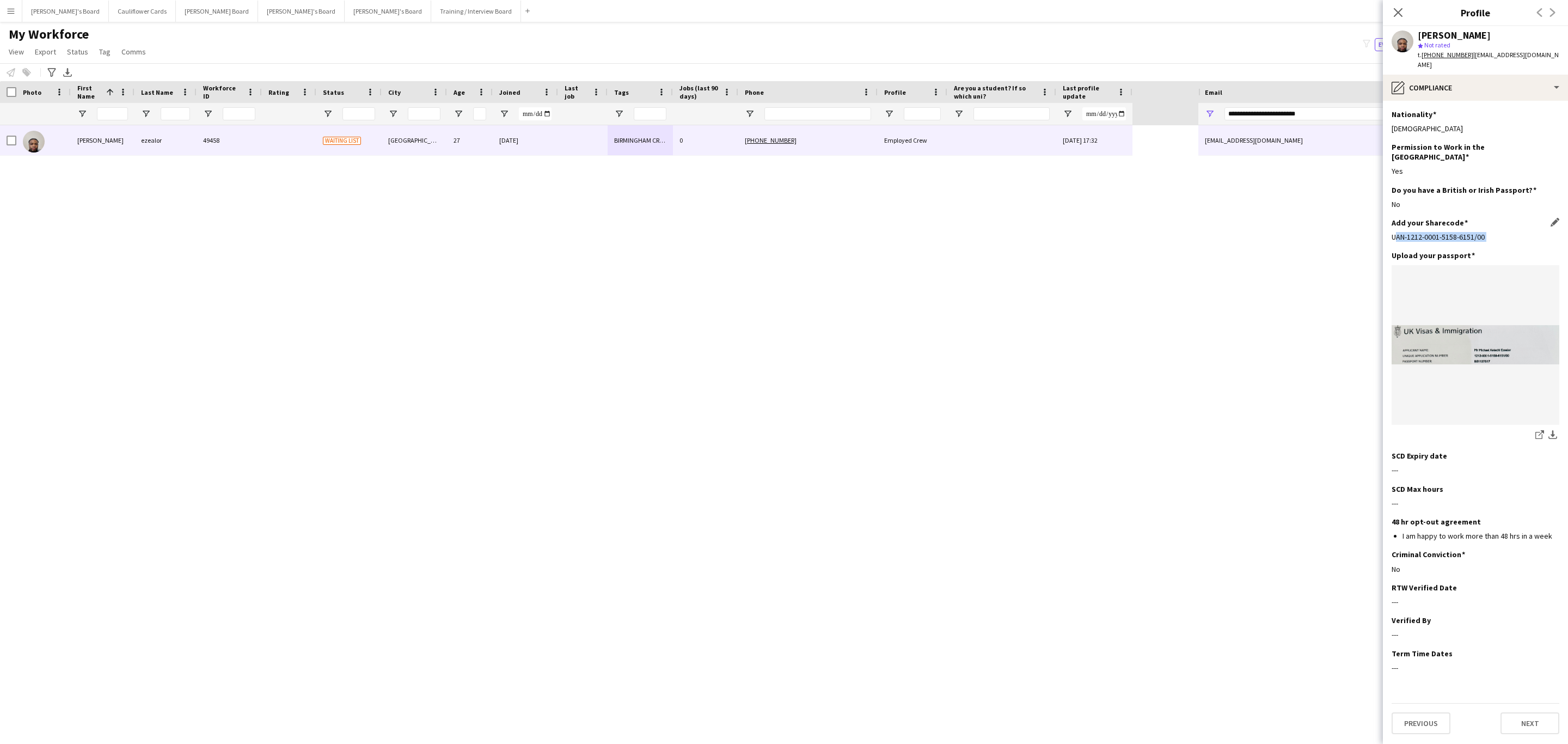
click at [1451, 232] on div "UAN-1212-0001-5158-6151/00" at bounding box center [1475, 237] width 168 height 10
click at [1496, 232] on div "UAN-1212-0001-5158-6151/00" at bounding box center [1475, 237] width 168 height 10
click at [1475, 232] on div "UAN-1212-0001-5158-6151/00" at bounding box center [1475, 237] width 168 height 10
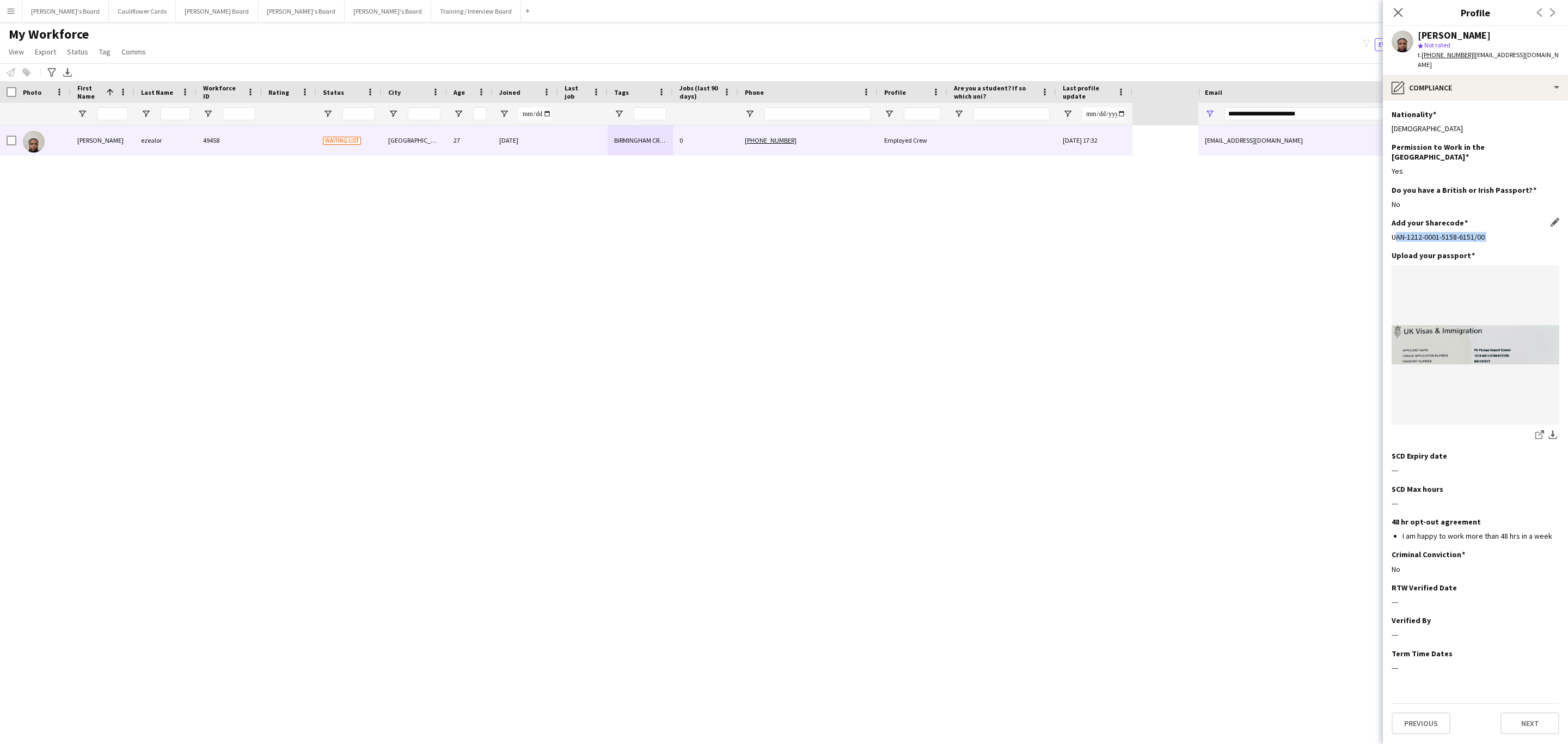
click at [1475, 232] on div "UAN-1212-0001-5158-6151/00" at bounding box center [1475, 237] width 168 height 10
click at [1488, 232] on div "UAN-1212-0001-5158-6151/00" at bounding box center [1475, 237] width 168 height 10
click at [1554, 251] on app-icon "Edit this field" at bounding box center [1555, 255] width 9 height 9
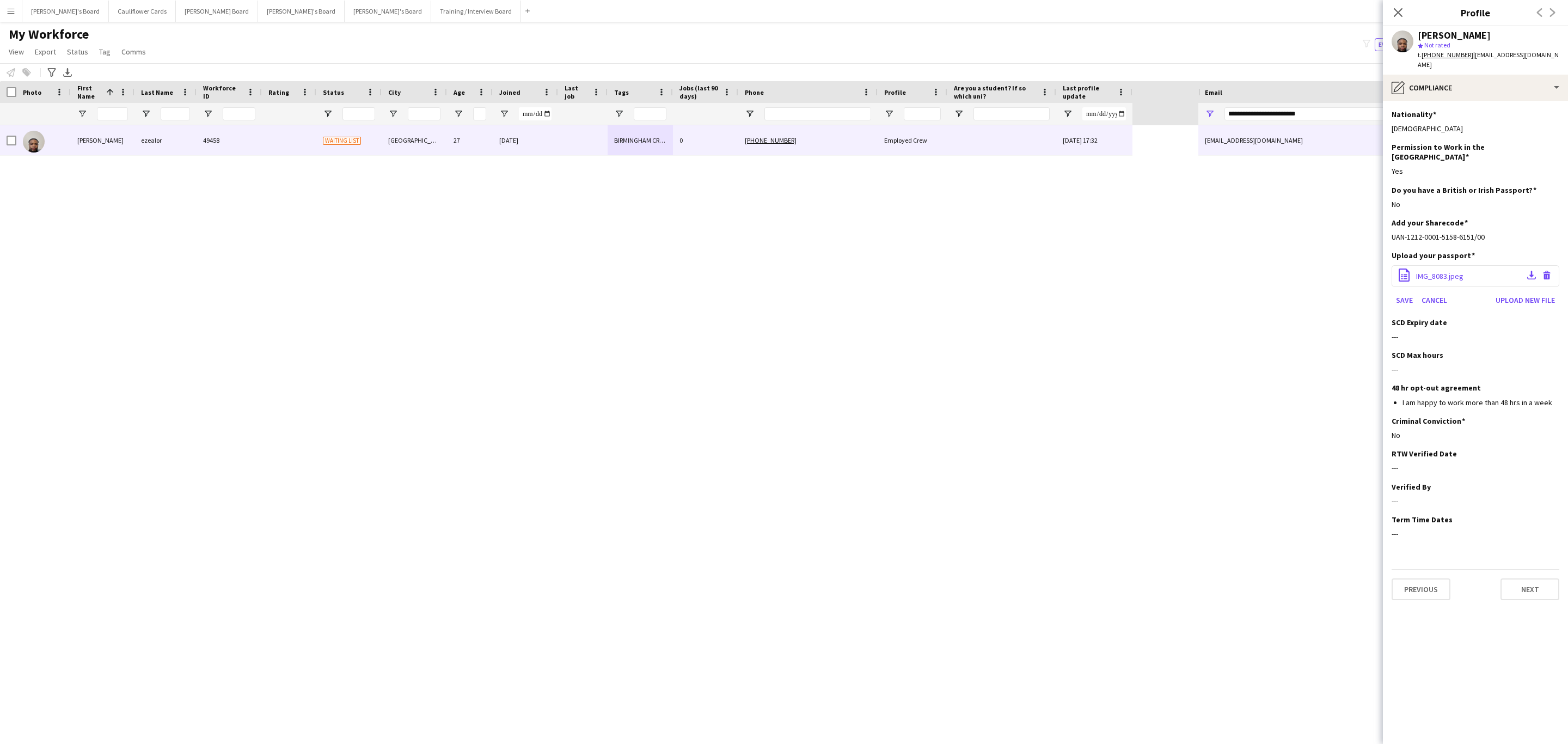
click at [1476, 265] on div "office-file-sheet IMG_8083.jpeg Download file Delete file" at bounding box center [1475, 276] width 168 height 22
click at [1529, 271] on app-icon "Download file" at bounding box center [1532, 276] width 9 height 10
click at [1527, 271] on app-icon "Download file" at bounding box center [1532, 276] width 9 height 10
click at [1403, 292] on button "Save" at bounding box center [1404, 300] width 26 height 18
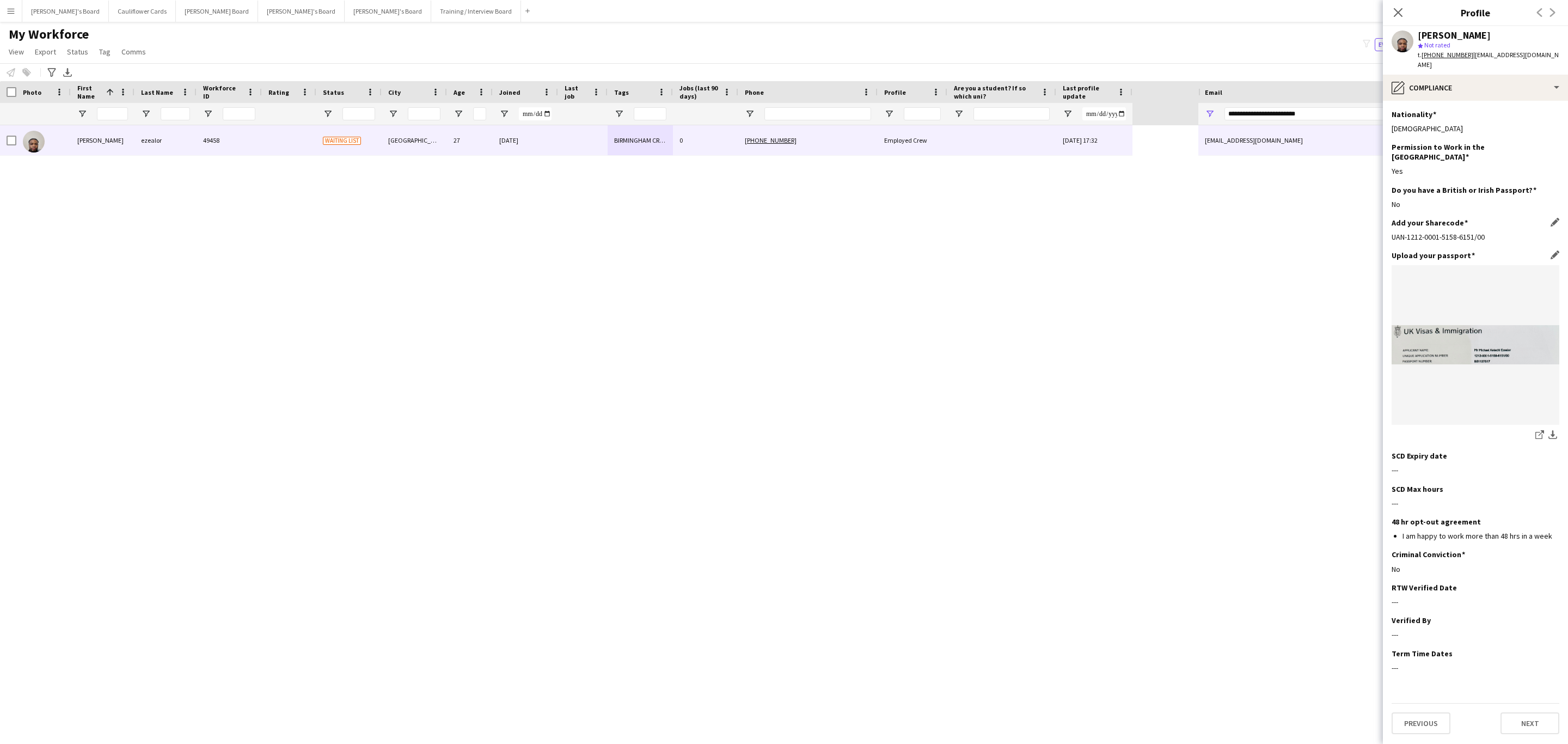
click at [1467, 232] on div "UAN-1212-0001-5158-6151/00" at bounding box center [1475, 237] width 168 height 10
click at [1466, 232] on div "UAN-1212-0001-5158-6151/00" at bounding box center [1475, 237] width 168 height 10
click at [1494, 232] on div "UAN-1212-0001-5158-6151/00" at bounding box center [1475, 237] width 168 height 10
click at [1475, 232] on div "UAN-1212-0001-5158-6151/00" at bounding box center [1475, 237] width 168 height 10
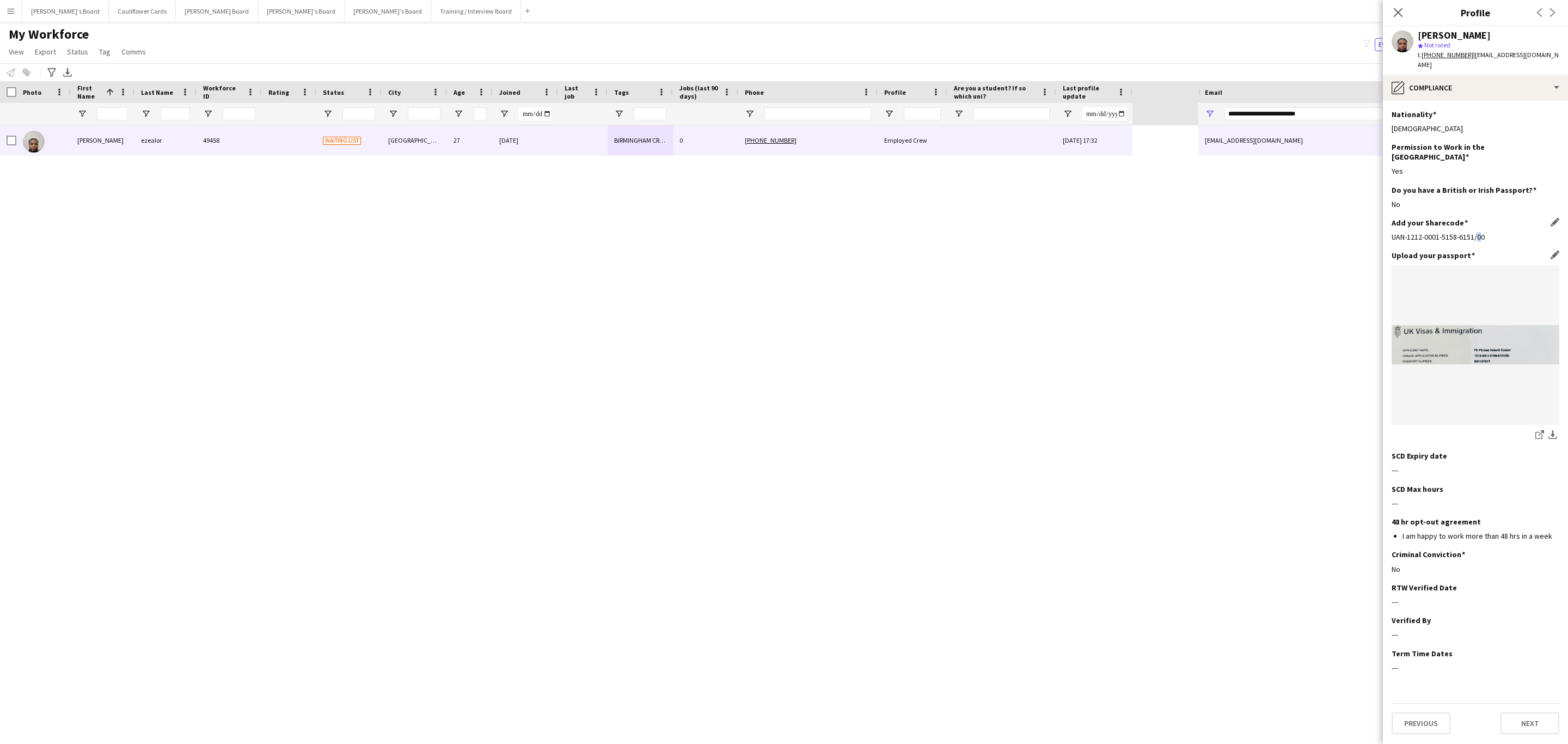
click at [1474, 232] on div "UAN-1212-0001-5158-6151/00" at bounding box center [1475, 237] width 168 height 10
click at [1494, 232] on div "UAN-1212-0001-5158-6151/00" at bounding box center [1475, 237] width 168 height 10
drag, startPoint x: 1400, startPoint y: 12, endPoint x: 920, endPoint y: 497, distance: 682.4
click at [1400, 12] on icon at bounding box center [1398, 13] width 9 height 9
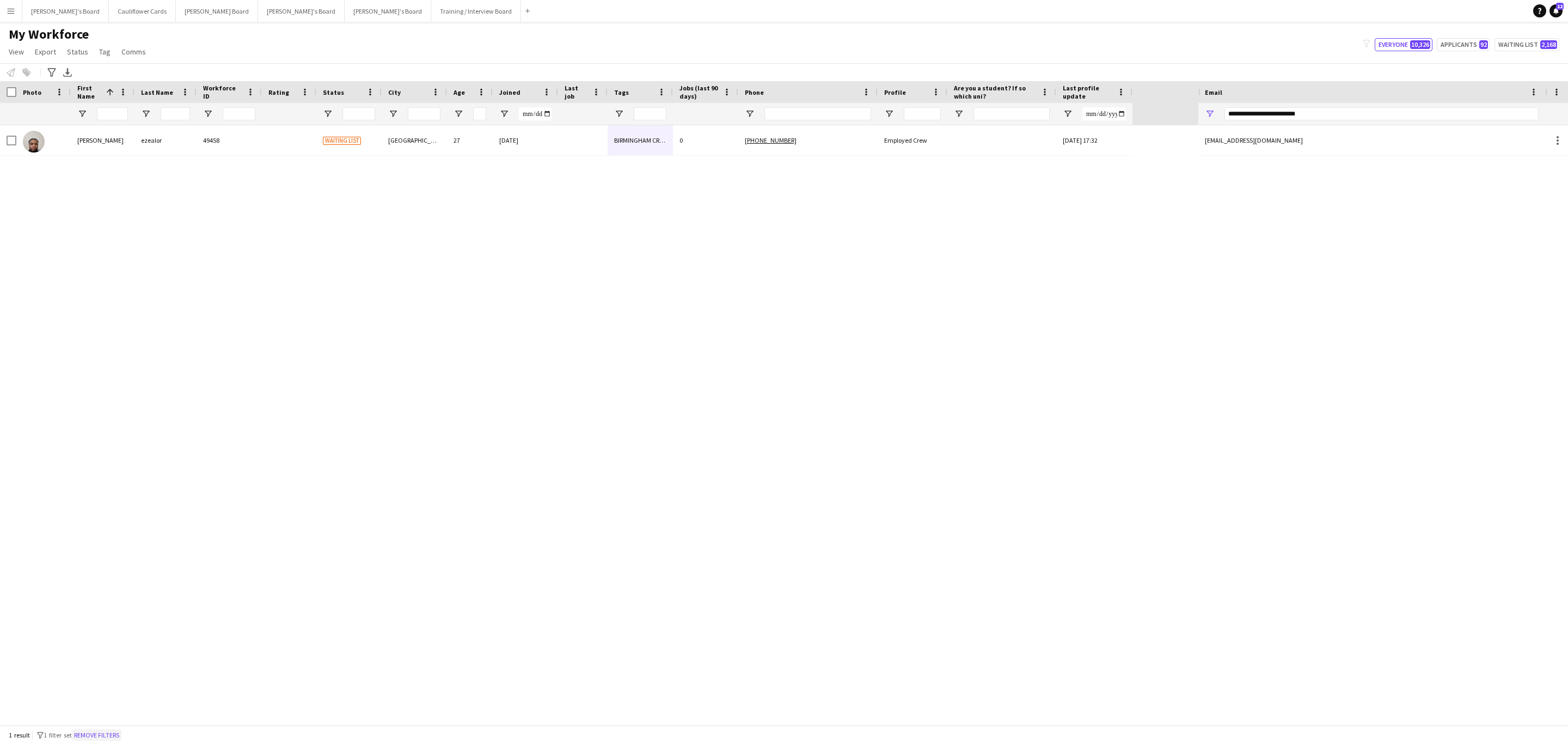
click at [112, 737] on button "Remove filters" at bounding box center [96, 735] width 50 height 12
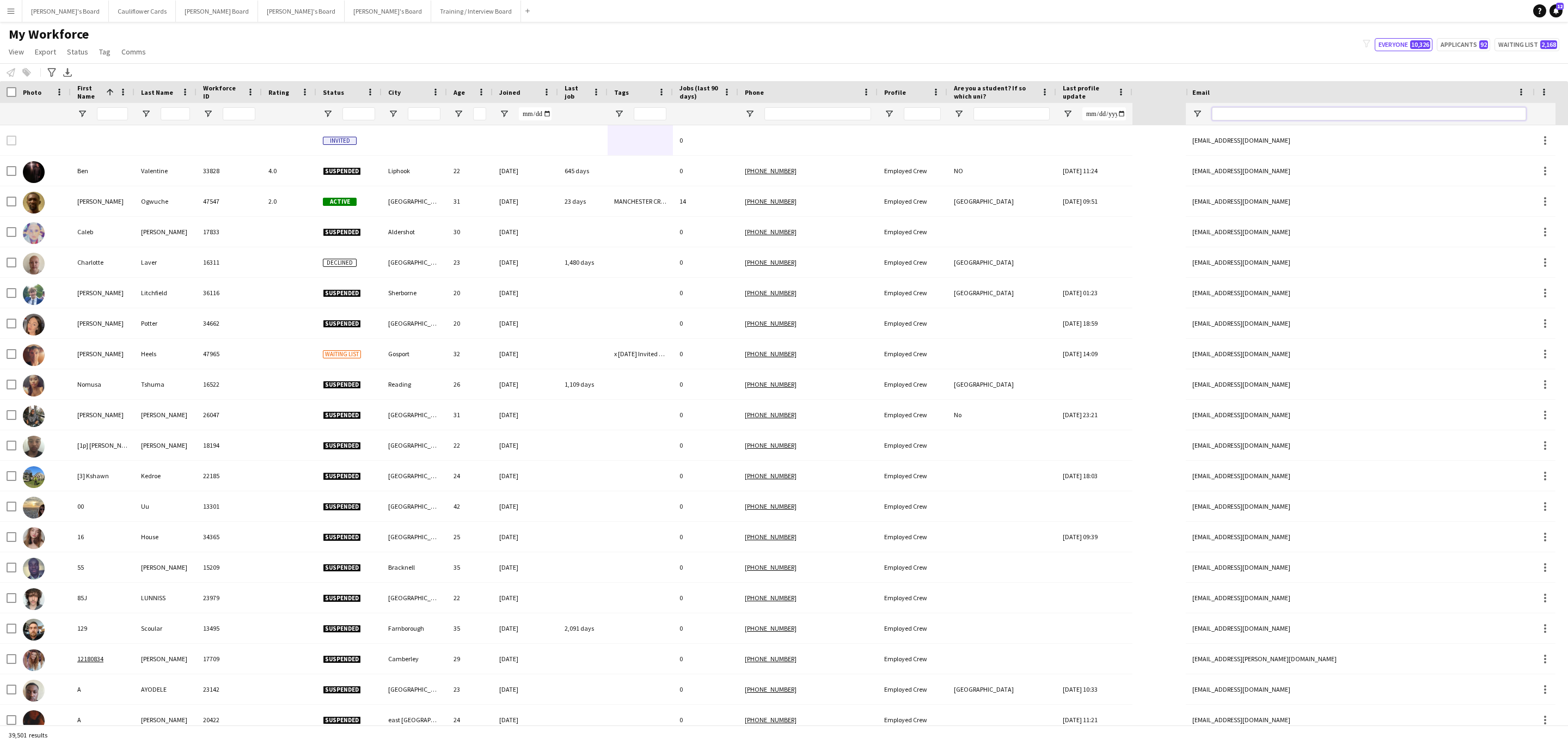
click at [1258, 109] on input "Email Filter Input" at bounding box center [1369, 114] width 314 height 13
paste input "**********"
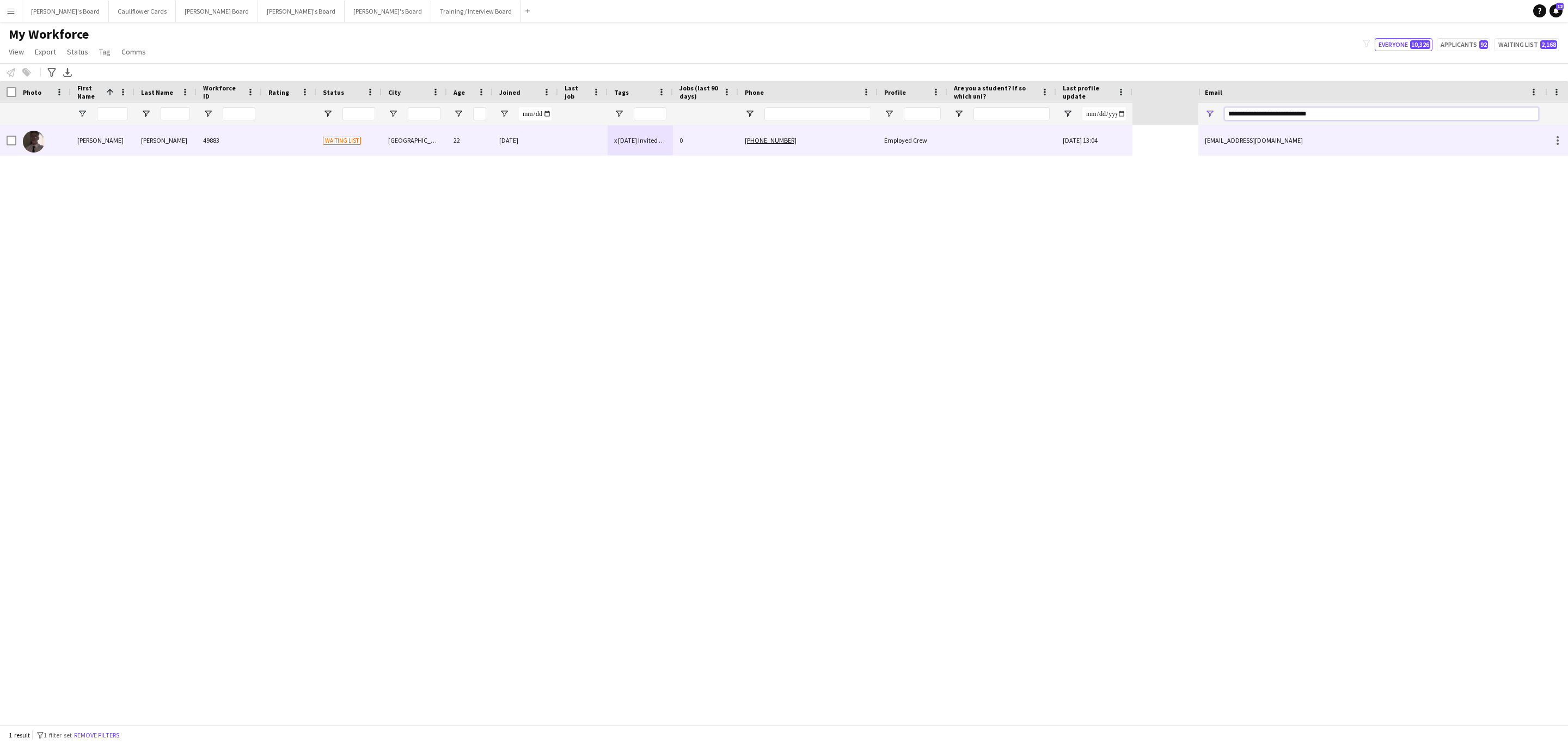
type input "**********"
click at [464, 156] on div "Shaun Wainwright 49883 Waiting list Southampton 22 01-09-2025 x 01/09/25 Invite…" at bounding box center [566, 140] width 1133 height 31
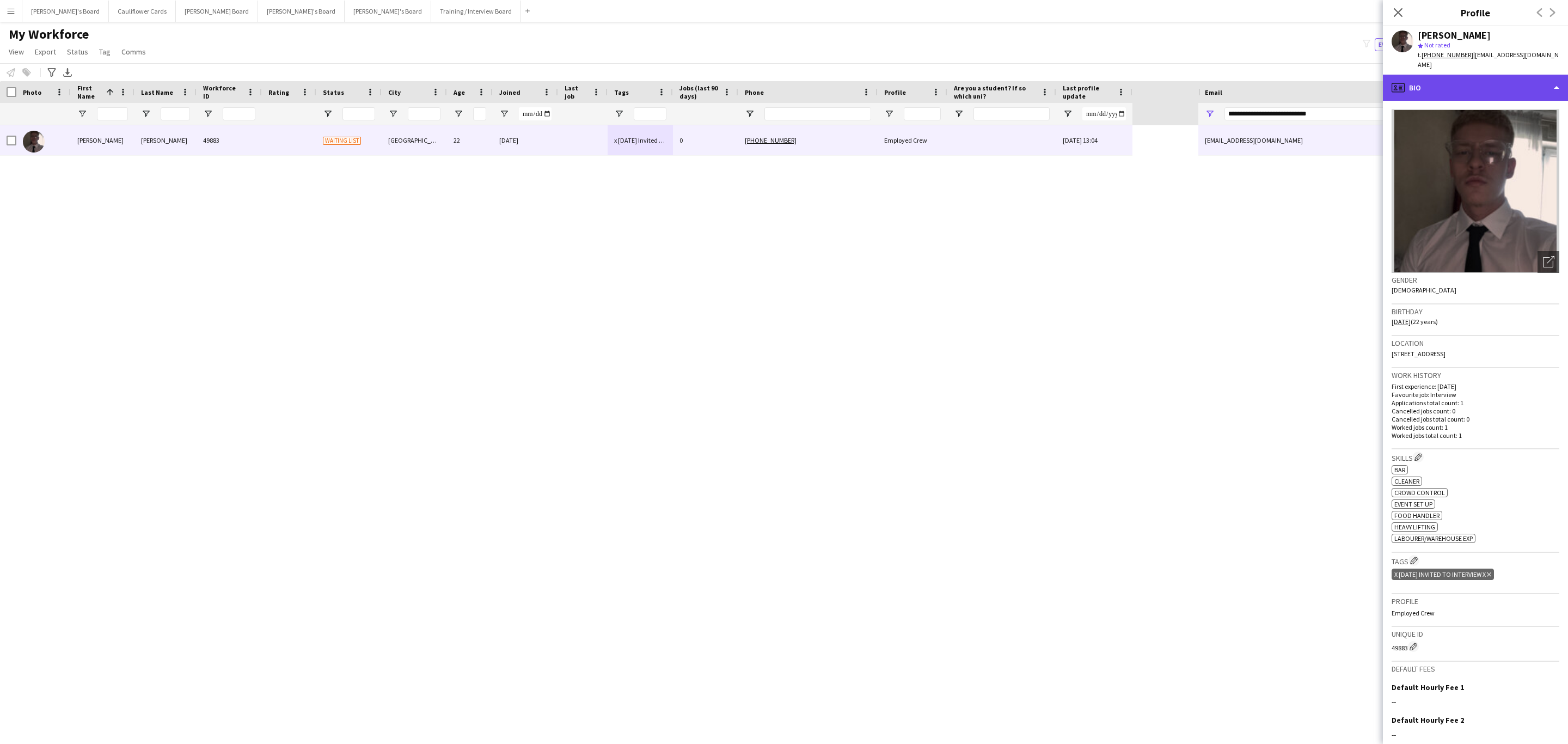
click at [1537, 85] on div "profile Bio" at bounding box center [1475, 88] width 185 height 26
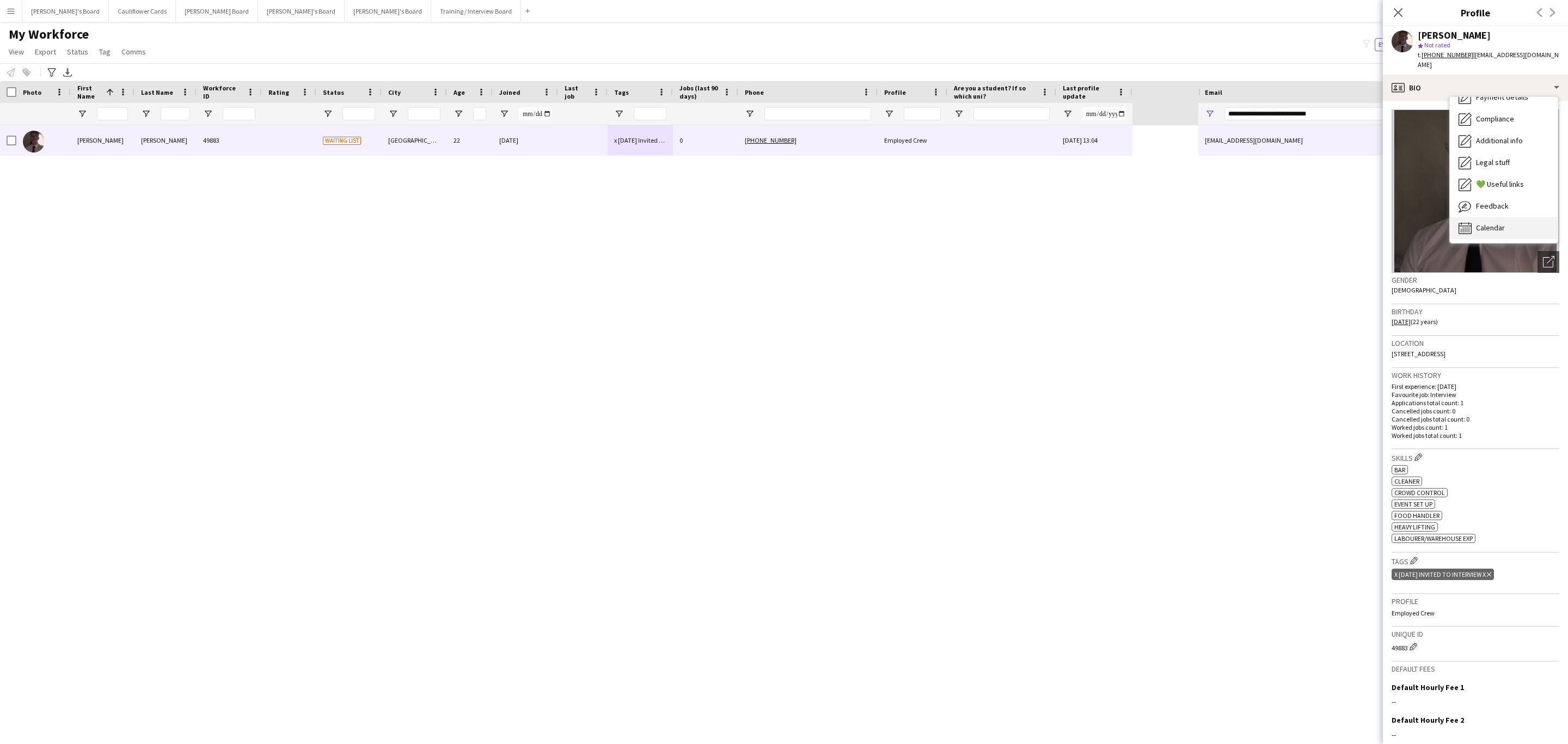
click at [1521, 221] on div "Calendar Calendar" at bounding box center [1504, 228] width 108 height 22
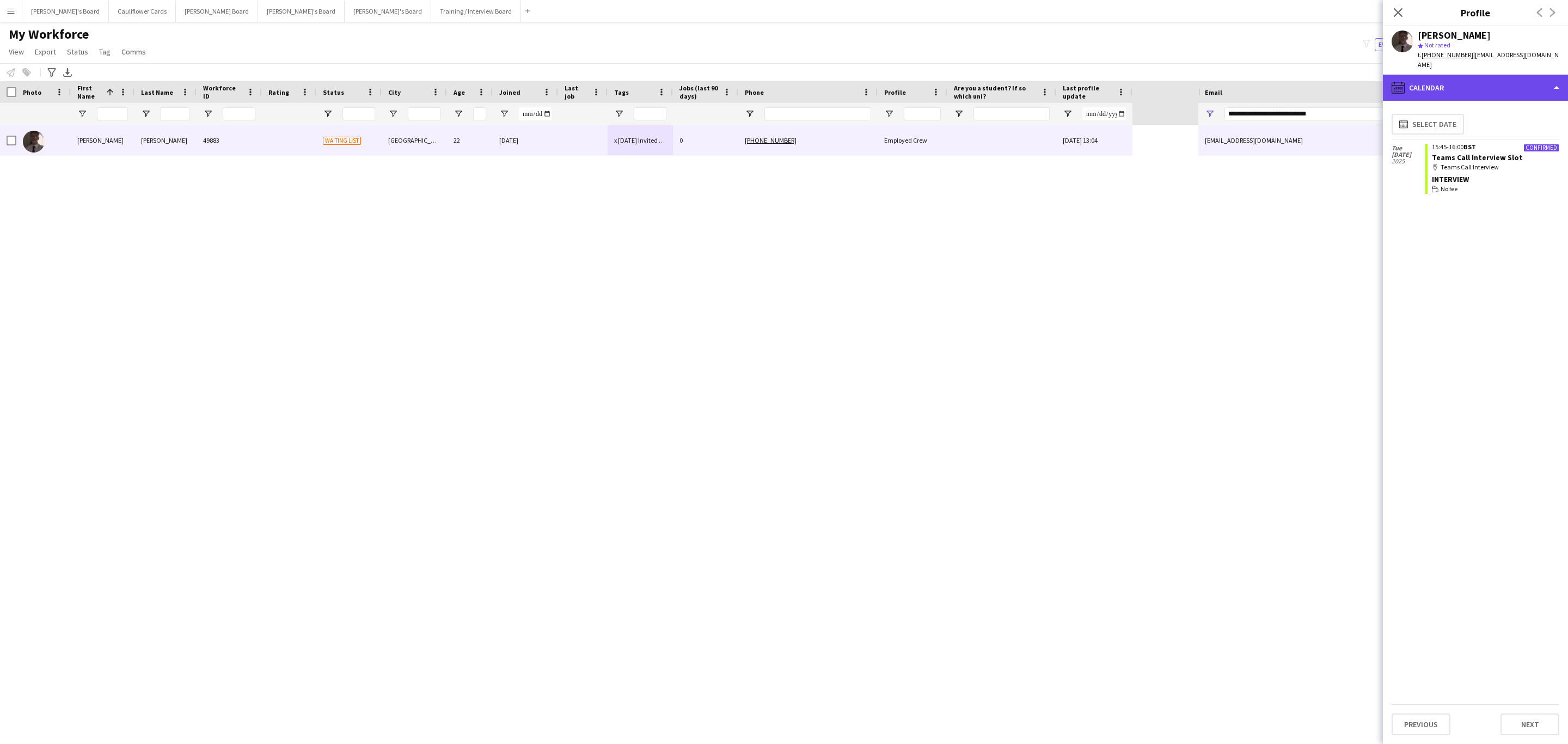
click at [1516, 87] on div "calendar-full Calendar" at bounding box center [1475, 88] width 185 height 26
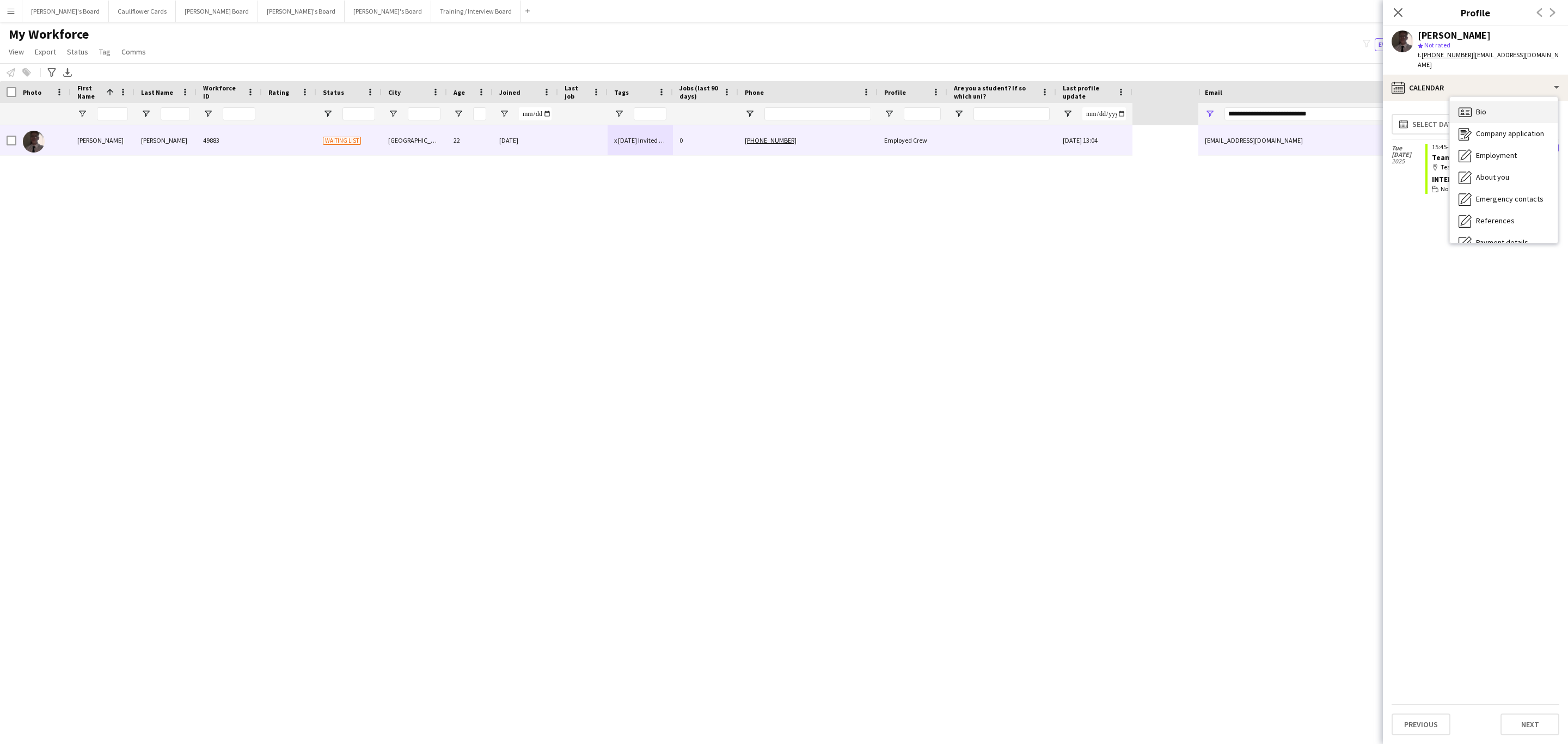
click at [1508, 112] on div "Bio Bio" at bounding box center [1504, 112] width 108 height 22
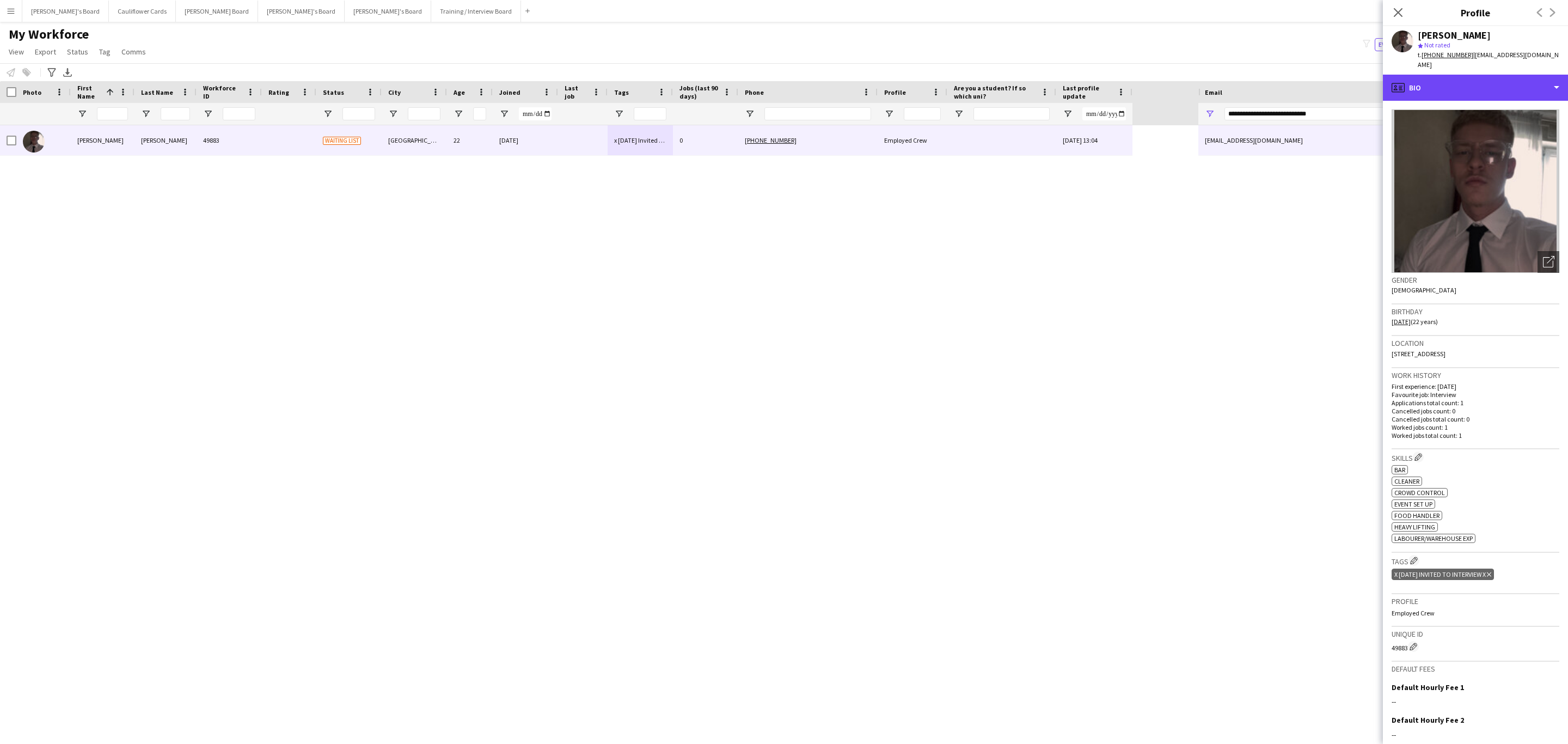
drag, startPoint x: 1475, startPoint y: 85, endPoint x: 1498, endPoint y: 121, distance: 42.7
click at [1475, 85] on div "profile Bio" at bounding box center [1475, 88] width 185 height 26
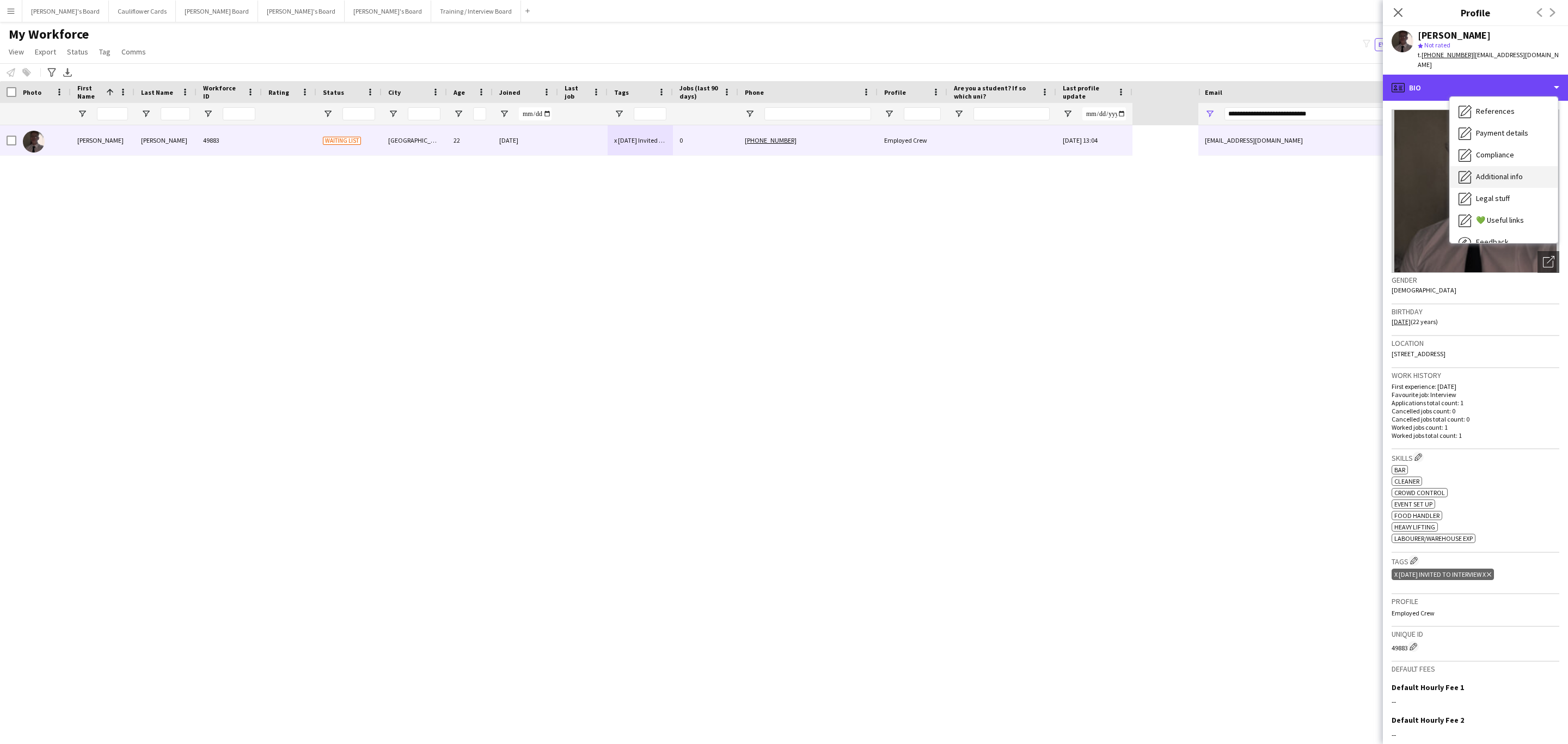
scroll to position [145, 0]
click at [1501, 126] on div "Compliance Compliance" at bounding box center [1504, 119] width 108 height 22
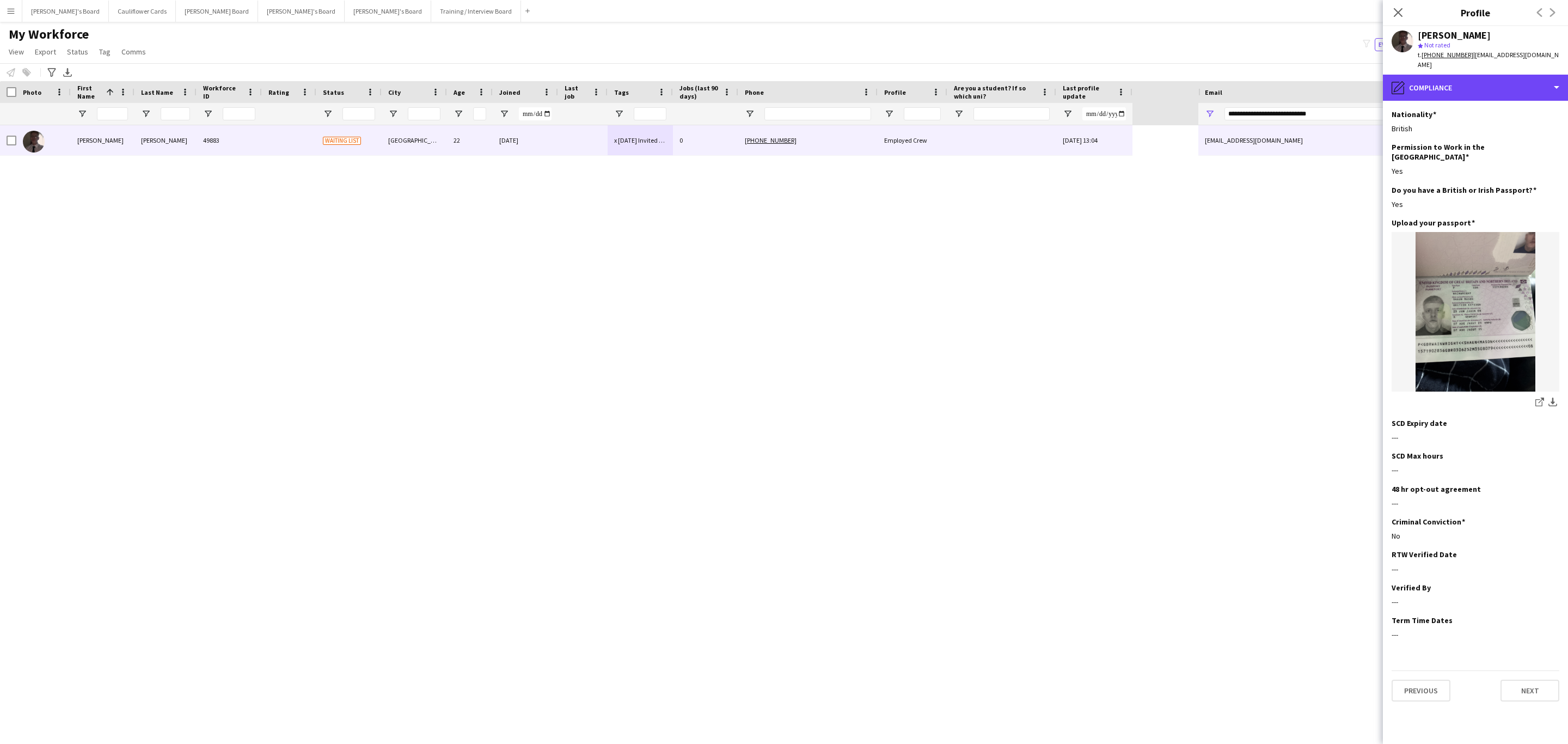
drag, startPoint x: 1452, startPoint y: 96, endPoint x: 1479, endPoint y: 133, distance: 45.8
click at [1452, 96] on div "pencil4 Compliance" at bounding box center [1475, 88] width 185 height 26
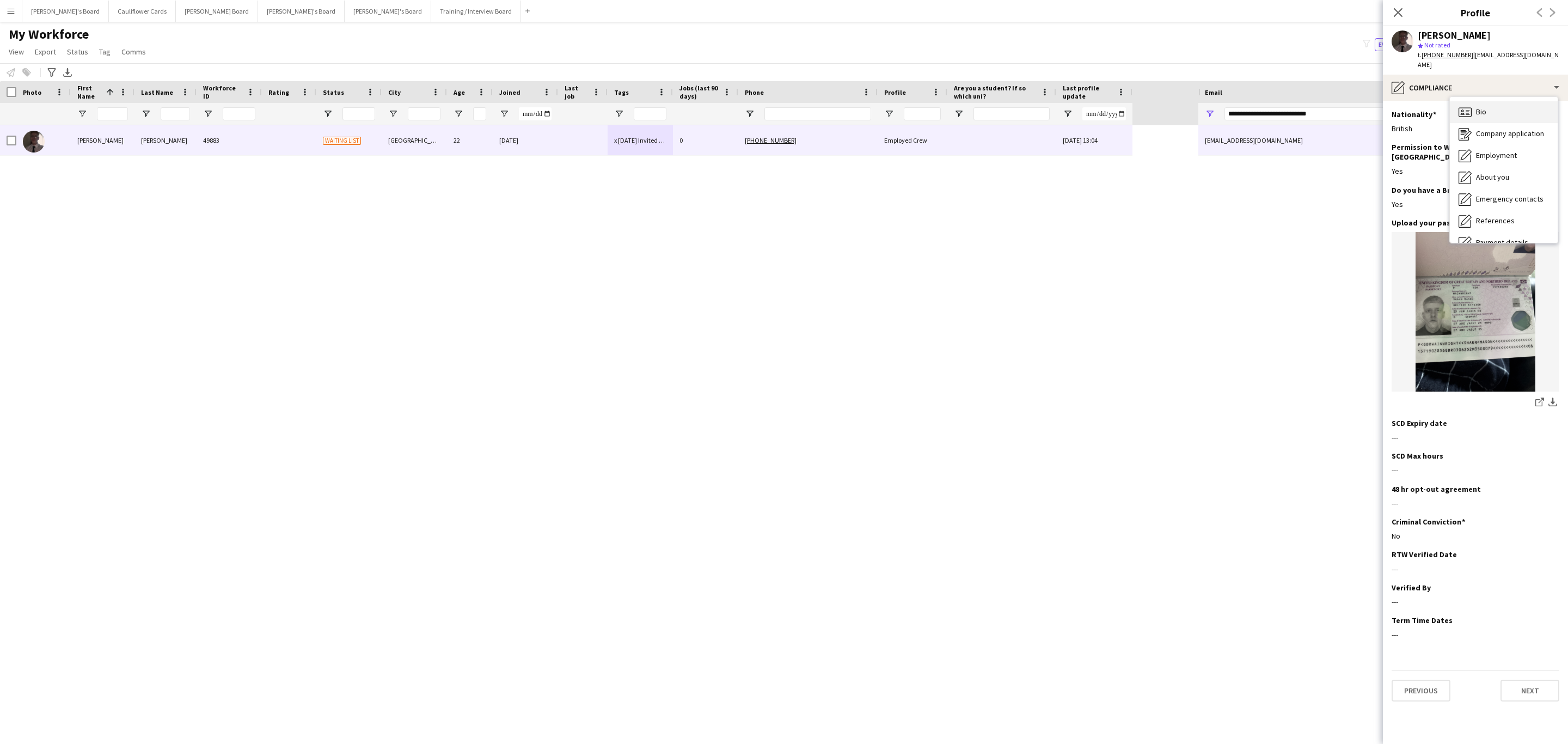
click at [1490, 110] on div "Bio Bio" at bounding box center [1504, 112] width 108 height 22
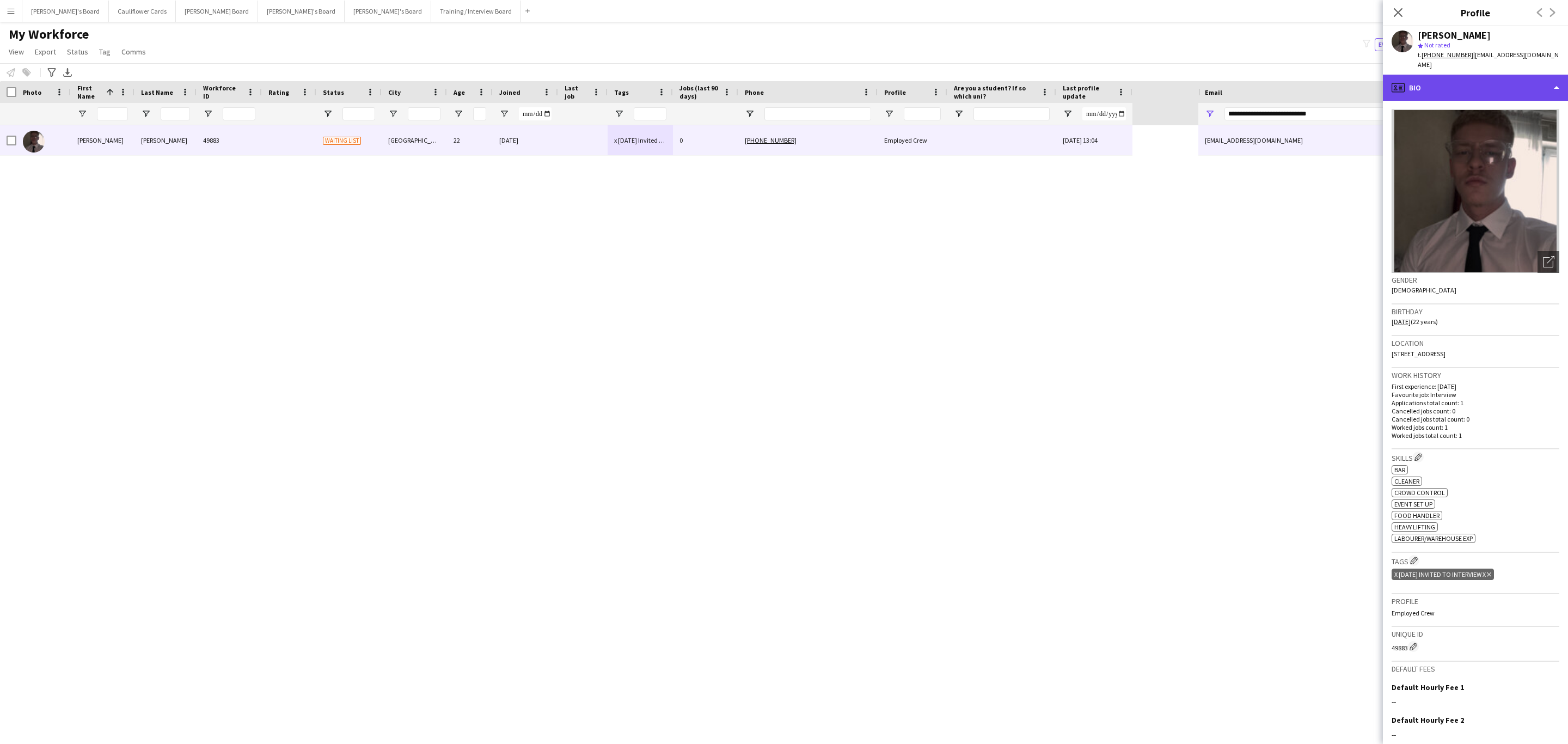
click at [1491, 95] on div "profile Bio" at bounding box center [1475, 88] width 185 height 26
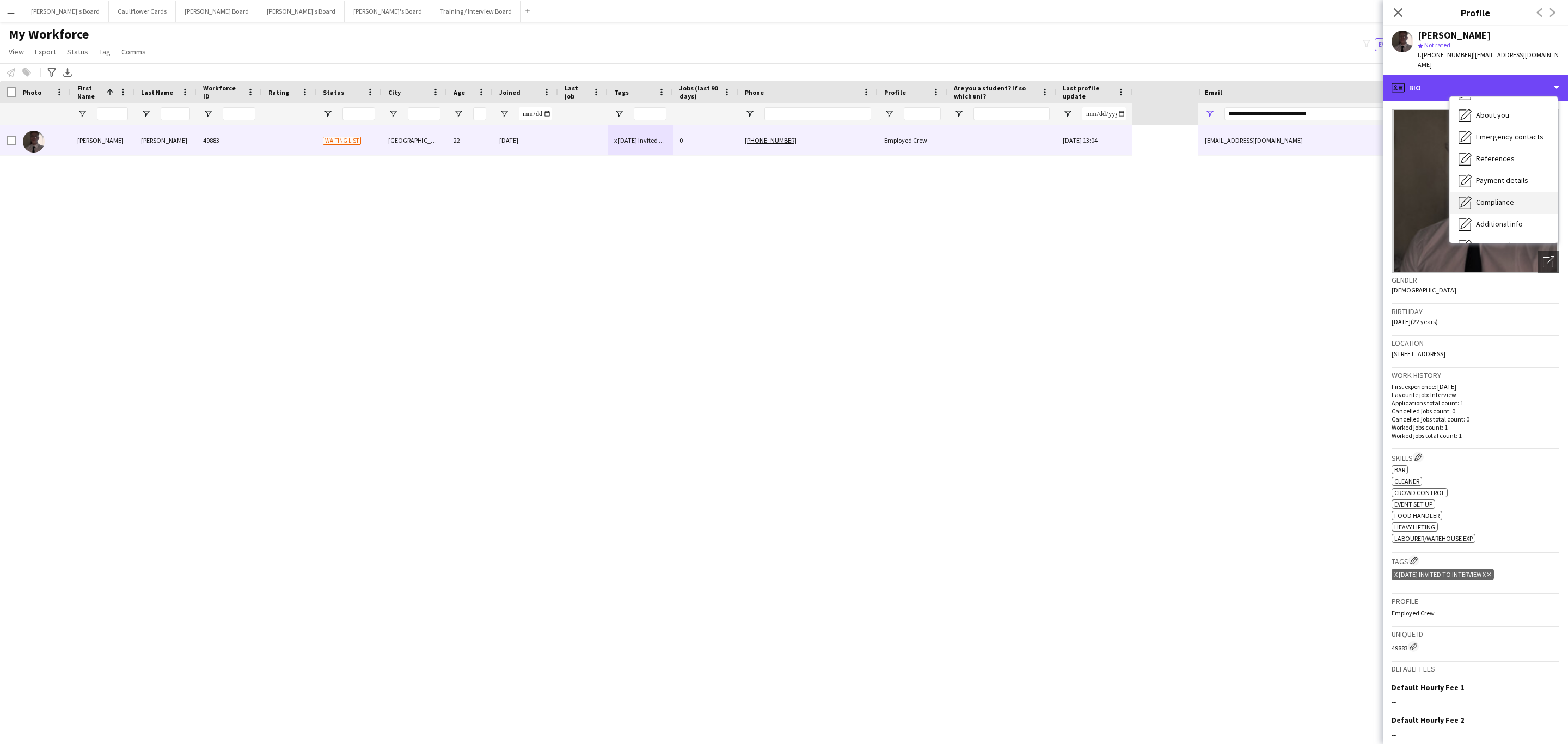
scroll to position [145, 0]
click at [1513, 142] on span "Additional info" at bounding box center [1500, 141] width 47 height 10
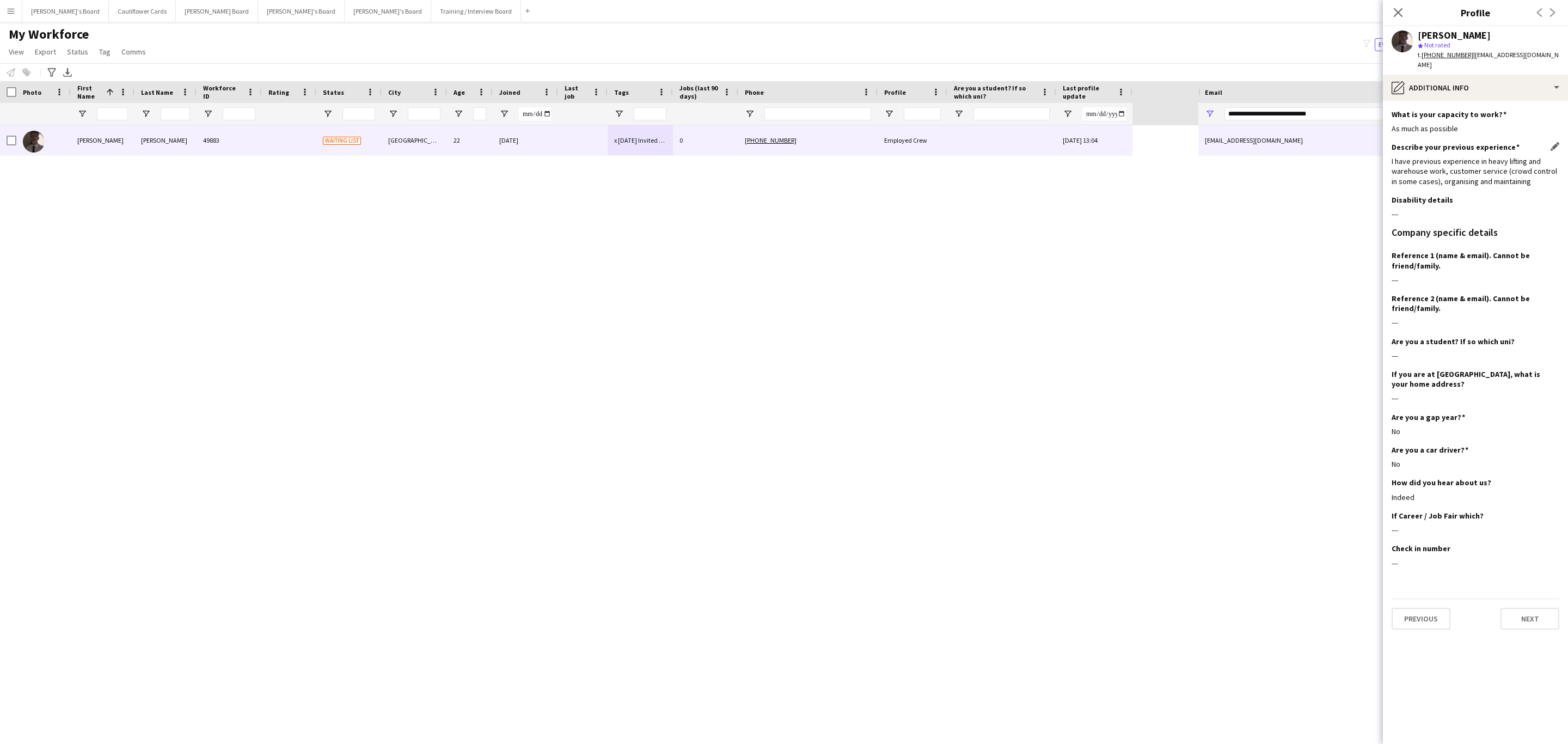
click at [1444, 167] on div "I have previous experience in heavy lifting and warehouse work, customer servic…" at bounding box center [1475, 172] width 168 height 30
click at [1444, 167] on div "I have previous experience in heavy lifting and warehouse work, customer servic…" at bounding box center [1475, 172] width 168 height 30
drag, startPoint x: 1500, startPoint y: 173, endPoint x: 1509, endPoint y: 177, distance: 9.8
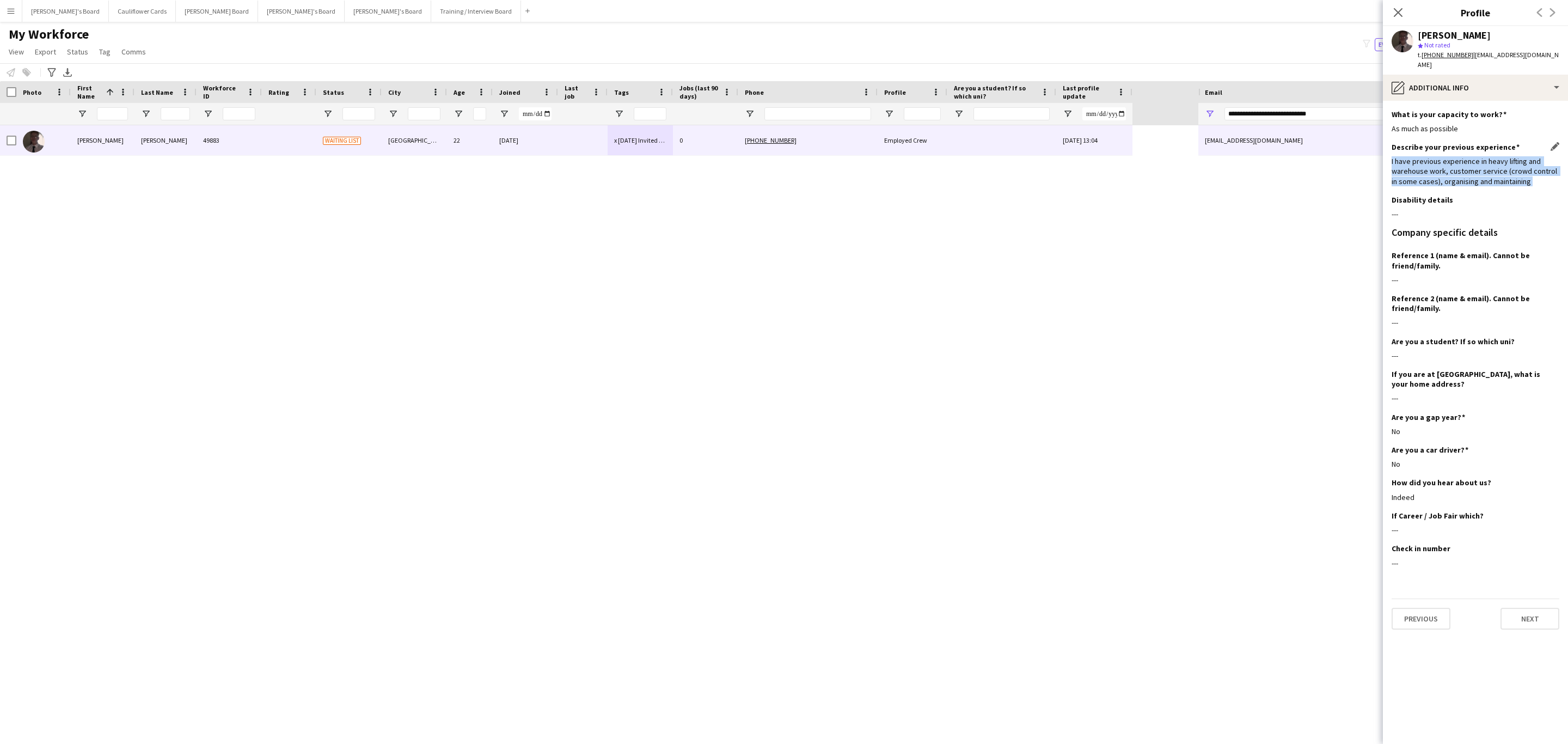
click at [1501, 173] on div "I have previous experience in heavy lifting and warehouse work, customer servic…" at bounding box center [1475, 172] width 168 height 30
click at [1529, 180] on div "I have previous experience in heavy lifting and warehouse work, customer servic…" at bounding box center [1475, 172] width 168 height 30
drag, startPoint x: 1529, startPoint y: 180, endPoint x: 1521, endPoint y: 182, distance: 8.2
click at [1528, 182] on div "I have previous experience in heavy lifting and warehouse work, customer servic…" at bounding box center [1475, 172] width 168 height 30
click at [1510, 178] on div "I have previous experience in heavy lifting and warehouse work, customer servic…" at bounding box center [1475, 172] width 168 height 30
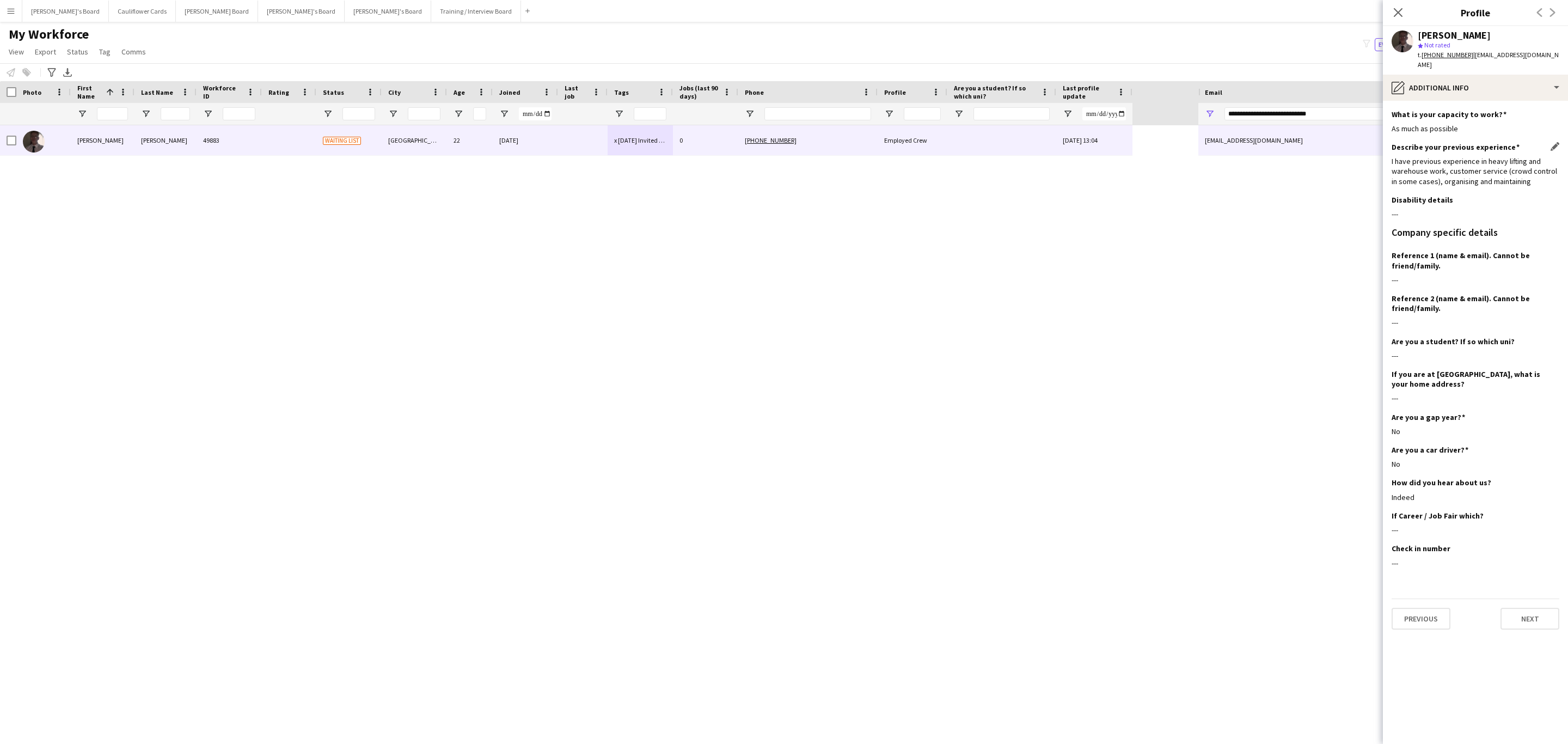
click at [1501, 172] on div "I have previous experience in heavy lifting and warehouse work, customer servic…" at bounding box center [1475, 172] width 168 height 30
click at [1544, 178] on div "I have previous experience in heavy lifting and warehouse work, customer servic…" at bounding box center [1475, 172] width 168 height 30
click at [1439, 157] on div "I have previous experience in heavy lifting and warehouse work, customer servic…" at bounding box center [1475, 172] width 168 height 30
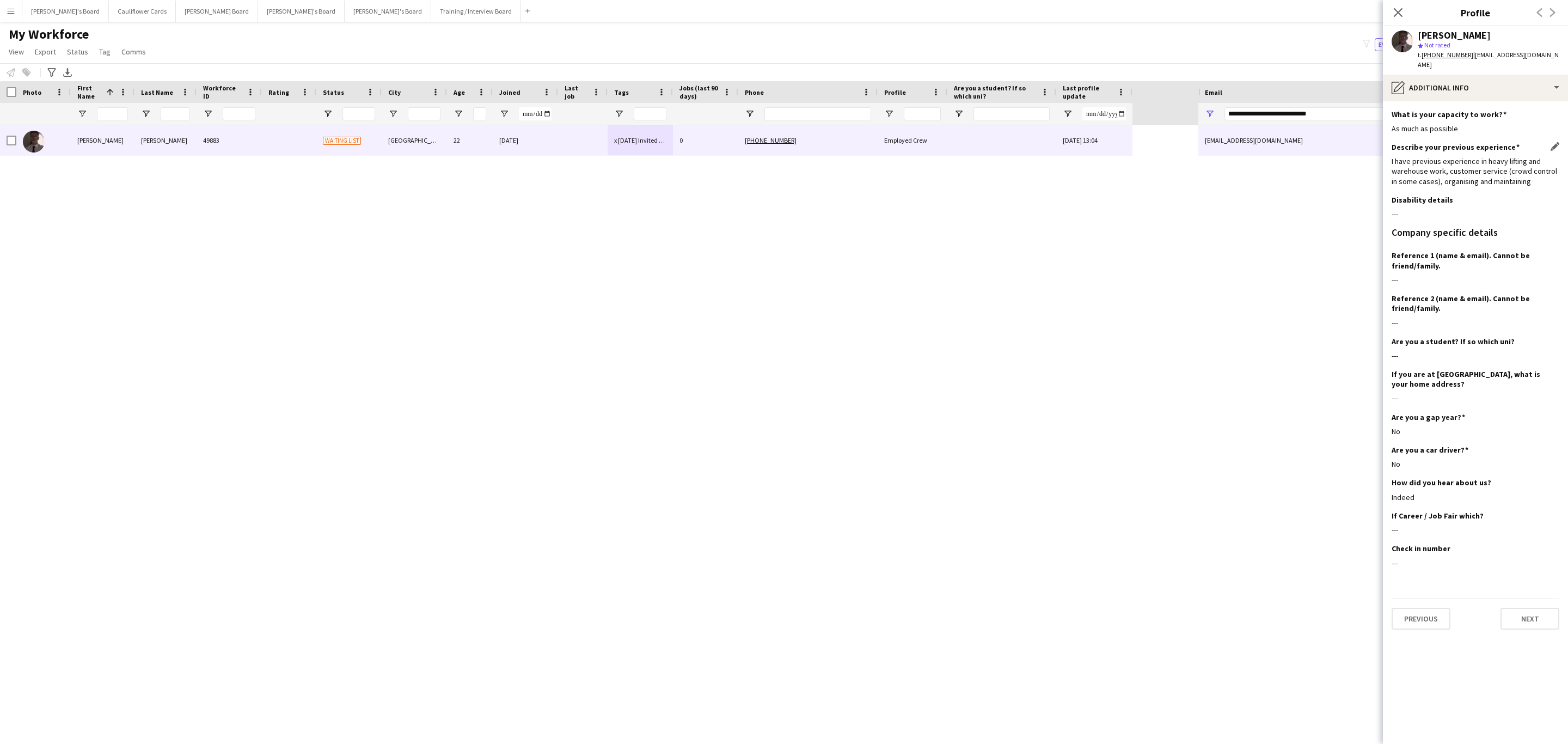
click at [1439, 157] on div "I have previous experience in heavy lifting and warehouse work, customer servic…" at bounding box center [1475, 172] width 168 height 30
click at [1446, 162] on div "I have previous experience in heavy lifting and warehouse work, customer servic…" at bounding box center [1475, 172] width 168 height 30
click at [1498, 182] on div "I have previous experience in heavy lifting and warehouse work, customer servic…" at bounding box center [1475, 172] width 168 height 30
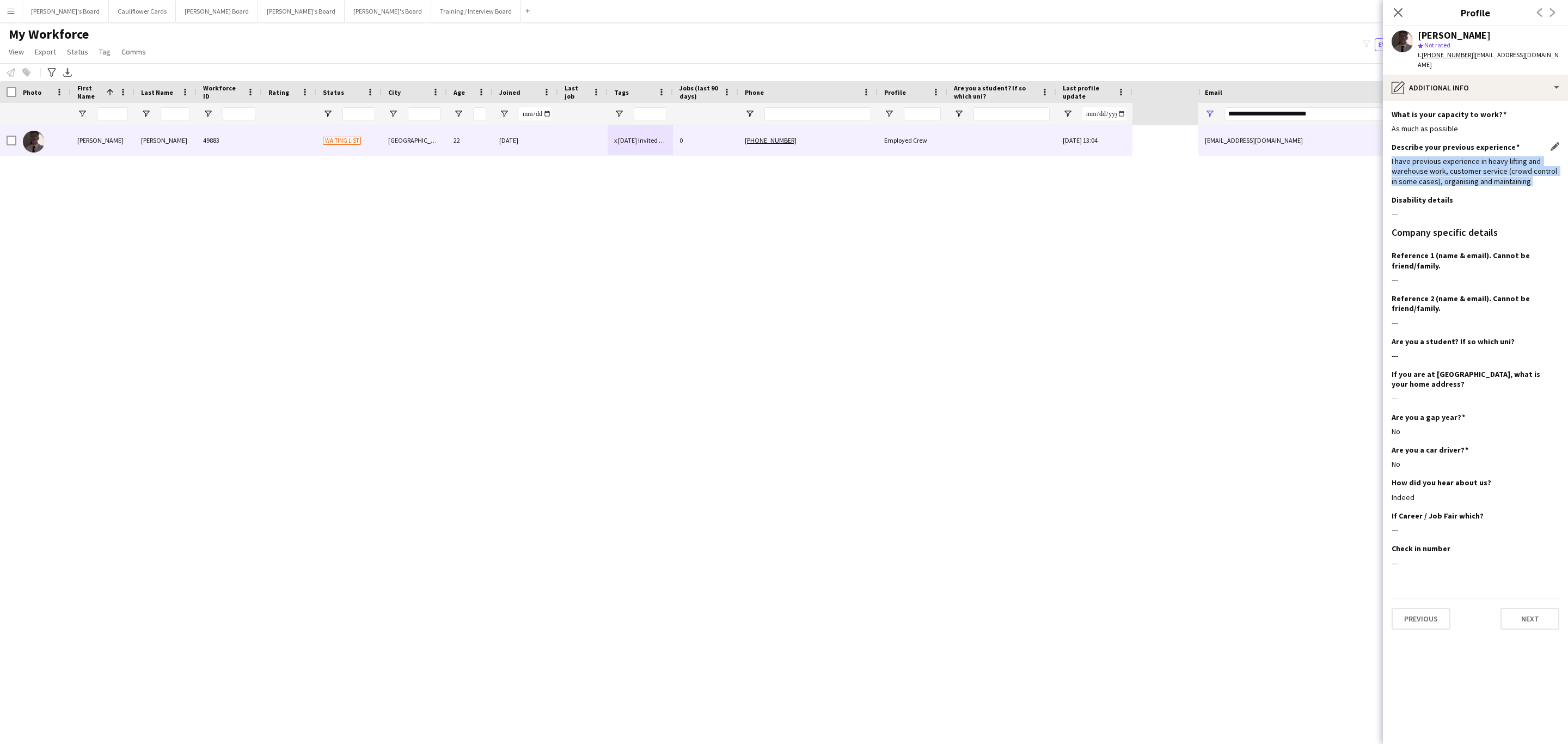
click at [1498, 182] on div "I have previous experience in heavy lifting and warehouse work, customer servic…" at bounding box center [1475, 172] width 168 height 30
click at [1519, 175] on div "I have previous experience in heavy lifting and warehouse work, customer servic…" at bounding box center [1475, 172] width 168 height 30
click at [1398, 12] on icon at bounding box center [1398, 12] width 10 height 10
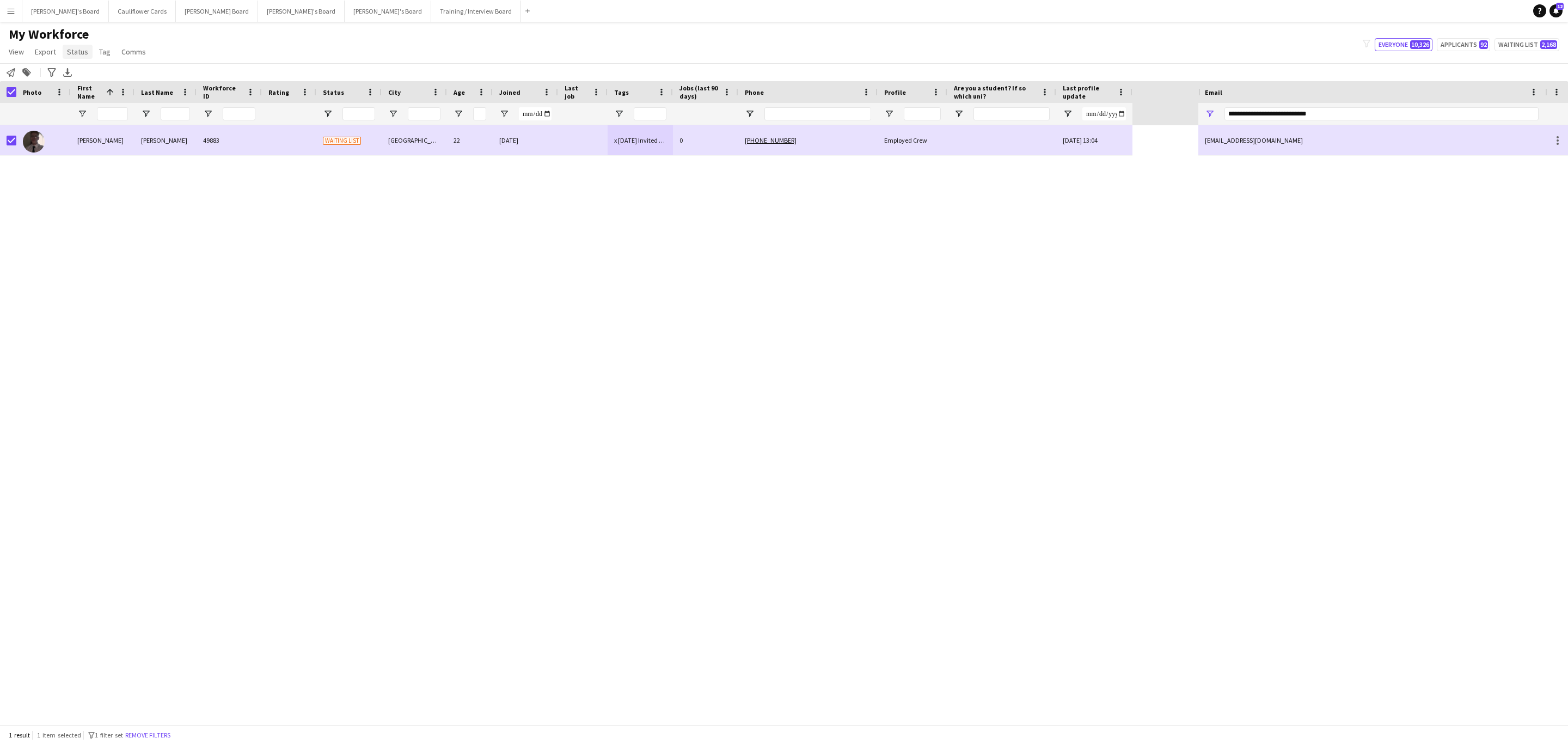
click at [79, 52] on span "Status" at bounding box center [78, 52] width 21 height 10
drag, startPoint x: 92, startPoint y: 69, endPoint x: 464, endPoint y: 96, distance: 373.0
click at [94, 70] on link "Edit" at bounding box center [101, 75] width 76 height 23
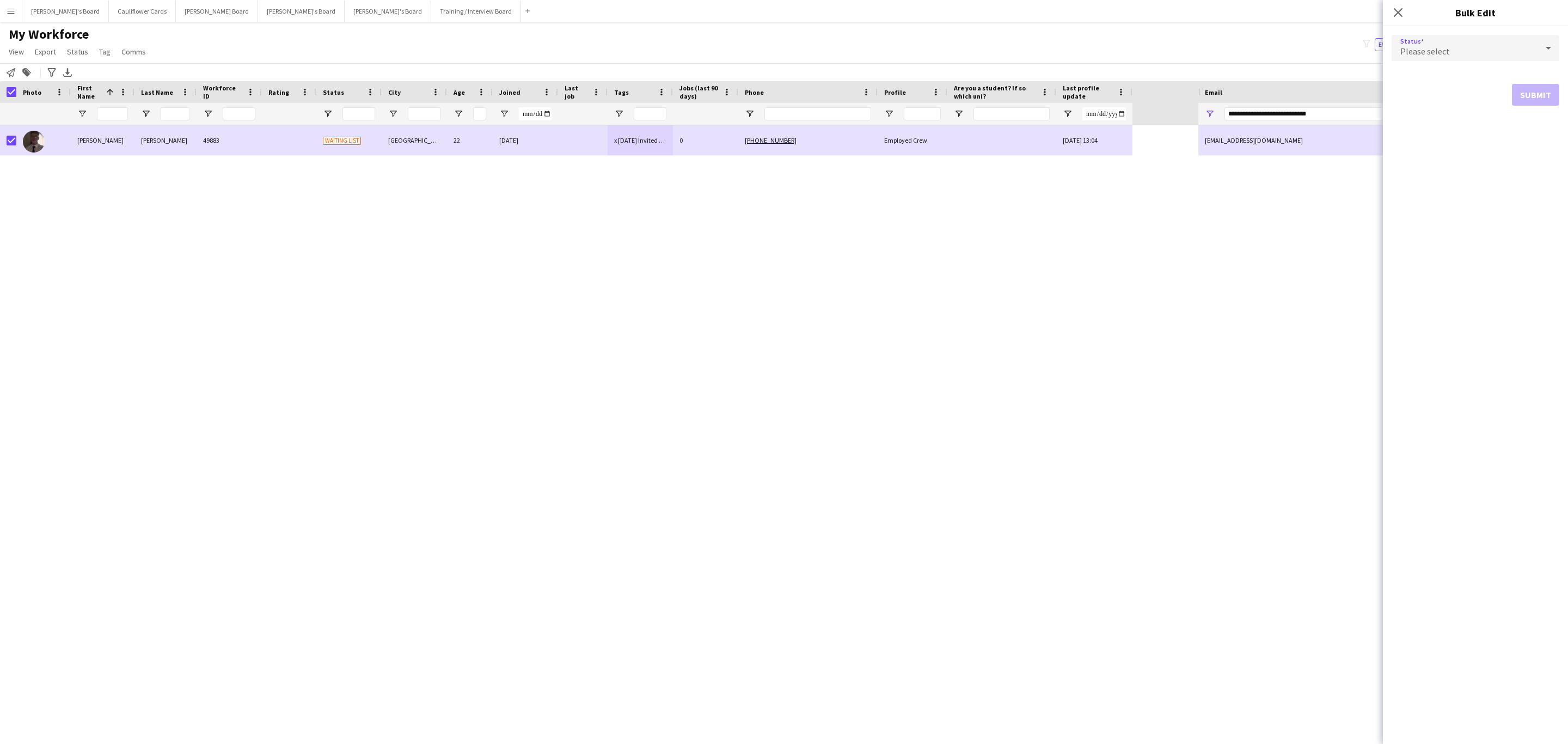
click at [1466, 50] on div "Please select" at bounding box center [1464, 48] width 146 height 26
click at [1430, 79] on span "Active" at bounding box center [1475, 79] width 150 height 10
click at [1540, 126] on button "Submit" at bounding box center [1535, 131] width 47 height 22
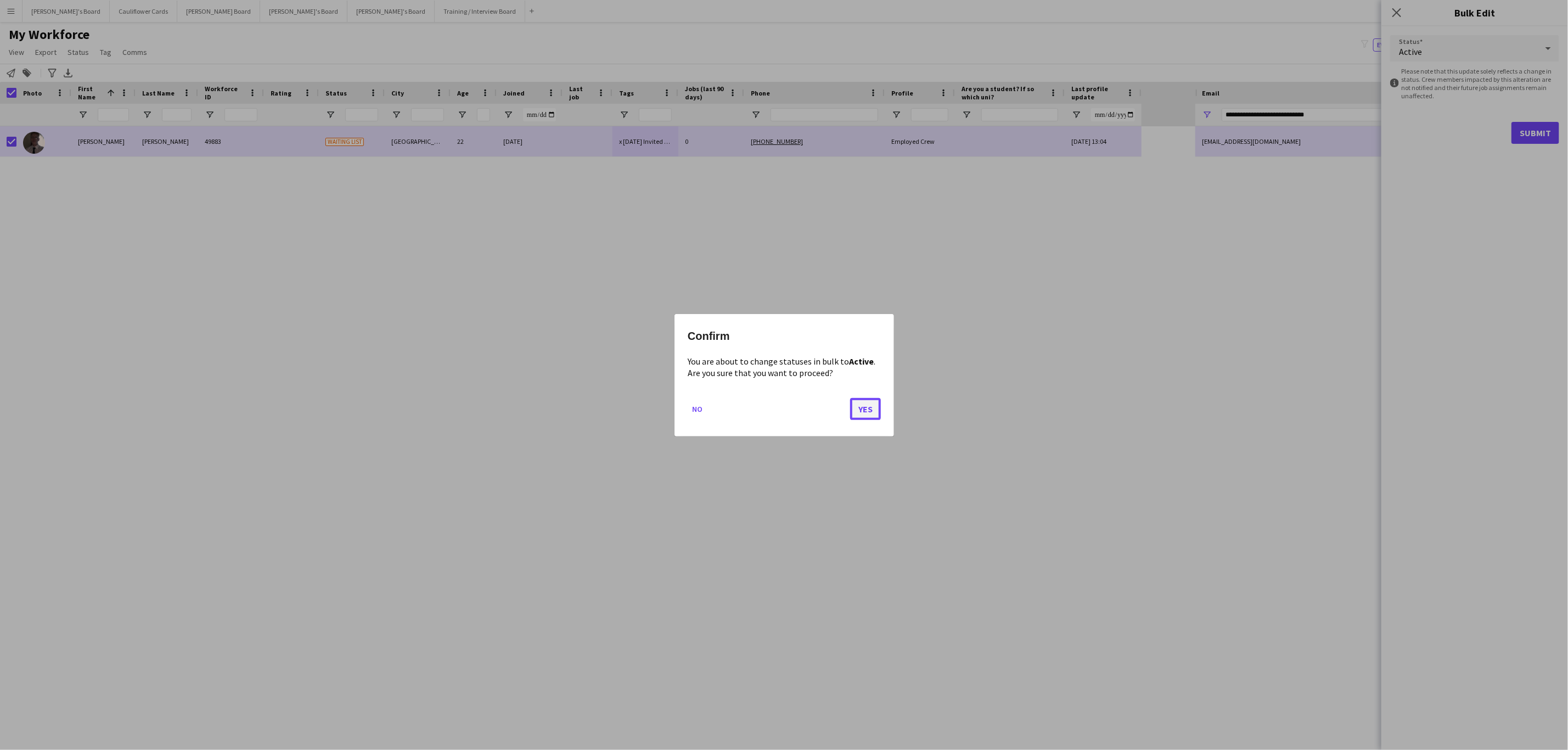
click at [868, 409] on button "Yes" at bounding box center [865, 408] width 31 height 22
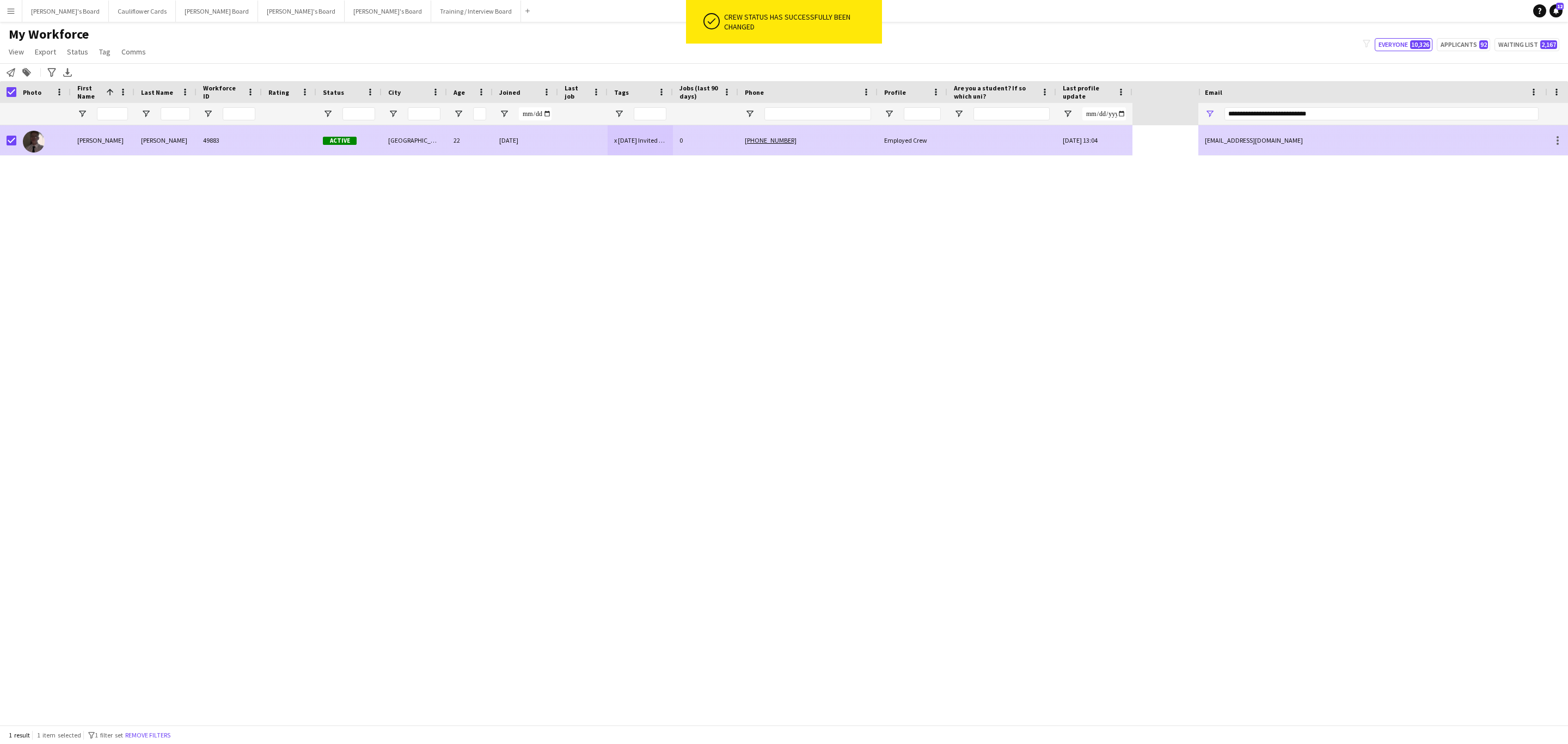
click at [15, 134] on div at bounding box center [11, 140] width 10 height 31
click at [2, 143] on div at bounding box center [8, 140] width 16 height 30
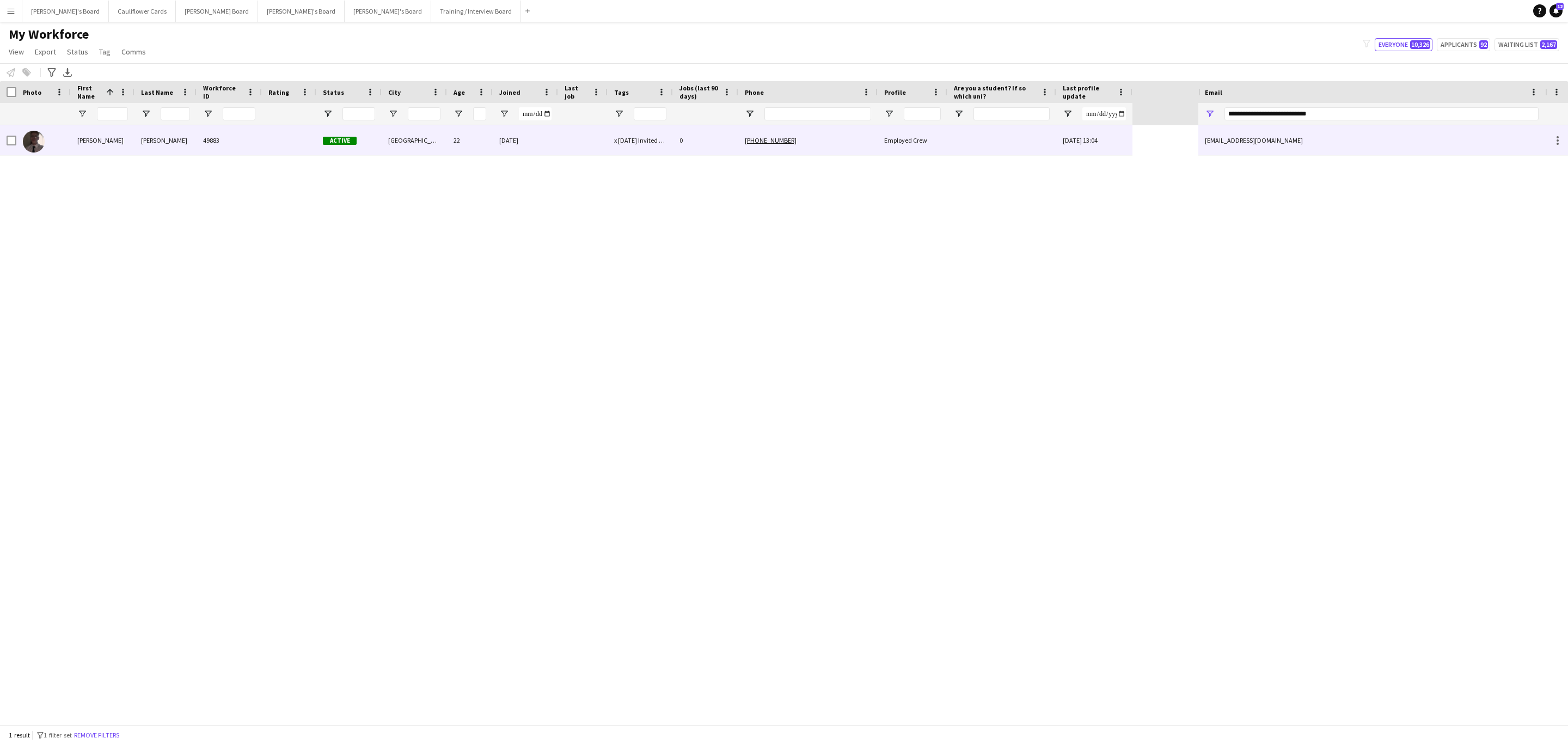
click at [183, 141] on div "Wainwright" at bounding box center [165, 140] width 62 height 30
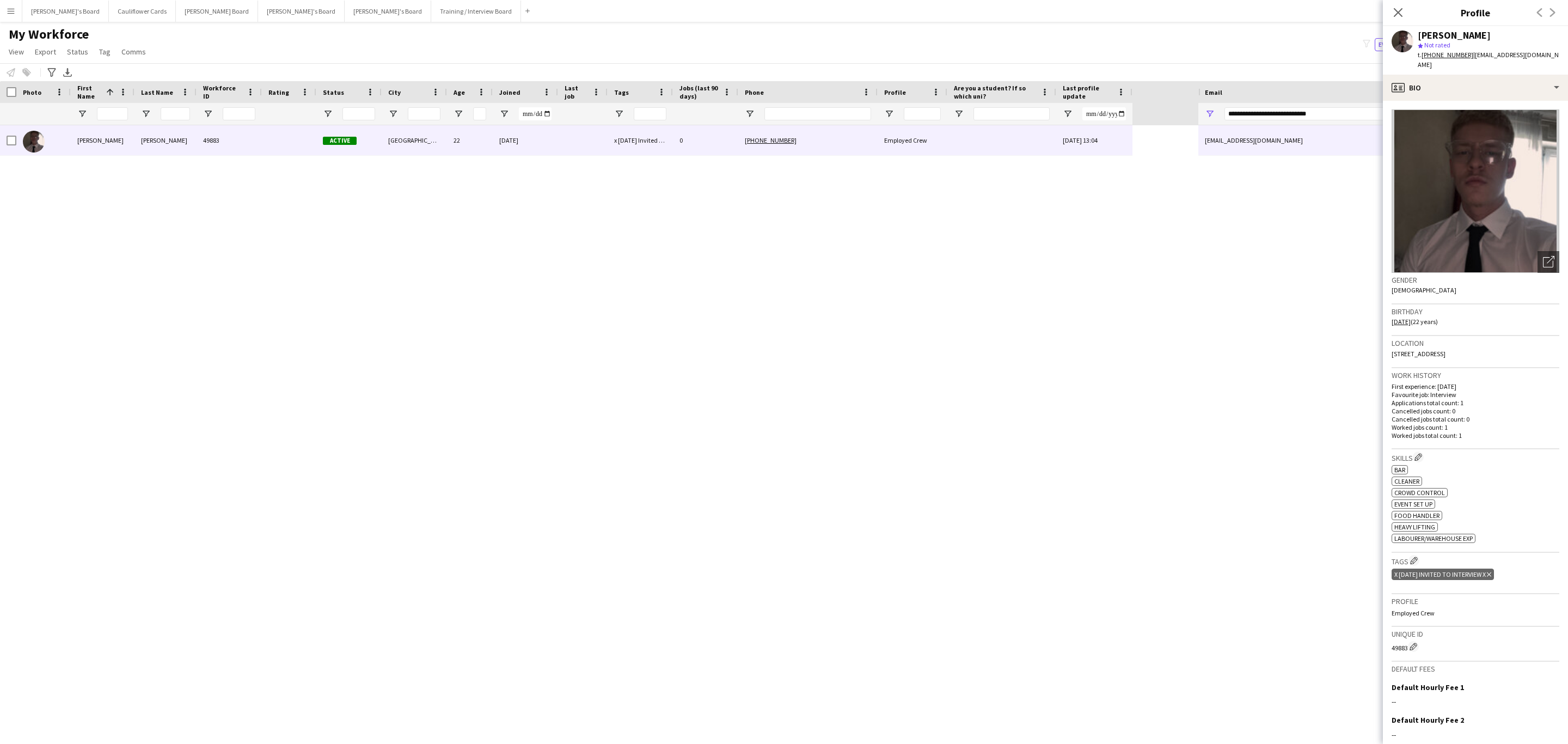
click at [1491, 577] on icon "Delete tag" at bounding box center [1489, 574] width 4 height 6
click at [1474, 96] on div "profile Bio" at bounding box center [1475, 88] width 185 height 26
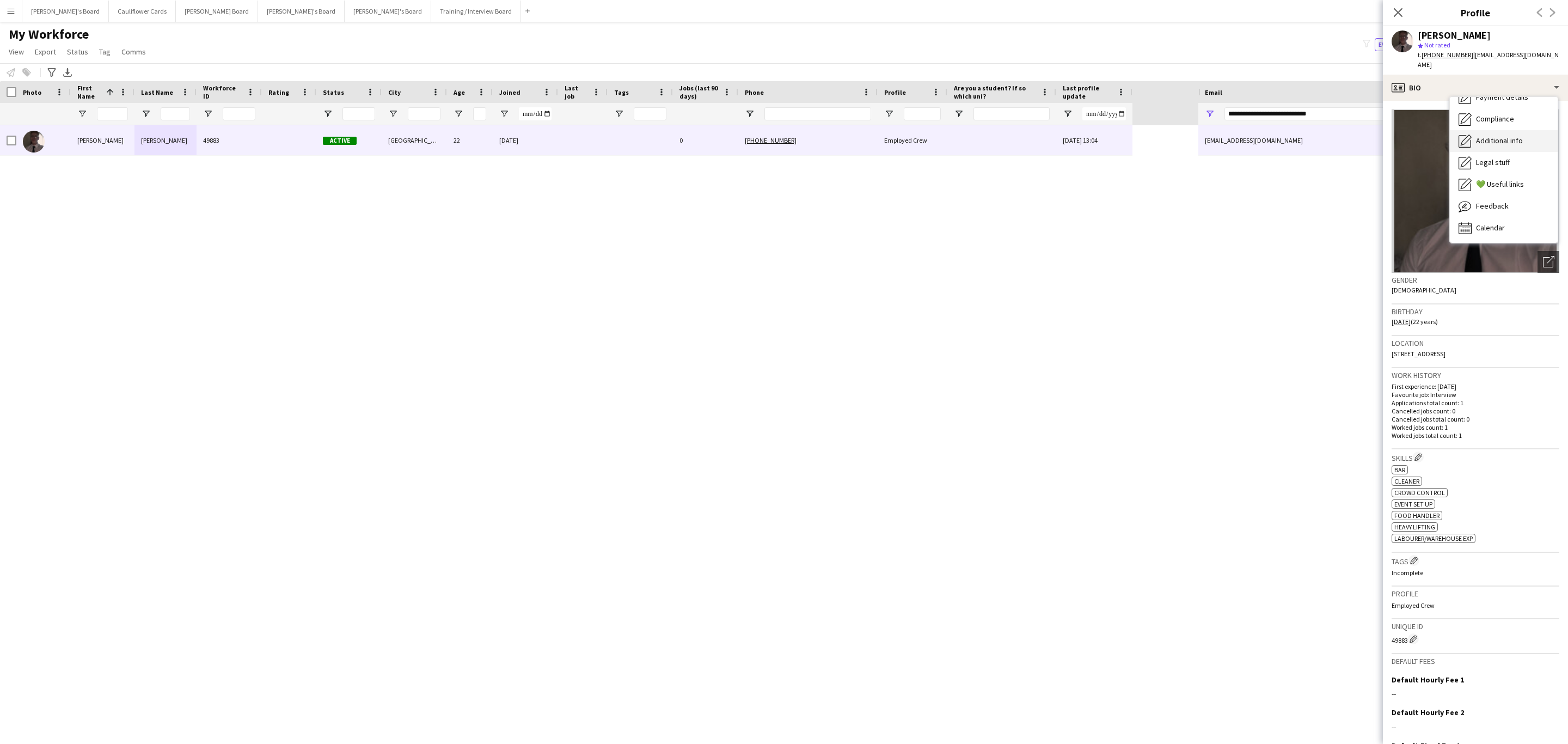
click at [1503, 130] on div "Additional info Additional info" at bounding box center [1504, 141] width 108 height 22
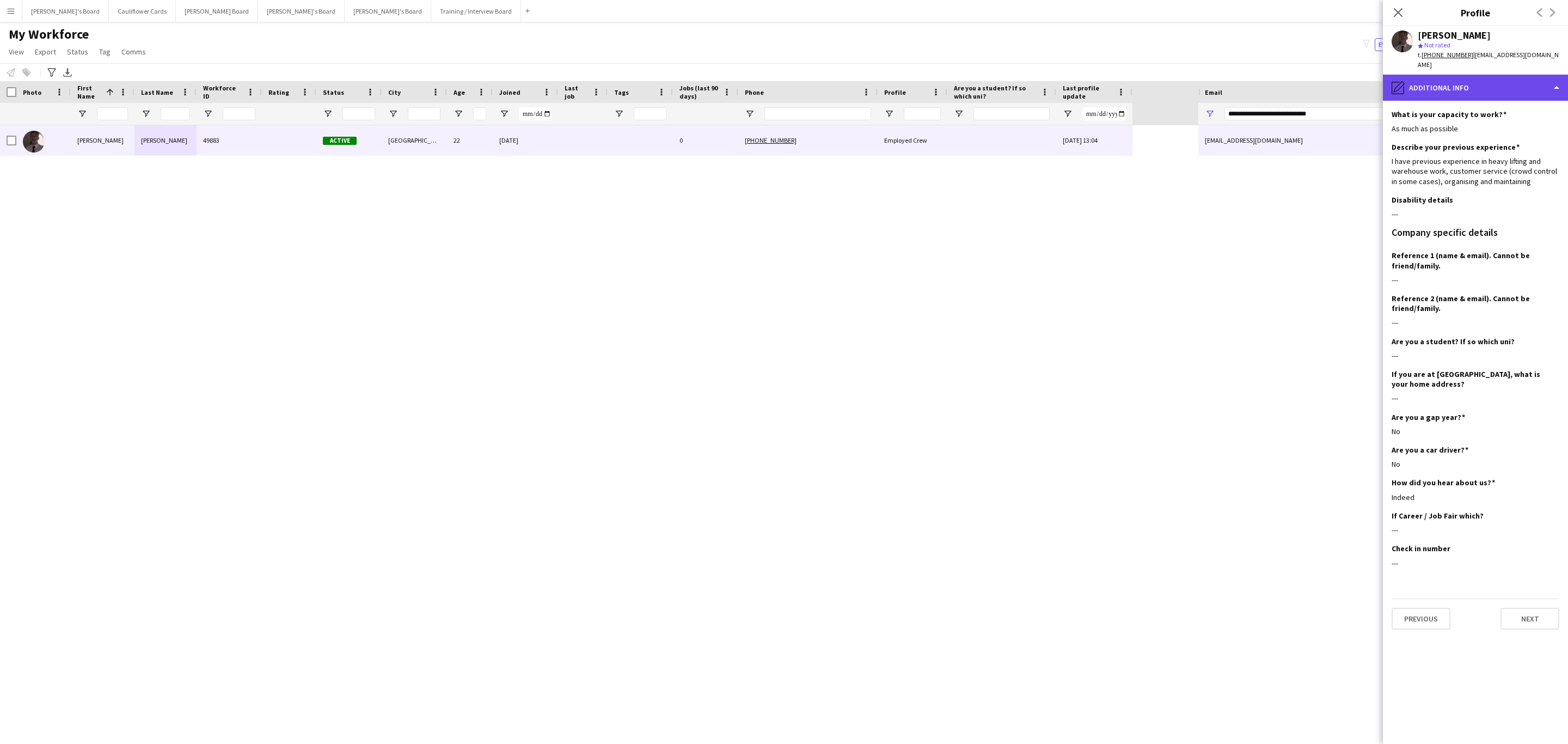
click at [1498, 82] on div "pencil4 Additional info" at bounding box center [1475, 88] width 185 height 26
click at [1500, 121] on span "Compliance" at bounding box center [1495, 119] width 38 height 10
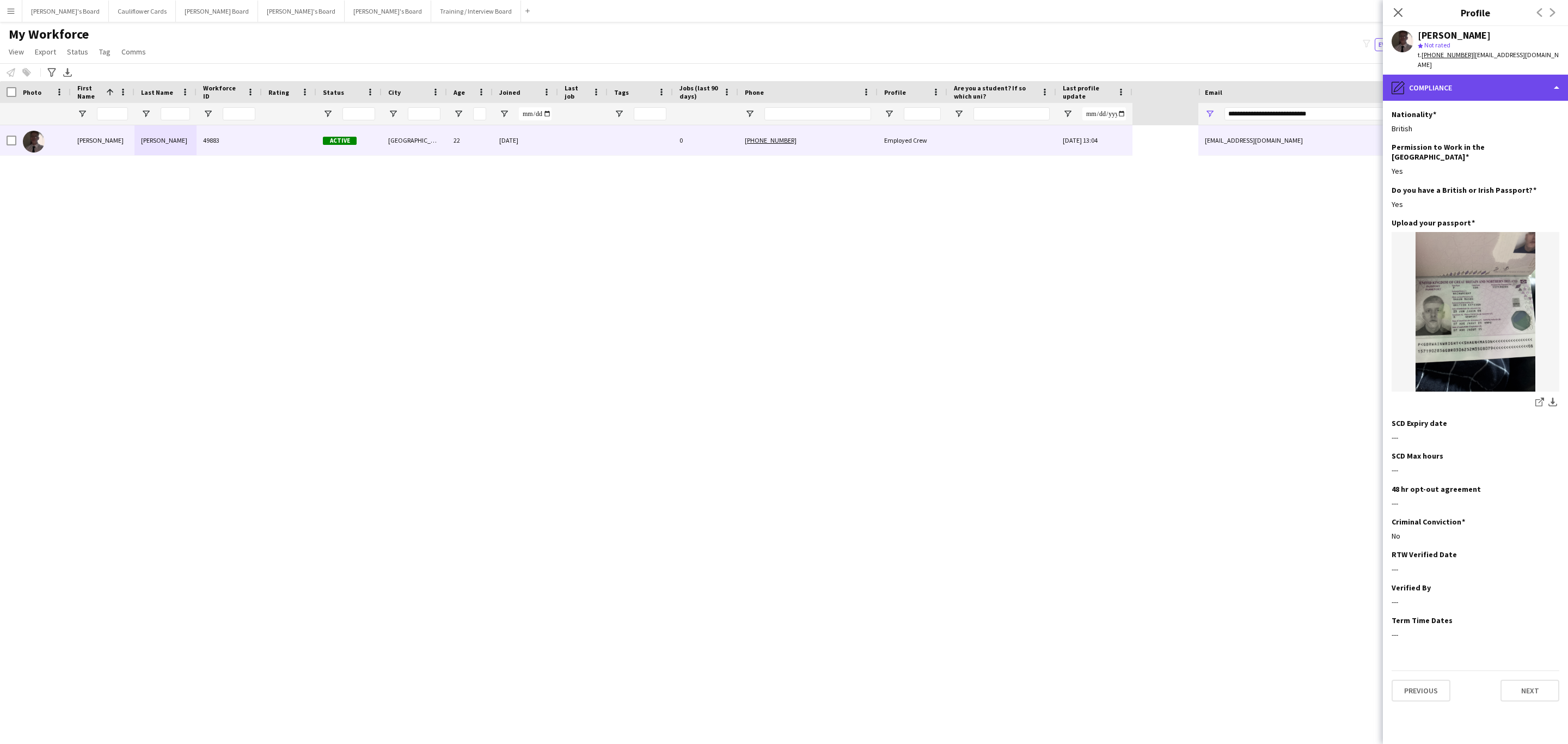
click at [1457, 79] on div "pencil4 Compliance" at bounding box center [1475, 88] width 185 height 26
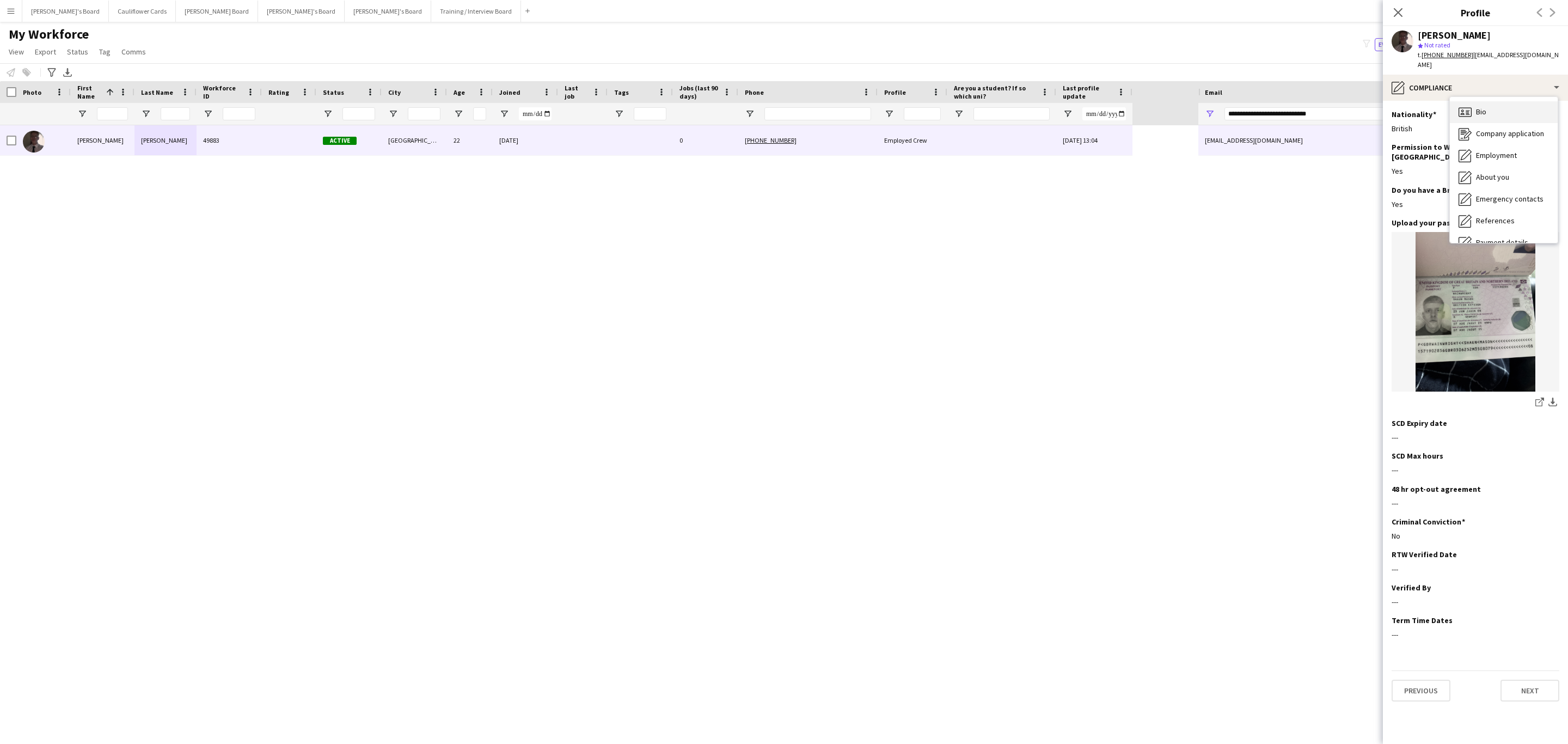
click at [1484, 101] on div "Bio Bio" at bounding box center [1504, 112] width 108 height 22
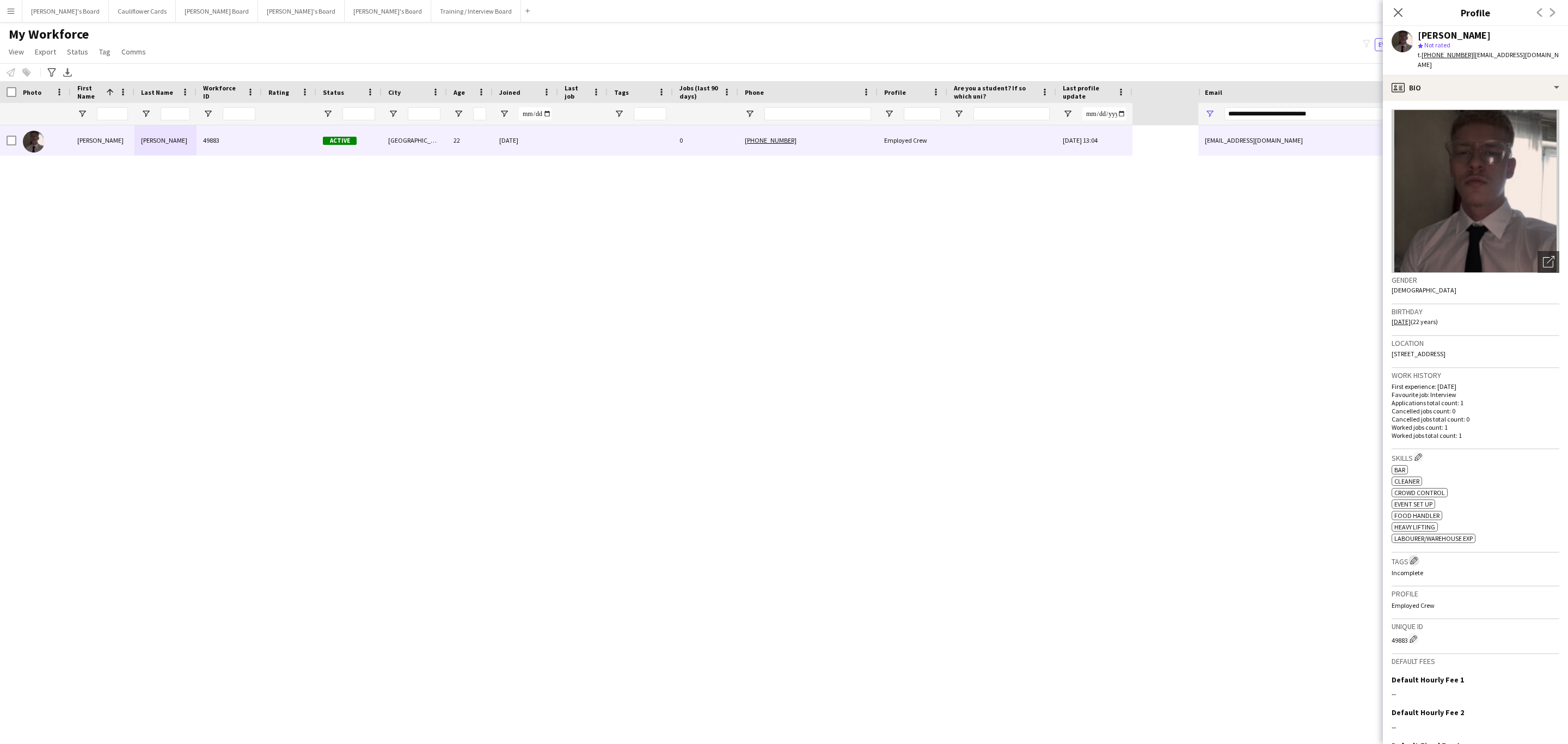
click at [1415, 566] on button "Edit crew company tags" at bounding box center [1413, 560] width 11 height 11
click at [1280, 96] on input "text" at bounding box center [1290, 85] width 155 height 27
type input "***"
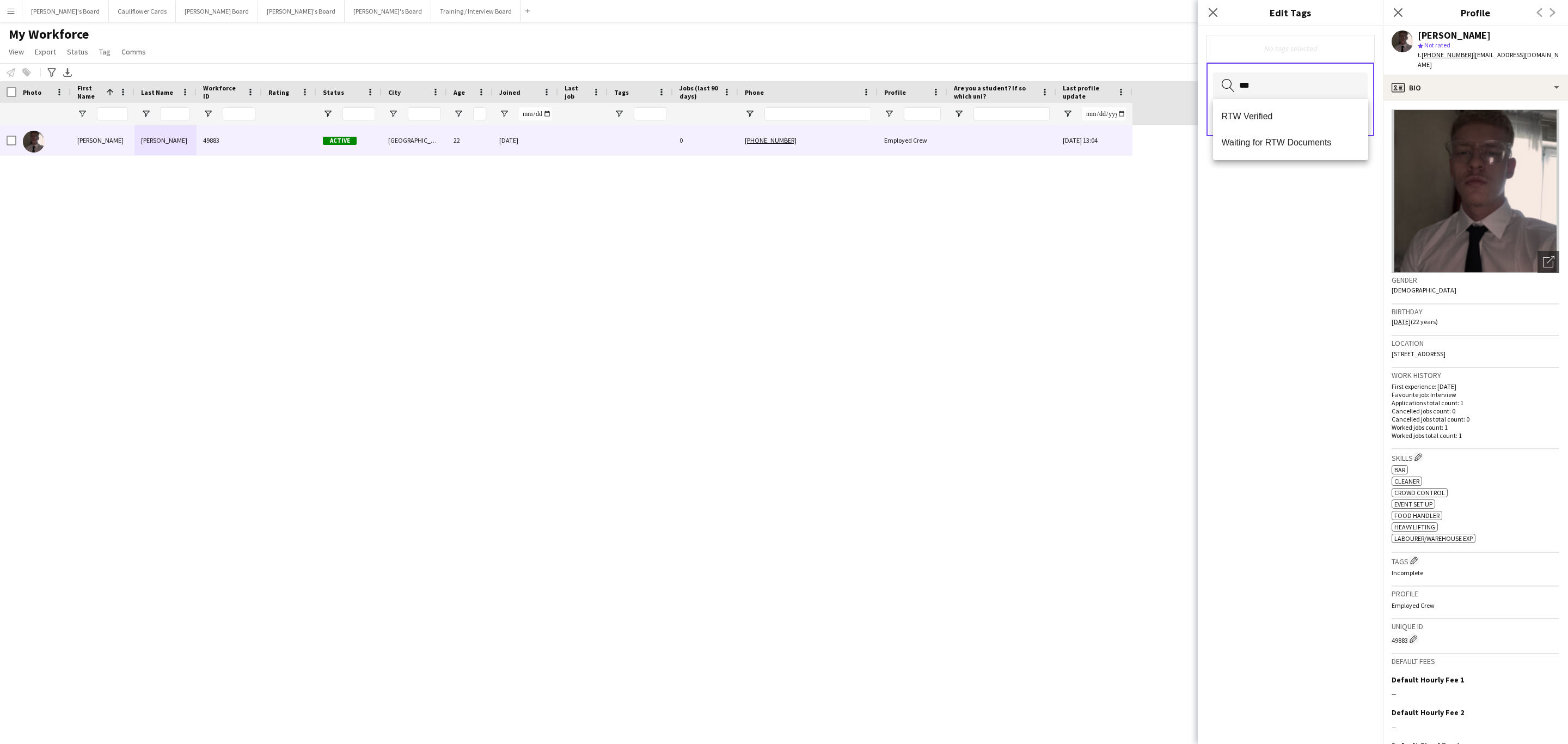
click at [1282, 111] on mat-option "RTW Verified" at bounding box center [1290, 117] width 155 height 26
click at [1327, 325] on div "RTW Verified Remove Search by tag name Save" at bounding box center [1290, 385] width 185 height 718
click at [1361, 120] on button "Save" at bounding box center [1354, 119] width 26 height 18
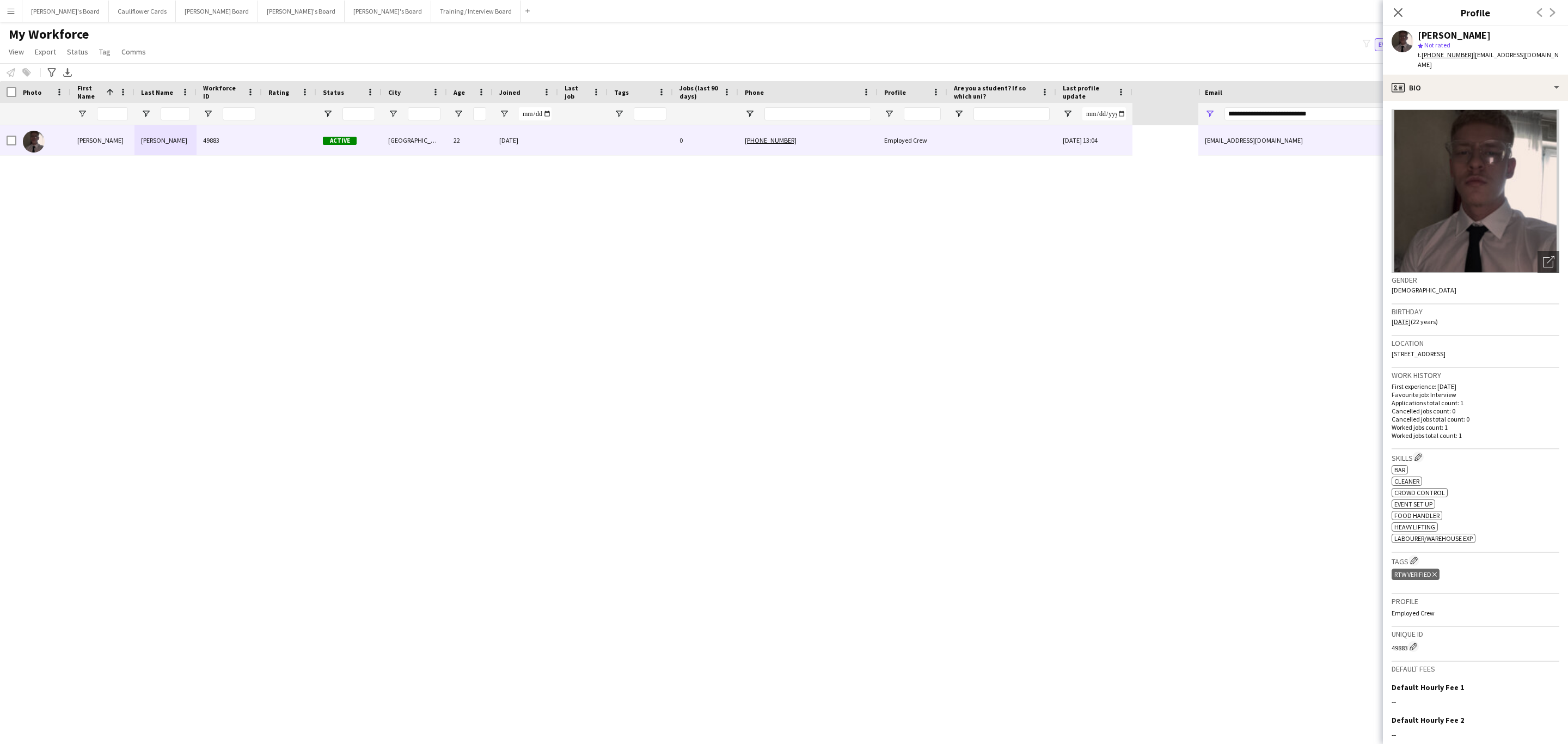
click at [1402, 9] on icon at bounding box center [1398, 13] width 9 height 9
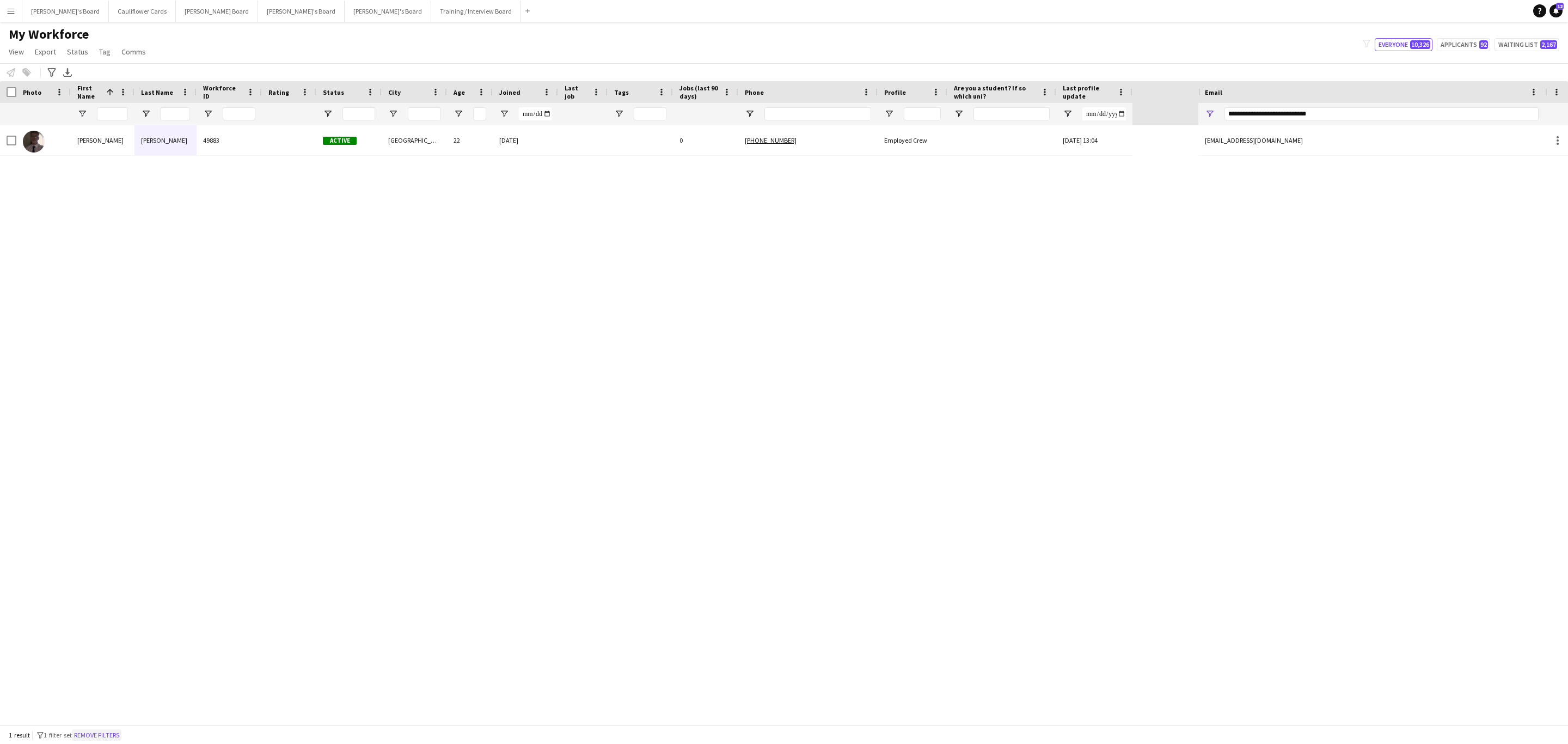
click at [104, 737] on button "Remove filters" at bounding box center [96, 735] width 50 height 12
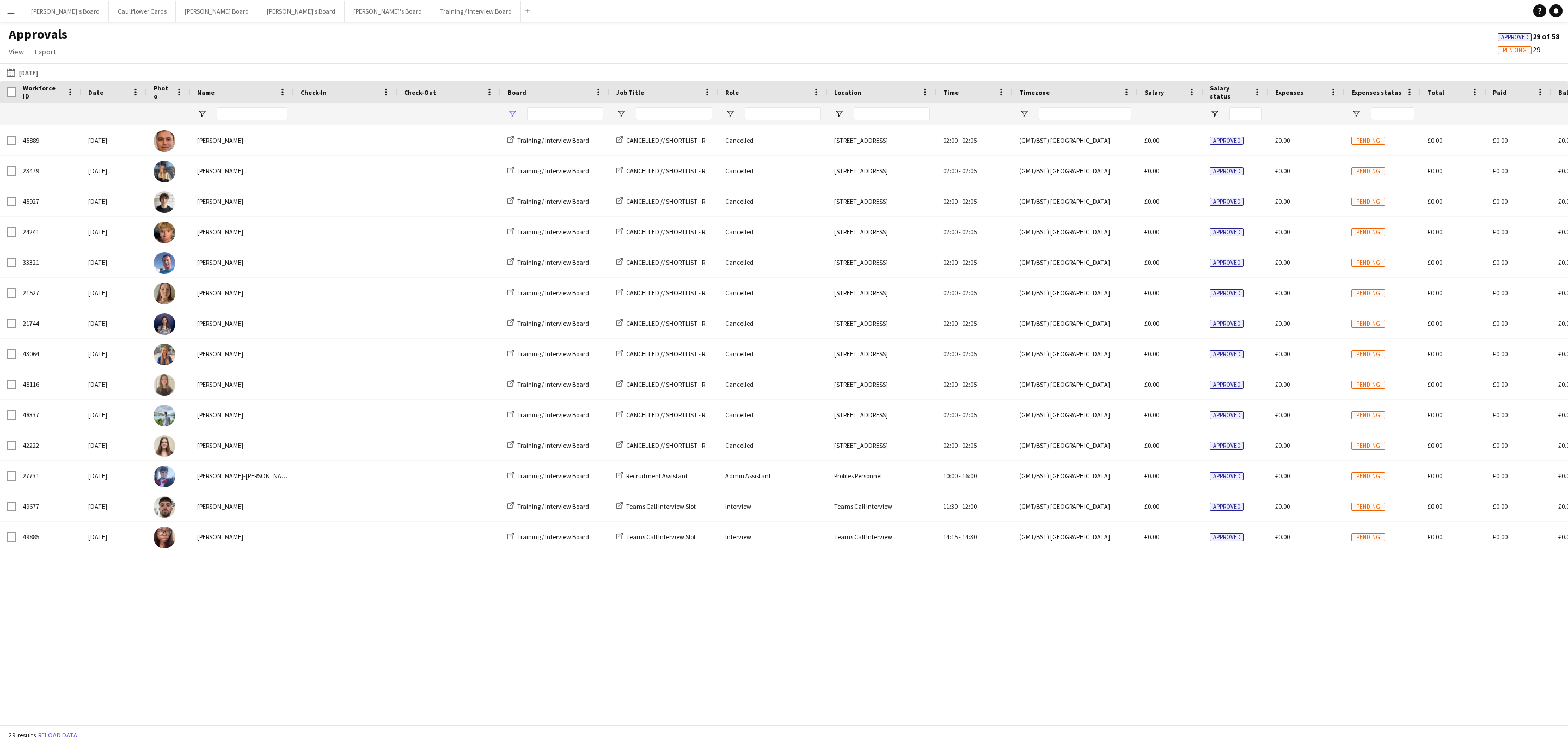
type input "**********"
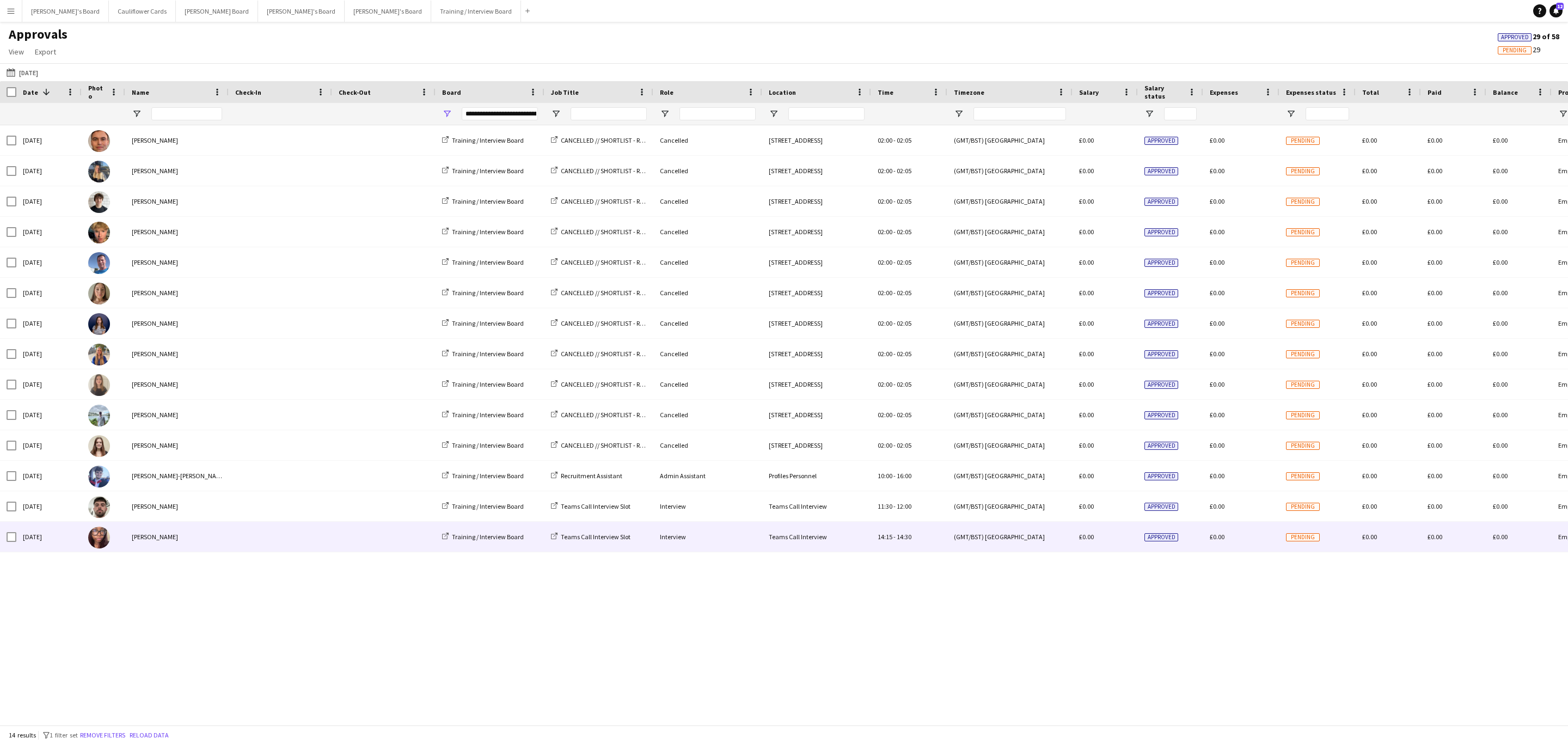
click at [226, 539] on div "[PERSON_NAME]" at bounding box center [177, 537] width 104 height 30
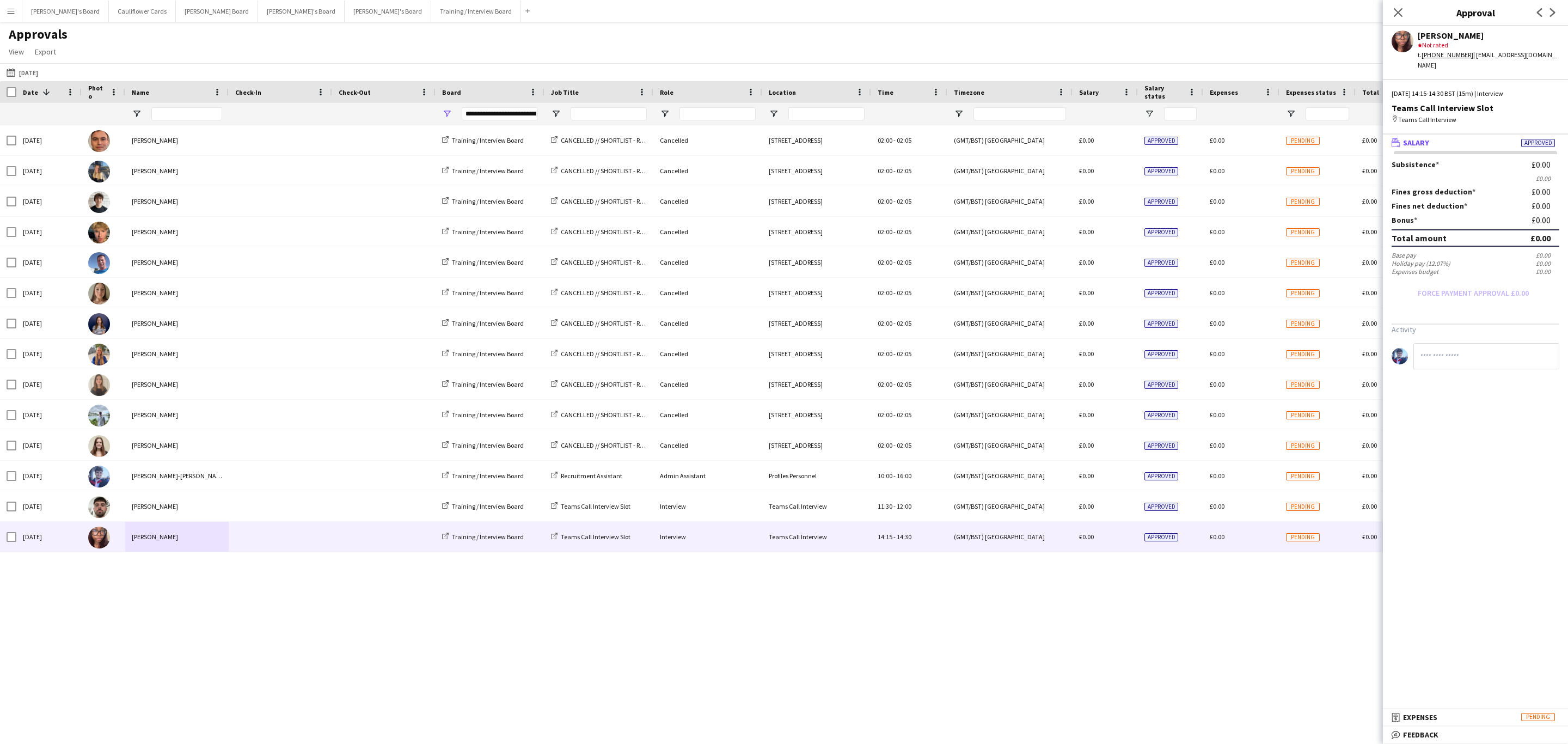
click at [1447, 729] on mat-expansion-panel-header "bubble-pencil Feedback" at bounding box center [1475, 735] width 185 height 16
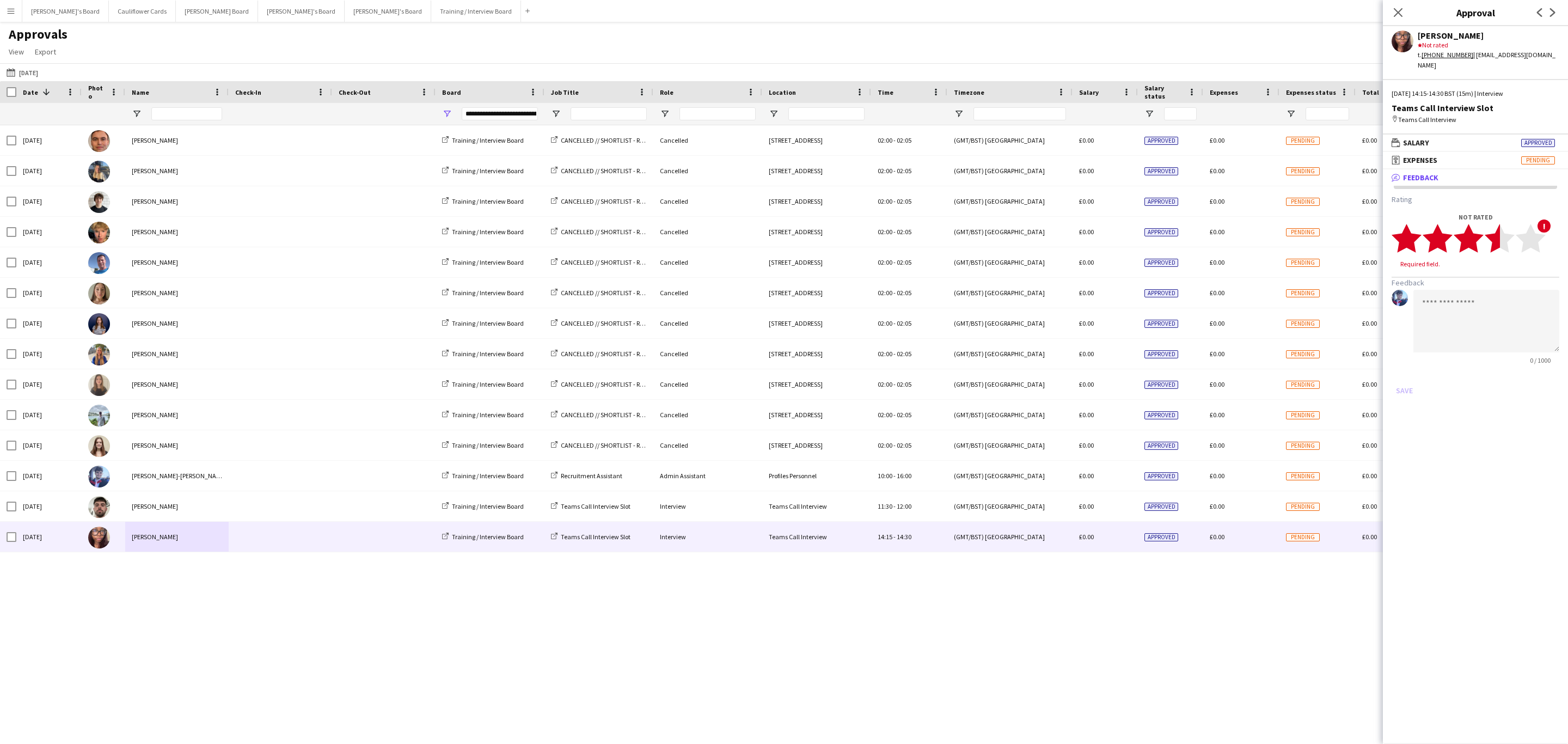
click at [1492, 232] on polygon at bounding box center [1500, 238] width 30 height 28
click at [1484, 282] on textarea at bounding box center [1486, 311] width 146 height 63
paste textarea "**********"
drag, startPoint x: 1534, startPoint y: 292, endPoint x: 1498, endPoint y: 292, distance: 36.0
click at [1498, 292] on textarea "**********" at bounding box center [1486, 311] width 146 height 63
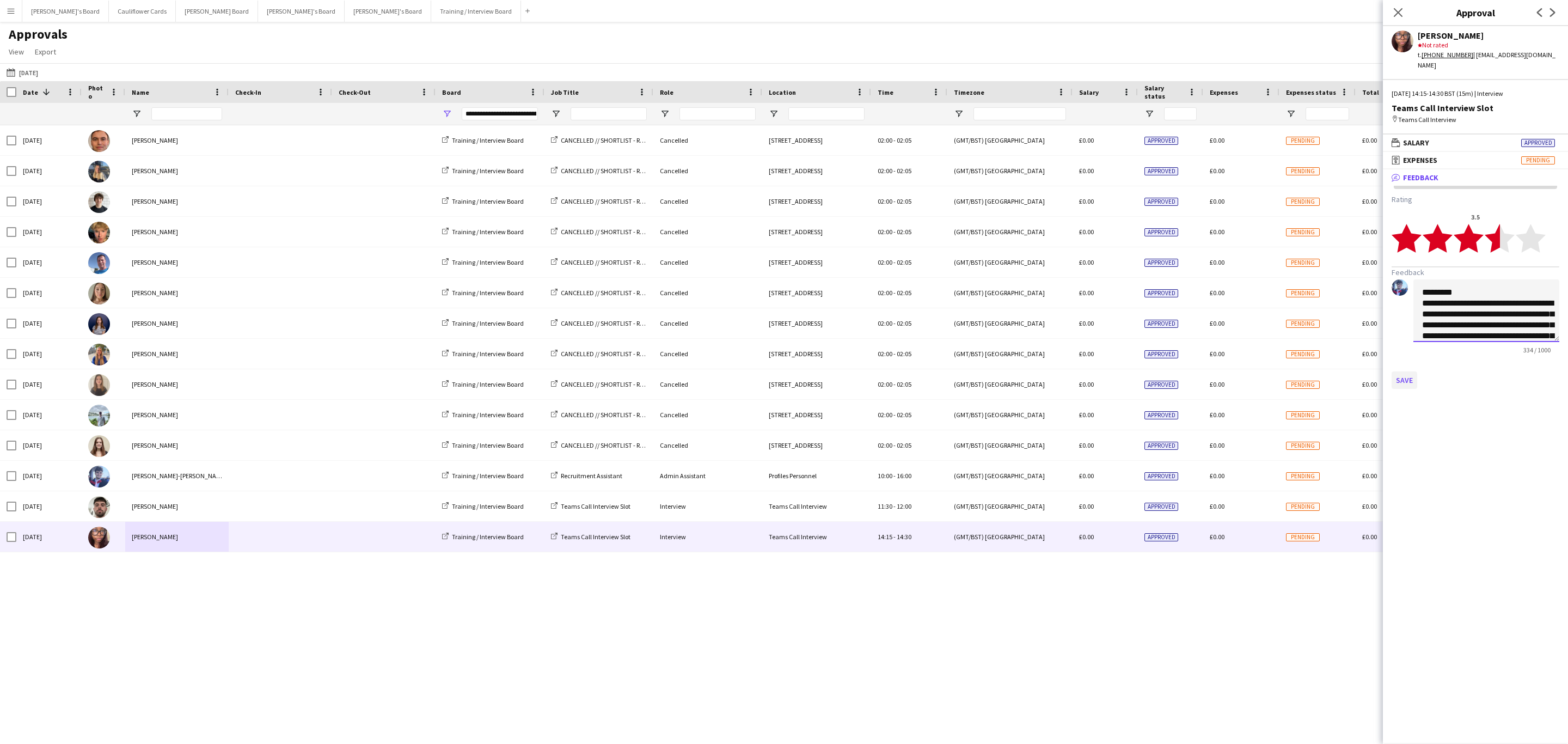
type textarea "**********"
click at [1407, 371] on button "Save" at bounding box center [1404, 380] width 26 height 18
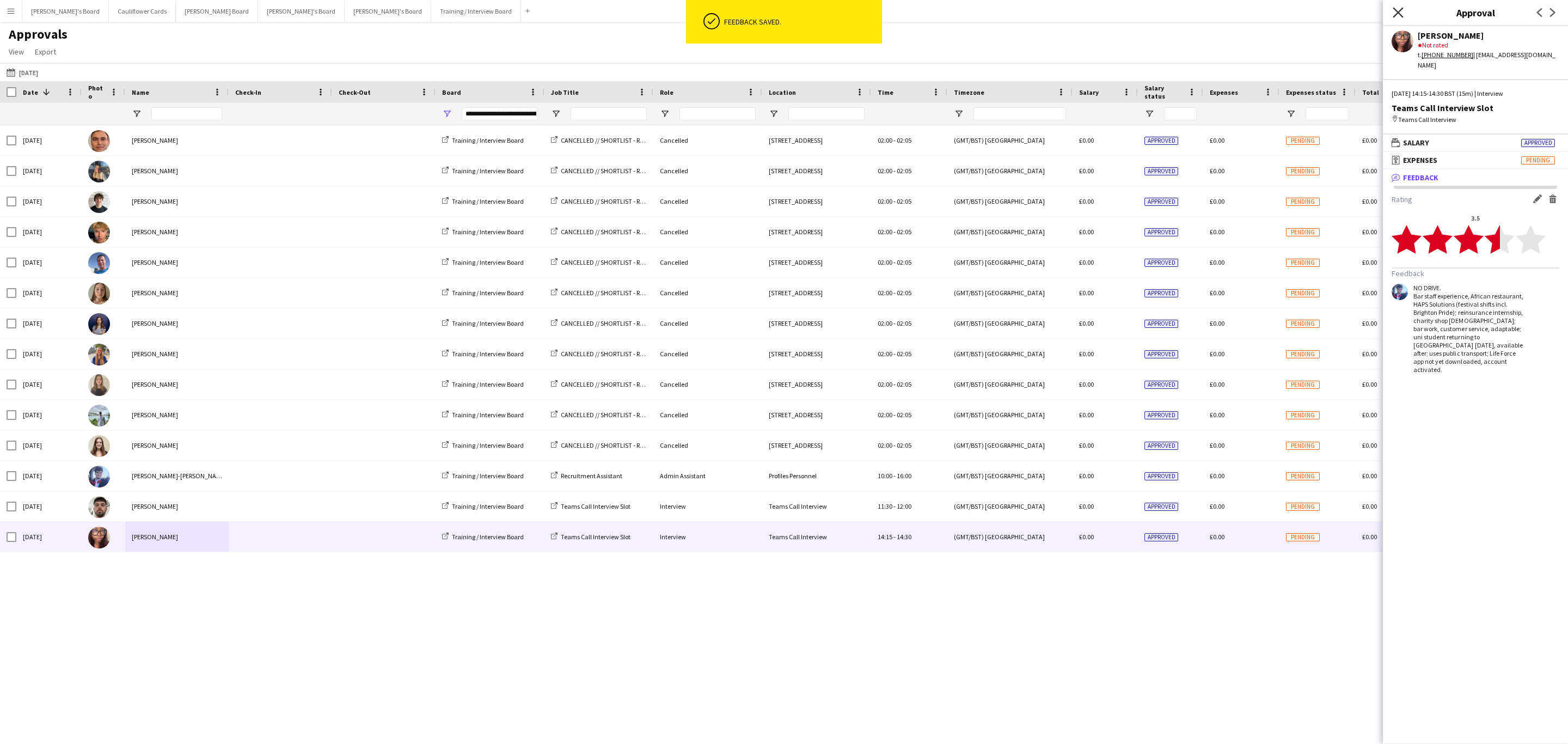
click at [1397, 10] on icon "Close pop-in" at bounding box center [1398, 12] width 10 height 10
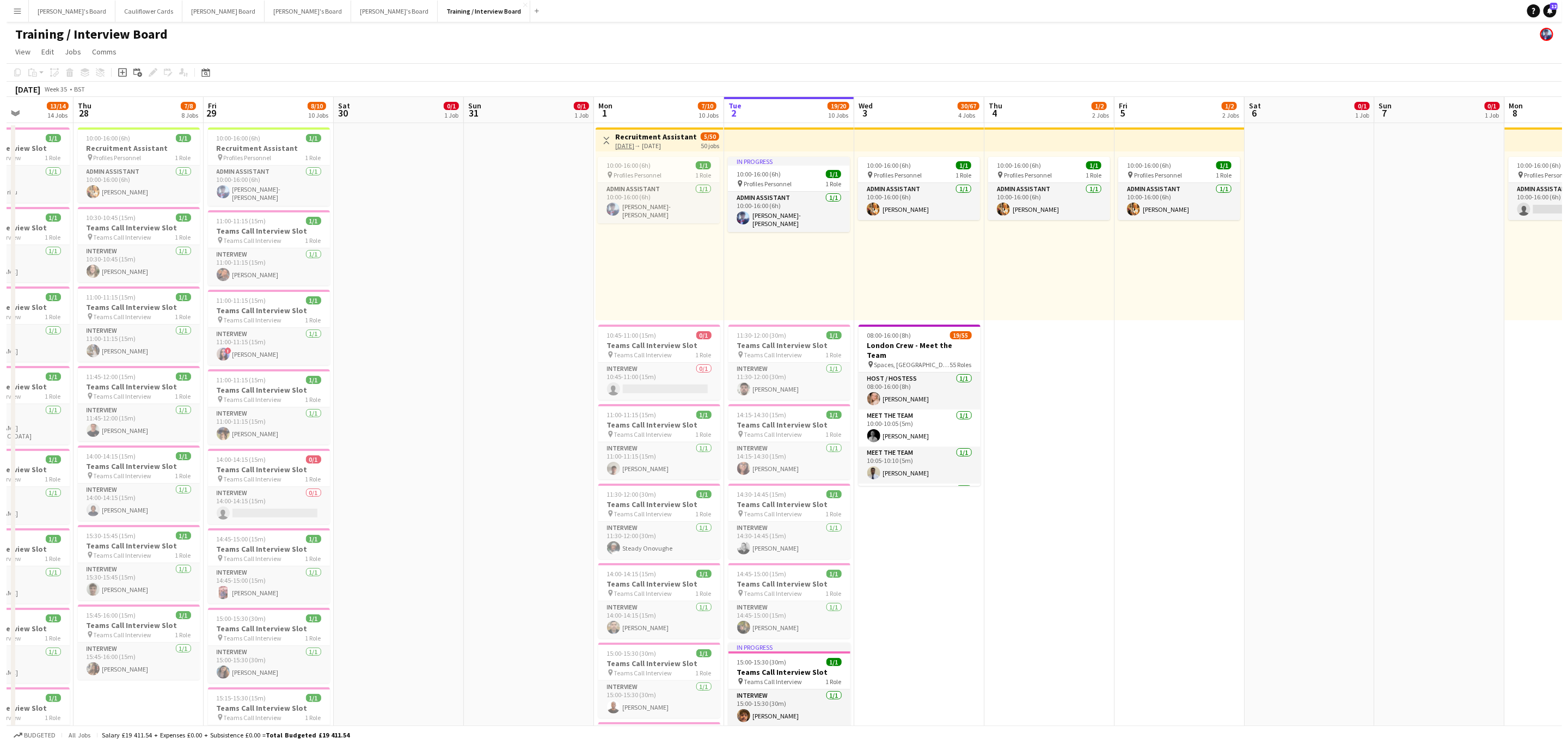
scroll to position [0, 324]
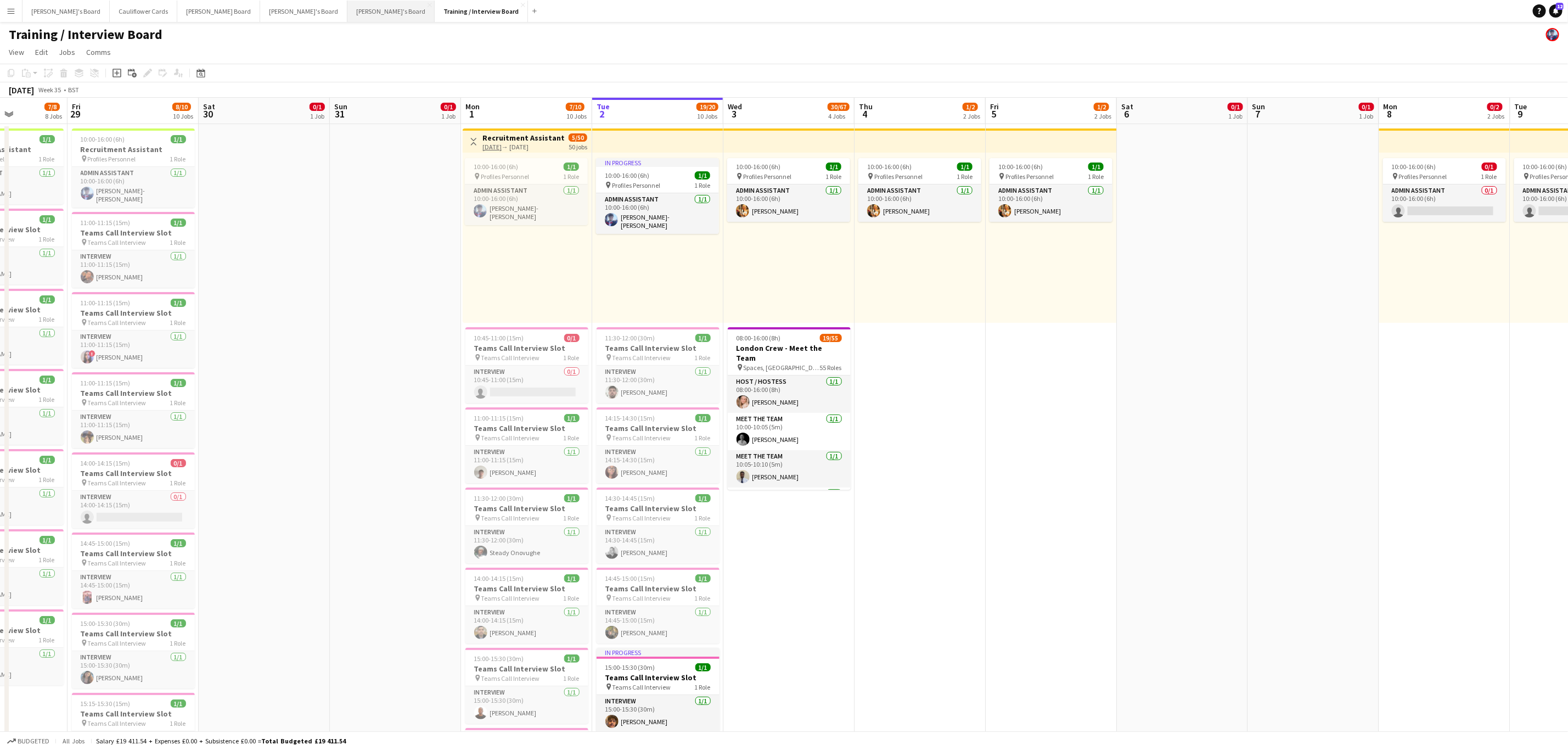
click at [348, 10] on button "Thomasina's Board Close" at bounding box center [391, 11] width 87 height 22
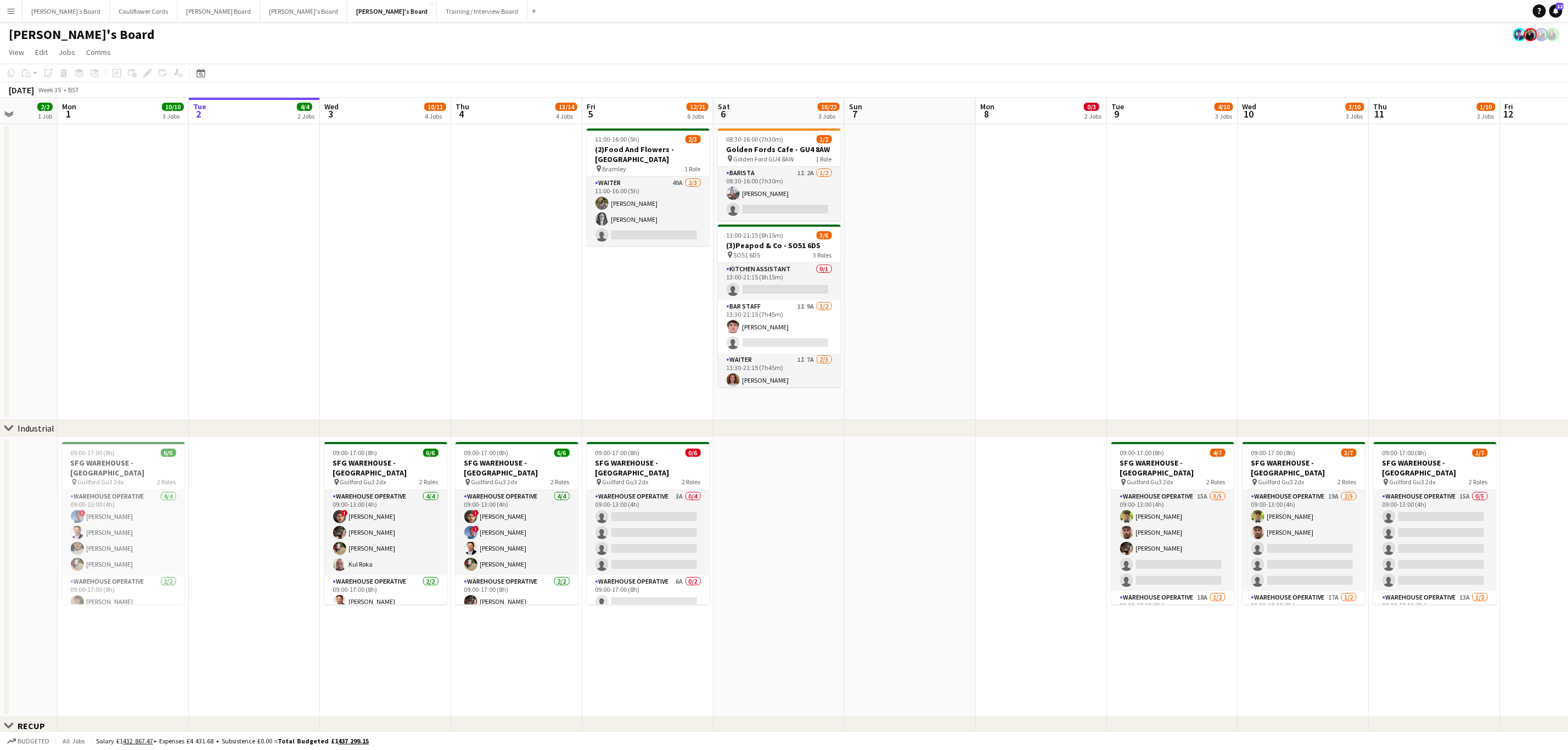
scroll to position [0, 348]
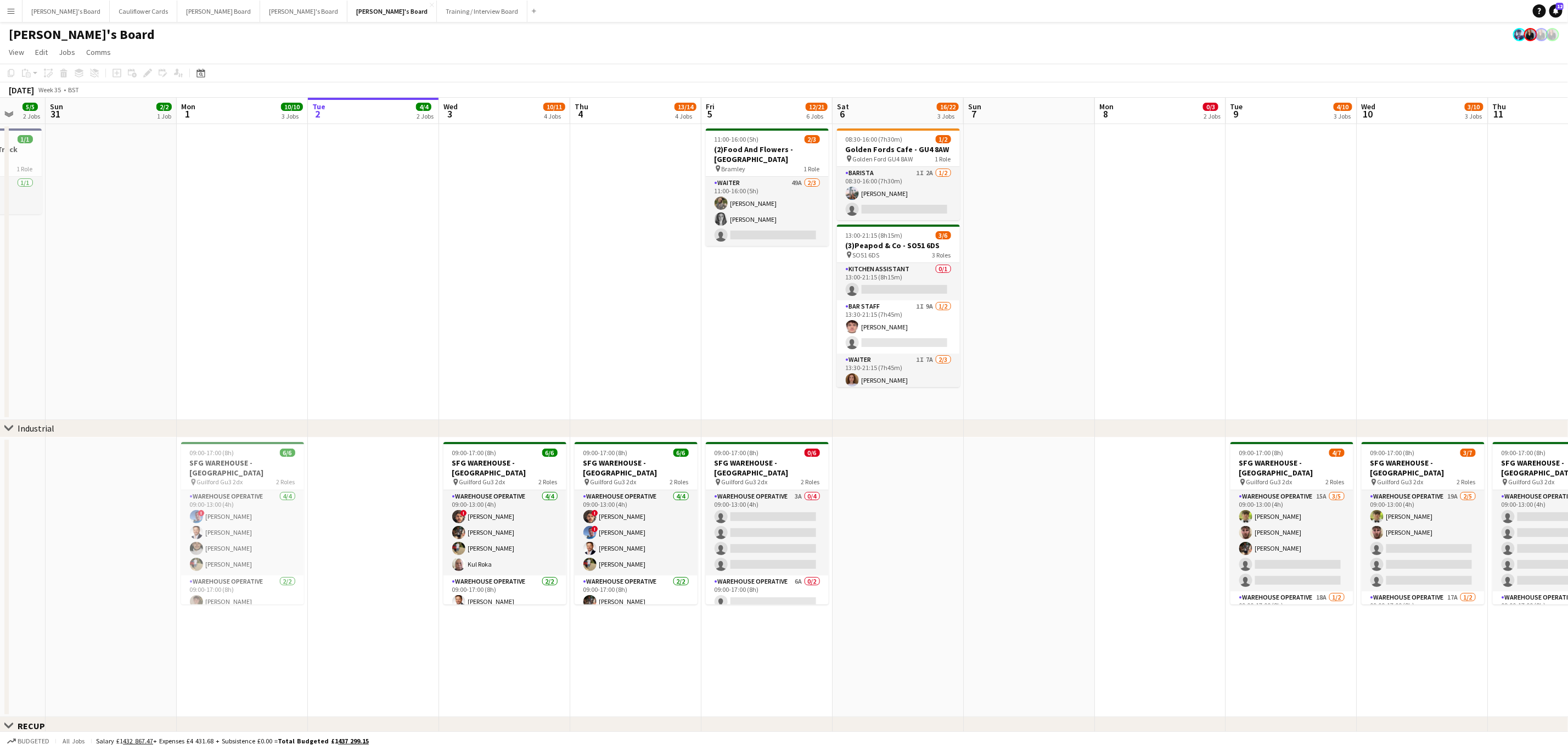
drag, startPoint x: 884, startPoint y: 478, endPoint x: 1061, endPoint y: 450, distance: 179.2
click at [1061, 450] on app-calendar-viewport "Thu 28 20/20 5 Jobs Fri 29 11/11 5 Jobs Sat 30 5/5 2 Jobs Sun 31 2/2 1 Job Mon …" at bounding box center [784, 729] width 1568 height 1264
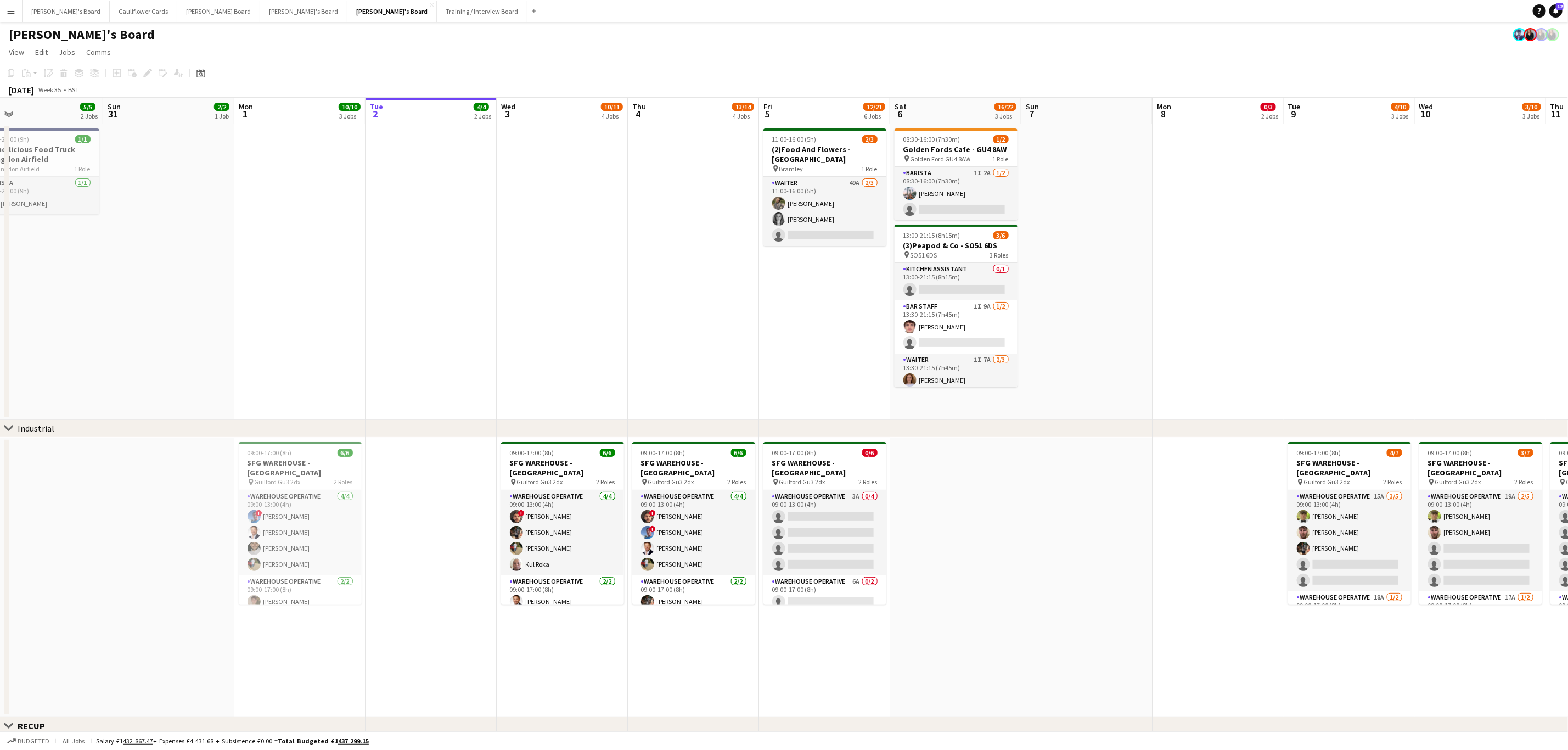
drag, startPoint x: 623, startPoint y: 374, endPoint x: 686, endPoint y: 356, distance: 65.5
click at [685, 354] on app-calendar-viewport "Thu 28 20/20 5 Jobs Fri 29 11/11 5 Jobs Sat 30 5/5 2 Jobs Sun 31 2/2 1 Job Mon …" at bounding box center [784, 729] width 1568 height 1264
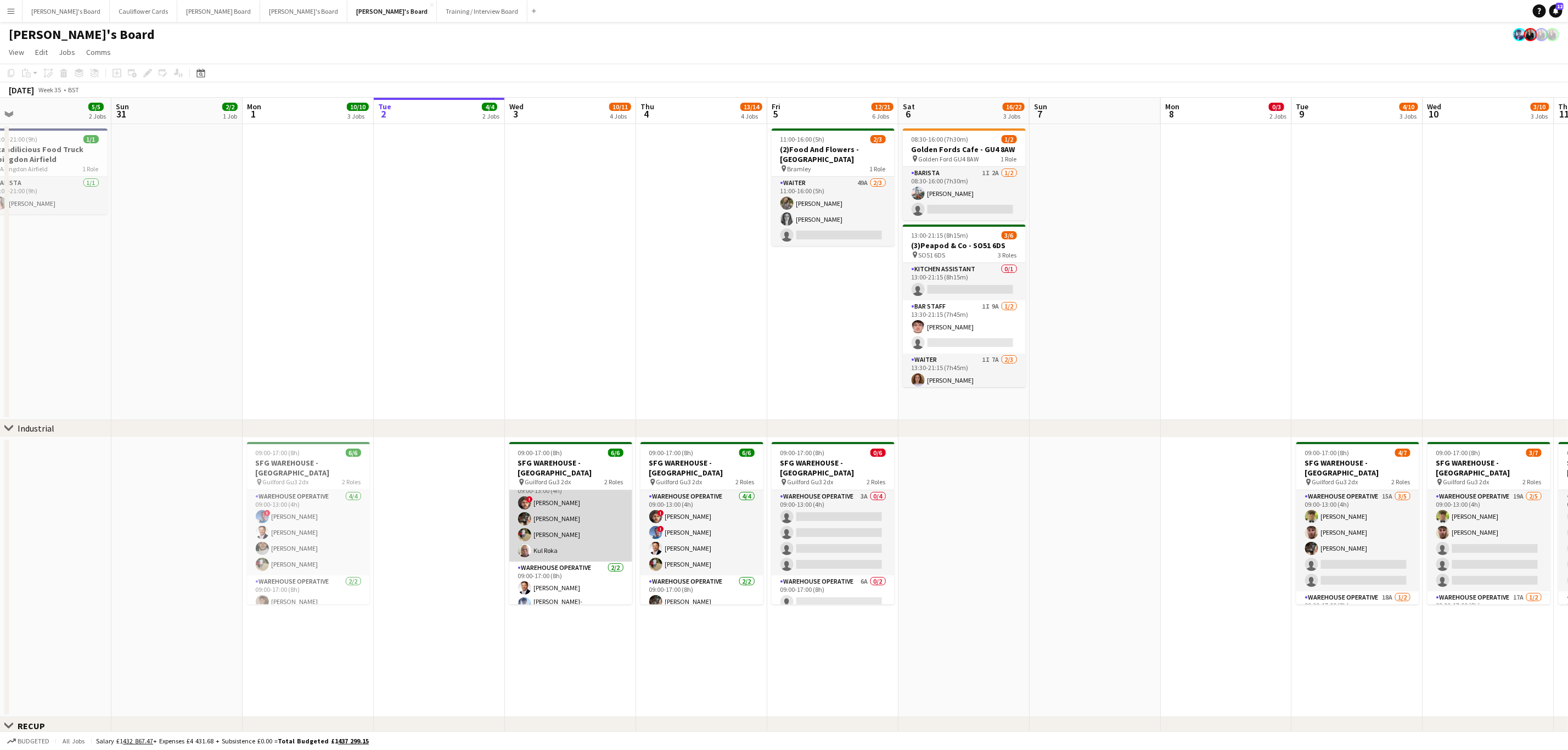
scroll to position [15, 0]
click at [591, 573] on app-card-role "Warehouse Operative 2/2 09:00-17:00 (8h) Gustav Ek Jamie Anderson-Edward" at bounding box center [571, 588] width 123 height 56
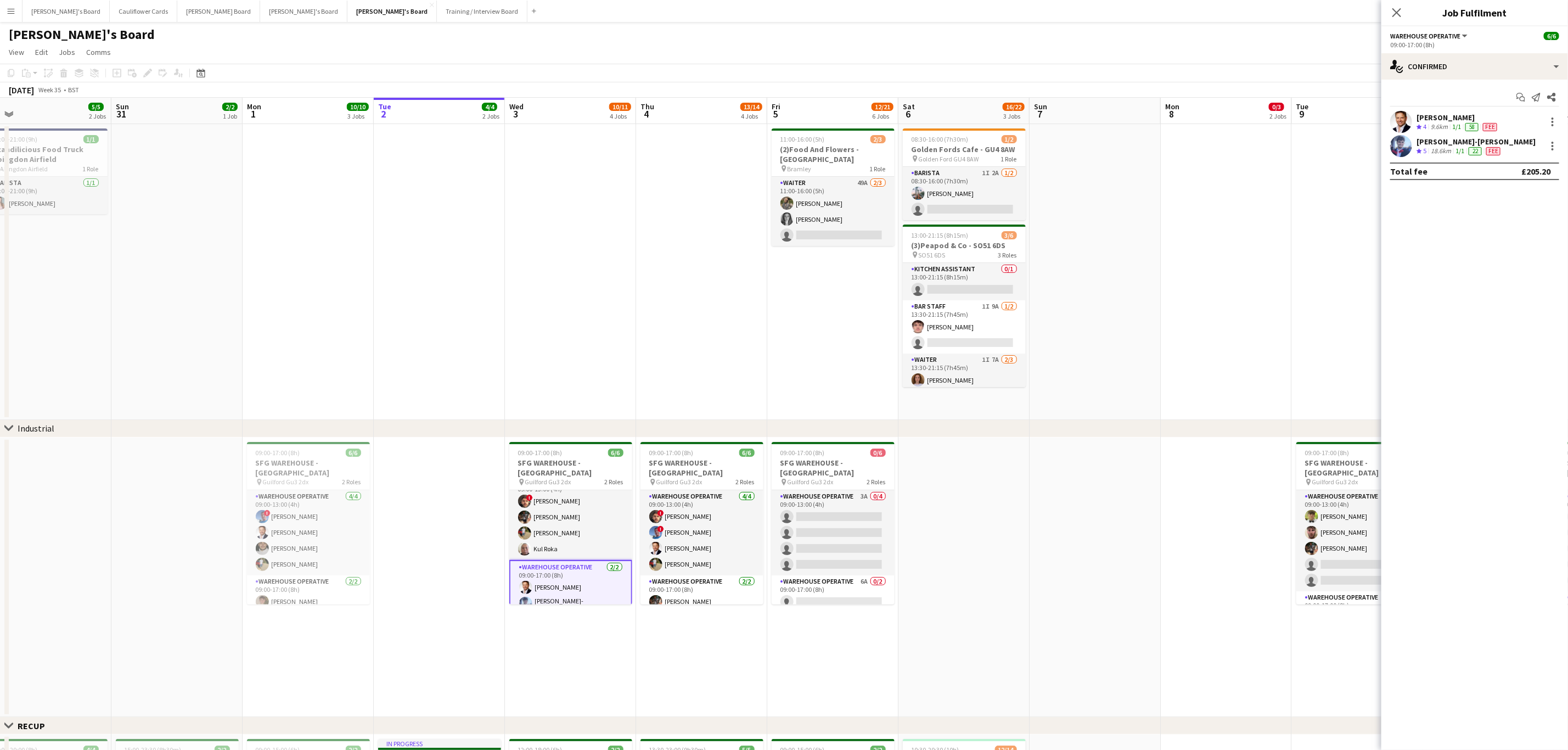
click at [1405, 115] on app-user-avatar at bounding box center [1401, 122] width 22 height 22
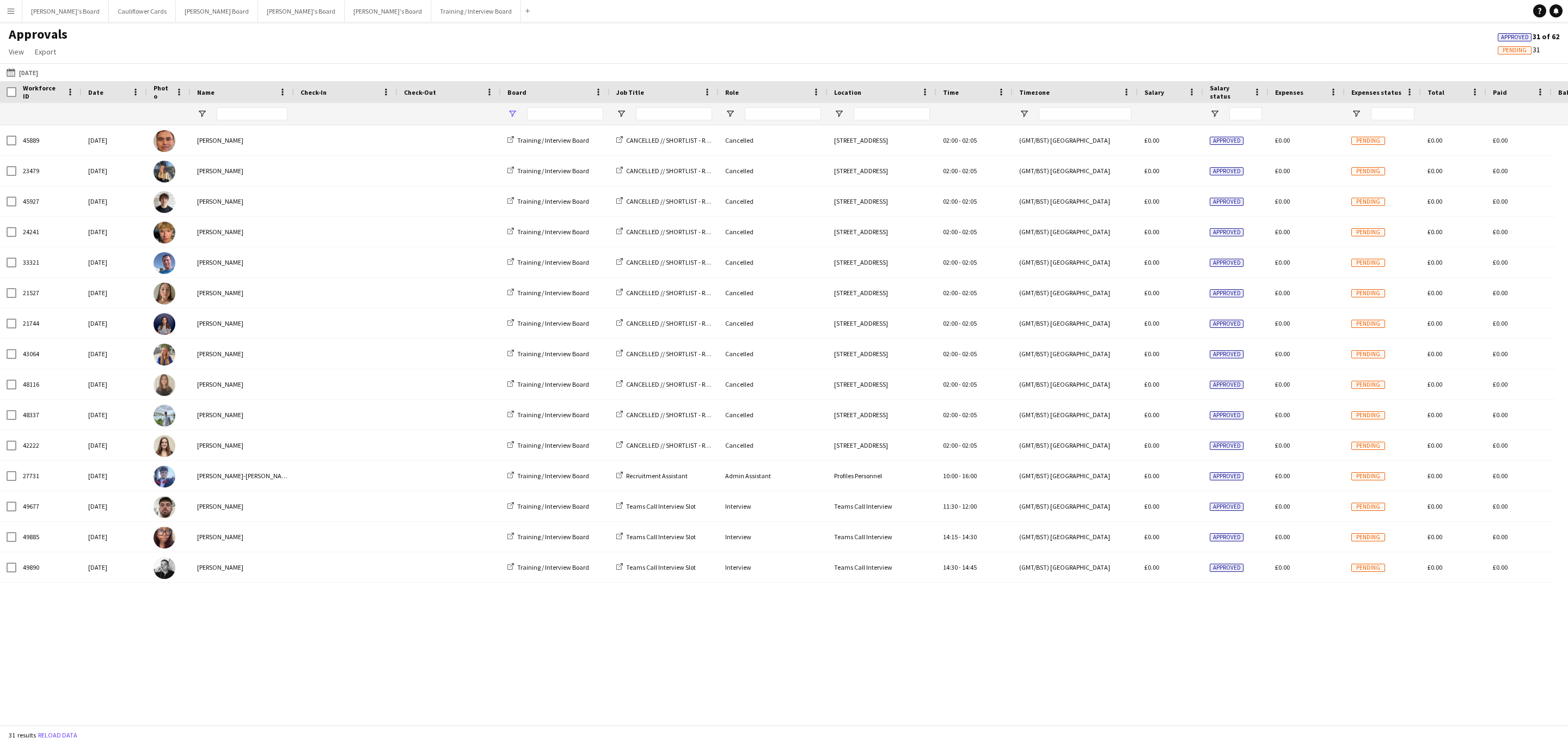
type input "**********"
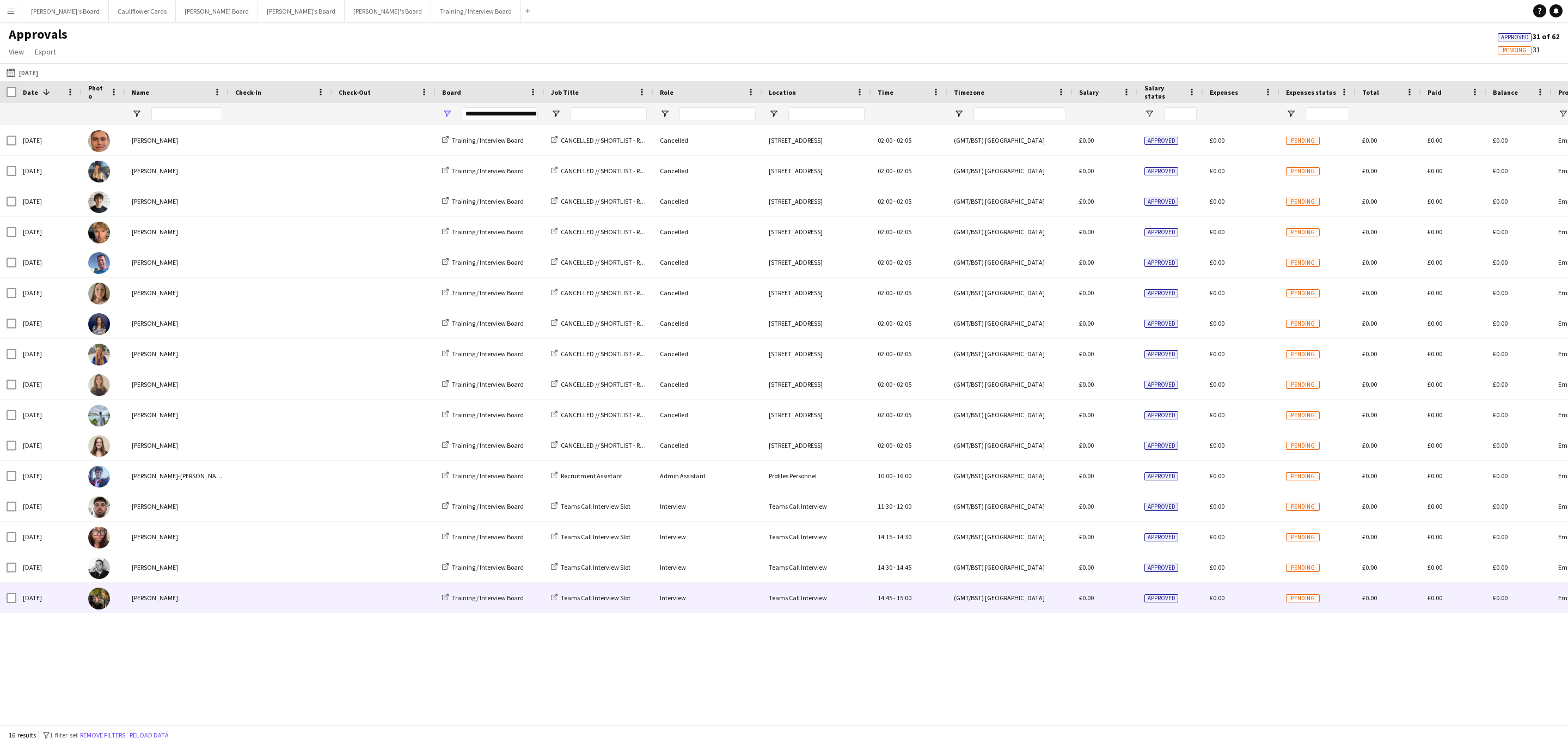
click at [241, 594] on span at bounding box center [280, 598] width 90 height 30
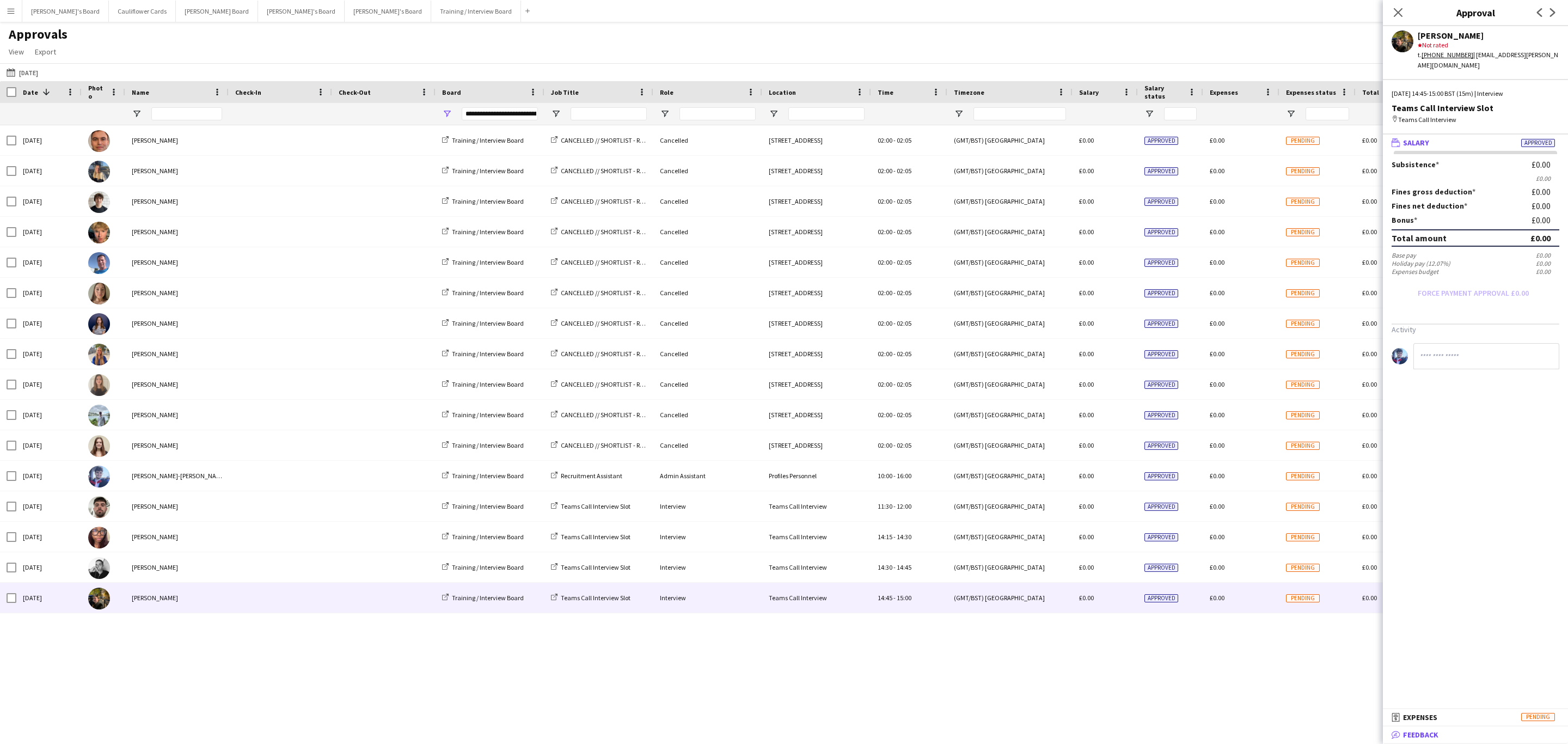
click at [1441, 742] on mat-expansion-panel-header "bubble-pencil Feedback" at bounding box center [1475, 735] width 185 height 16
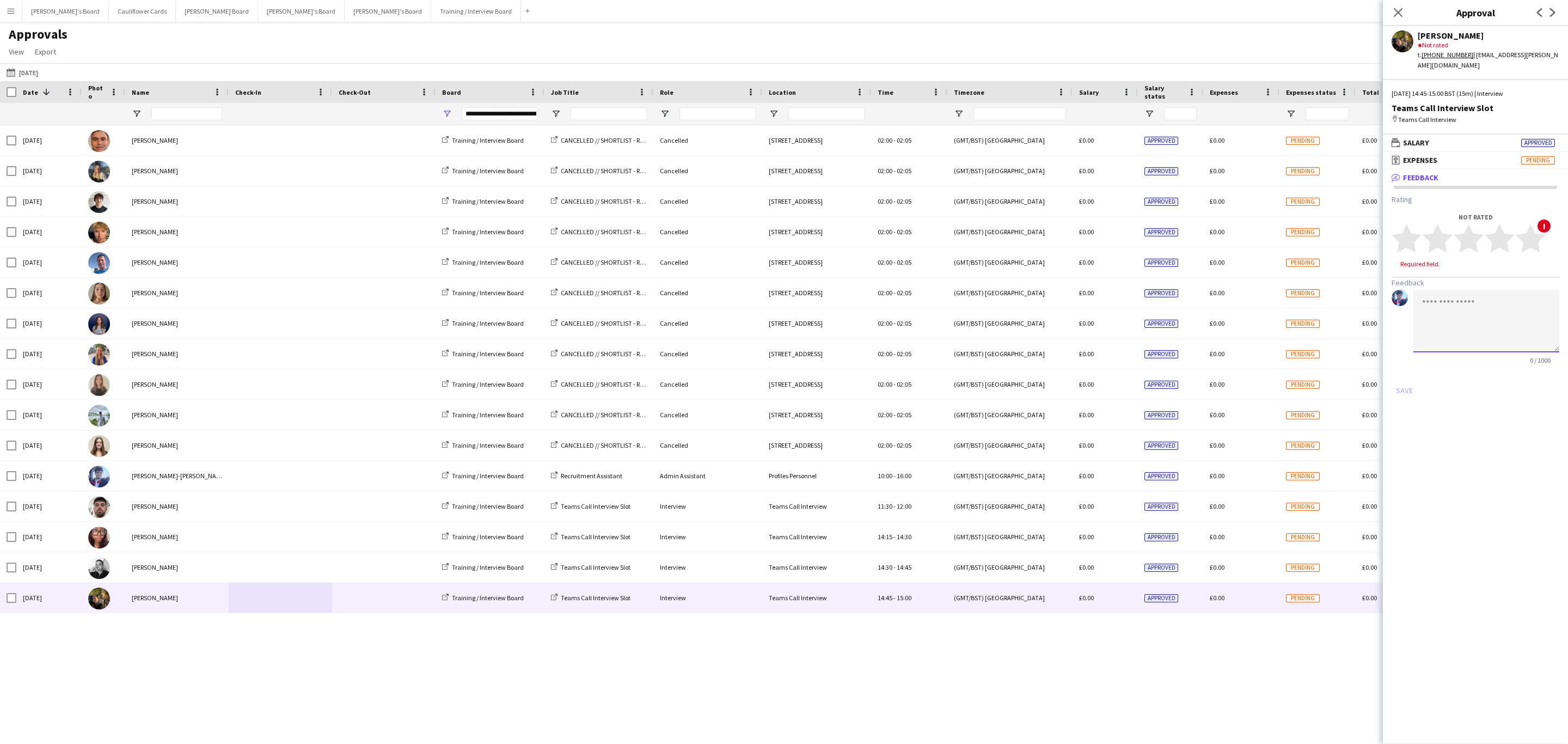
click at [1477, 293] on textarea at bounding box center [1486, 321] width 146 height 63
paste textarea "**********"
drag, startPoint x: 1529, startPoint y: 303, endPoint x: 1490, endPoint y: 300, distance: 39.1
click at [1490, 300] on textarea "**********" at bounding box center [1486, 321] width 146 height 63
click at [1418, 293] on textarea "**********" at bounding box center [1486, 321] width 146 height 63
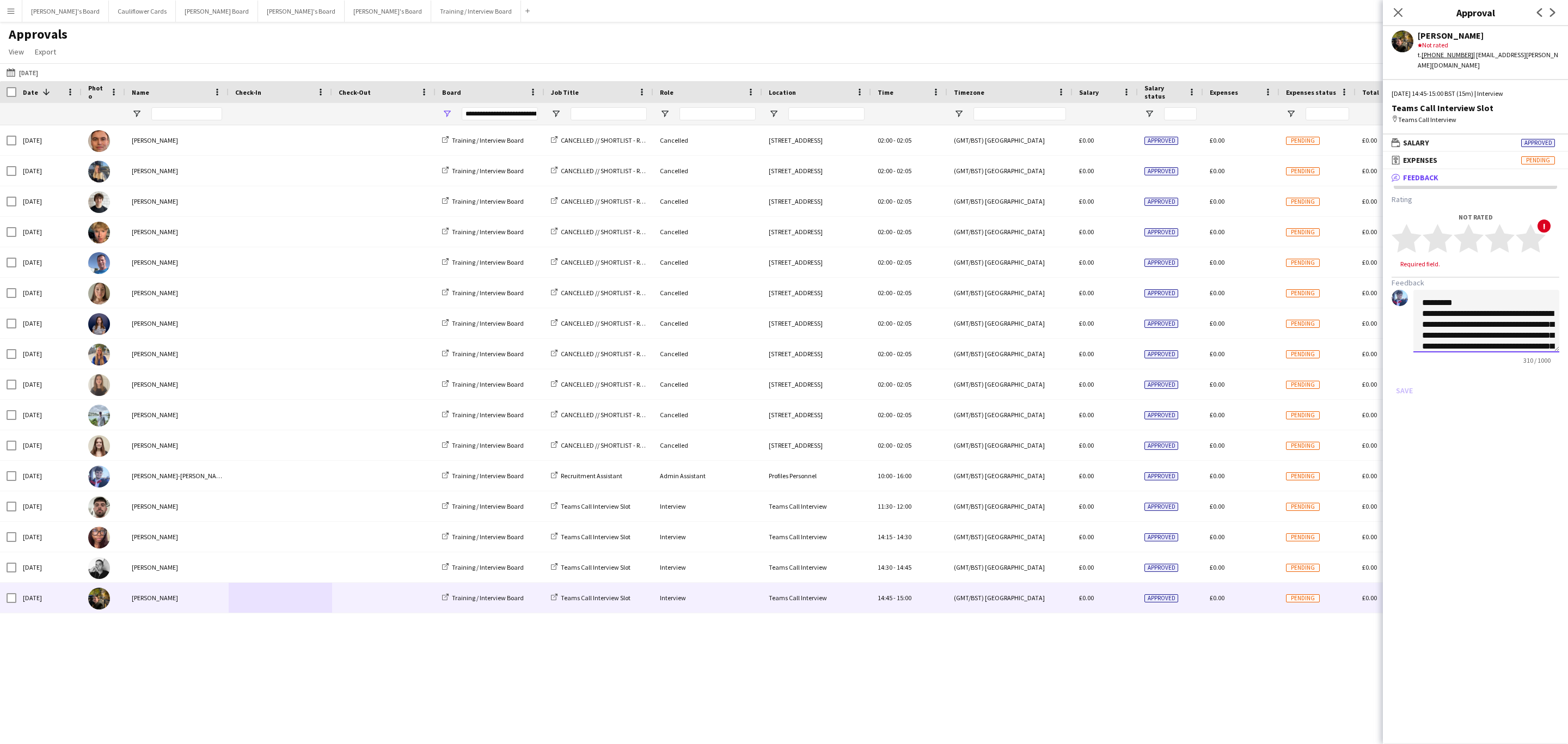
type textarea "**********"
click at [1474, 235] on polygon at bounding box center [1469, 238] width 30 height 28
click at [1408, 371] on button "Save" at bounding box center [1404, 380] width 26 height 18
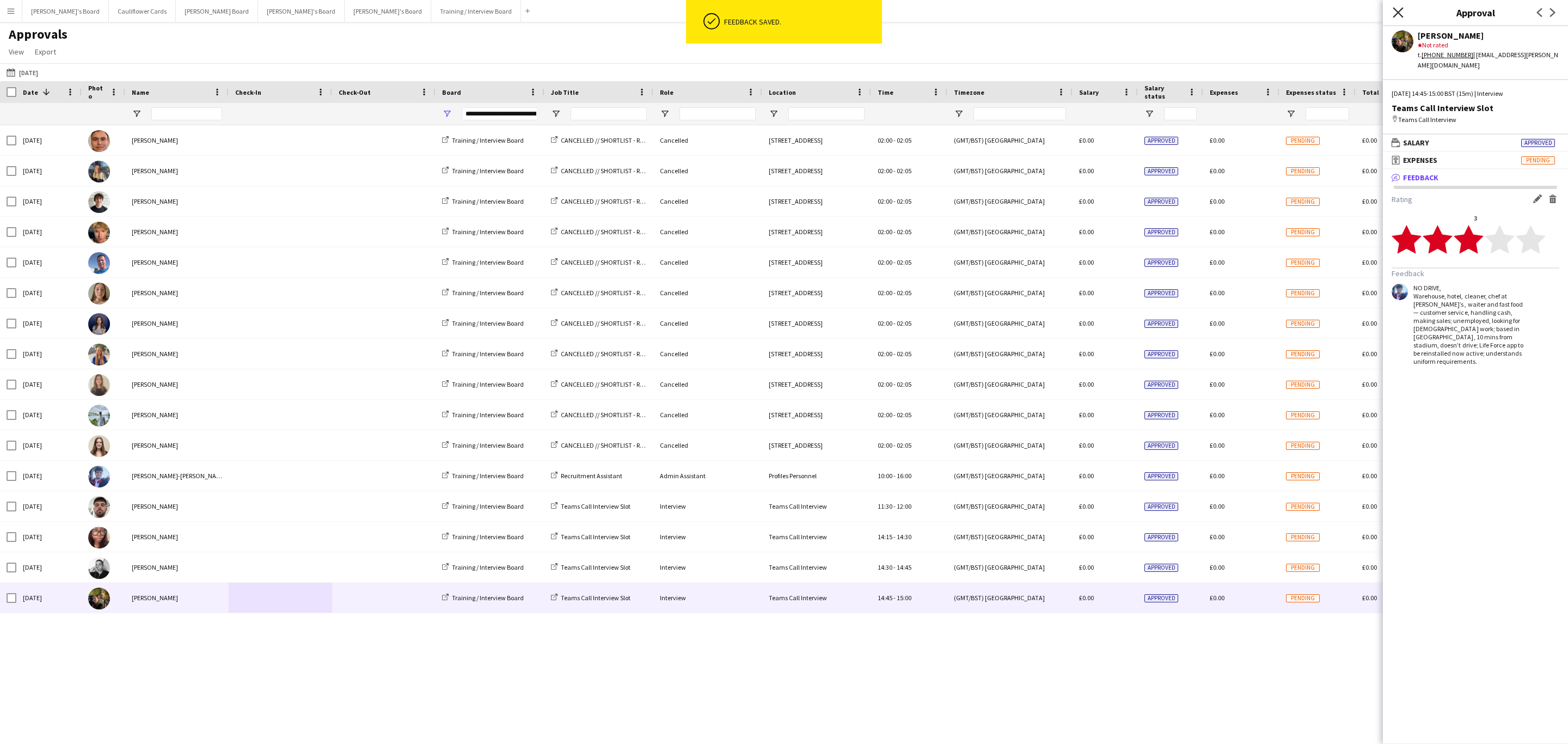
click at [1395, 9] on icon at bounding box center [1398, 12] width 10 height 10
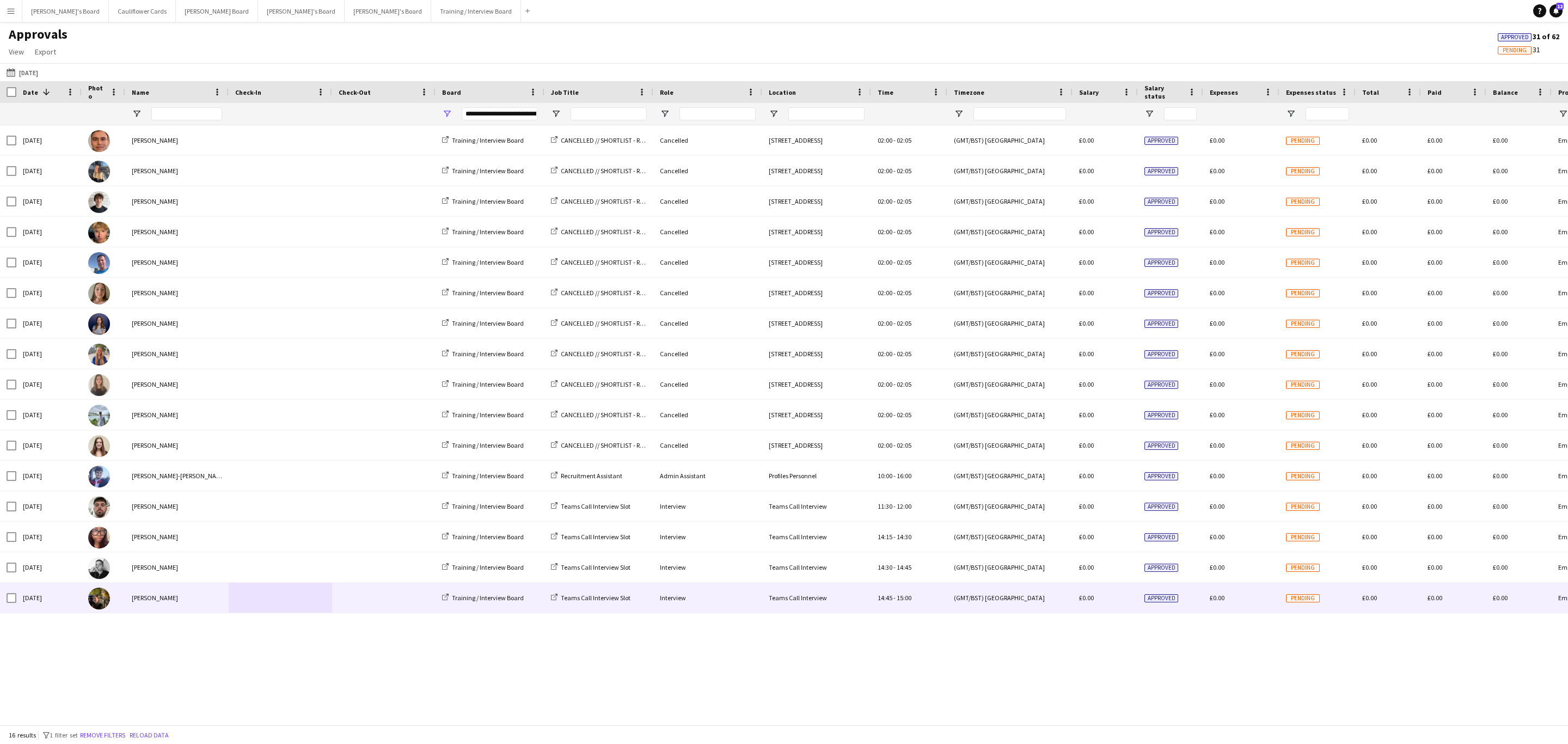
click at [393, 602] on span at bounding box center [384, 598] width 90 height 30
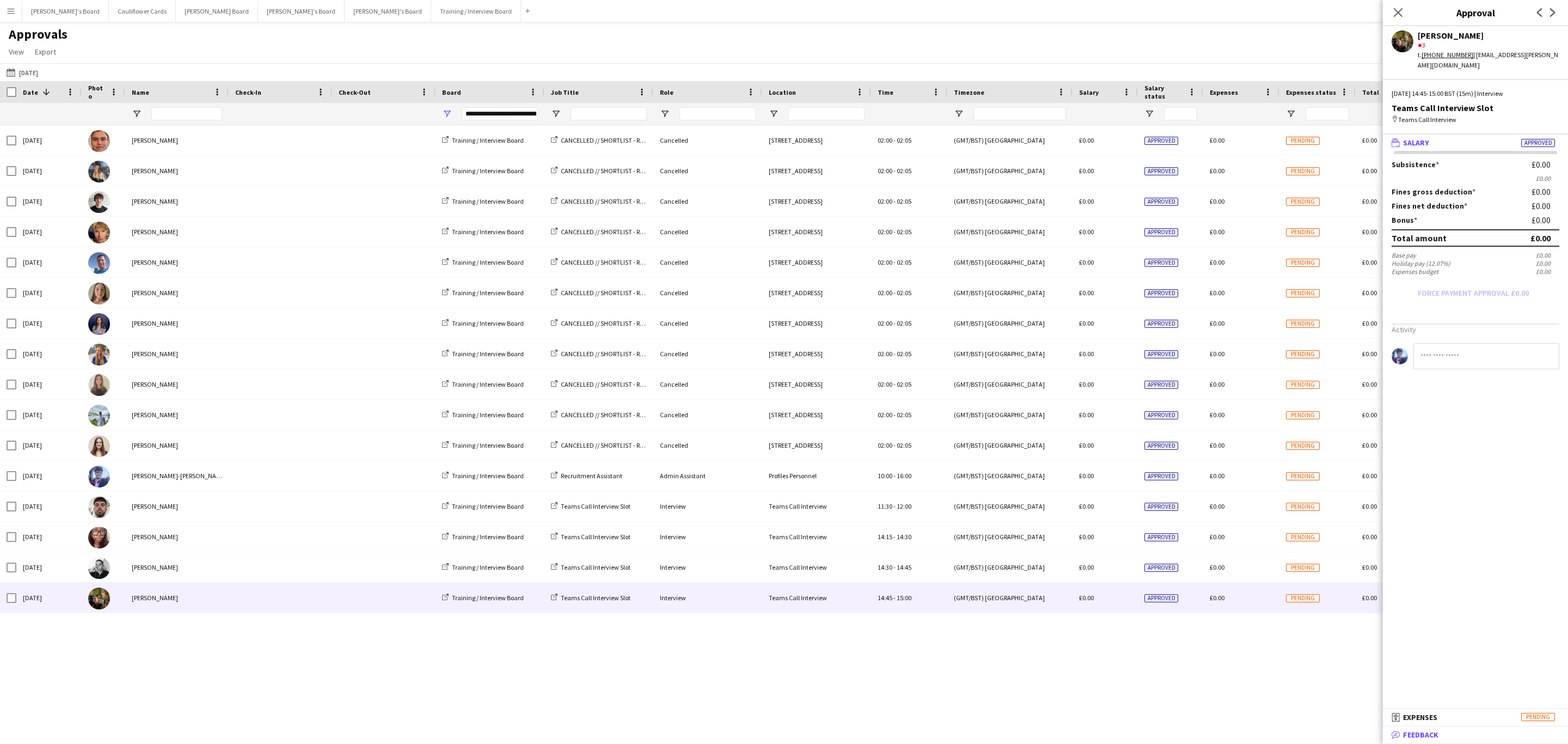
click at [1423, 729] on mat-expansion-panel-header "bubble-pencil Feedback" at bounding box center [1475, 735] width 185 height 16
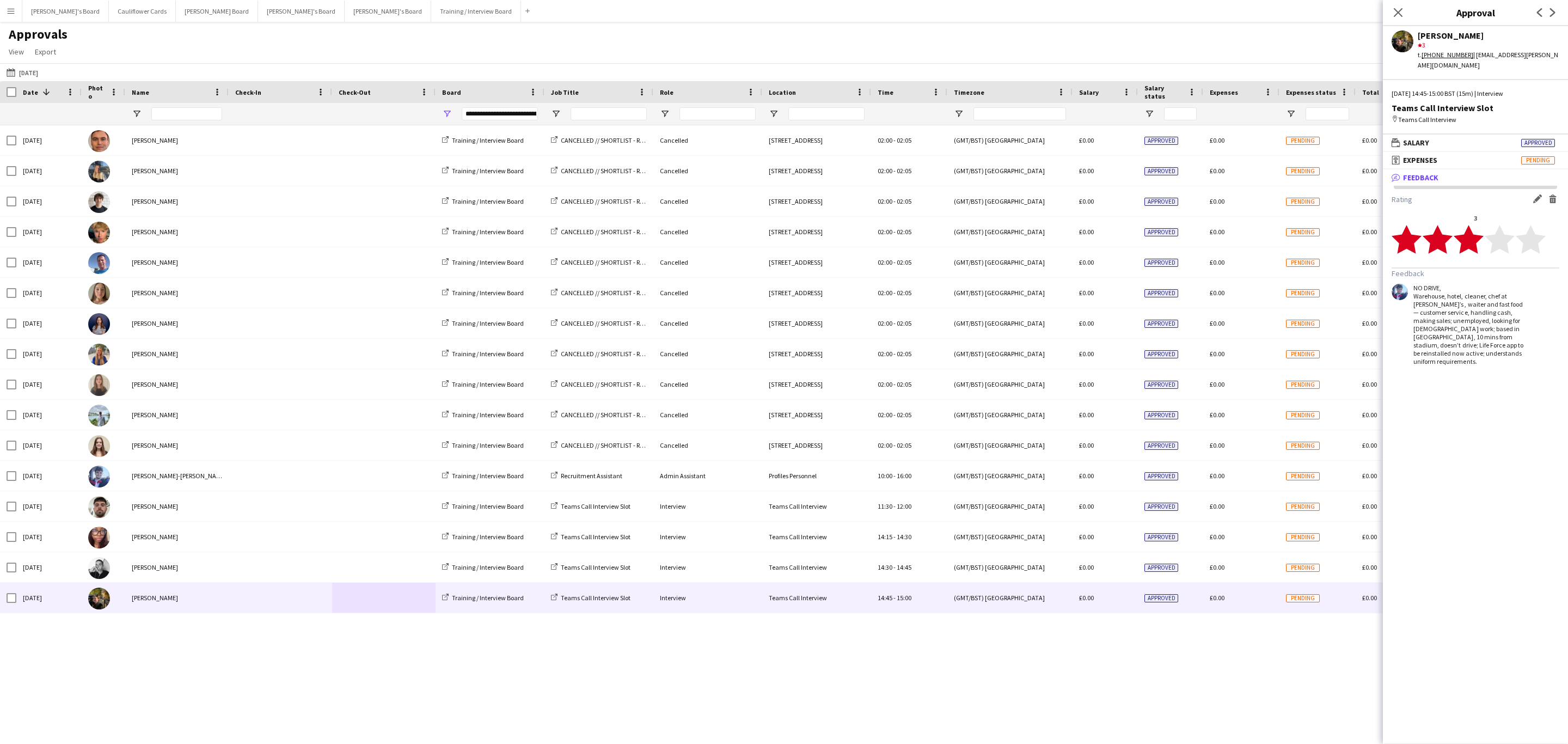
click at [1554, 194] on app-icon "Delete feedback" at bounding box center [1553, 199] width 9 height 9
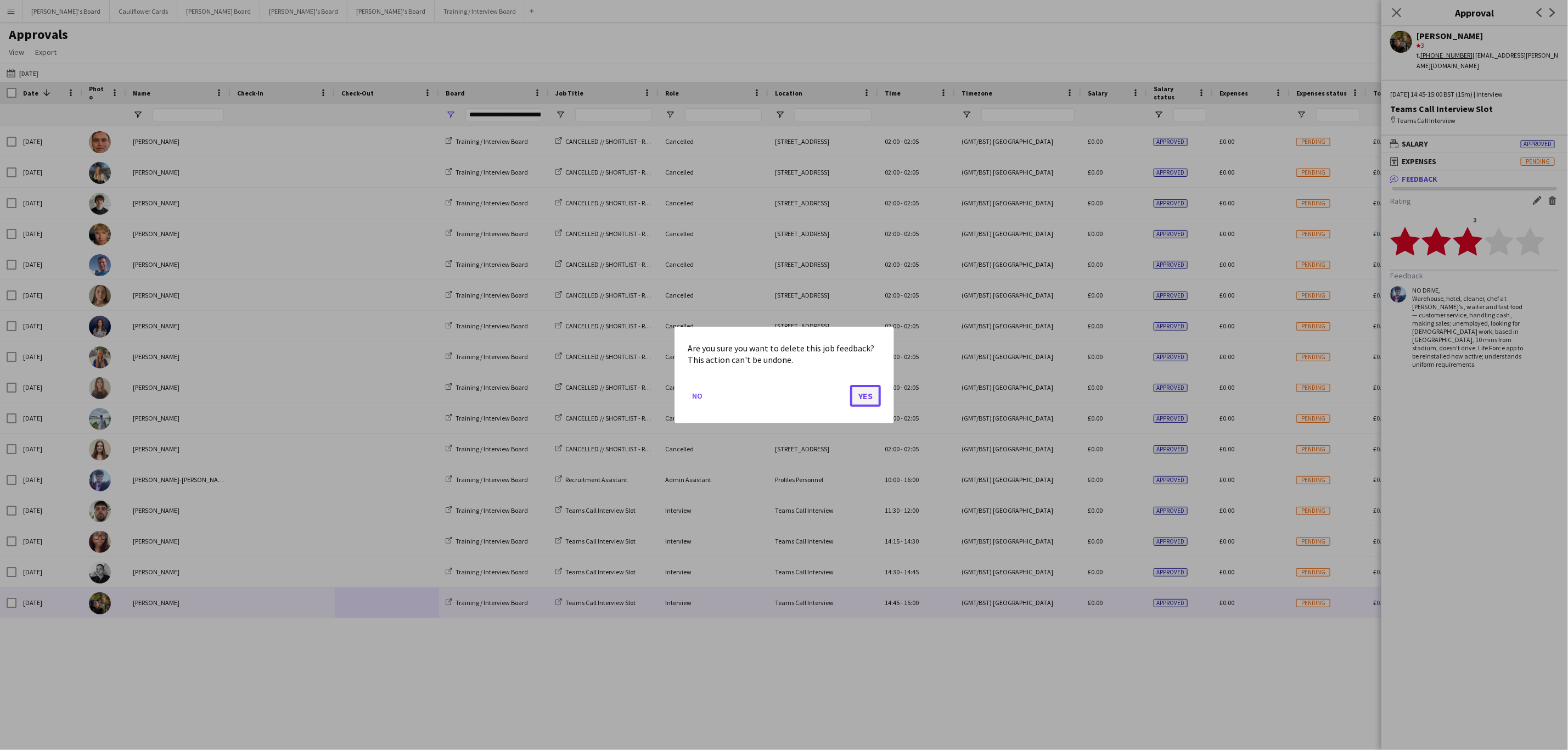
click at [870, 397] on button "Yes" at bounding box center [865, 396] width 31 height 22
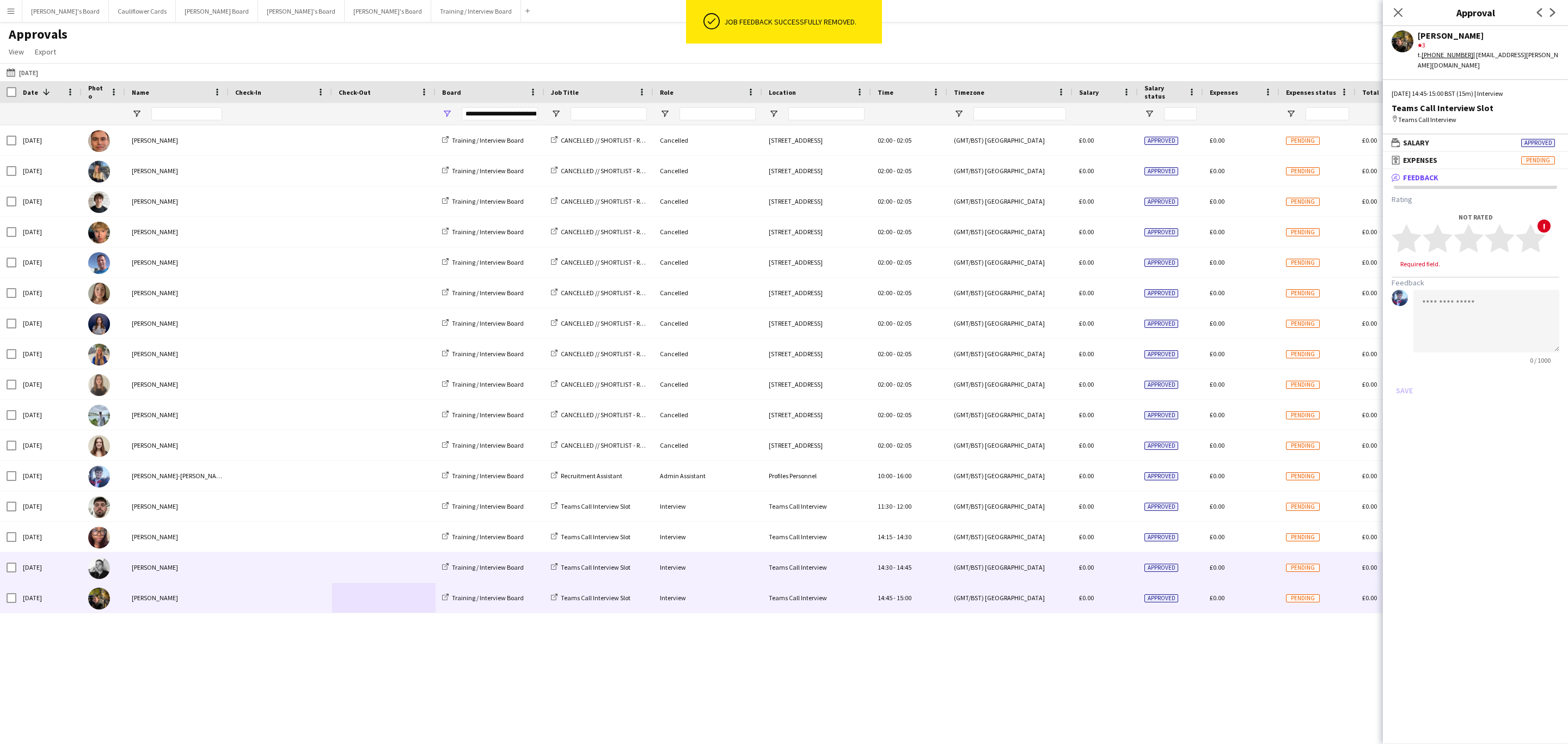
click at [270, 575] on span at bounding box center [280, 567] width 90 height 30
click at [300, 602] on span at bounding box center [280, 598] width 90 height 30
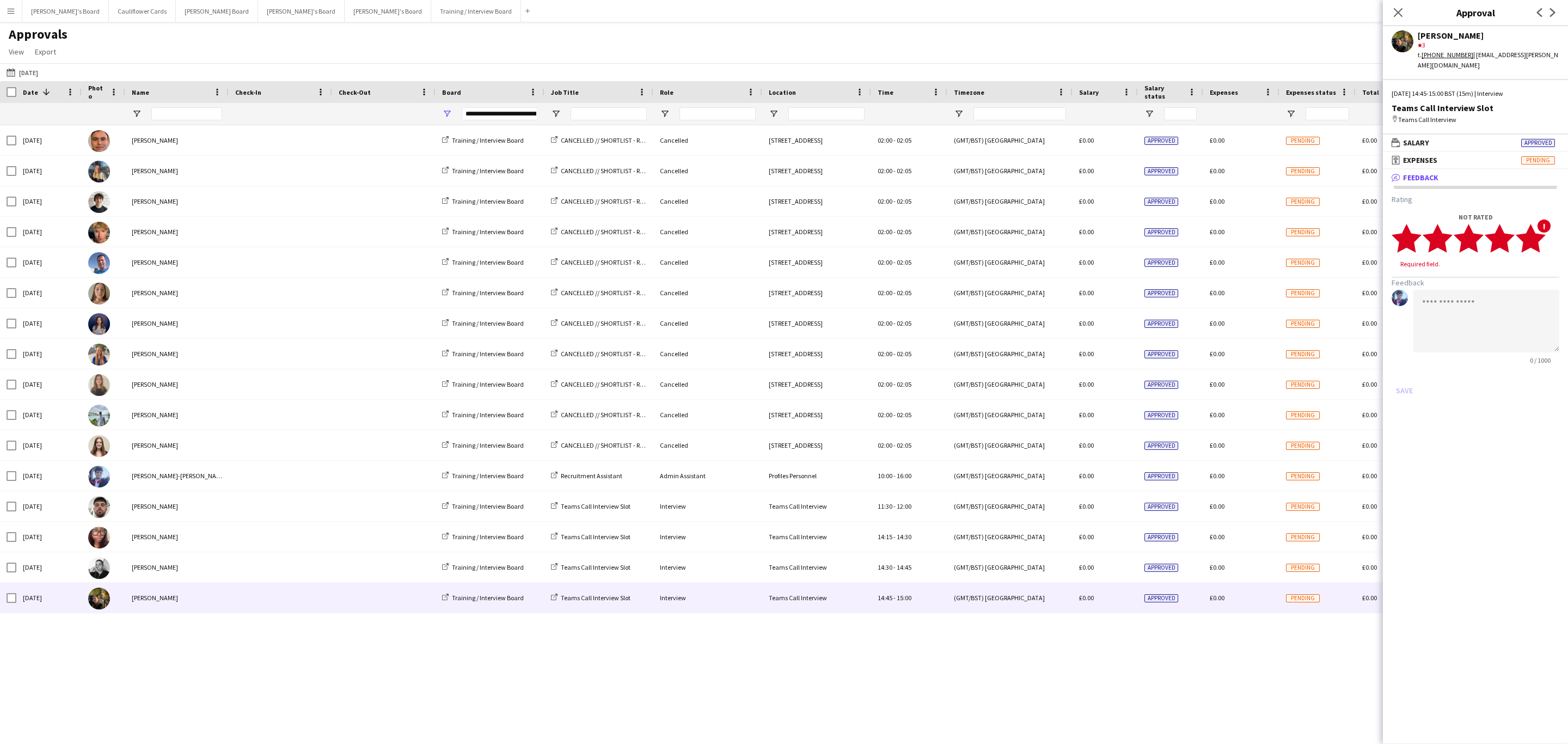
click at [1545, 223] on icon "star" at bounding box center [1531, 238] width 30 height 30
click at [1513, 289] on textarea at bounding box center [1486, 311] width 146 height 63
paste textarea "**********"
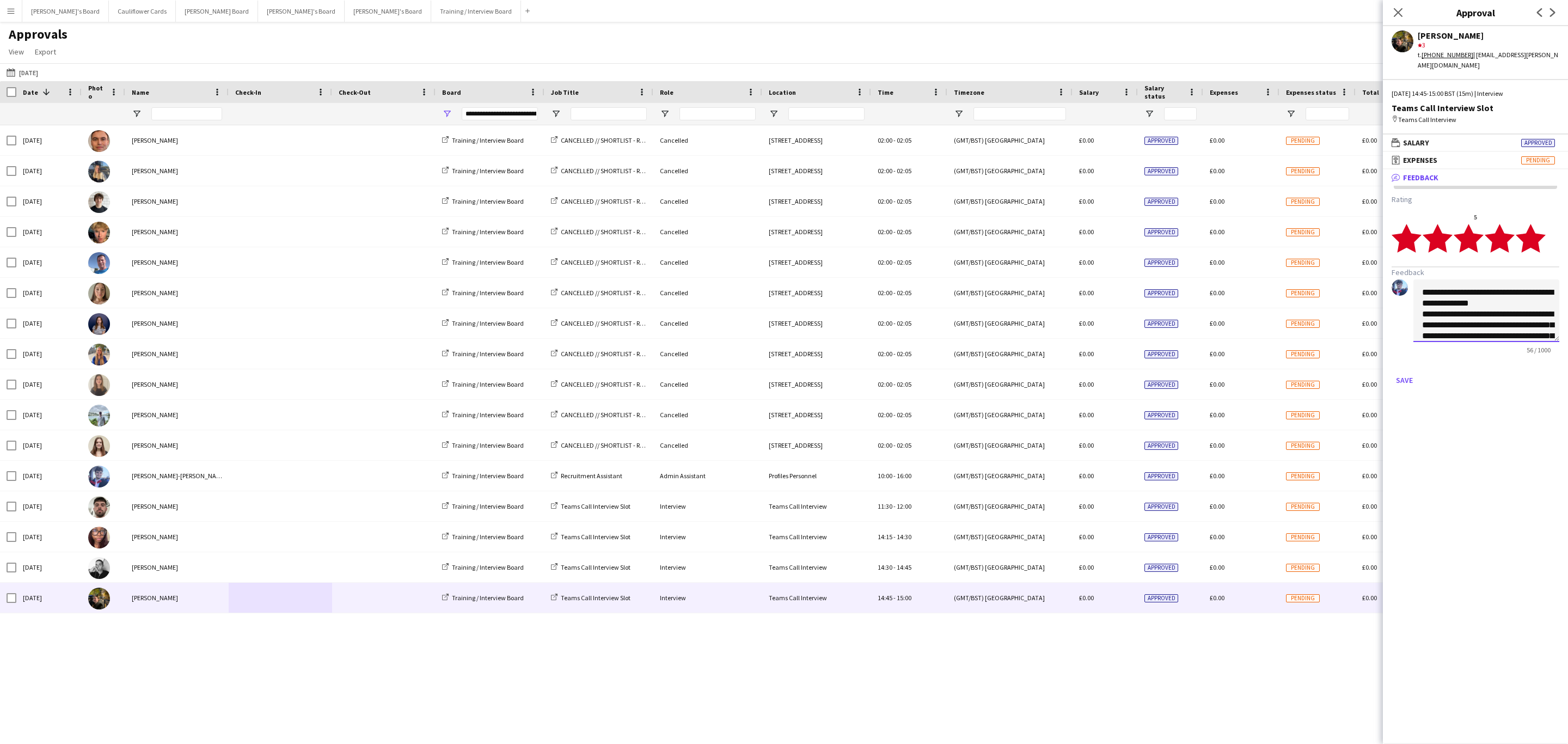
scroll to position [98, 0]
type textarea "**********"
click at [1407, 371] on button "Save" at bounding box center [1404, 380] width 26 height 18
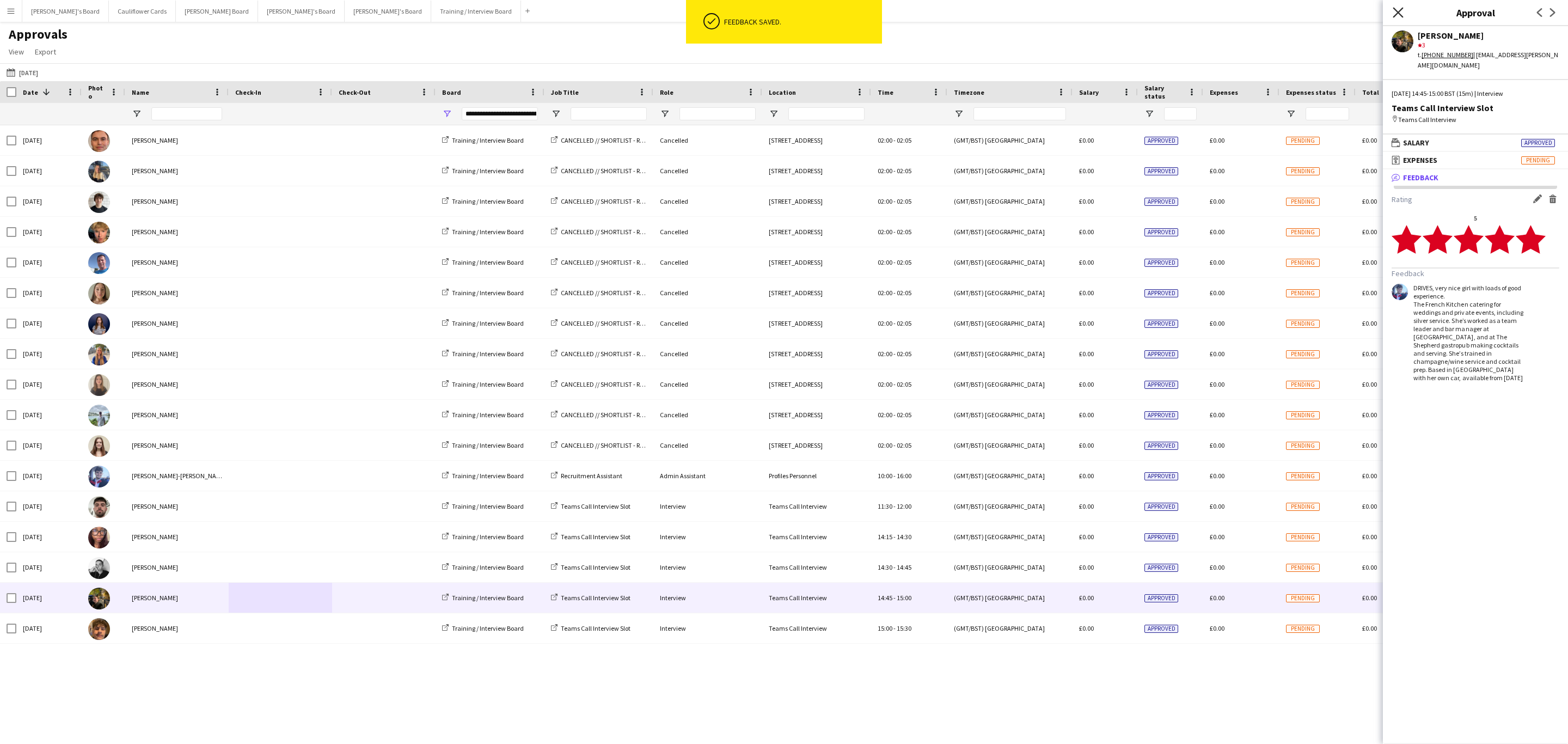
click at [1397, 14] on icon at bounding box center [1398, 12] width 10 height 10
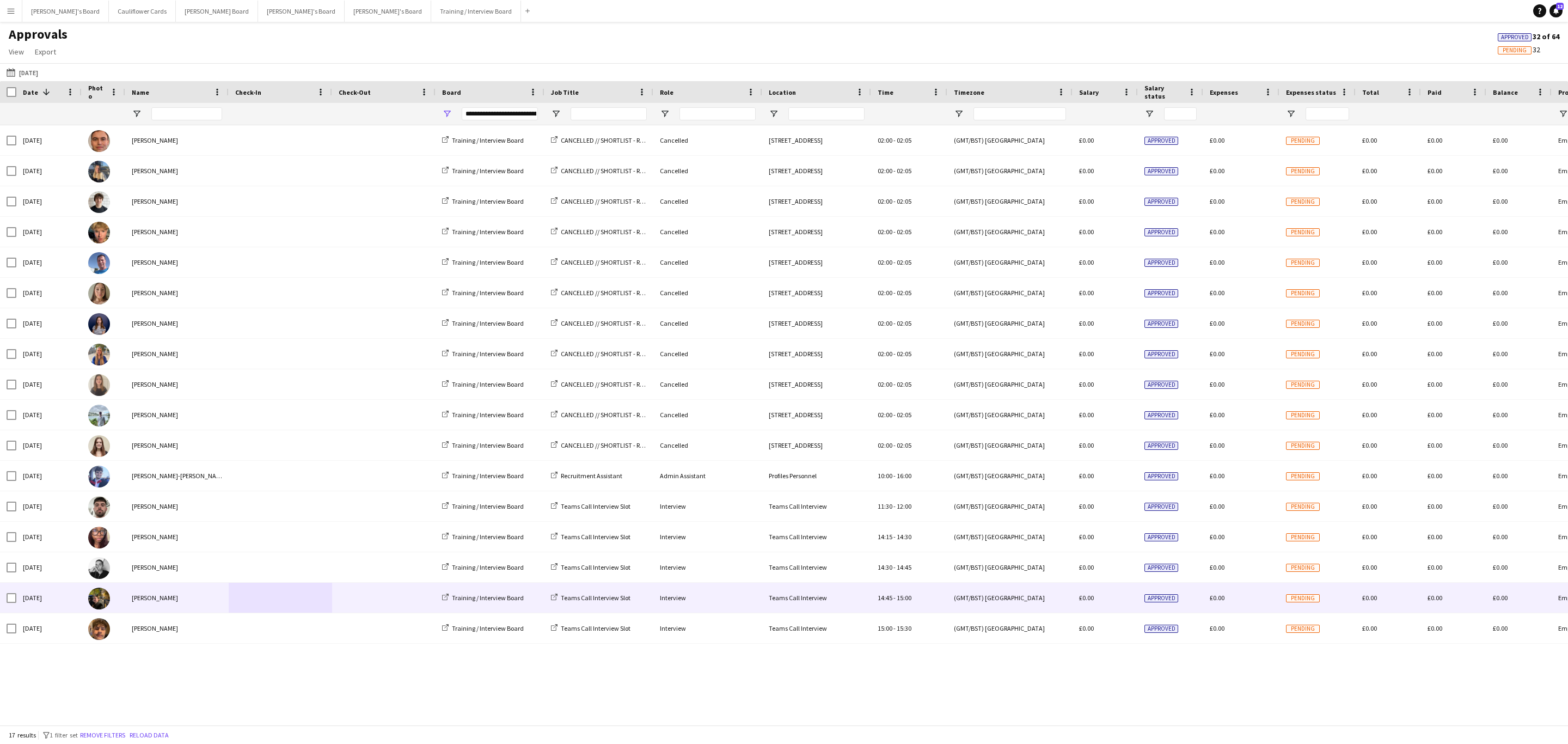
click at [241, 605] on span at bounding box center [280, 598] width 90 height 30
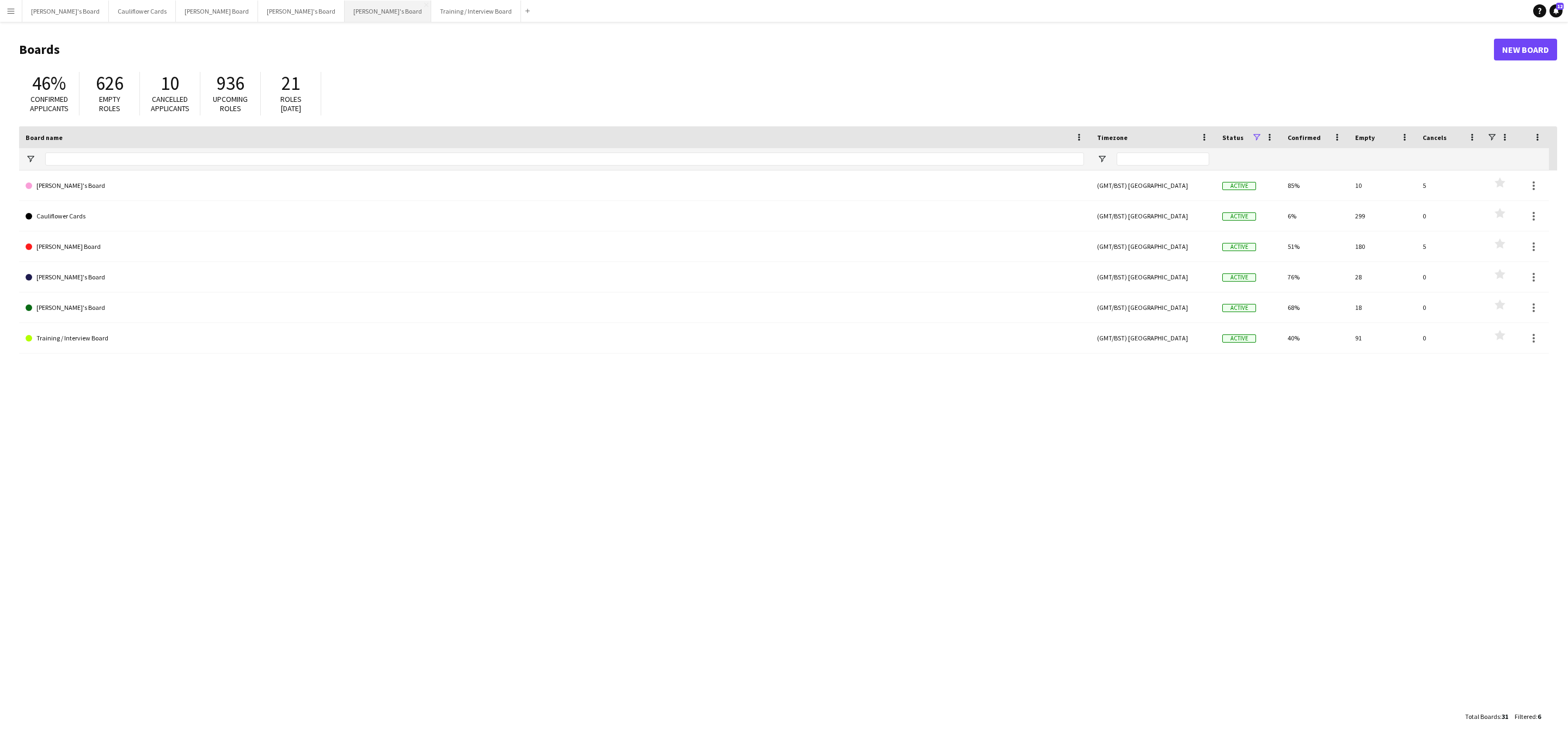
click at [345, 14] on button "[PERSON_NAME]'s Board Close" at bounding box center [388, 11] width 87 height 21
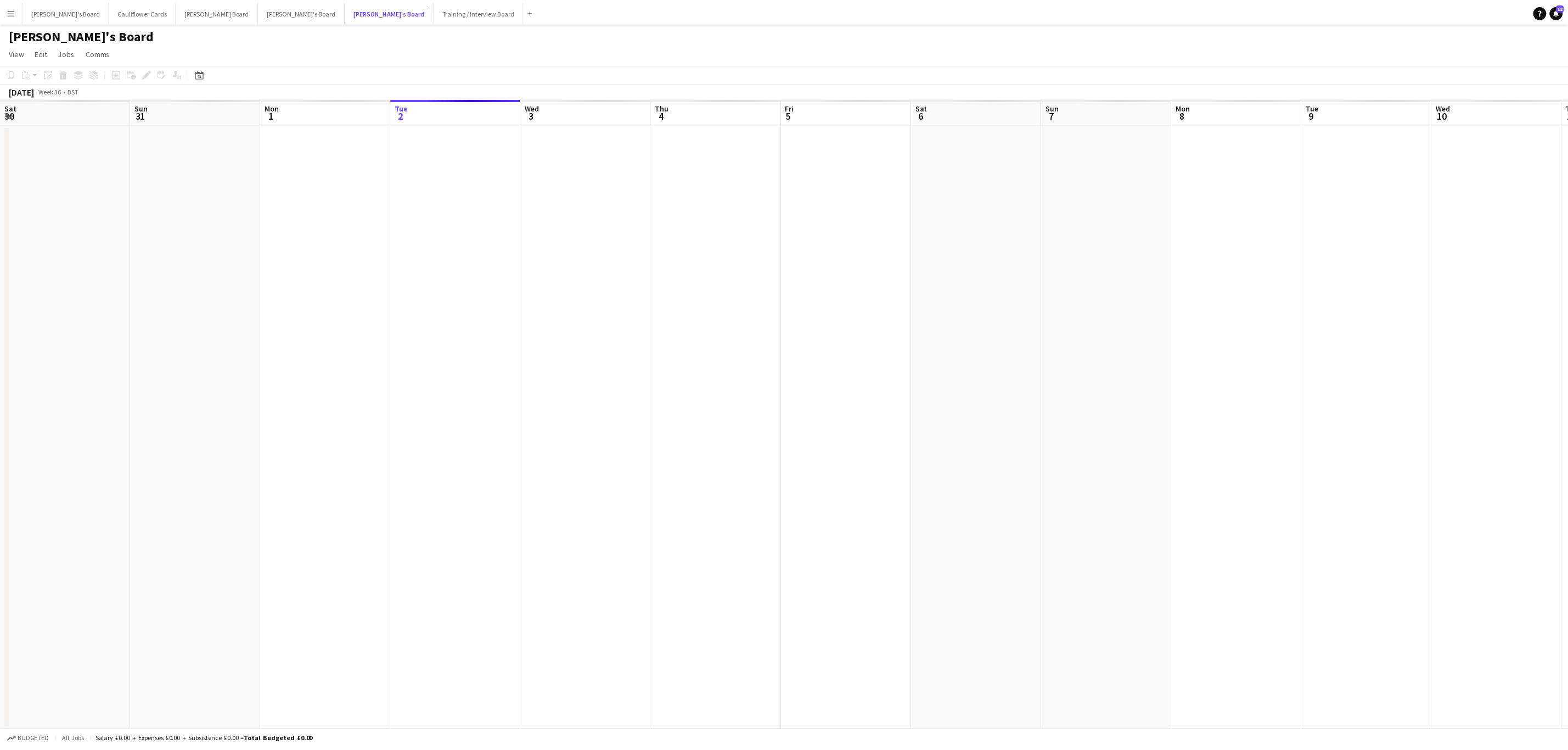
scroll to position [0, 262]
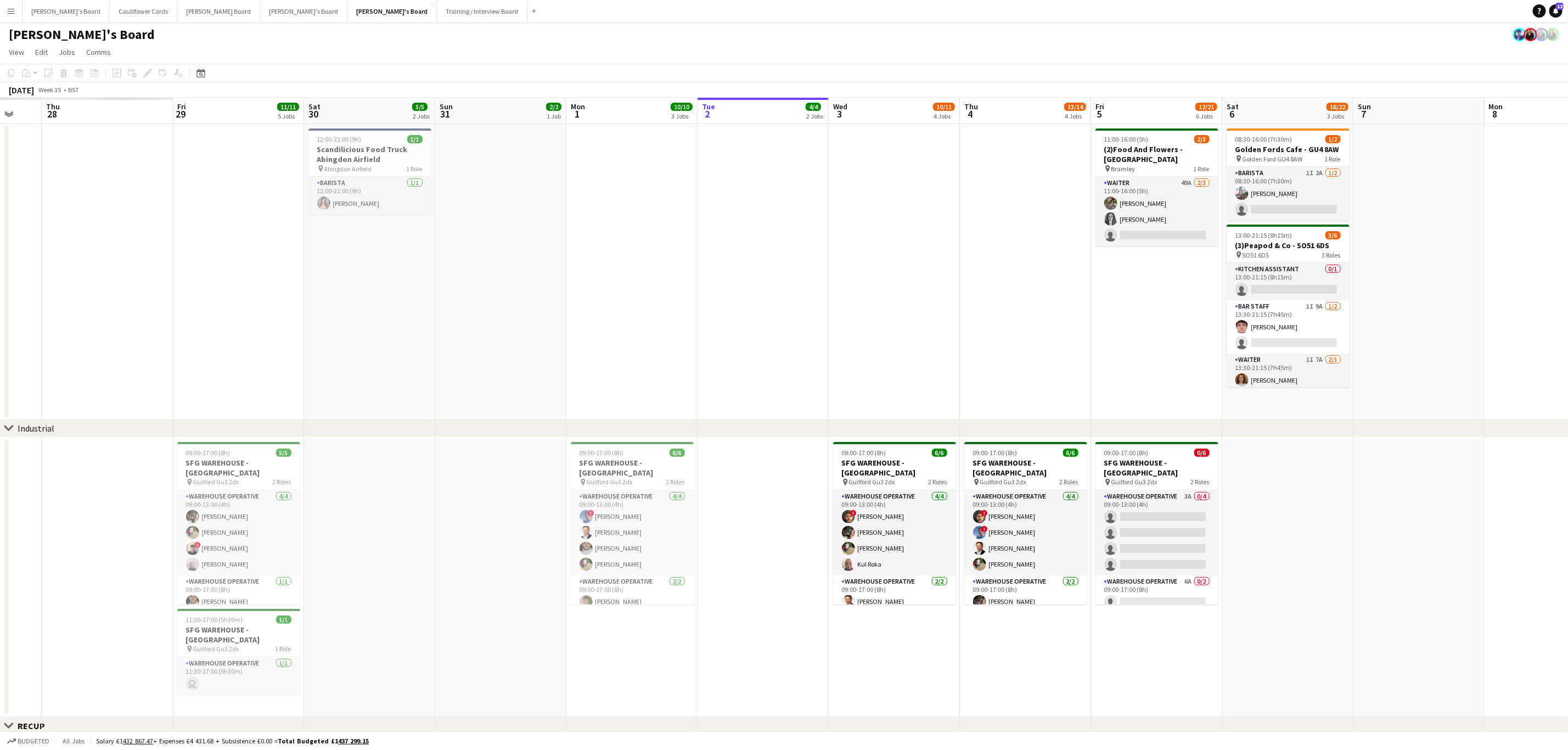
drag, startPoint x: 802, startPoint y: 524, endPoint x: 1189, endPoint y: 476, distance: 390.0
click at [1189, 478] on app-calendar-viewport "Wed 27 Thu 28 Fri 29 11/11 5 Jobs Sat 30 5/5 2 Jobs Sun 31 2/2 1 Job Mon 1 10/1…" at bounding box center [784, 713] width 1568 height 1232
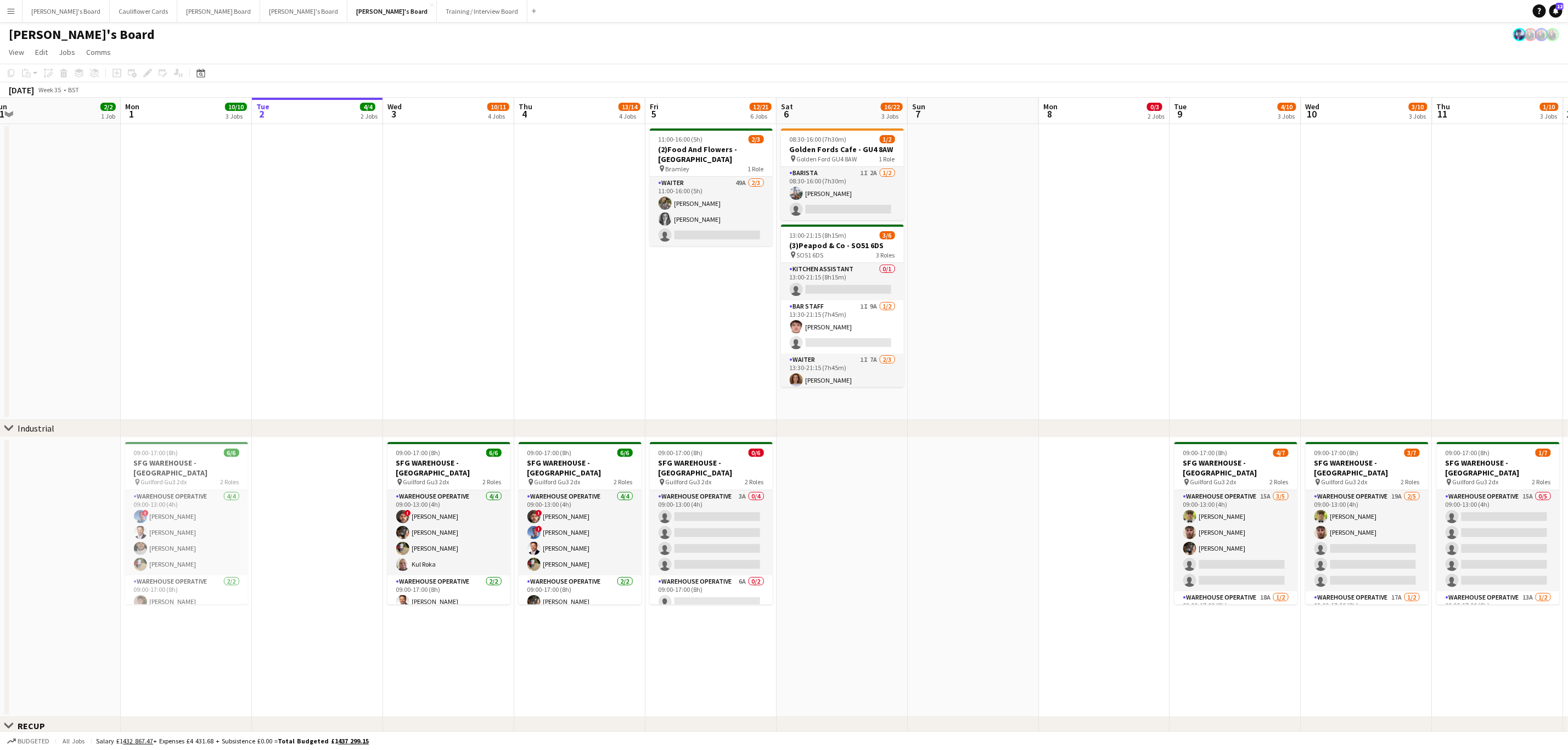
scroll to position [0, 334]
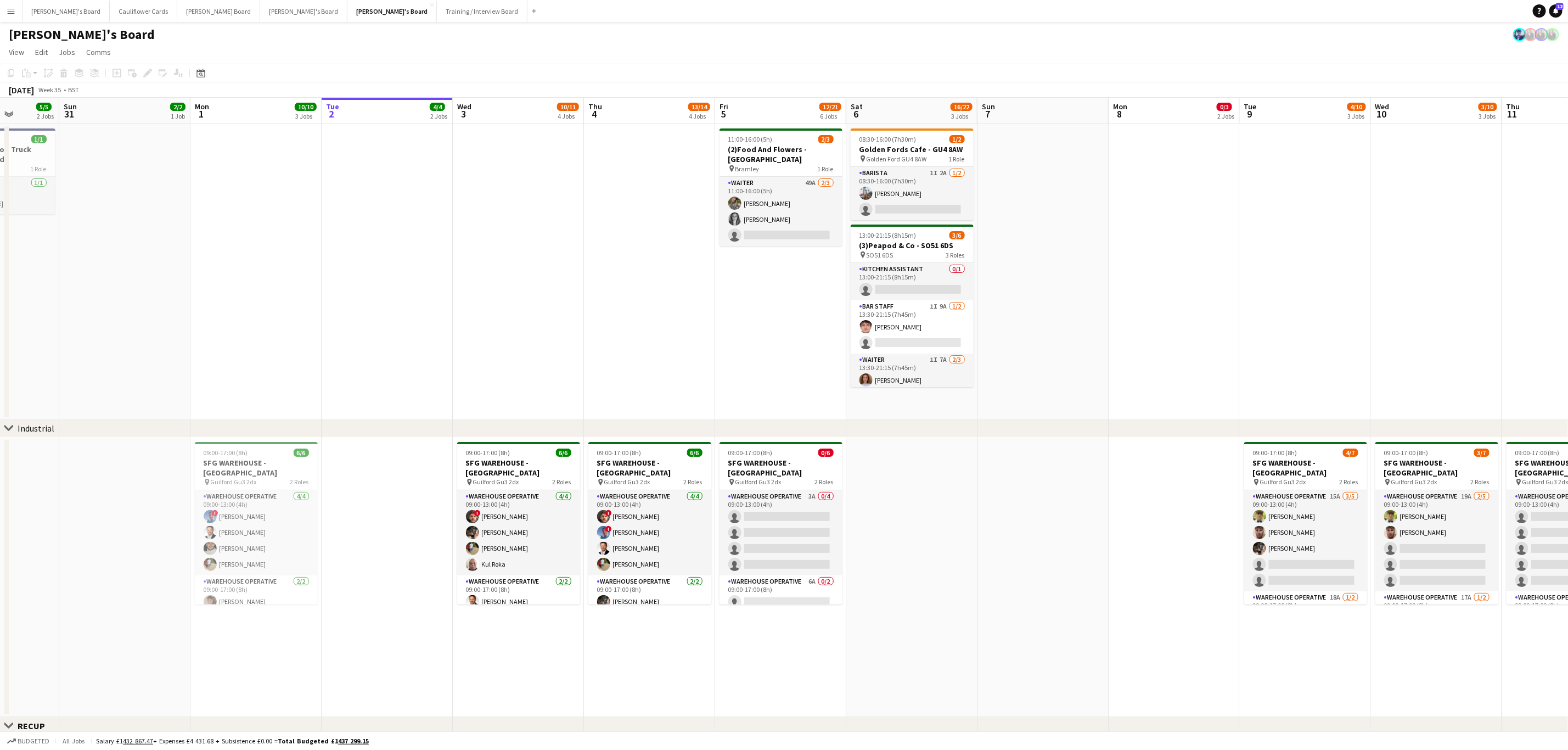
drag, startPoint x: 1431, startPoint y: 398, endPoint x: 1208, endPoint y: 461, distance: 231.7
click at [1208, 461] on app-calendar-viewport "Thu 28 20/20 5 Jobs Fri 29 11/11 5 Jobs Sat 30 5/5 2 Jobs Sun 31 2/2 1 Job Mon …" at bounding box center [784, 729] width 1568 height 1264
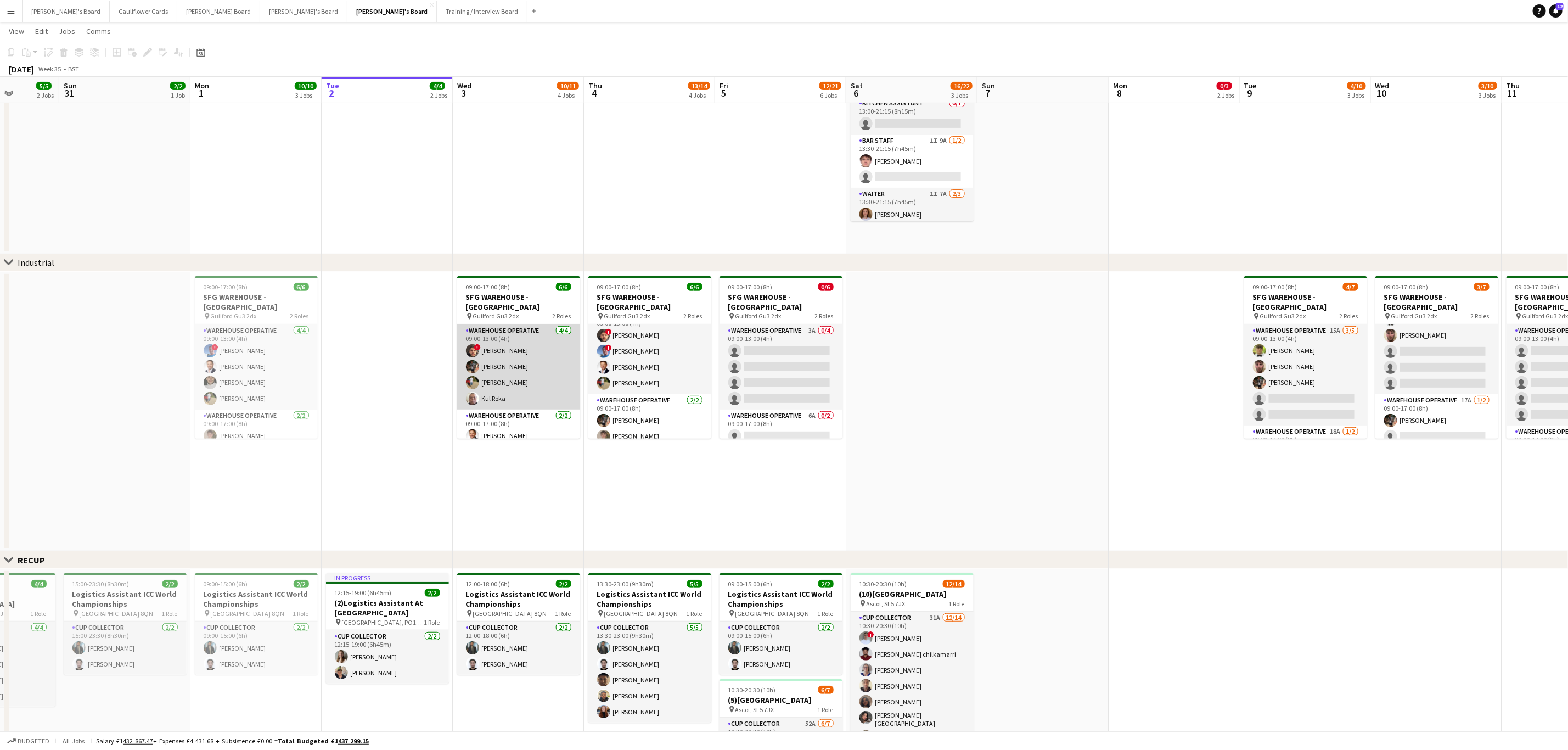
scroll to position [15, 0]
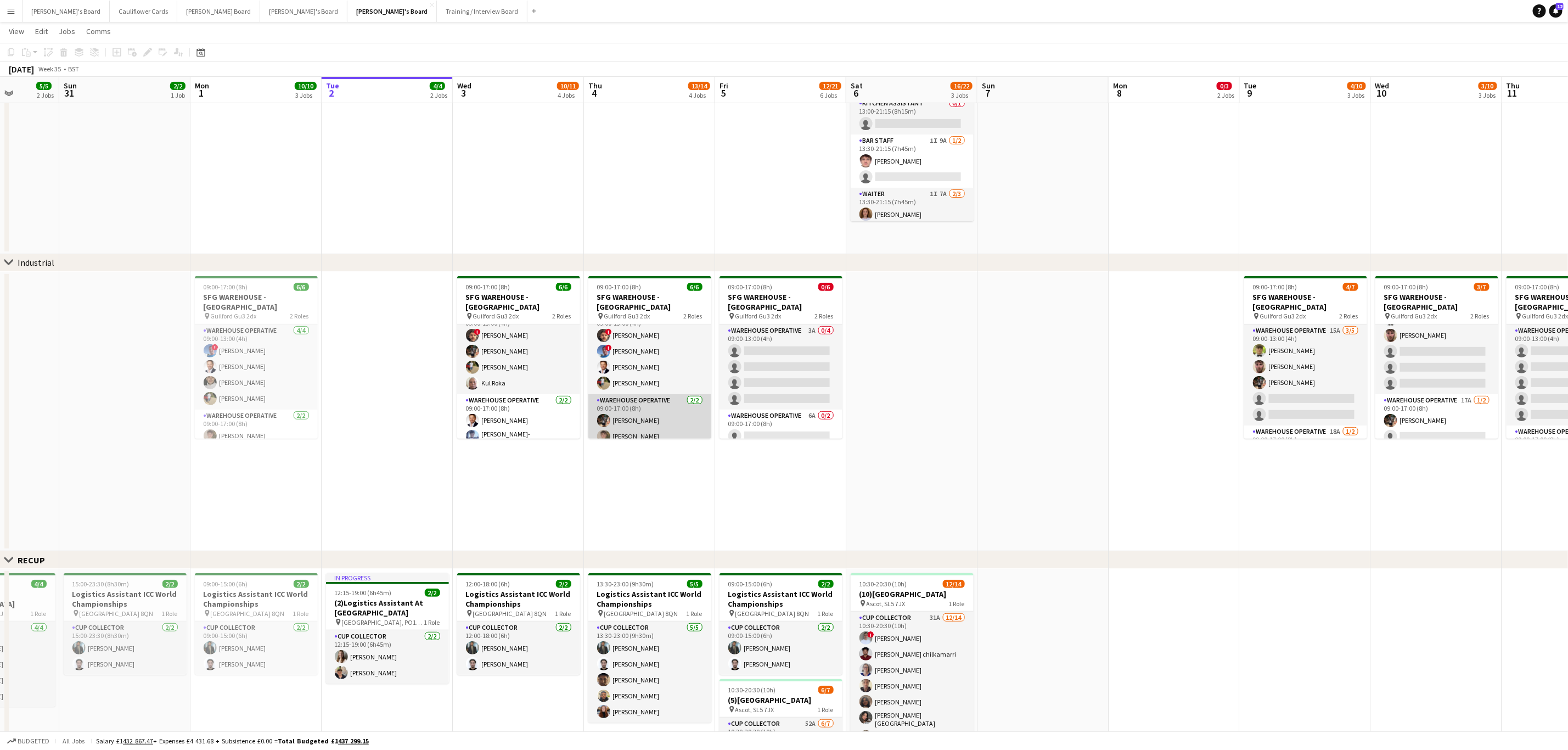
click at [649, 426] on app-card-role "Warehouse Operative 2/2 09:00-17:00 (8h) Tom Mckinlay Archie McKinlay" at bounding box center [650, 421] width 123 height 53
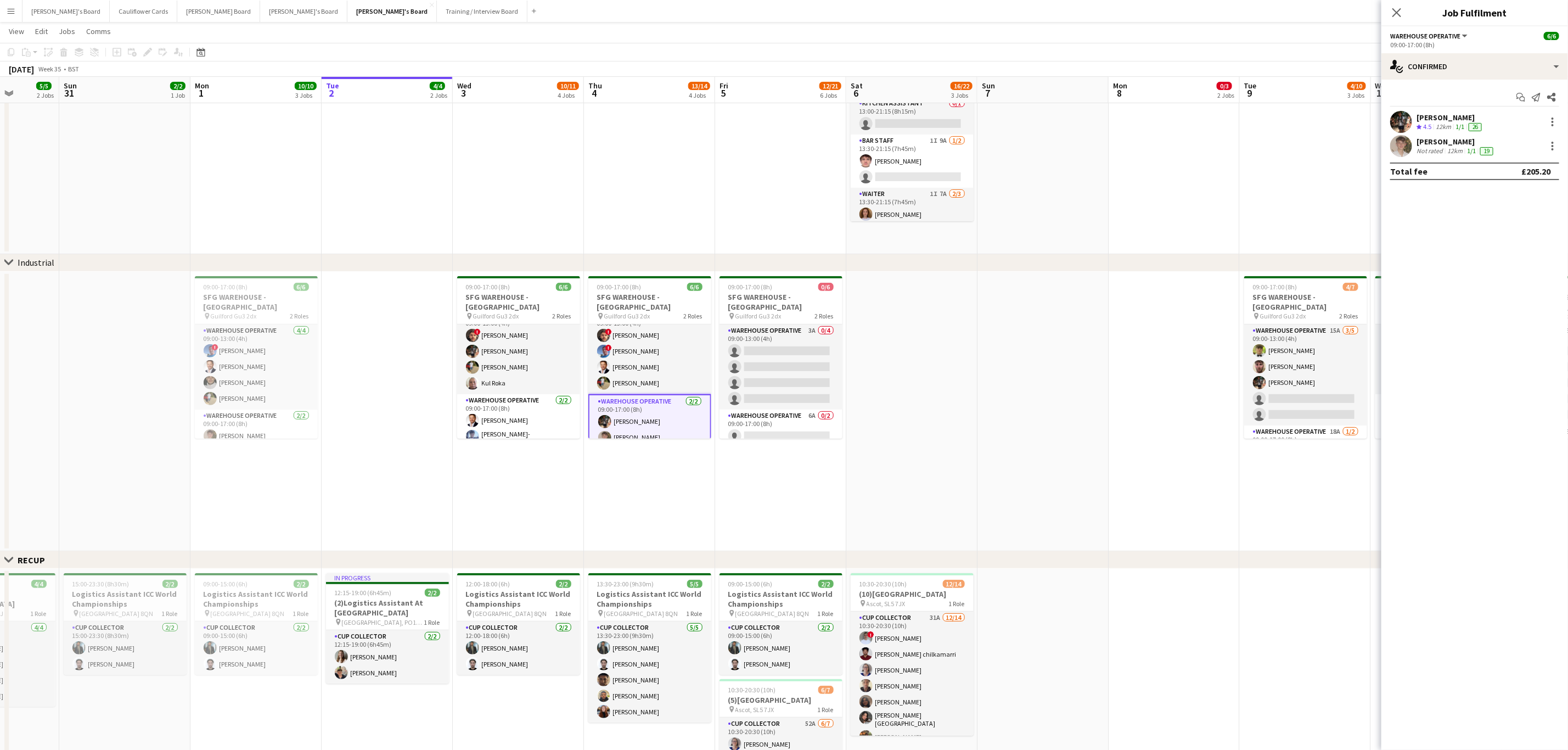
click at [1395, 146] on app-user-avatar at bounding box center [1401, 146] width 22 height 22
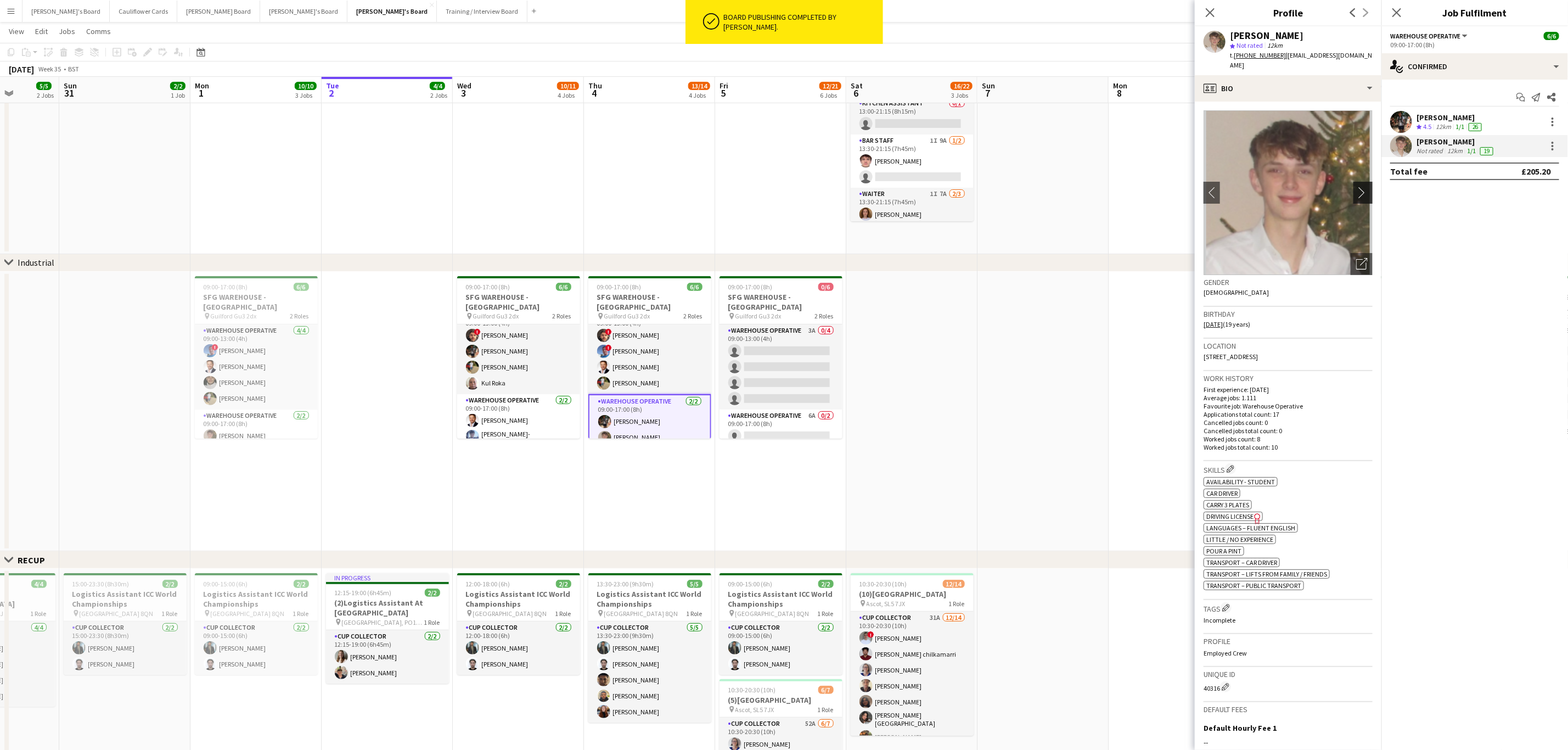
click at [1356, 194] on app-icon "chevron-right" at bounding box center [1365, 193] width 17 height 11
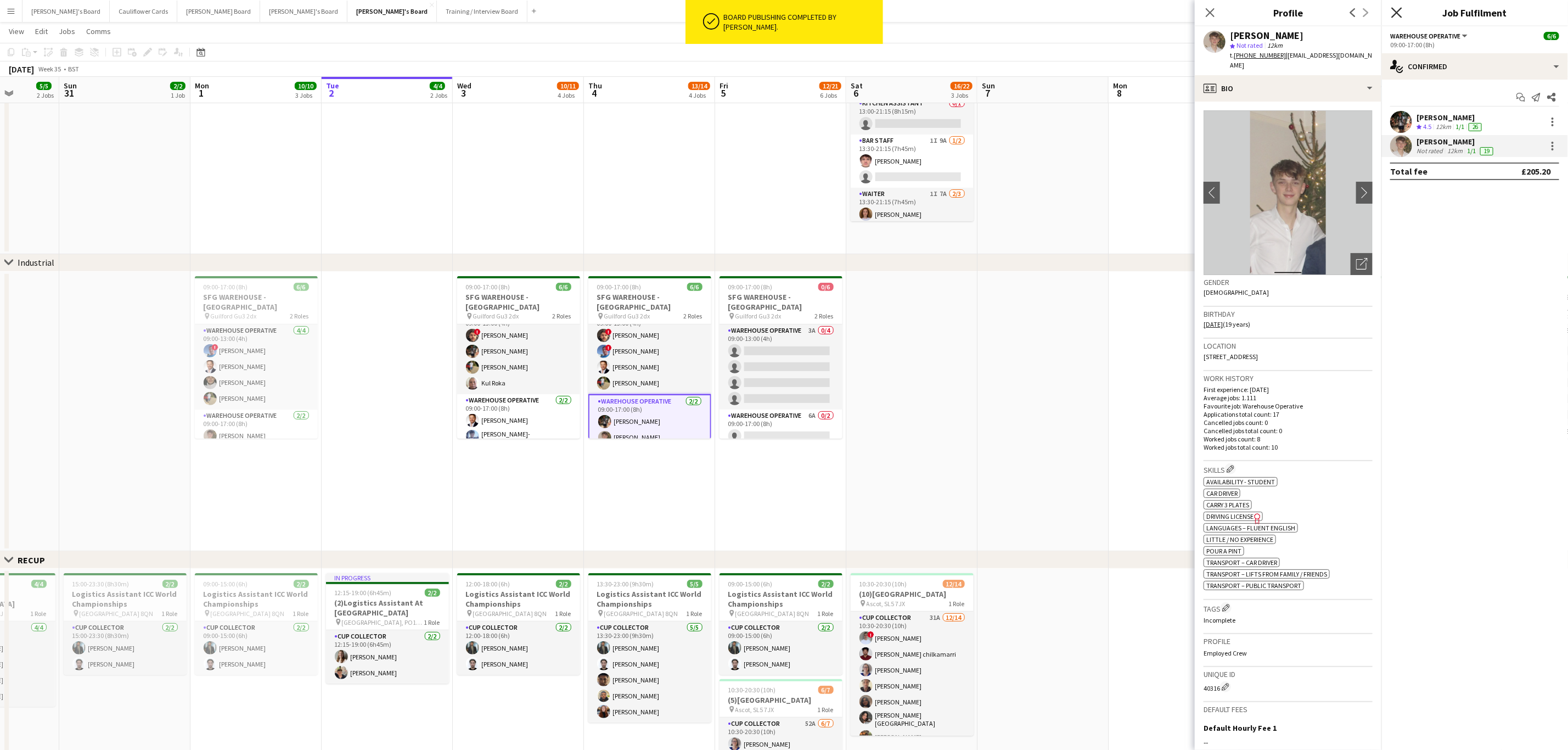
click at [1395, 11] on icon at bounding box center [1396, 12] width 10 height 10
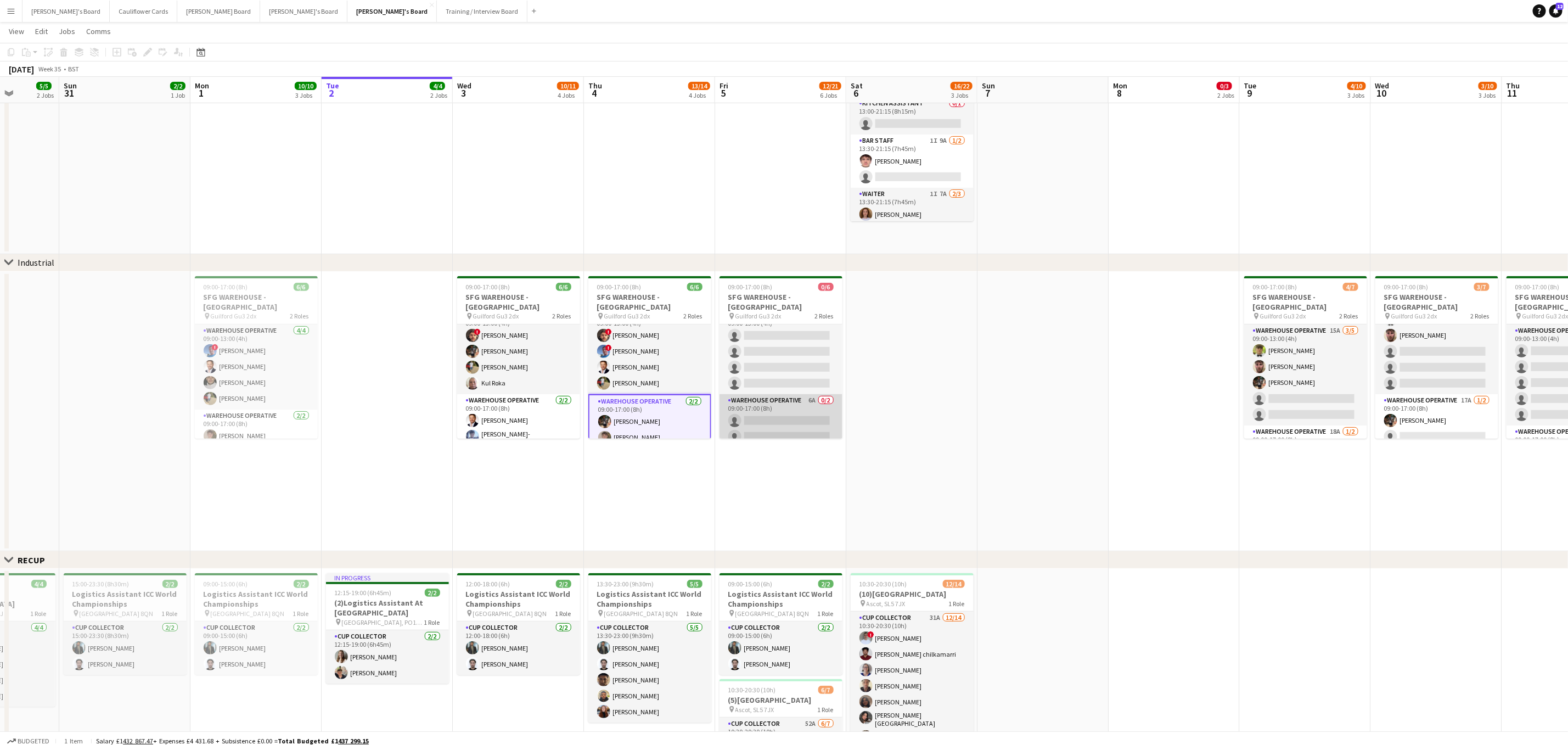
scroll to position [0, 0]
click at [649, 409] on app-card-role "Warehouse Operative 2/2 09:00-17:00 (8h) Tom Mckinlay Archie McKinlay" at bounding box center [650, 422] width 123 height 56
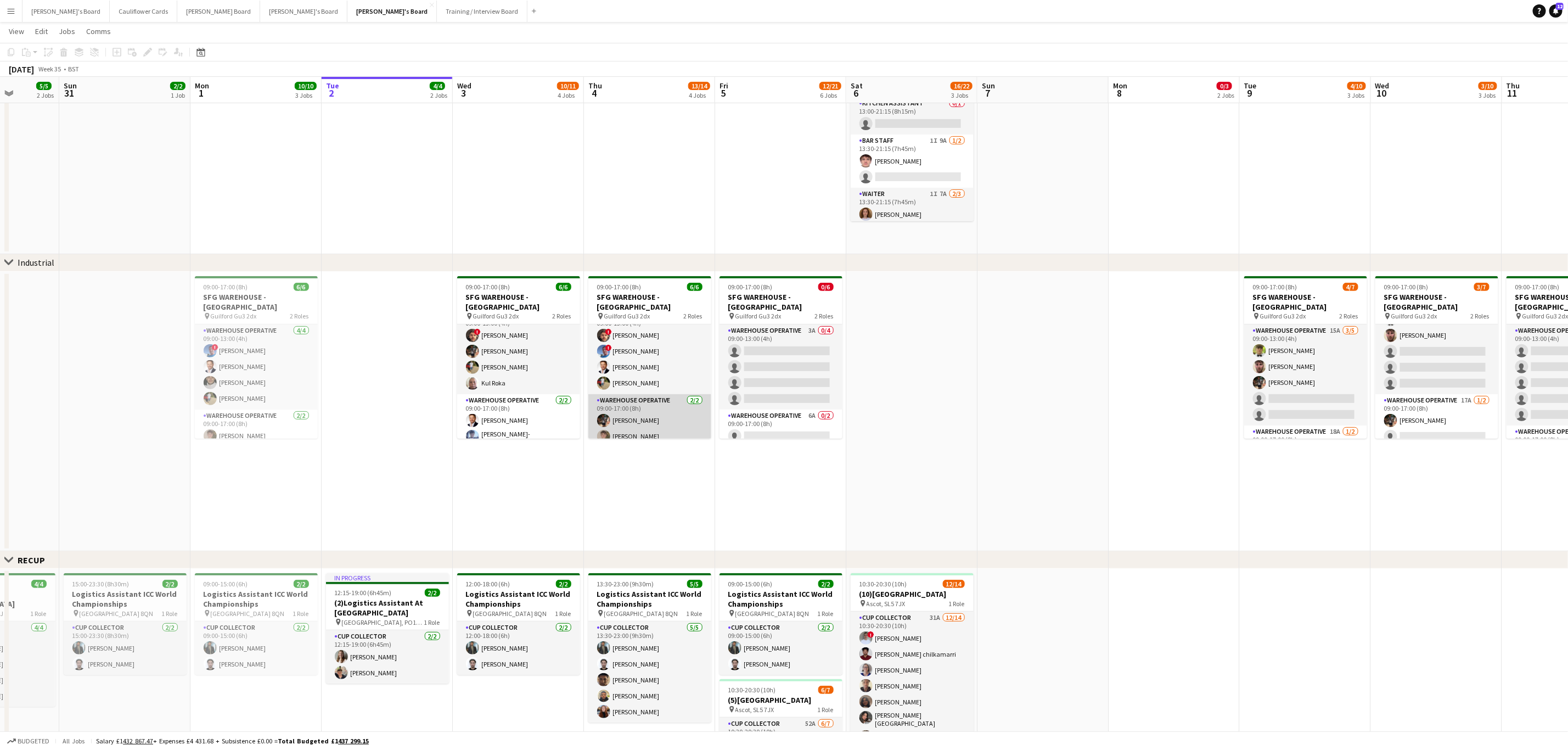
click at [652, 417] on app-card-role "Warehouse Operative 2/2 09:00-17:00 (8h) Tom Mckinlay Archie McKinlay" at bounding box center [650, 421] width 123 height 53
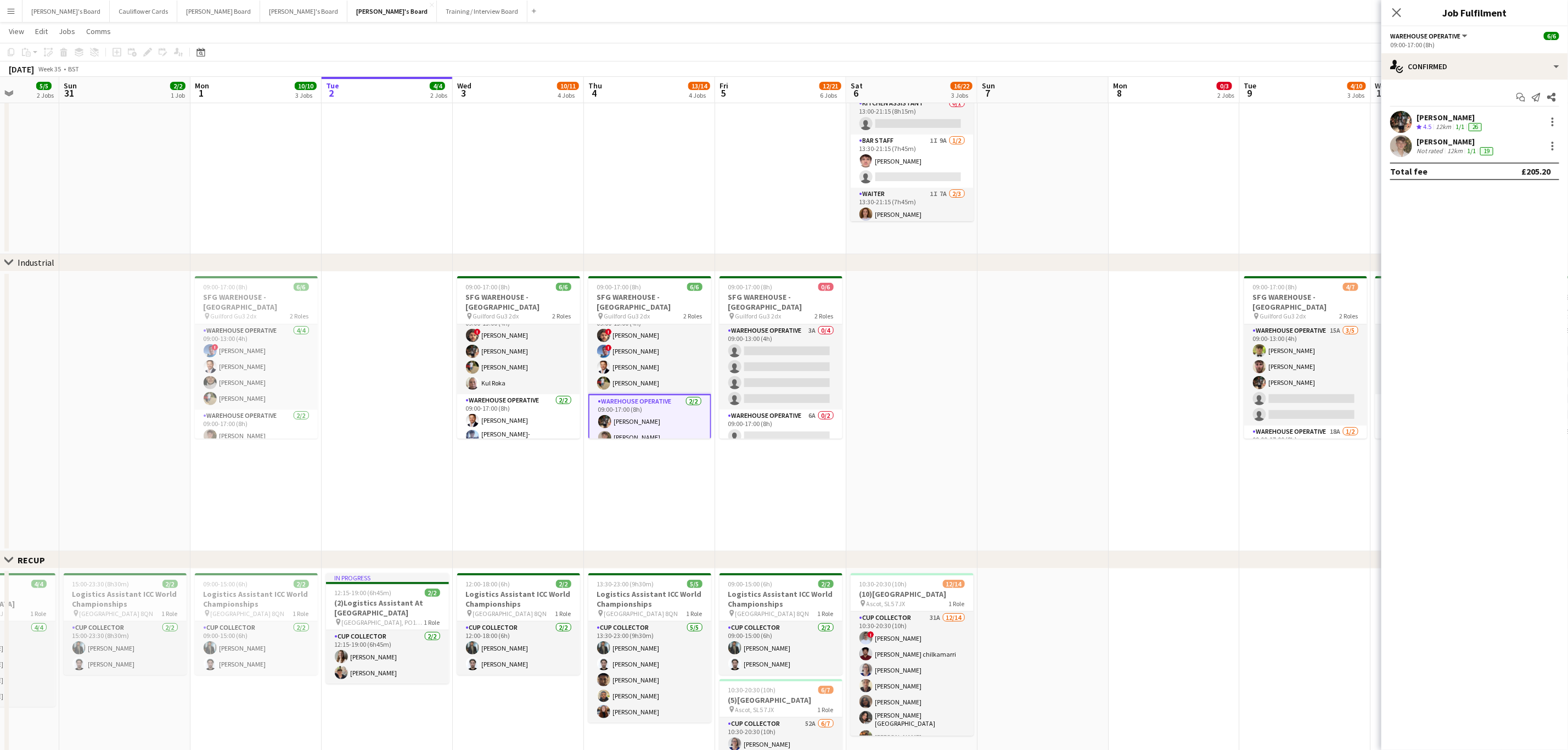
click at [1400, 124] on app-user-avatar at bounding box center [1401, 122] width 22 height 22
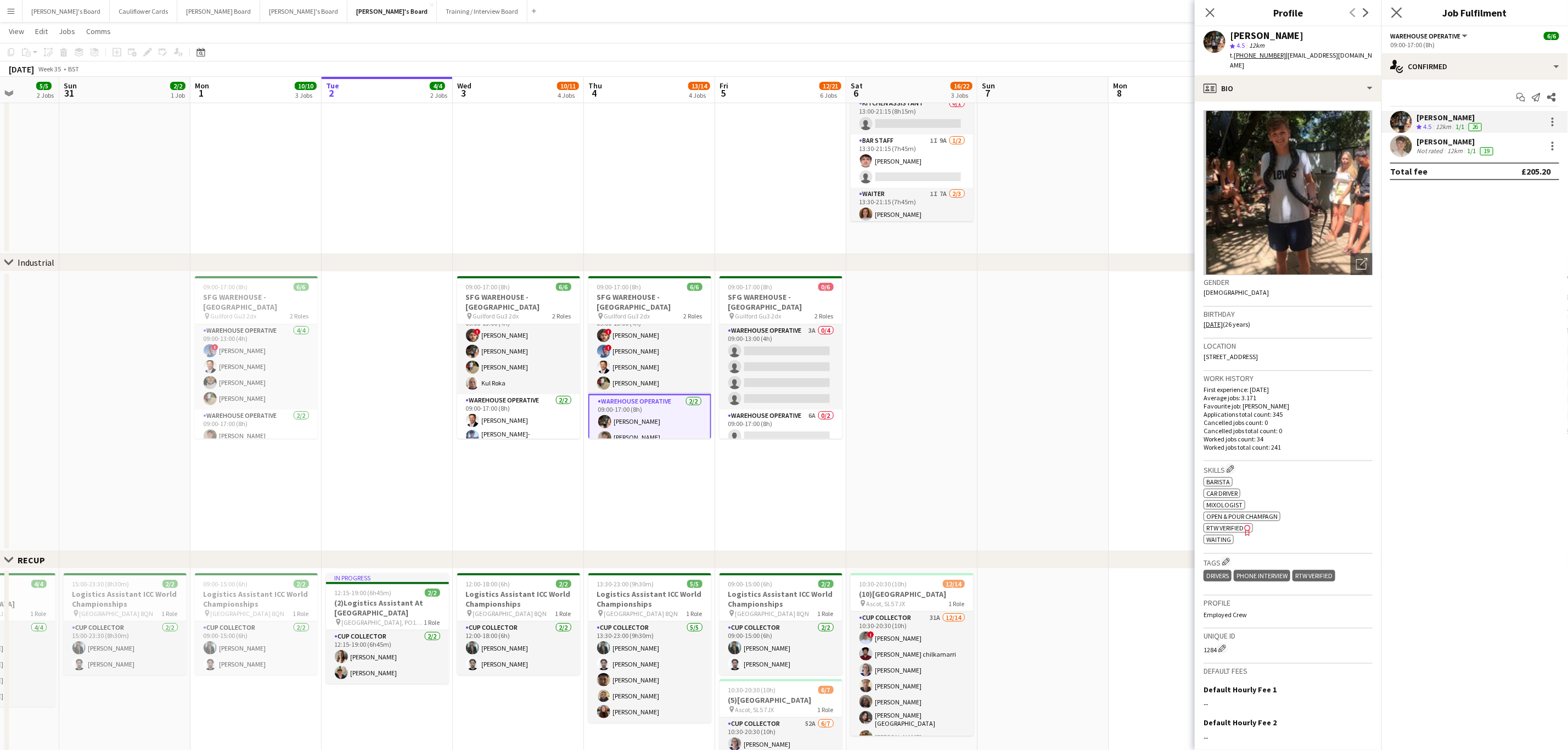
click at [1401, 12] on icon "Close pop-in" at bounding box center [1396, 12] width 10 height 10
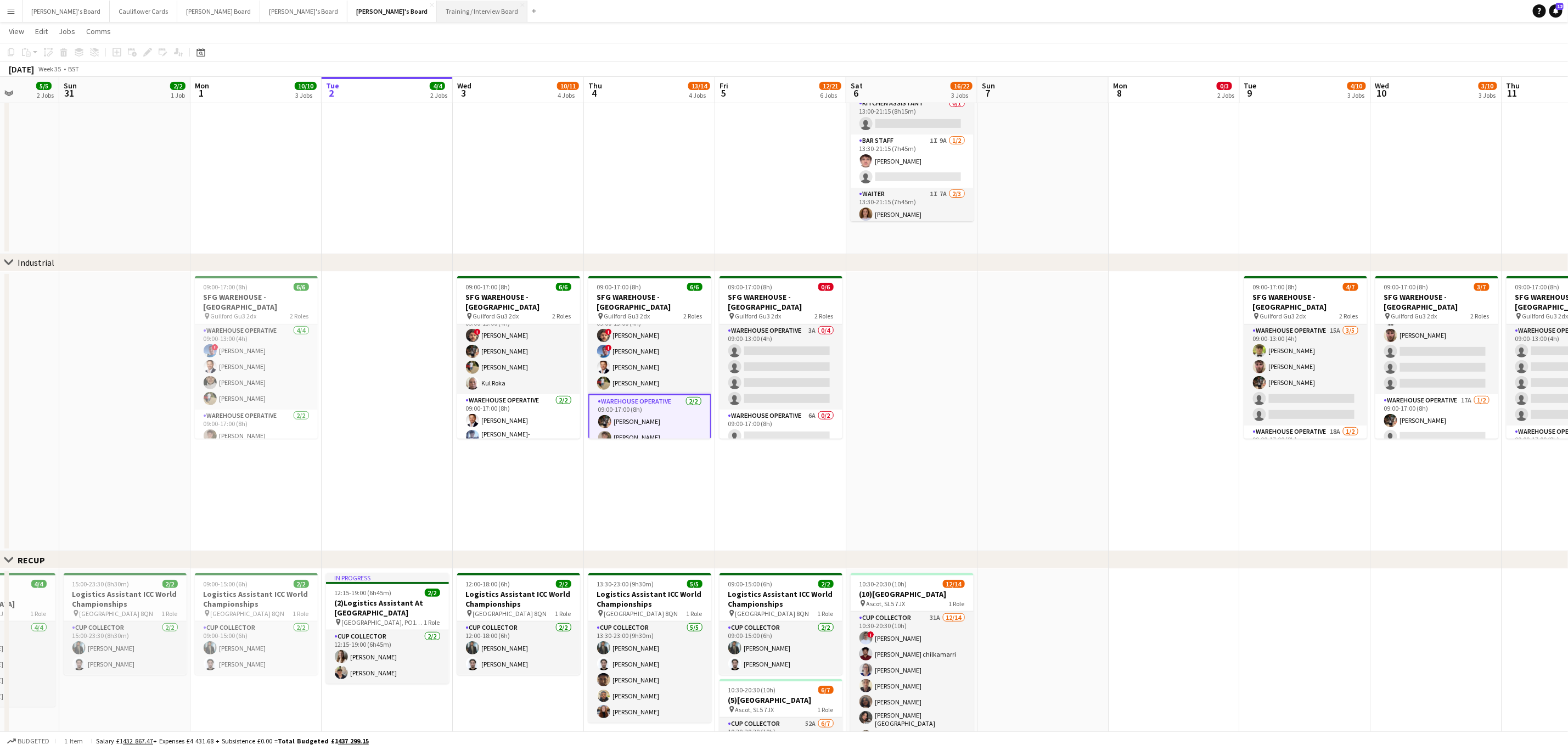
click at [437, 18] on button "Training / Interview Board Close" at bounding box center [482, 11] width 91 height 22
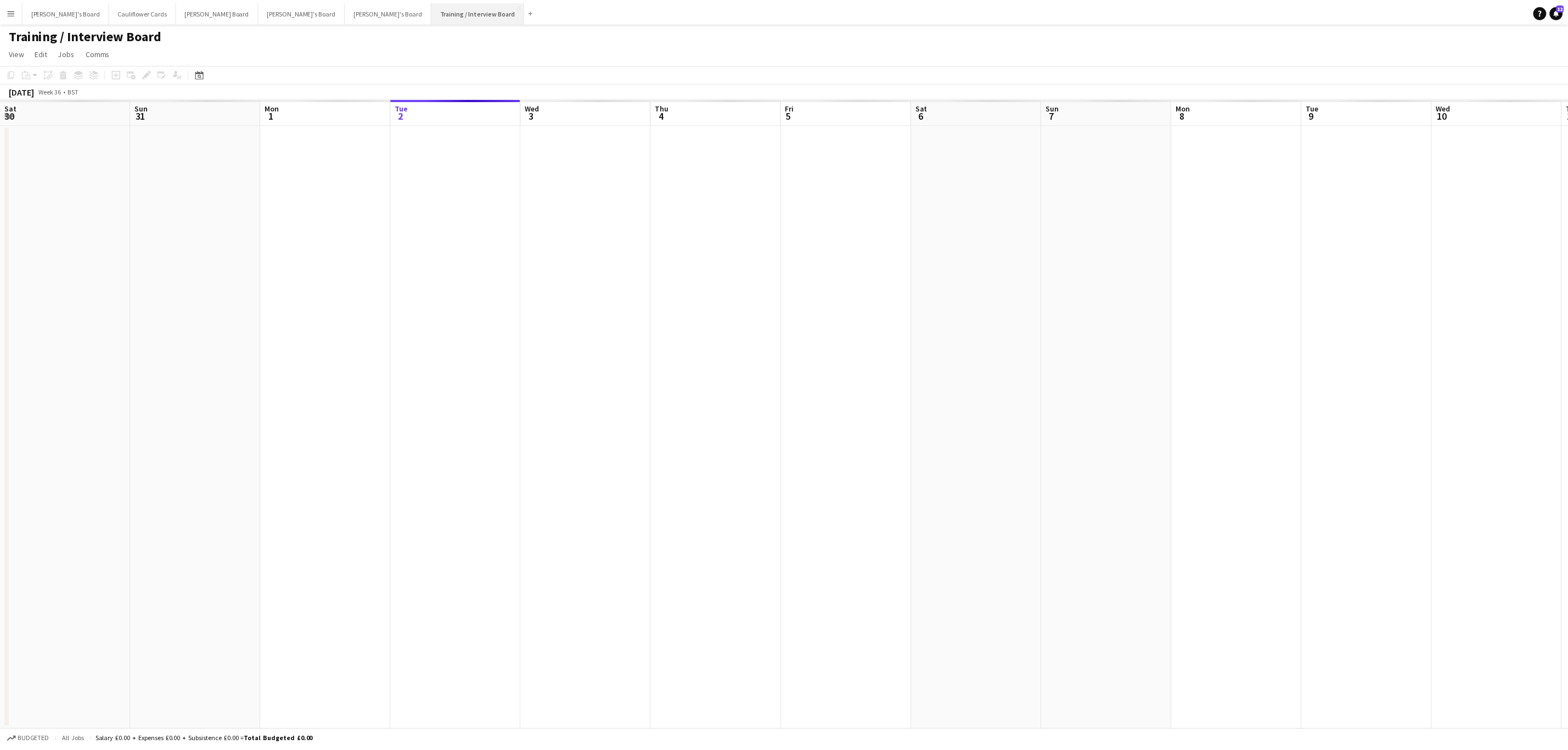
scroll to position [0, 262]
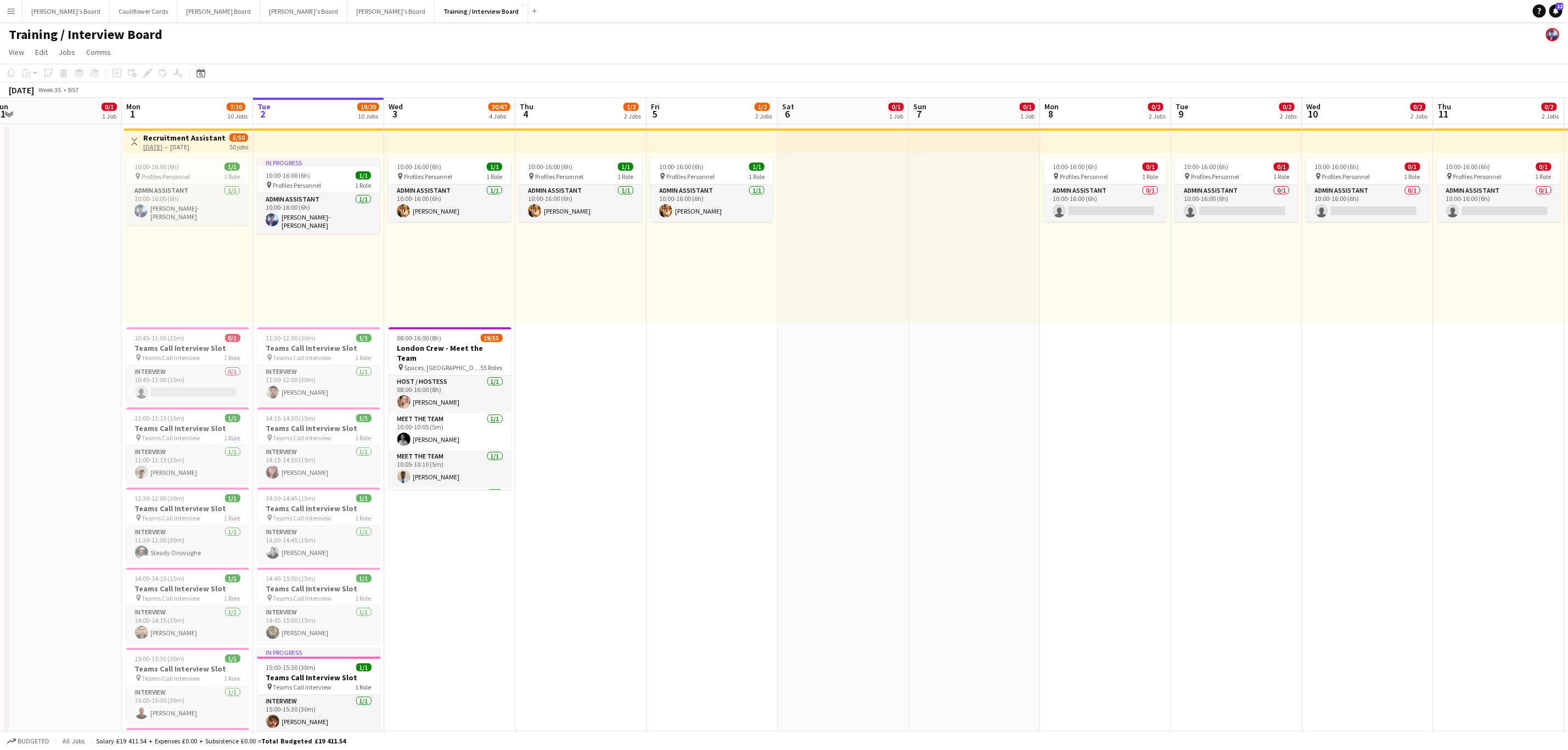
drag, startPoint x: 824, startPoint y: 492, endPoint x: 776, endPoint y: 426, distance: 81.6
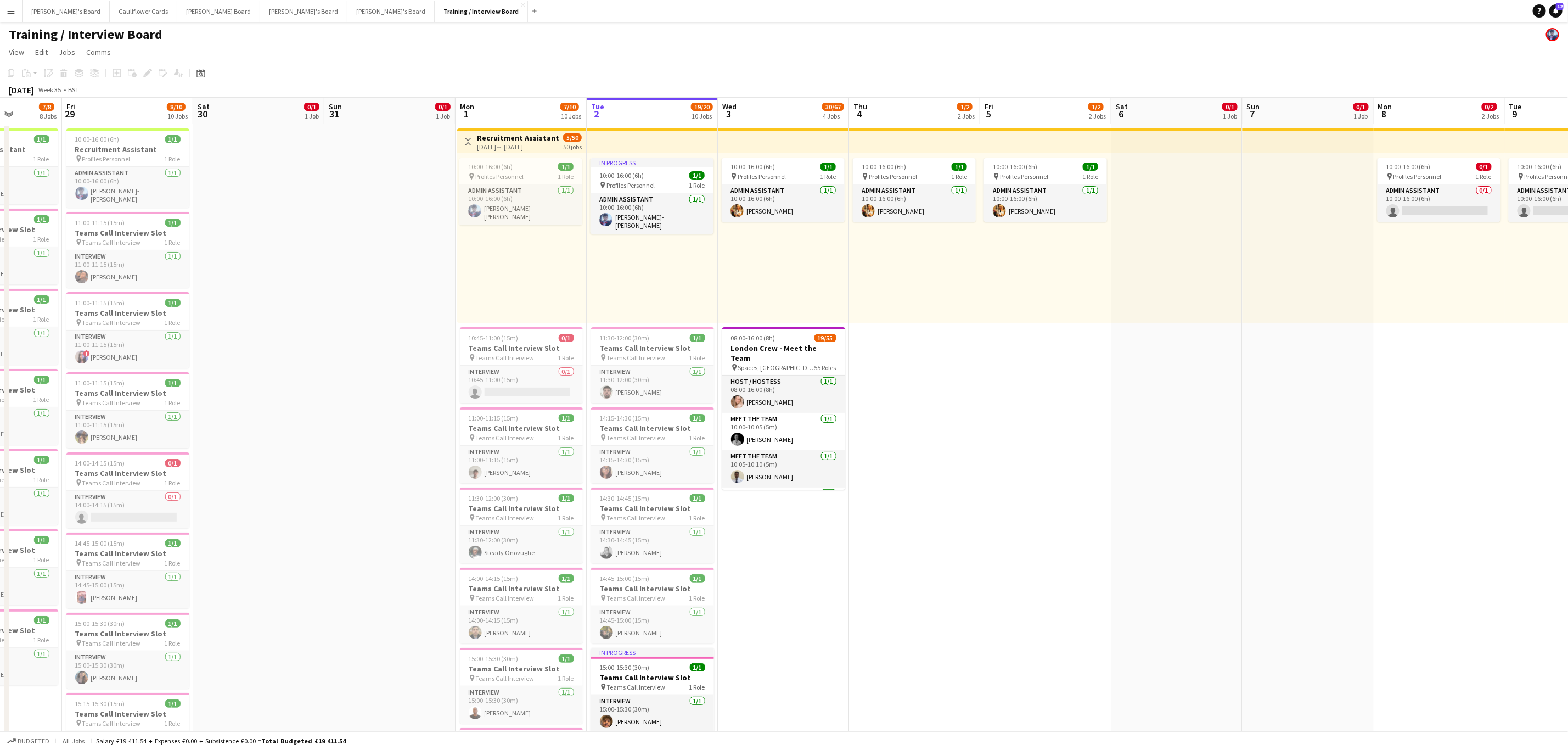
drag, startPoint x: 779, startPoint y: 440, endPoint x: 1056, endPoint y: 445, distance: 277.0
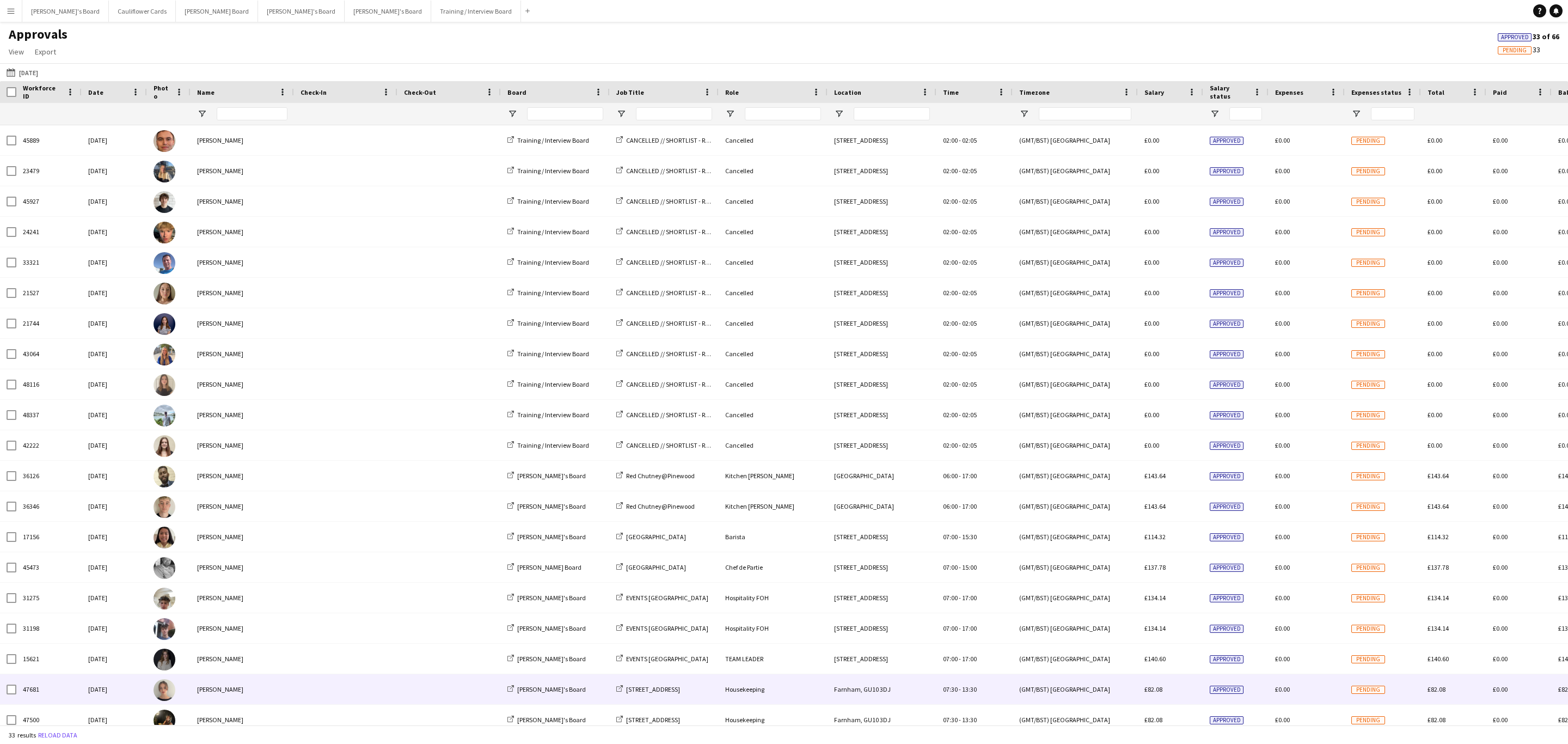
type input "**********"
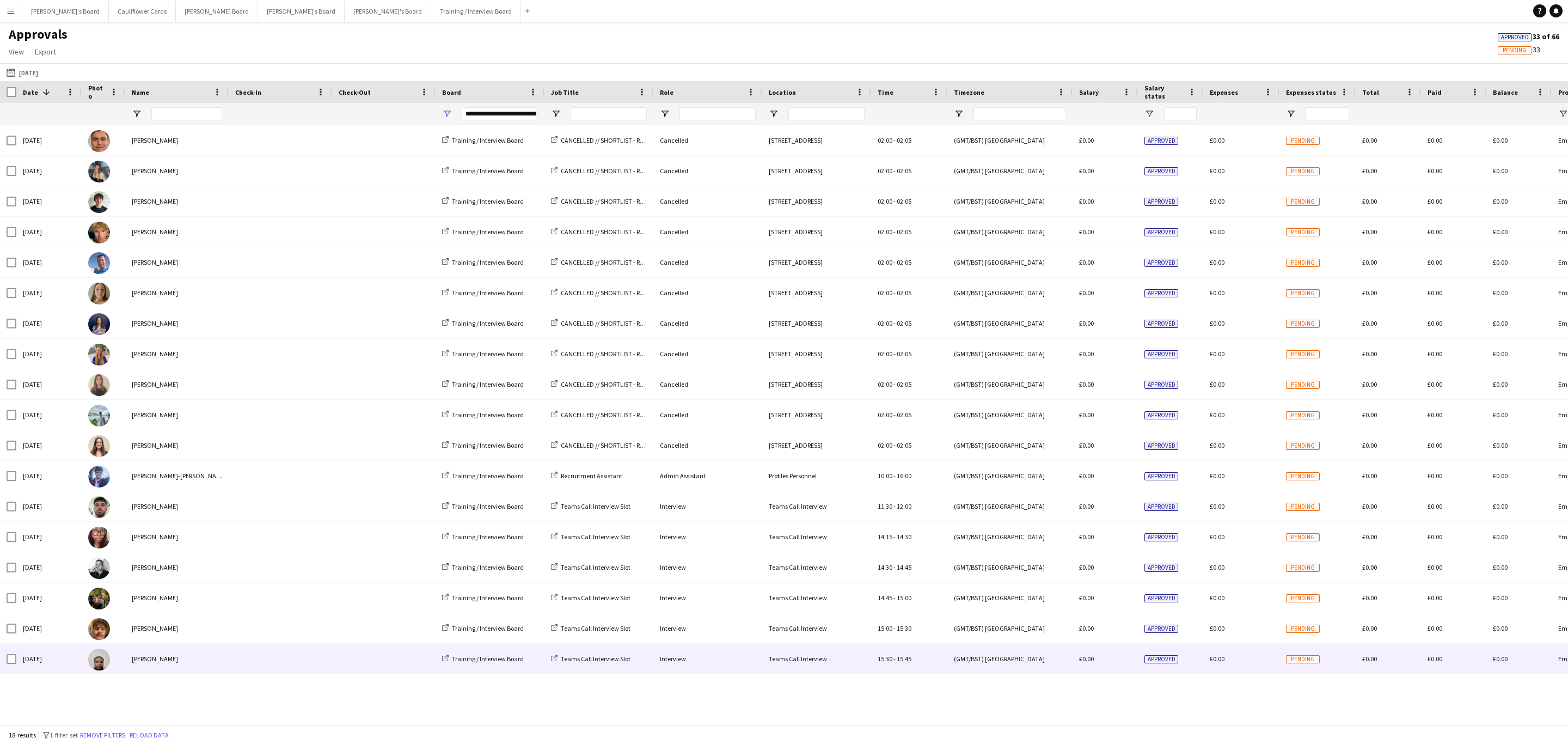
click at [212, 662] on div "[PERSON_NAME]" at bounding box center [177, 659] width 104 height 30
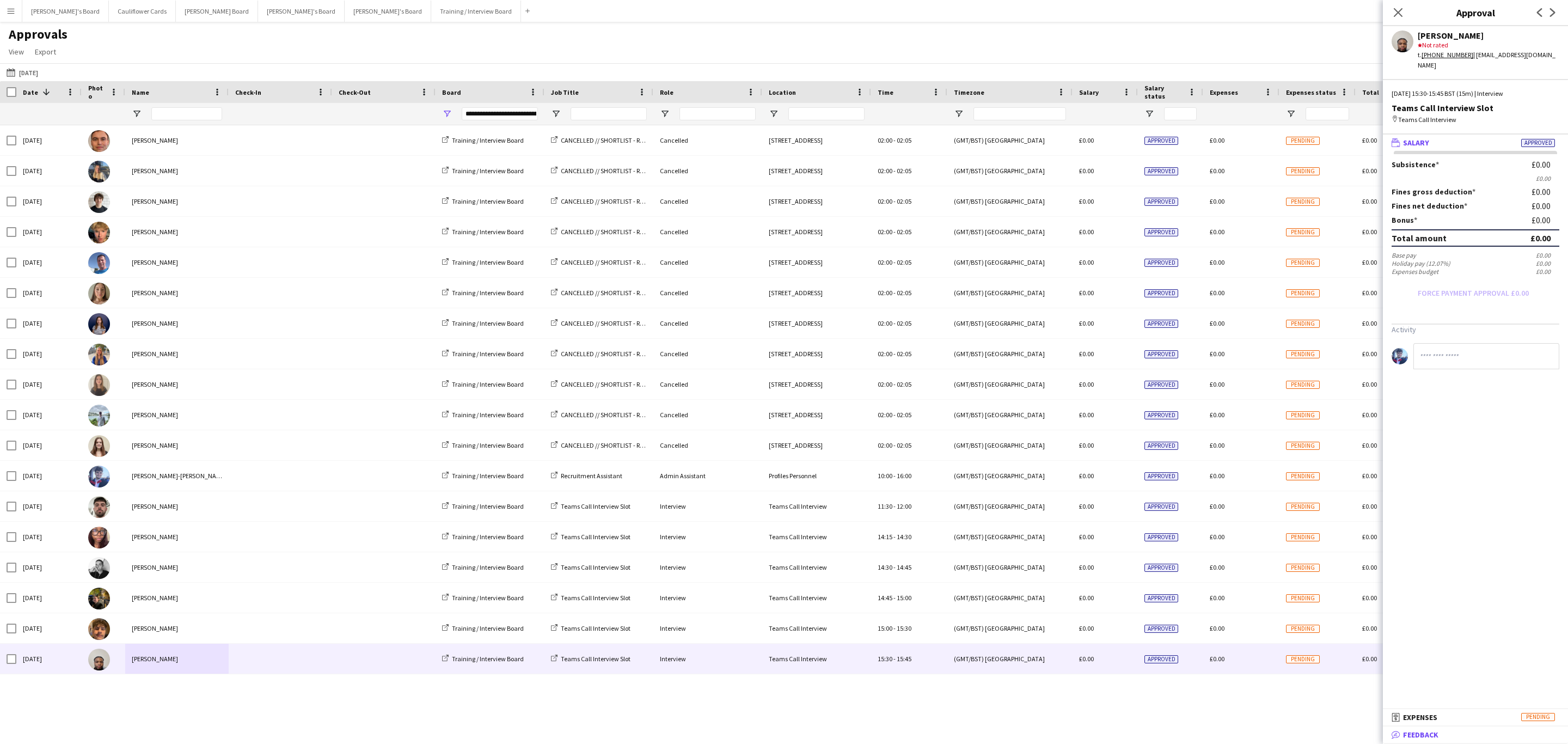
click at [1419, 737] on span "Feedback" at bounding box center [1420, 735] width 35 height 10
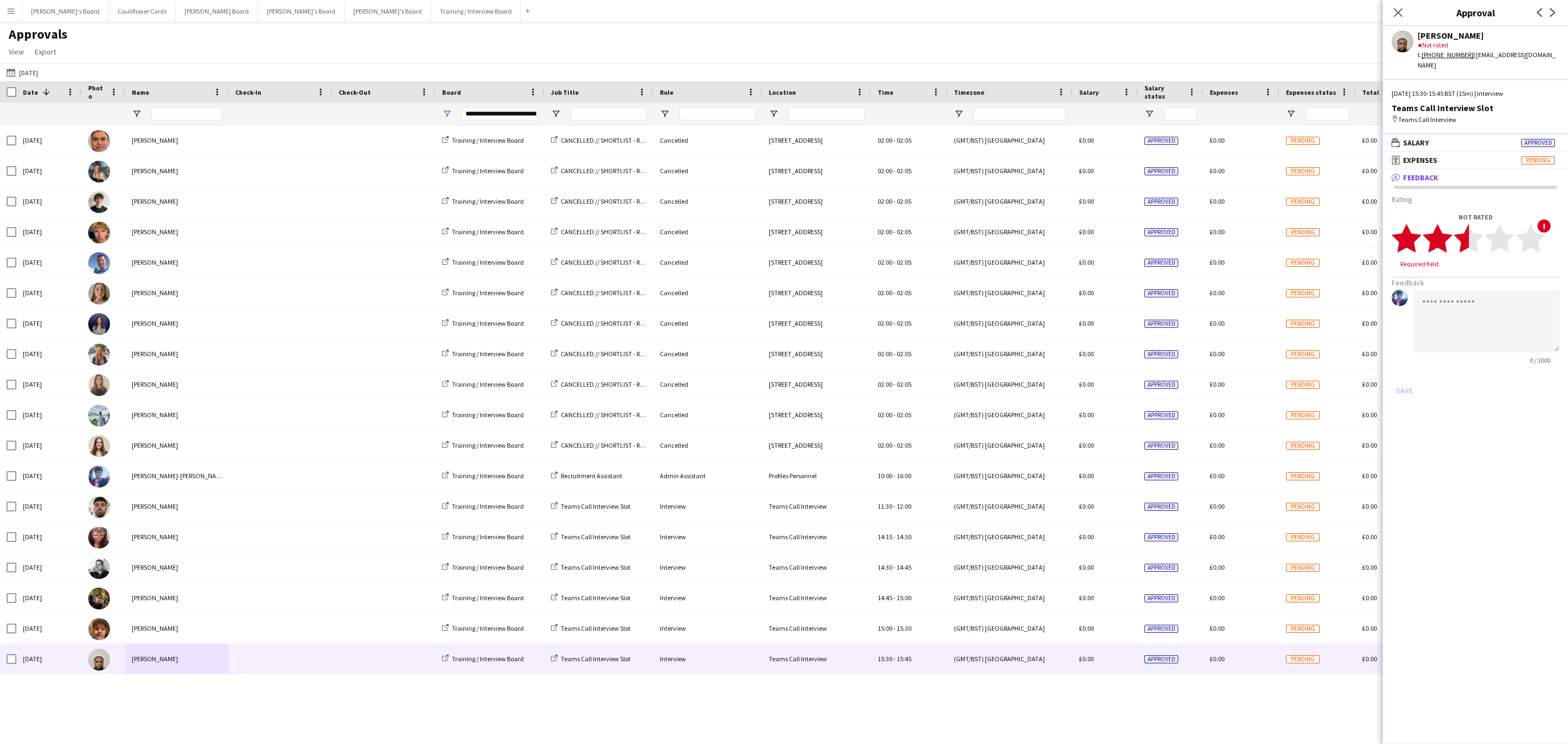
click at [1465, 227] on polygon at bounding box center [1469, 238] width 30 height 28
click at [1465, 288] on textarea at bounding box center [1486, 311] width 146 height 63
paste textarea "**********"
type textarea "**********"
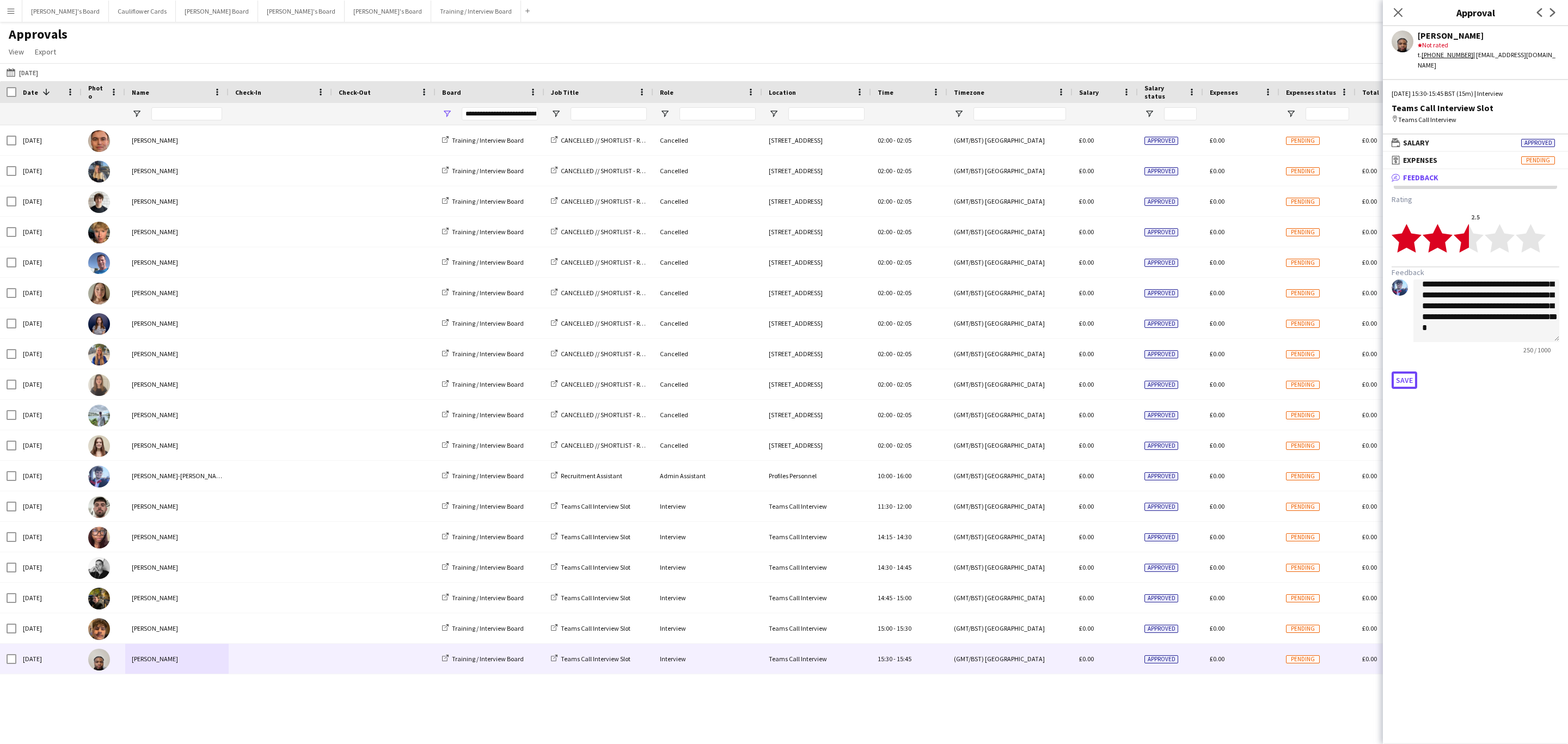
click at [1398, 371] on button "Save" at bounding box center [1404, 380] width 26 height 18
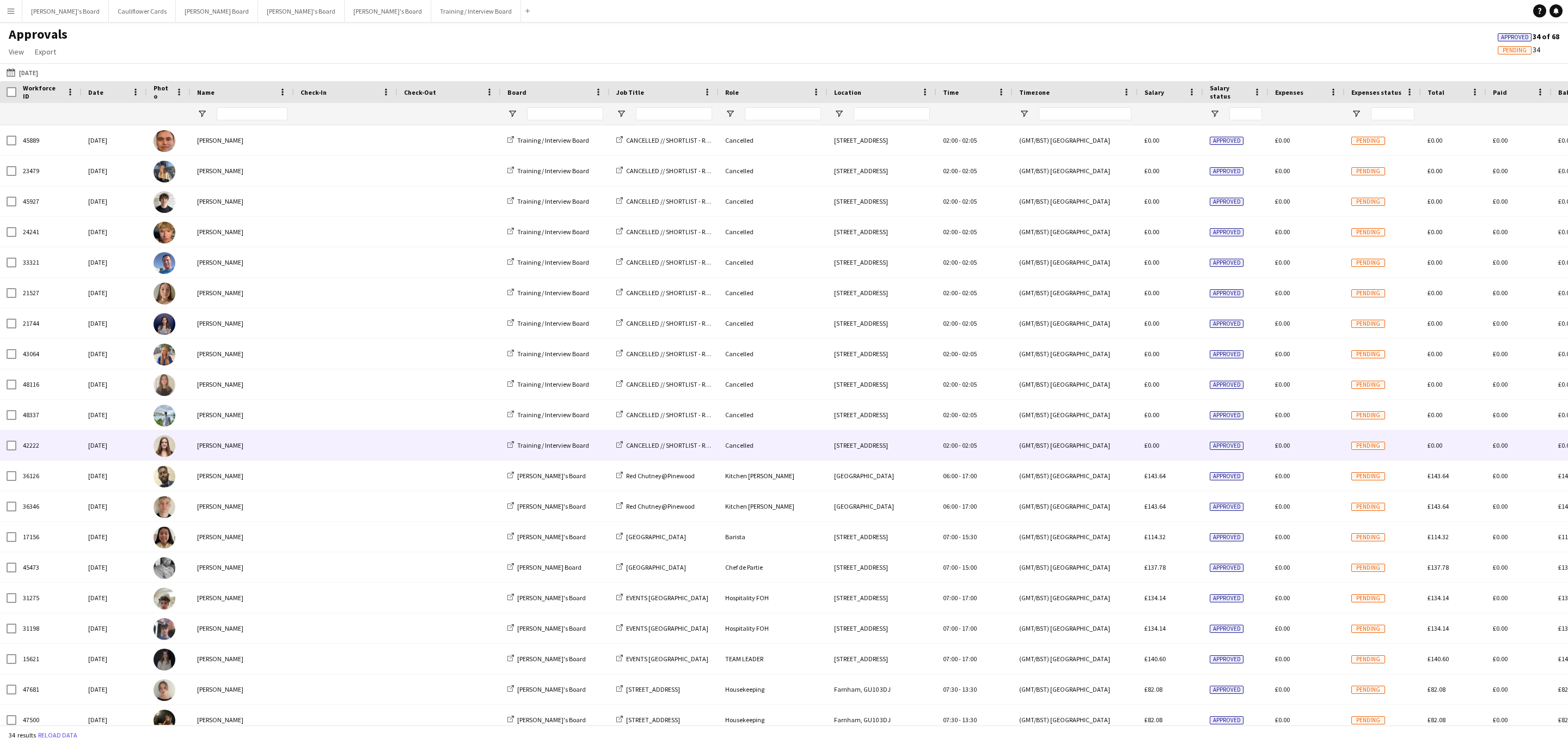
type input "**********"
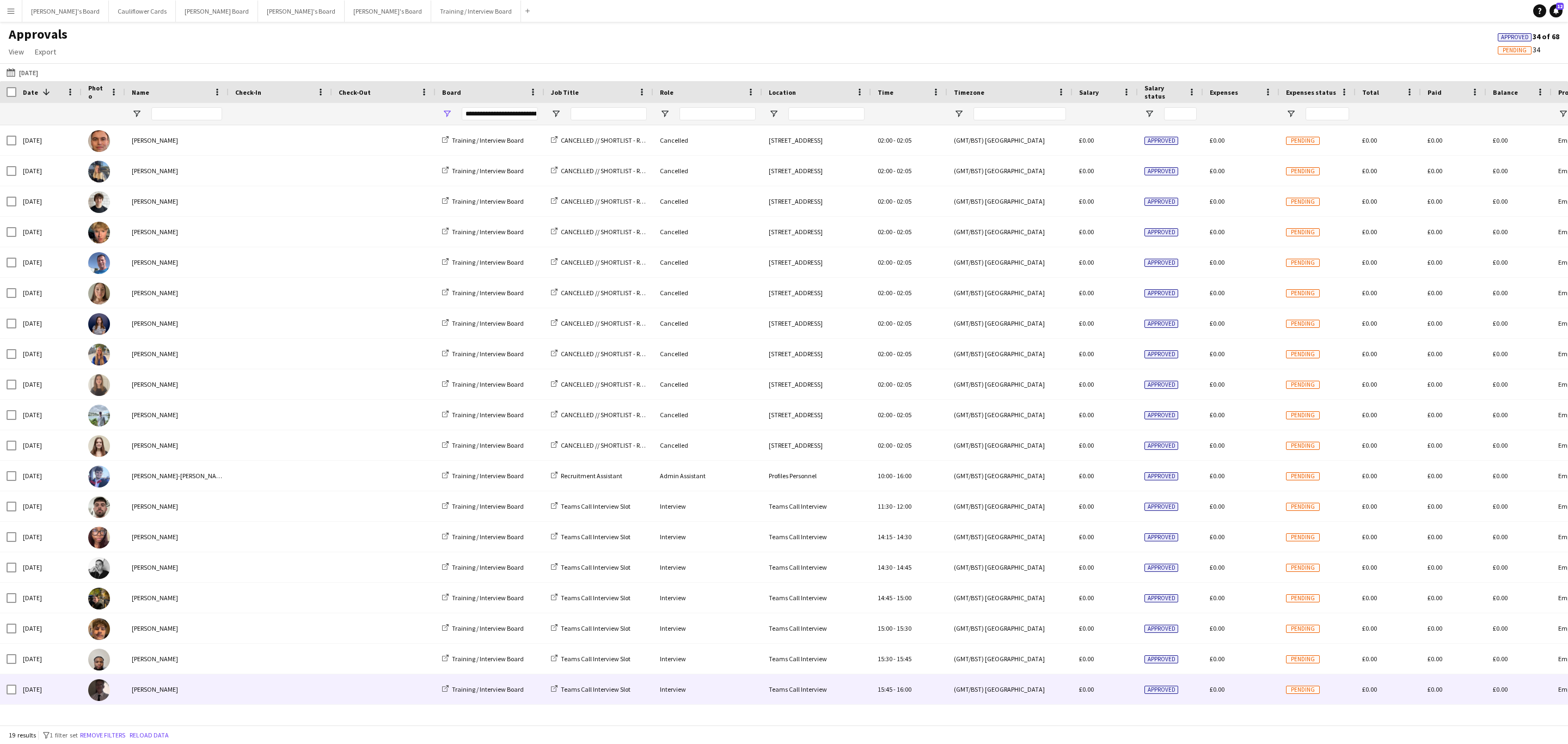
click at [286, 685] on span at bounding box center [280, 689] width 90 height 30
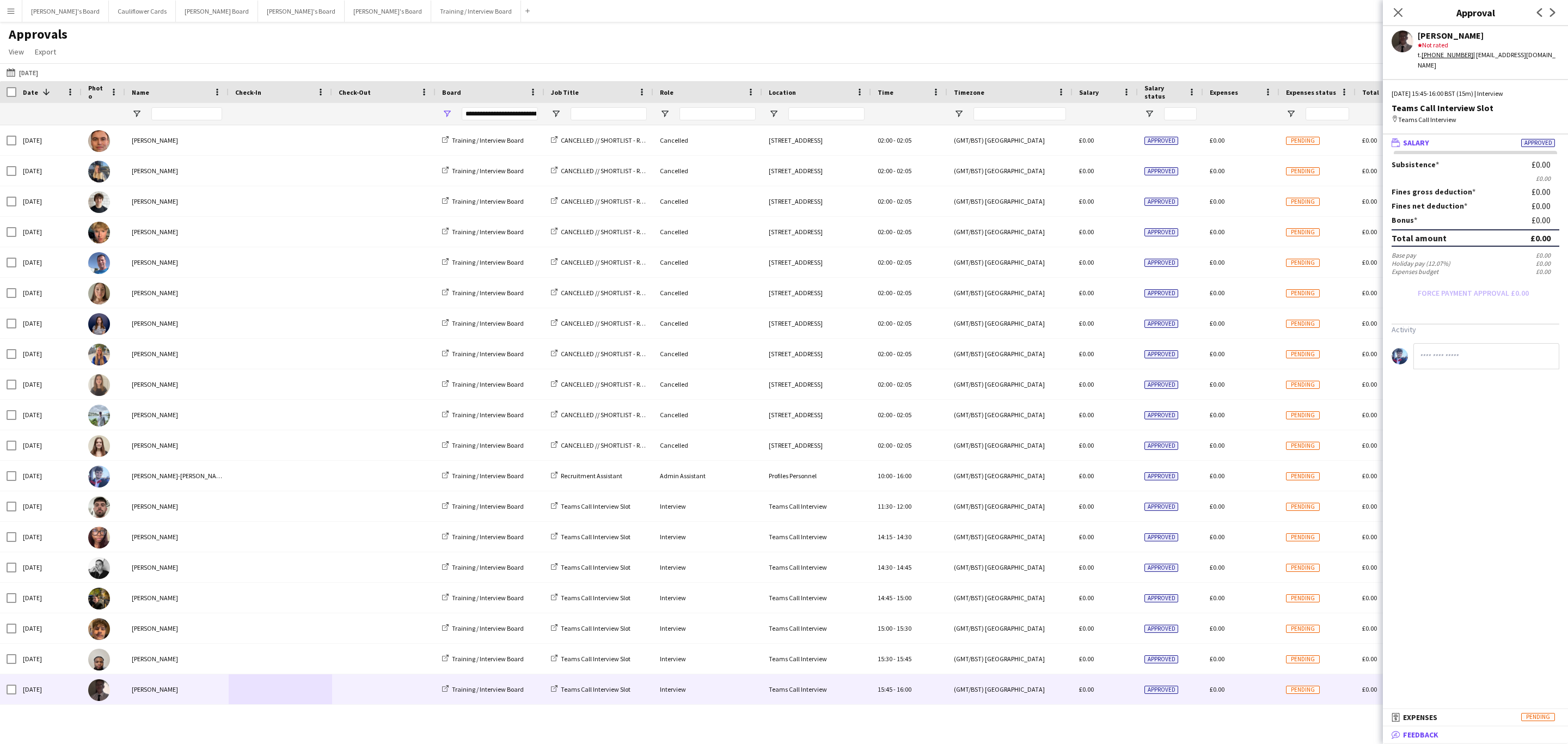
click at [1441, 740] on mat-panel-title "bubble-pencil Feedback" at bounding box center [1473, 735] width 181 height 10
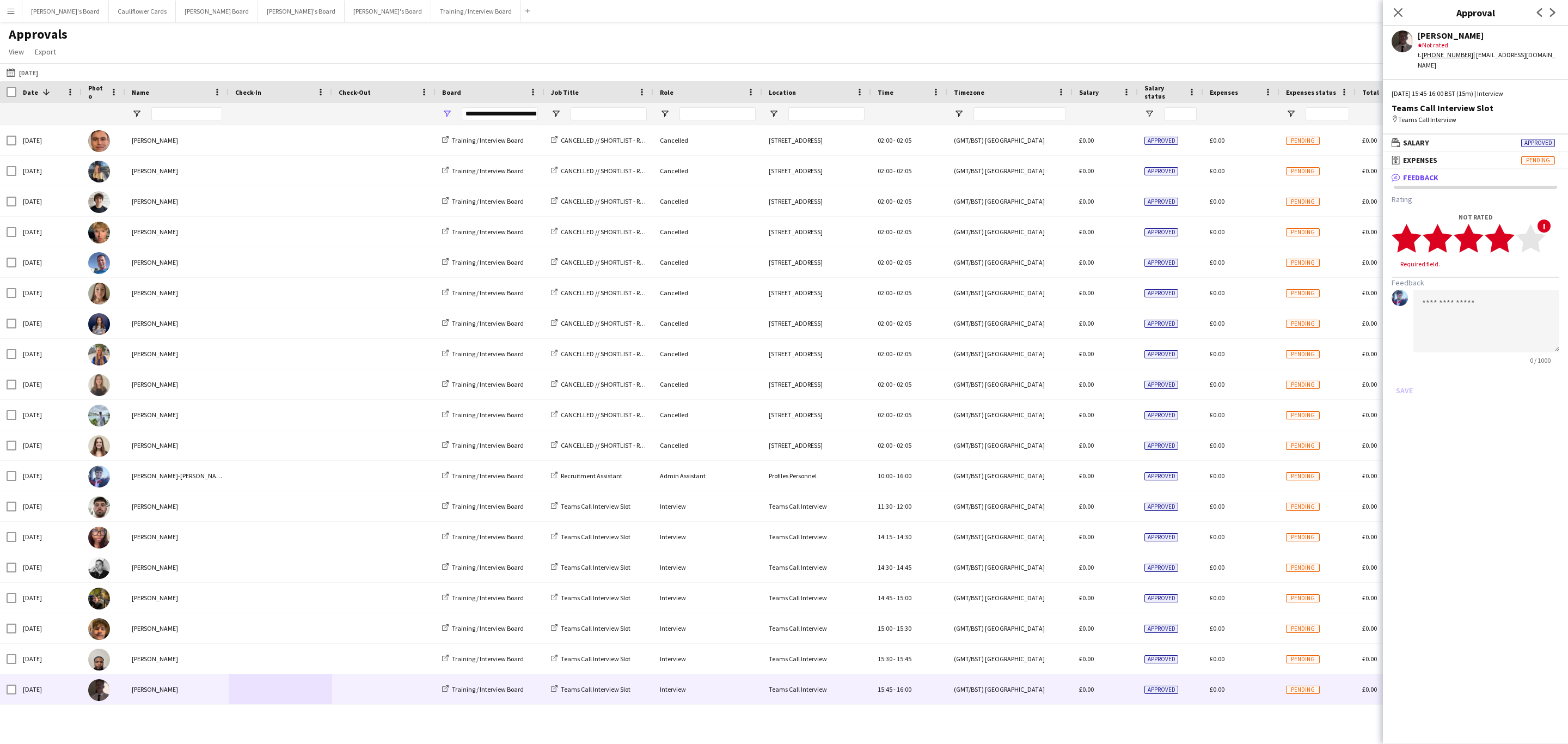
click at [1509, 240] on icon "star" at bounding box center [1500, 238] width 30 height 30
click at [1505, 283] on textarea at bounding box center [1486, 311] width 146 height 63
paste textarea "**********"
type textarea "**********"
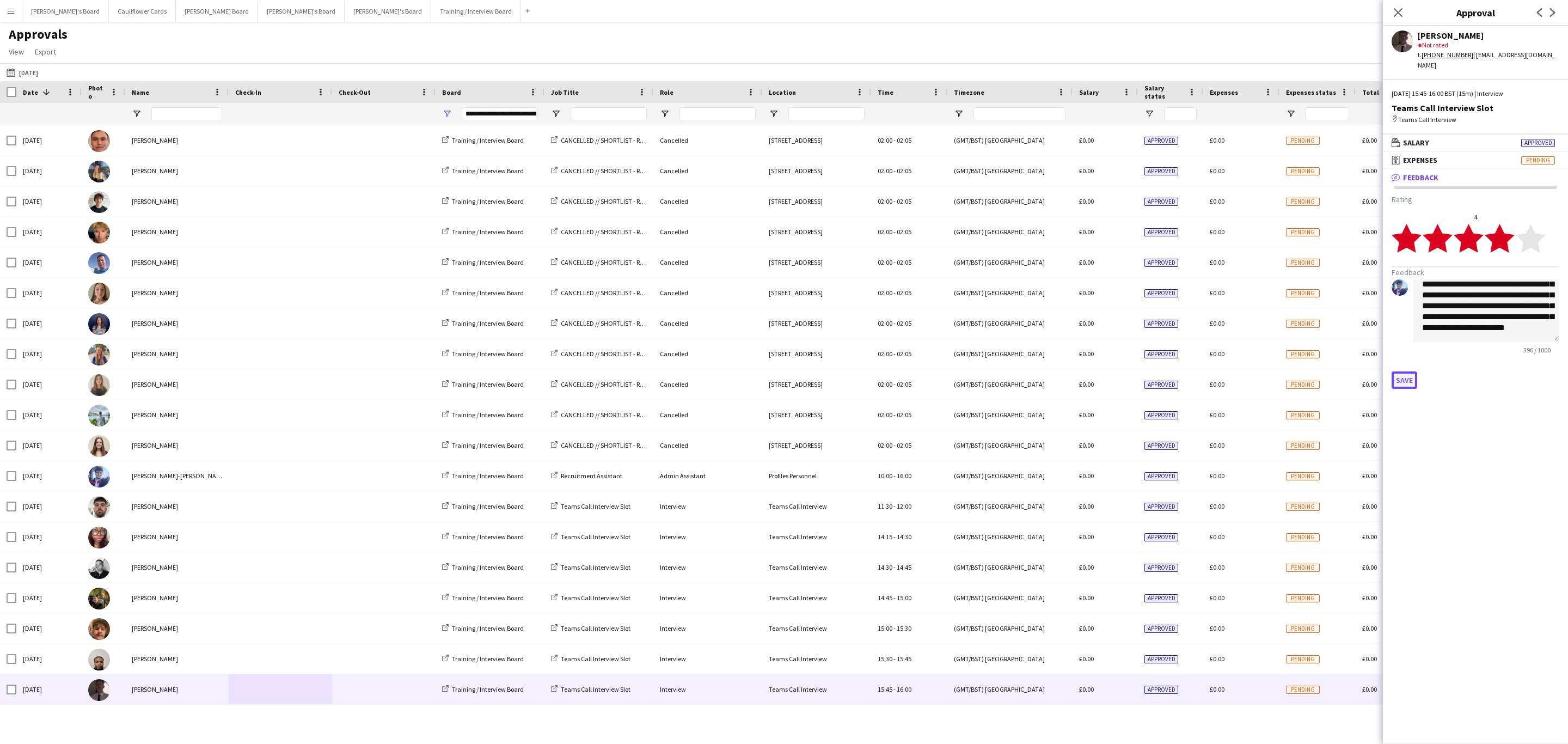
click at [1394, 376] on button "Save" at bounding box center [1404, 380] width 26 height 18
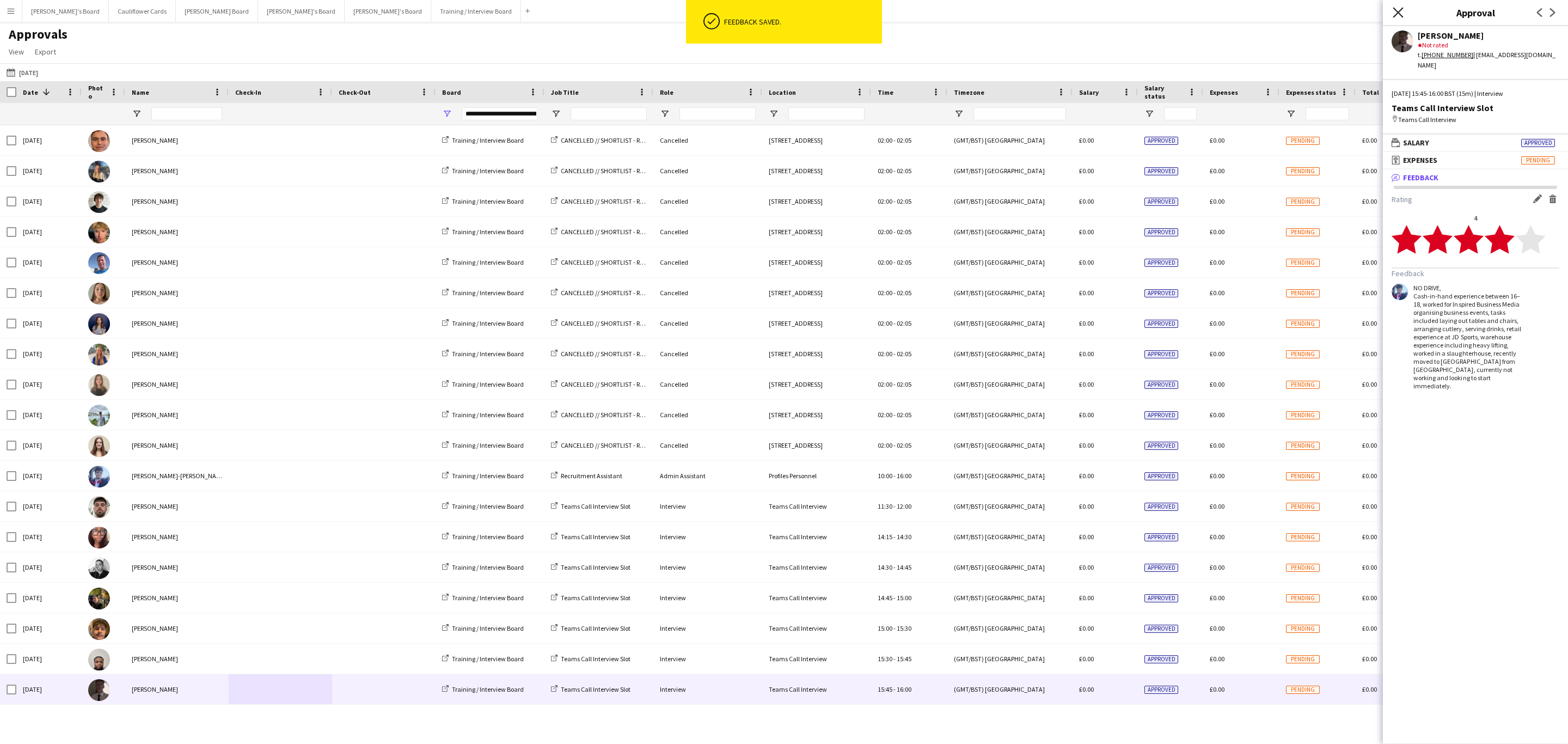
click at [1400, 15] on icon at bounding box center [1398, 12] width 10 height 10
